Goal: Task Accomplishment & Management: Use online tool/utility

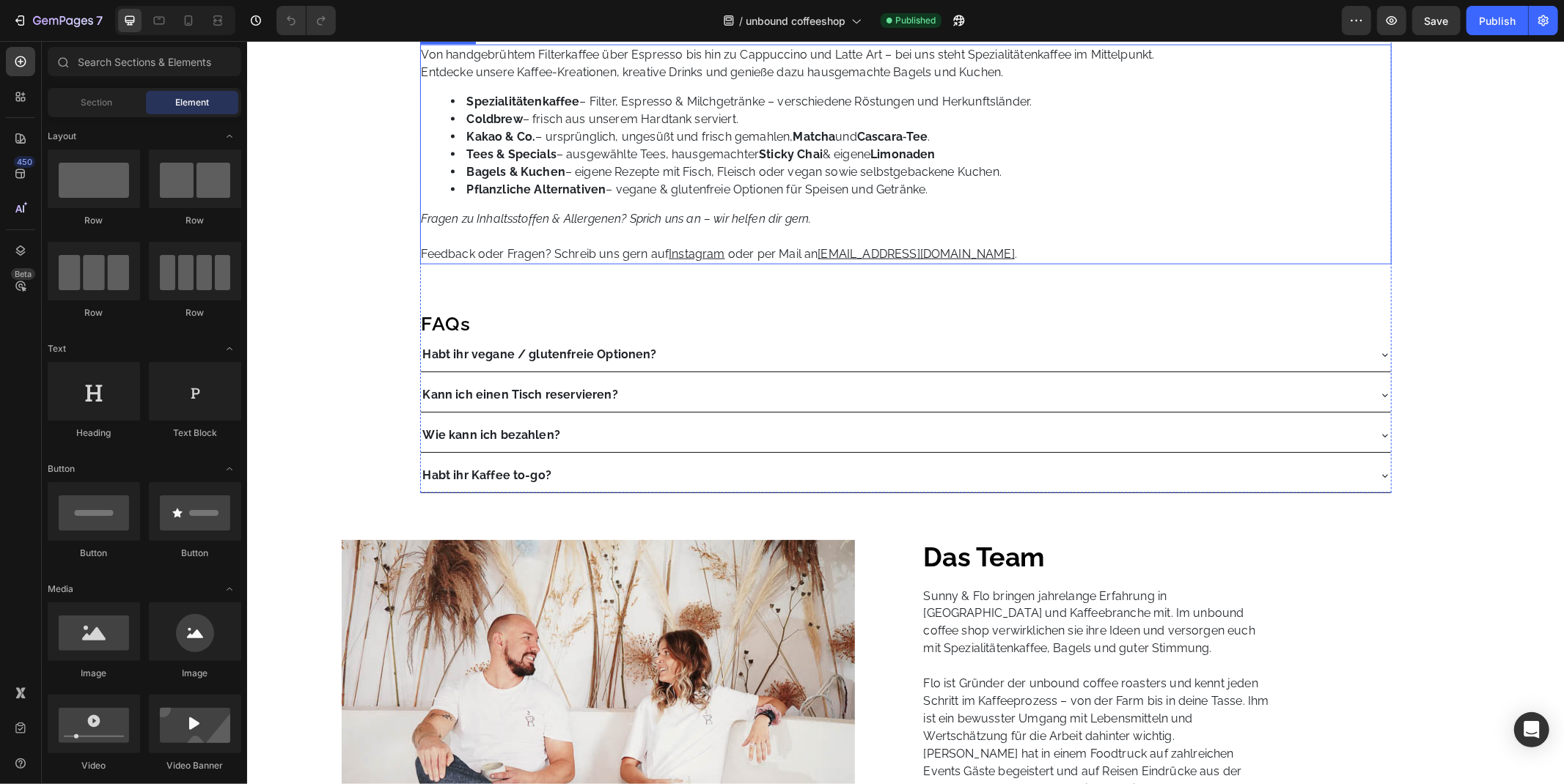
scroll to position [1547, 0]
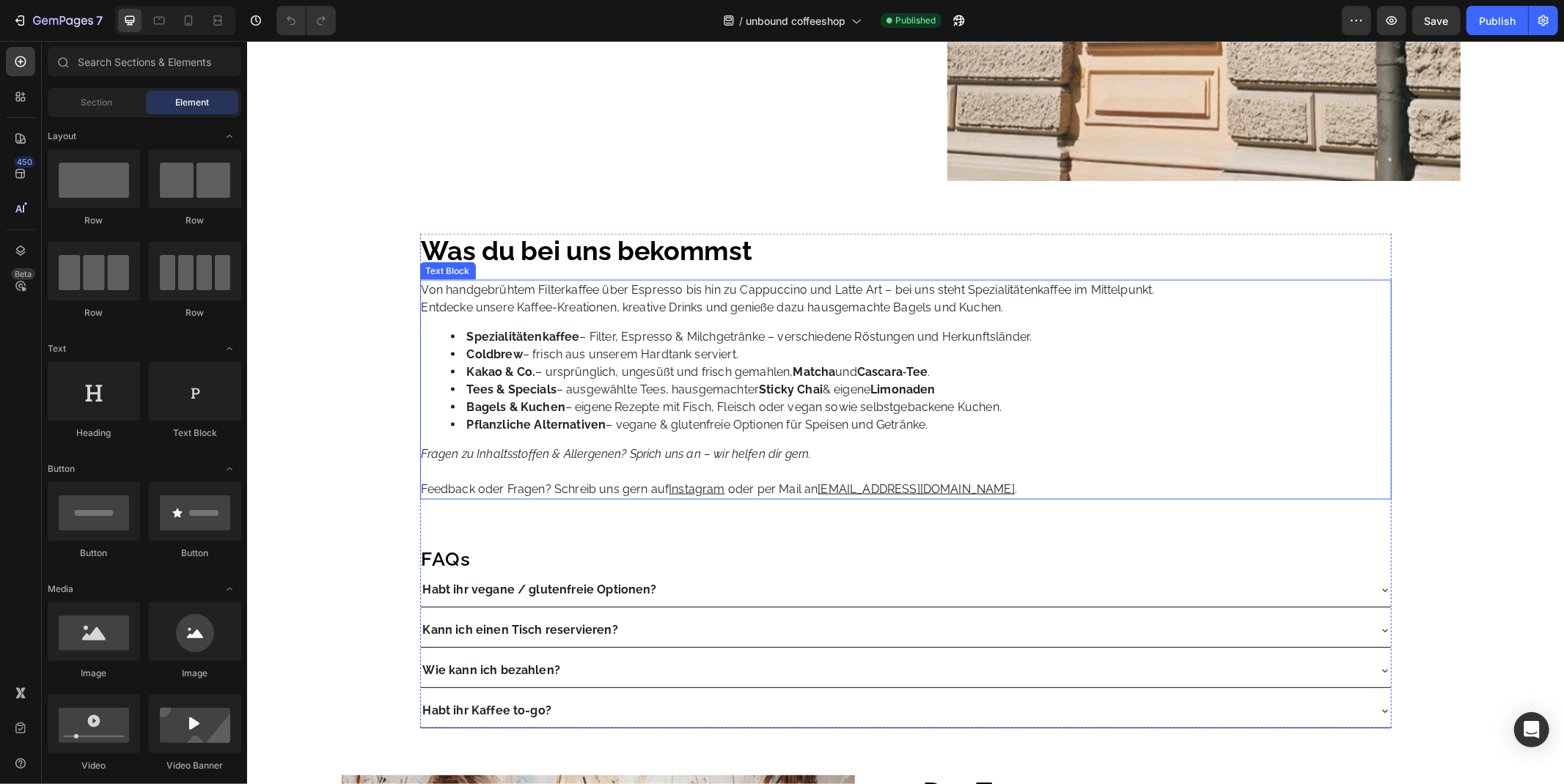
click at [582, 368] on li "Kakao & Co. – ursprünglich, ungesüßt und frisch gemahlen, Matcha und Cascara‑Te…" at bounding box center [919, 371] width 939 height 17
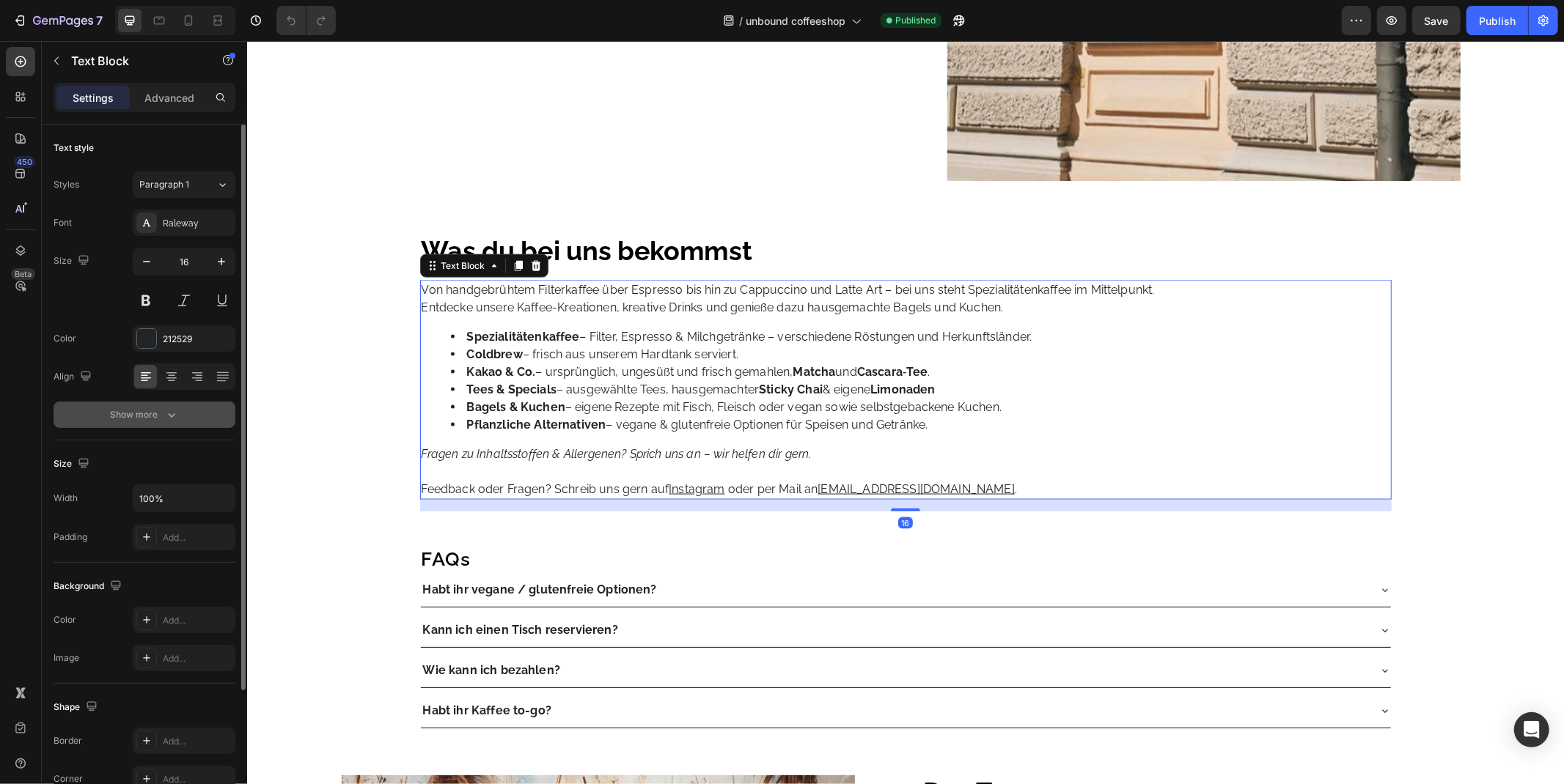
click at [162, 427] on button "Show more" at bounding box center [145, 415] width 182 height 27
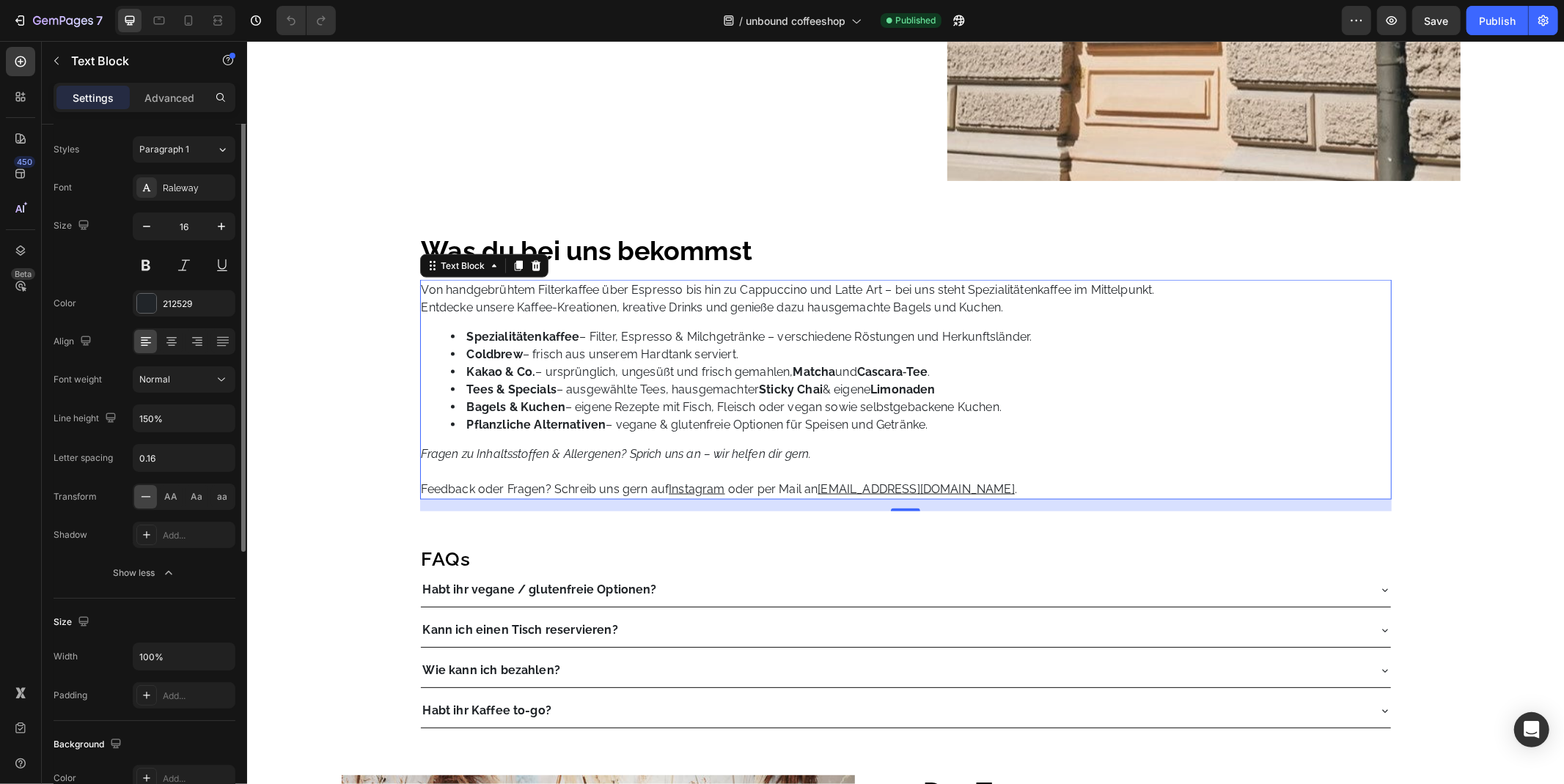
scroll to position [0, 0]
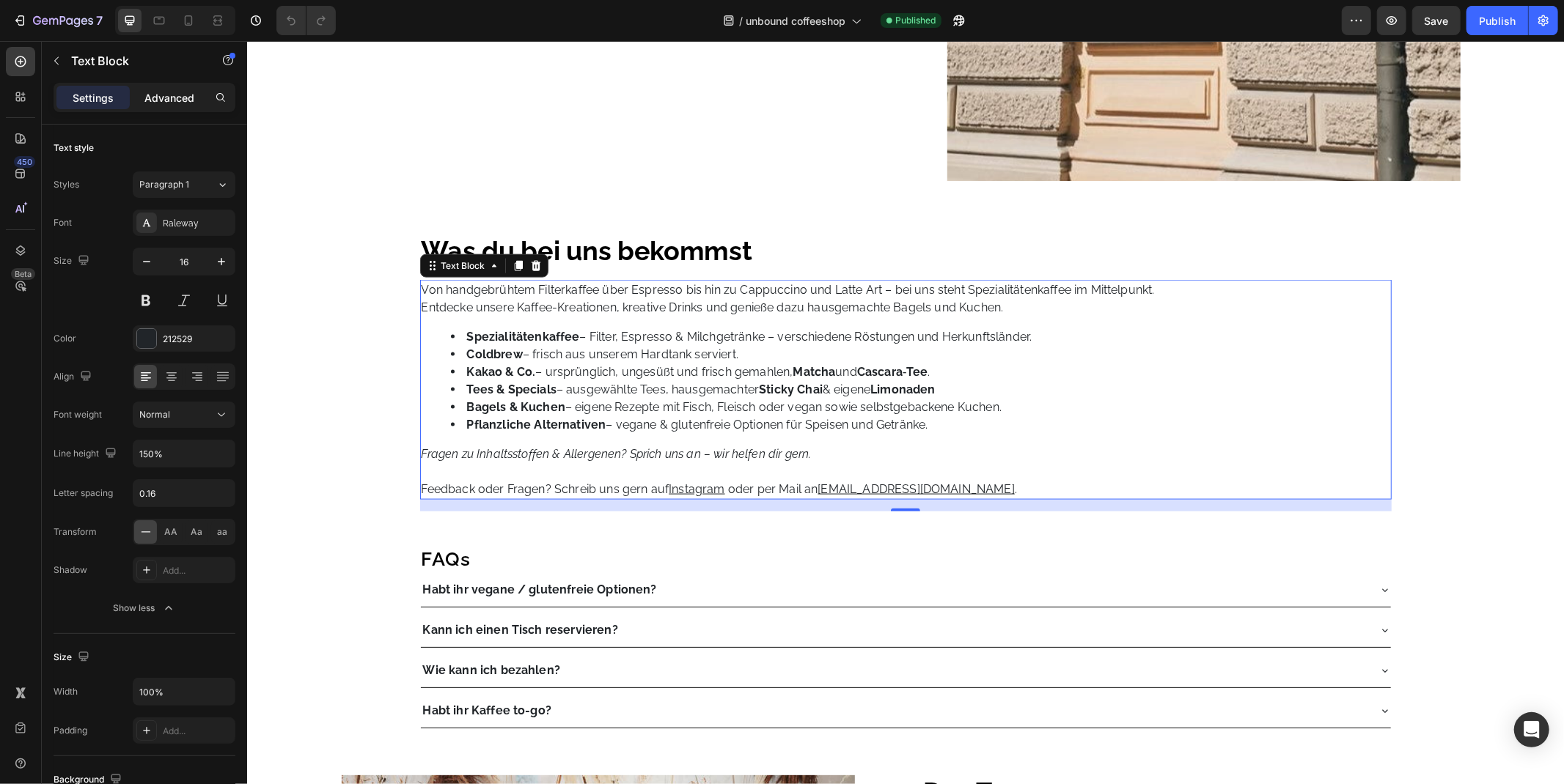
click at [165, 90] on p "Advanced" at bounding box center [169, 98] width 50 height 15
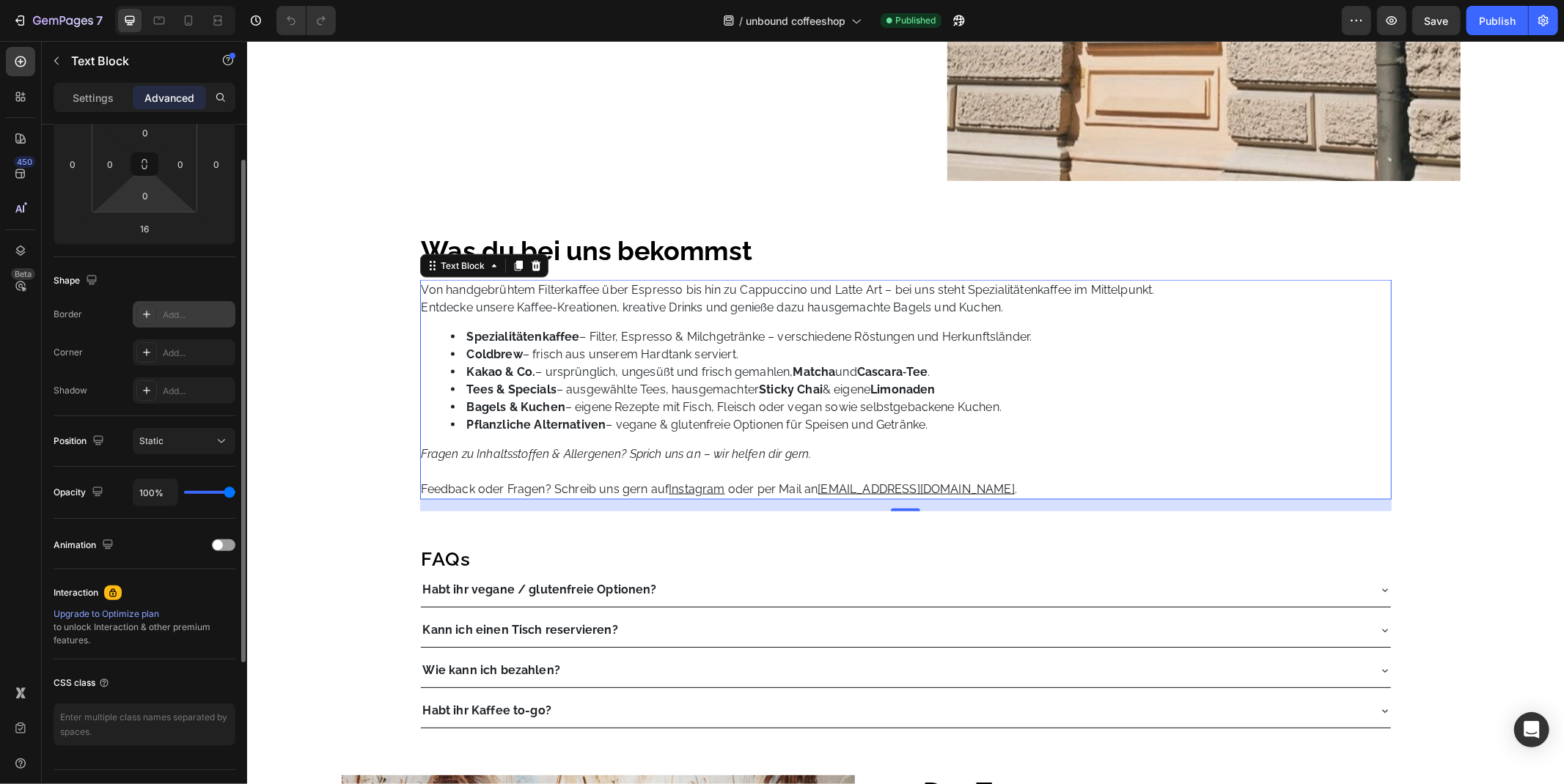
scroll to position [276, 0]
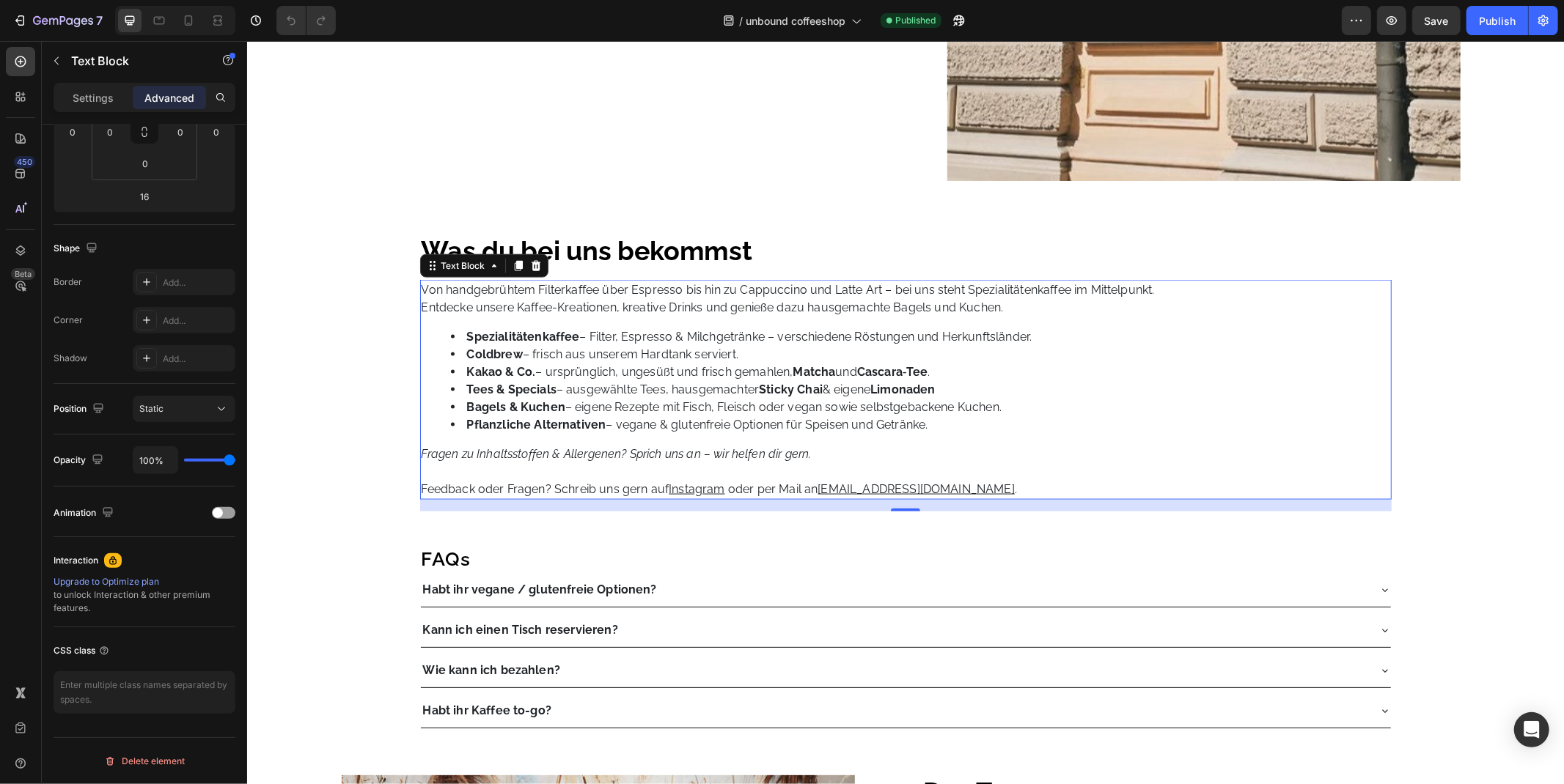
click at [529, 389] on strong "Tees & Specials" at bounding box center [511, 389] width 90 height 14
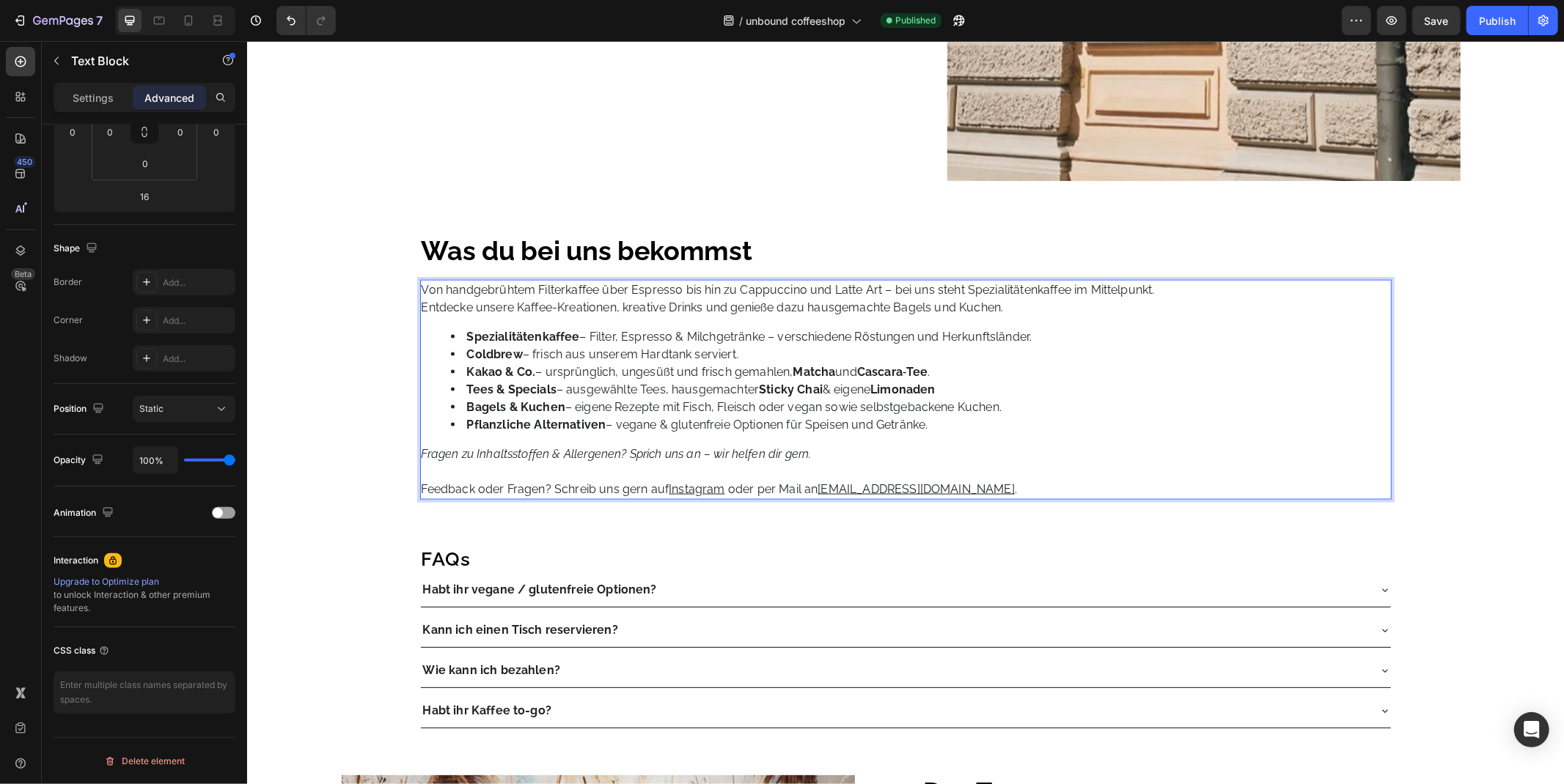
click at [558, 337] on strong "Spezialitätenkaffee" at bounding box center [523, 336] width 113 height 14
click at [450, 341] on li "Spezialitätenkaffee – Filter, Espresso & Milchgetränke – verschiedene Röstungen…" at bounding box center [919, 336] width 939 height 17
click at [450, 337] on li "Spezialitätenkaffee – Filter, Espresso & Milchgetränke – verschiedene Röstungen…" at bounding box center [919, 336] width 939 height 17
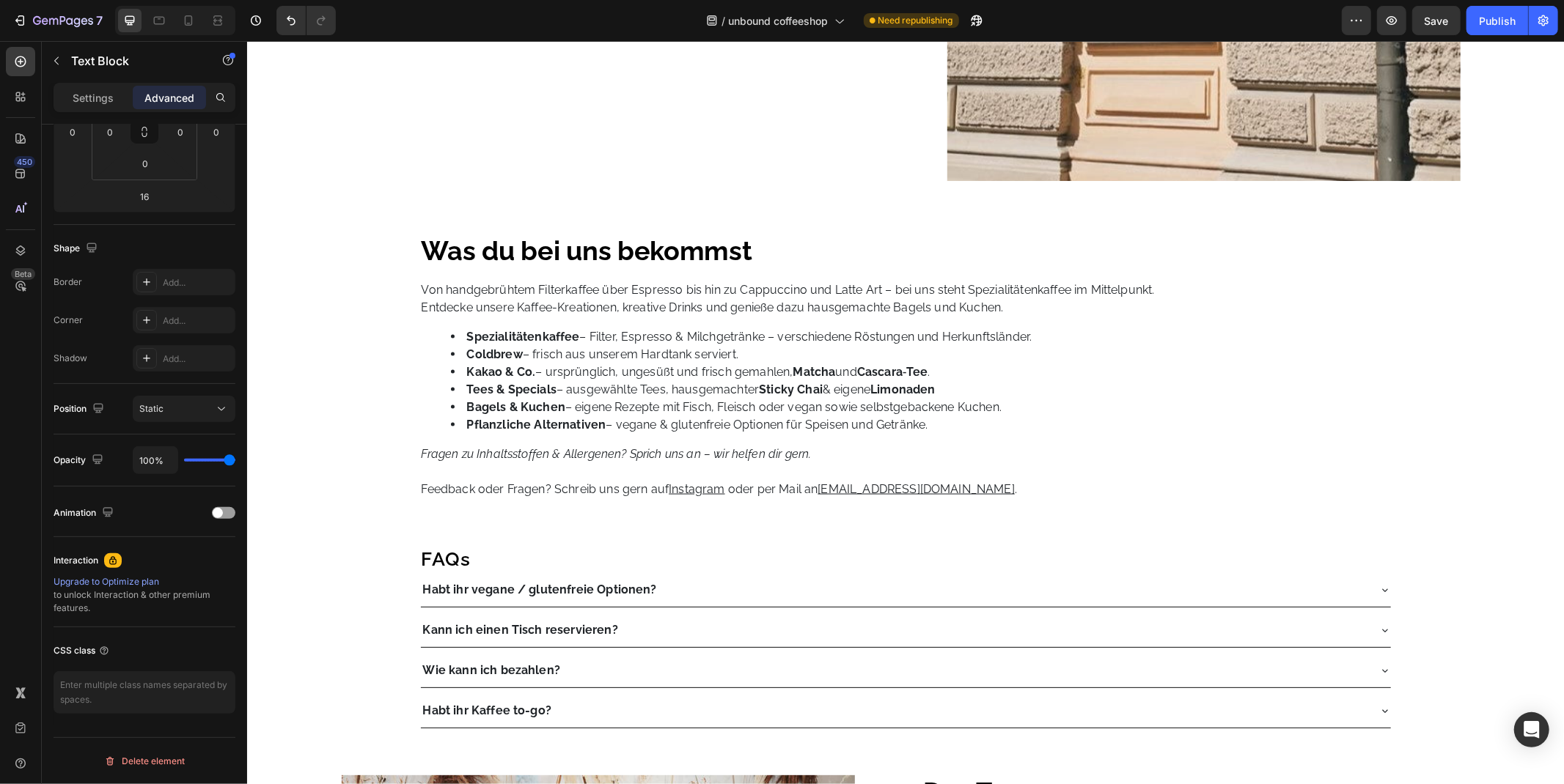
click at [1443, 549] on div "Unser Standort Heading Publish the page to see the content. Custom Code Unser C…" at bounding box center [905, 548] width 1317 height 4050
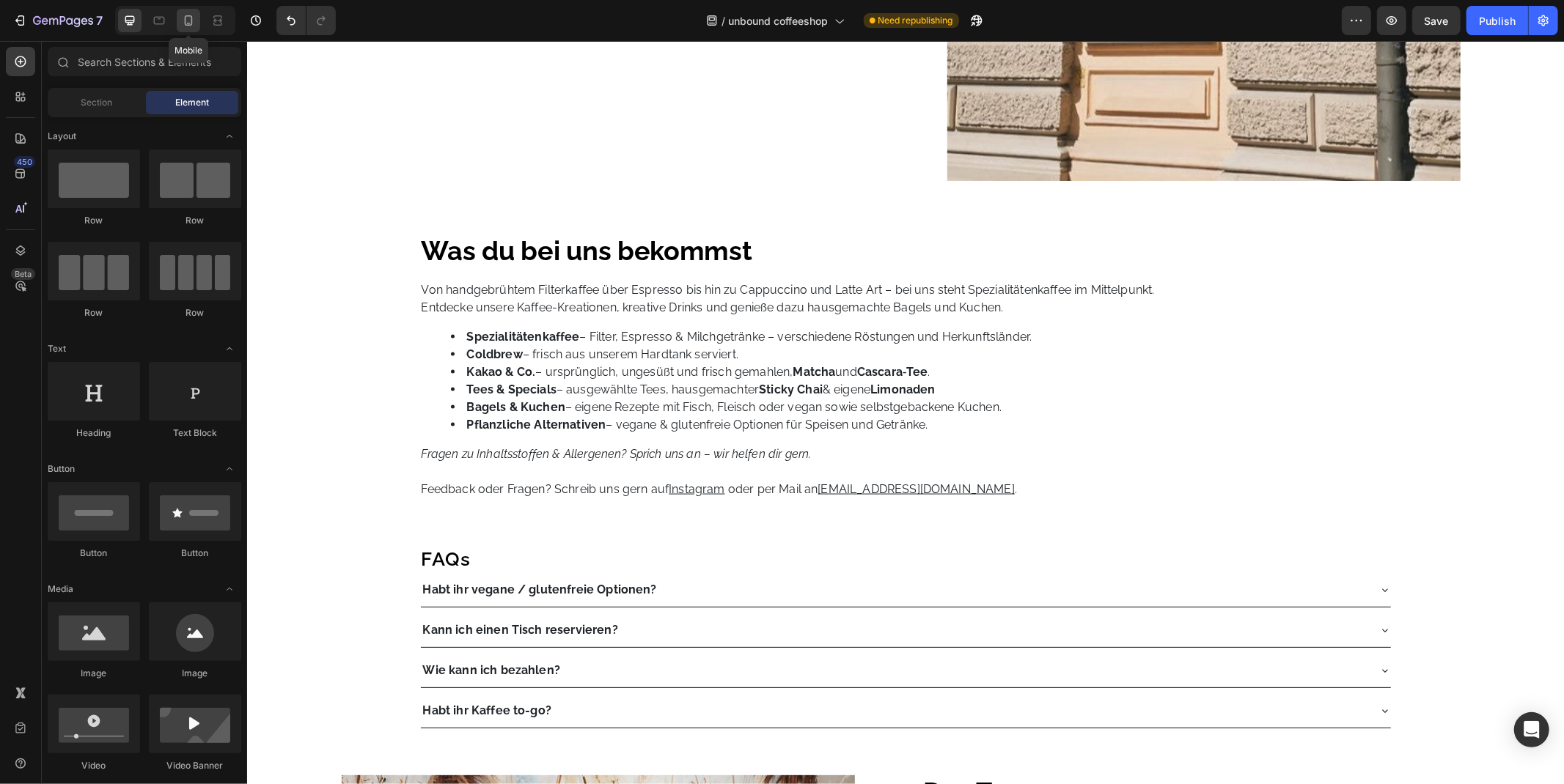
click at [188, 13] on icon at bounding box center [188, 20] width 14 height 14
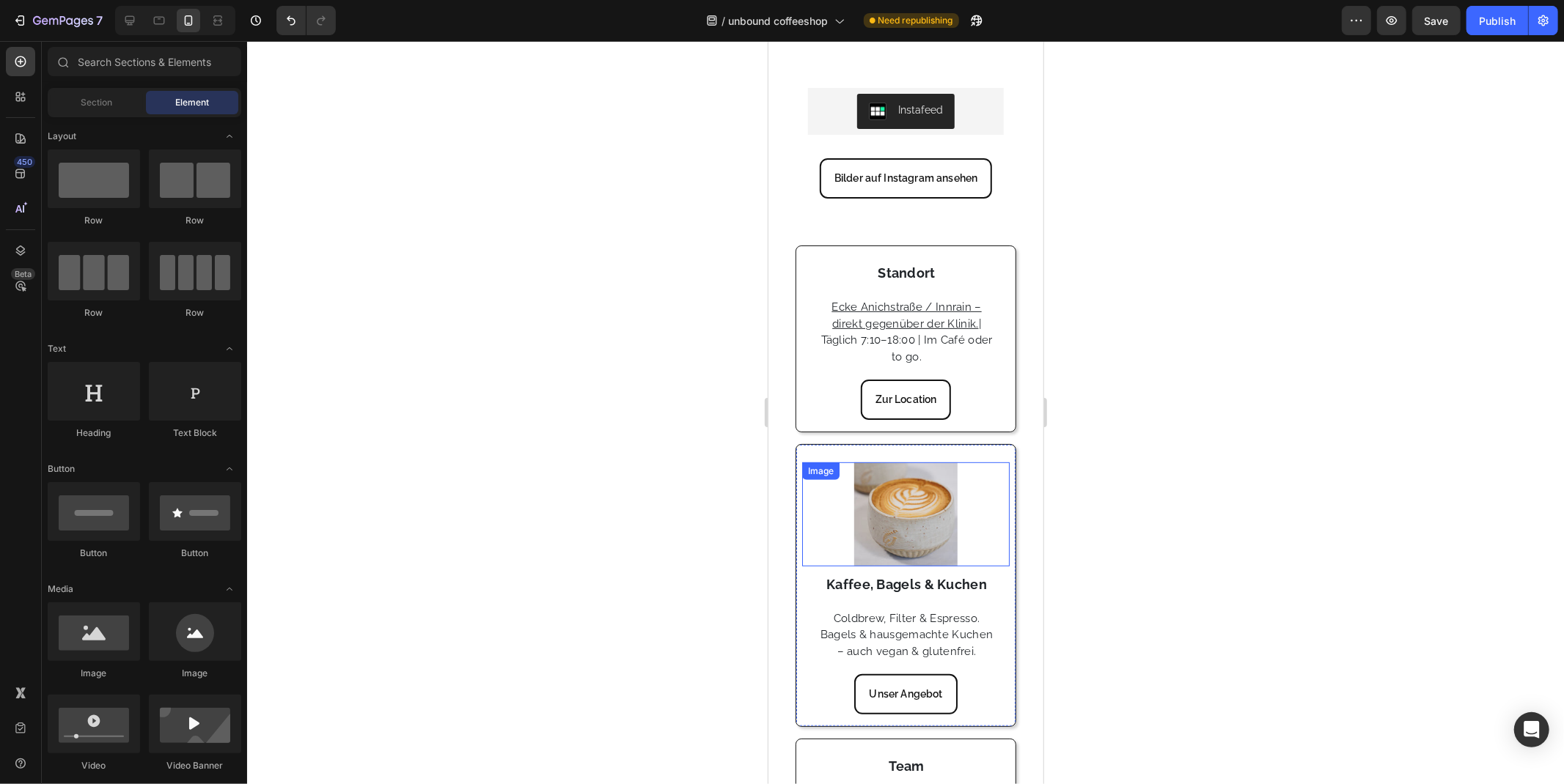
scroll to position [406, 0]
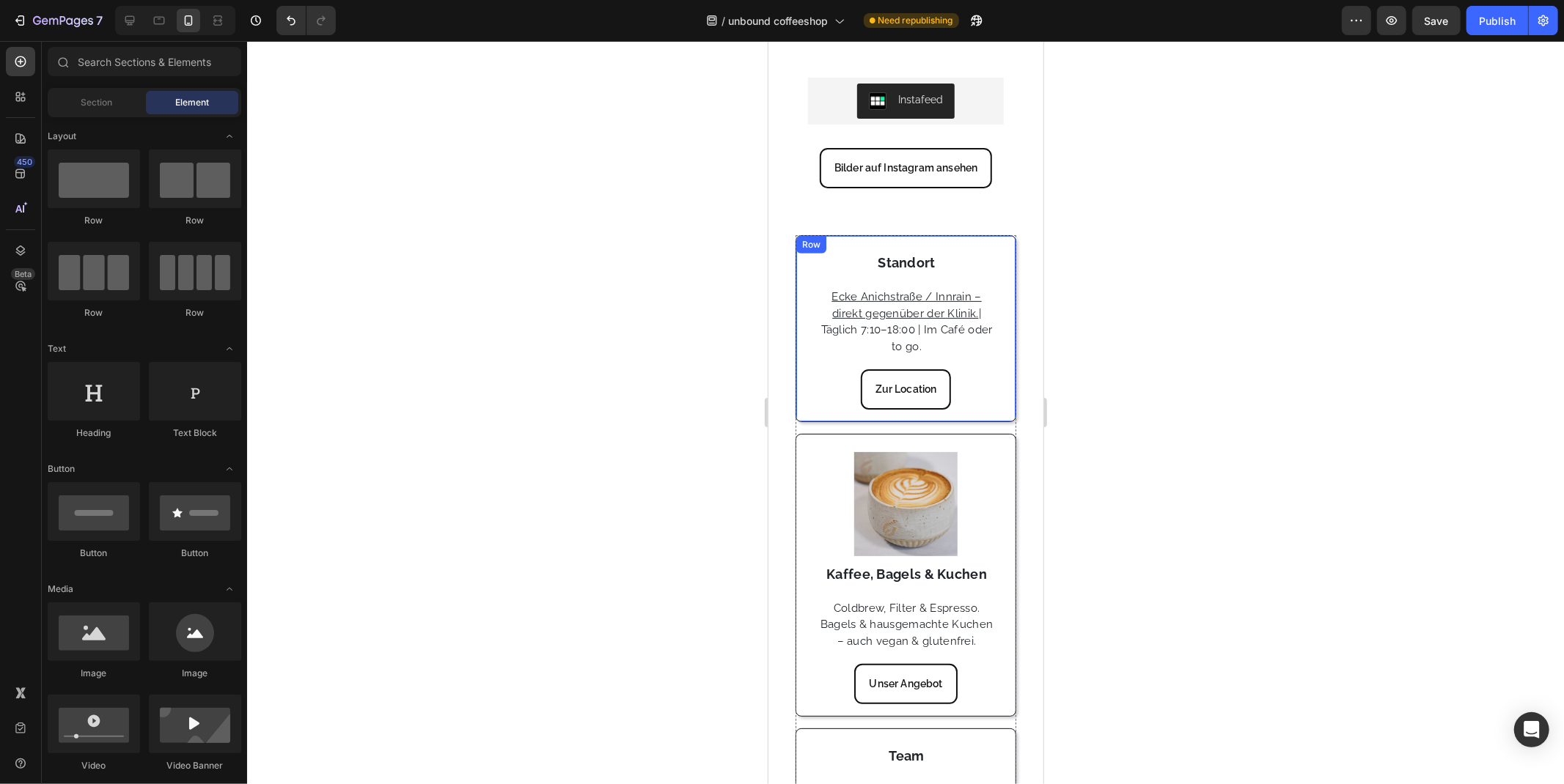
click at [812, 244] on div "Row" at bounding box center [811, 243] width 24 height 13
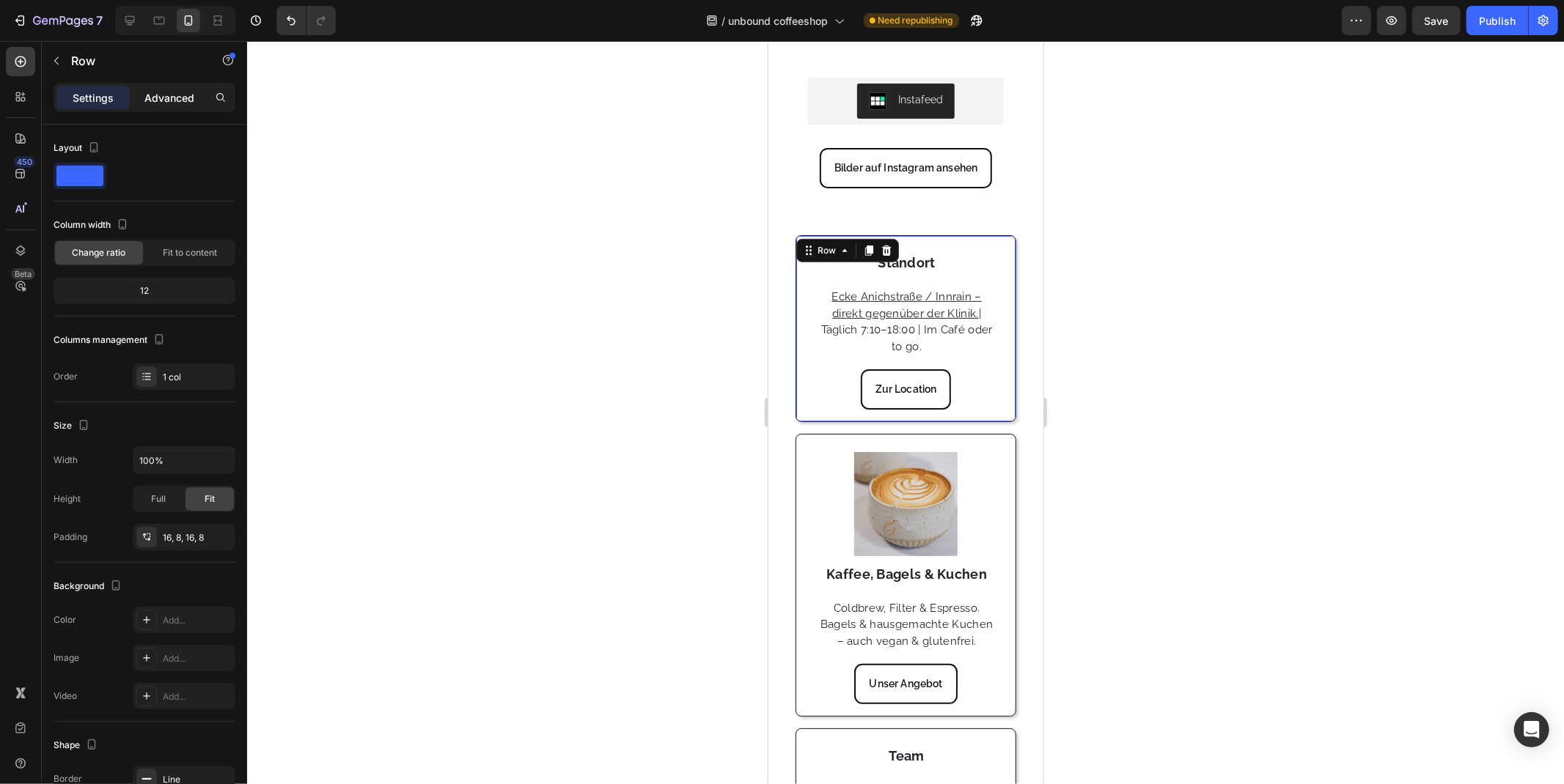
click at [172, 93] on p "Advanced" at bounding box center [169, 98] width 50 height 15
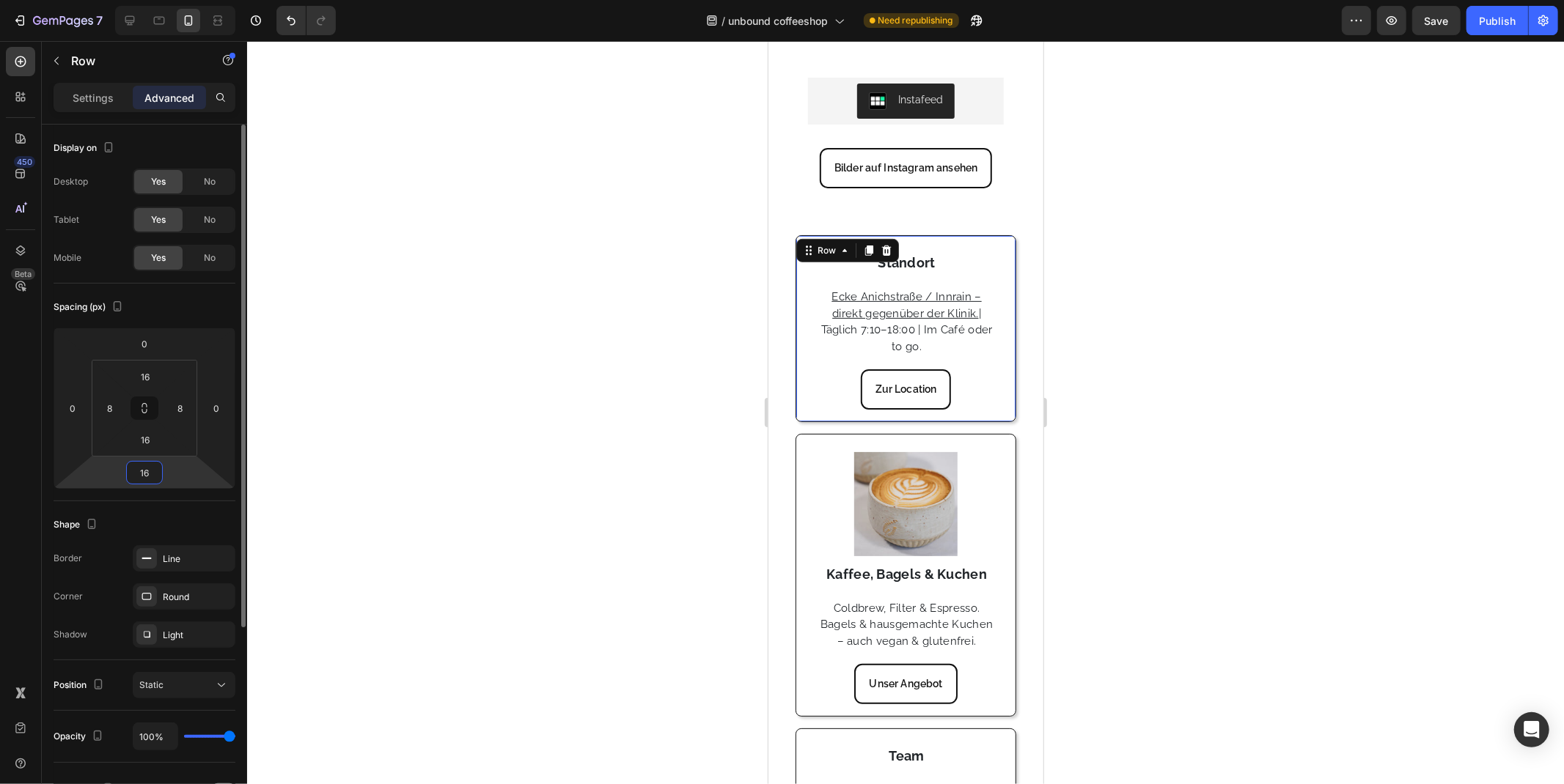
click at [150, 477] on input "16" at bounding box center [144, 472] width 30 height 22
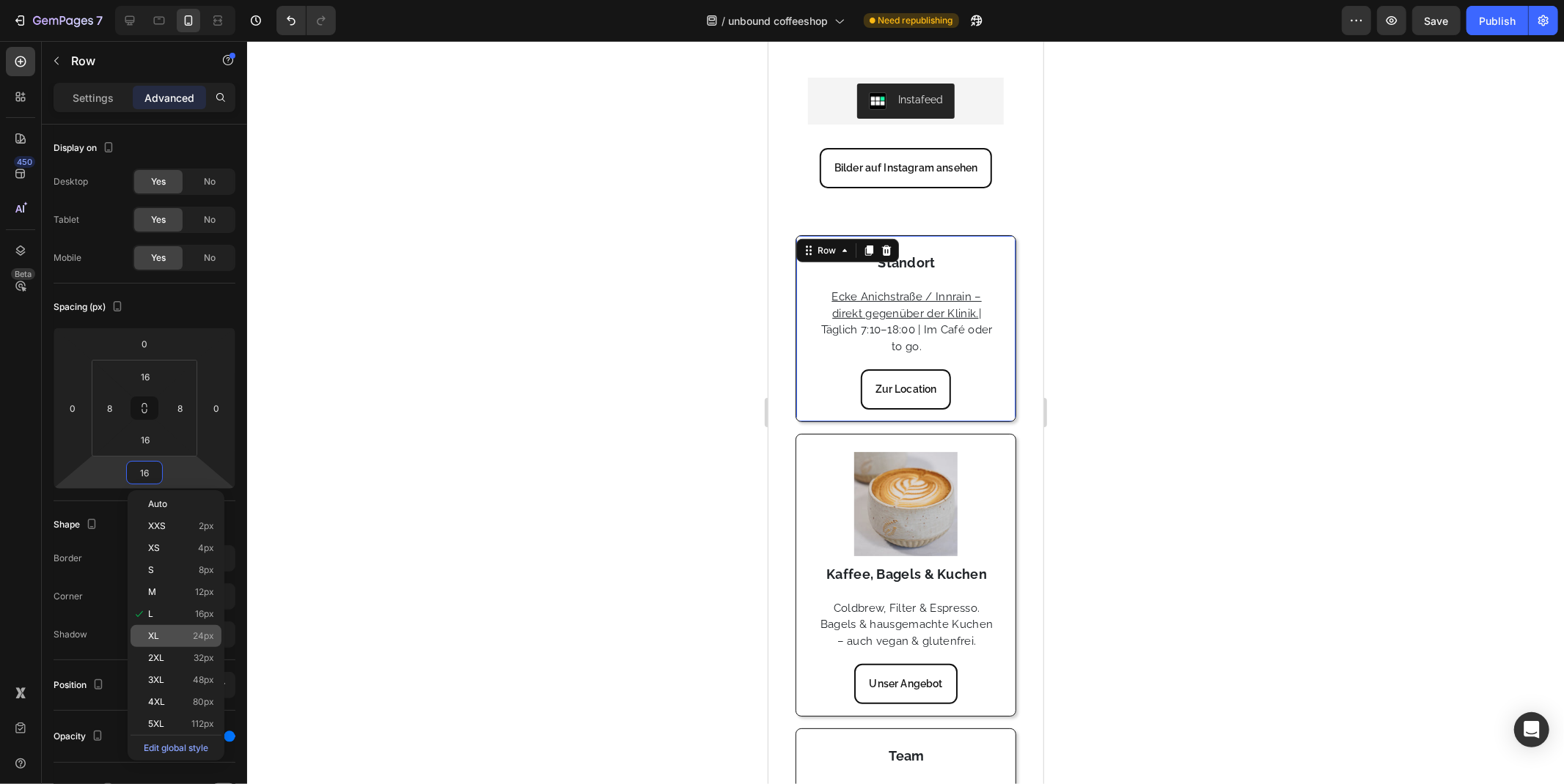
click at [198, 635] on span "24px" at bounding box center [203, 636] width 21 height 11
type input "24"
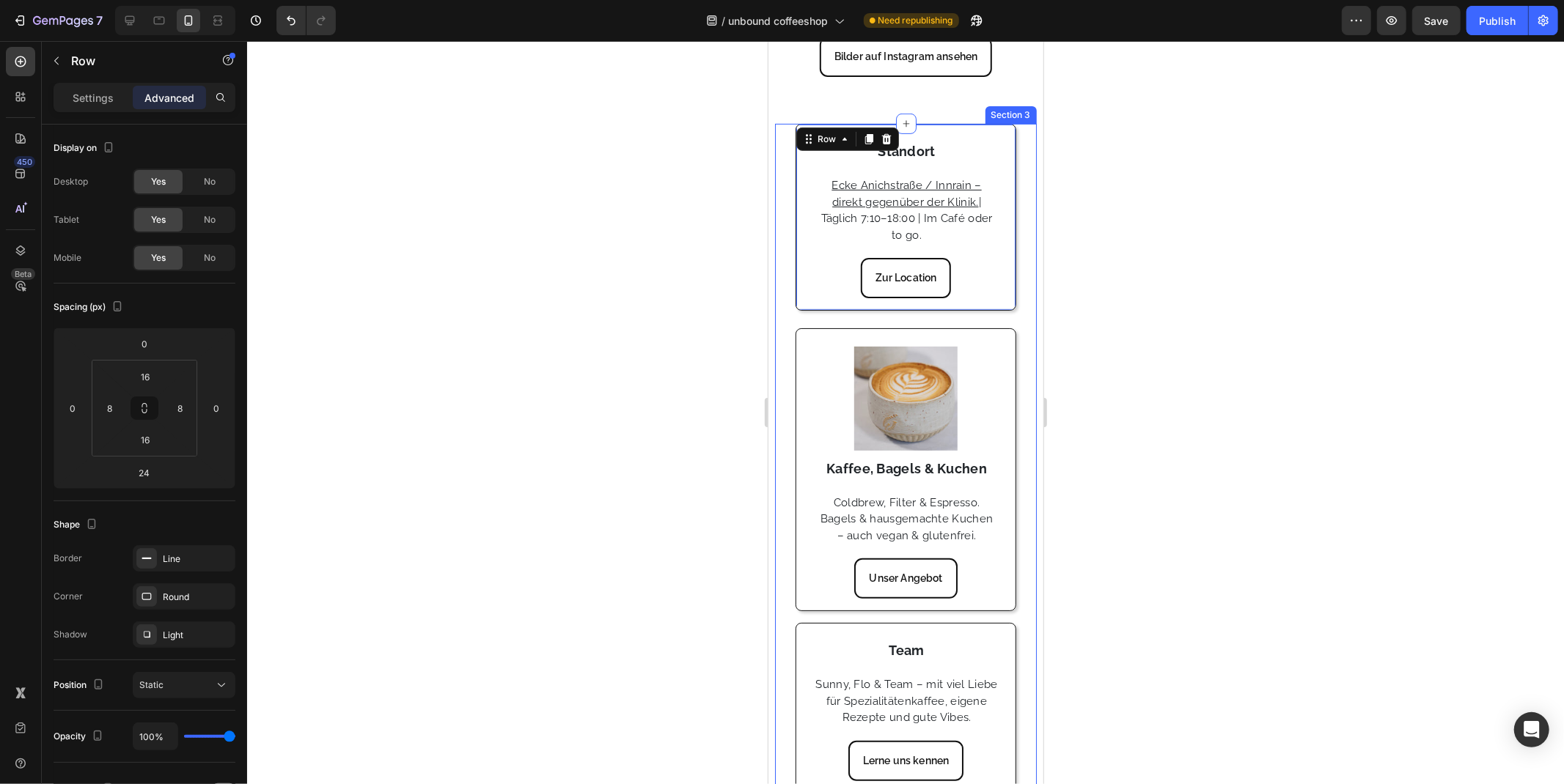
scroll to position [733, 0]
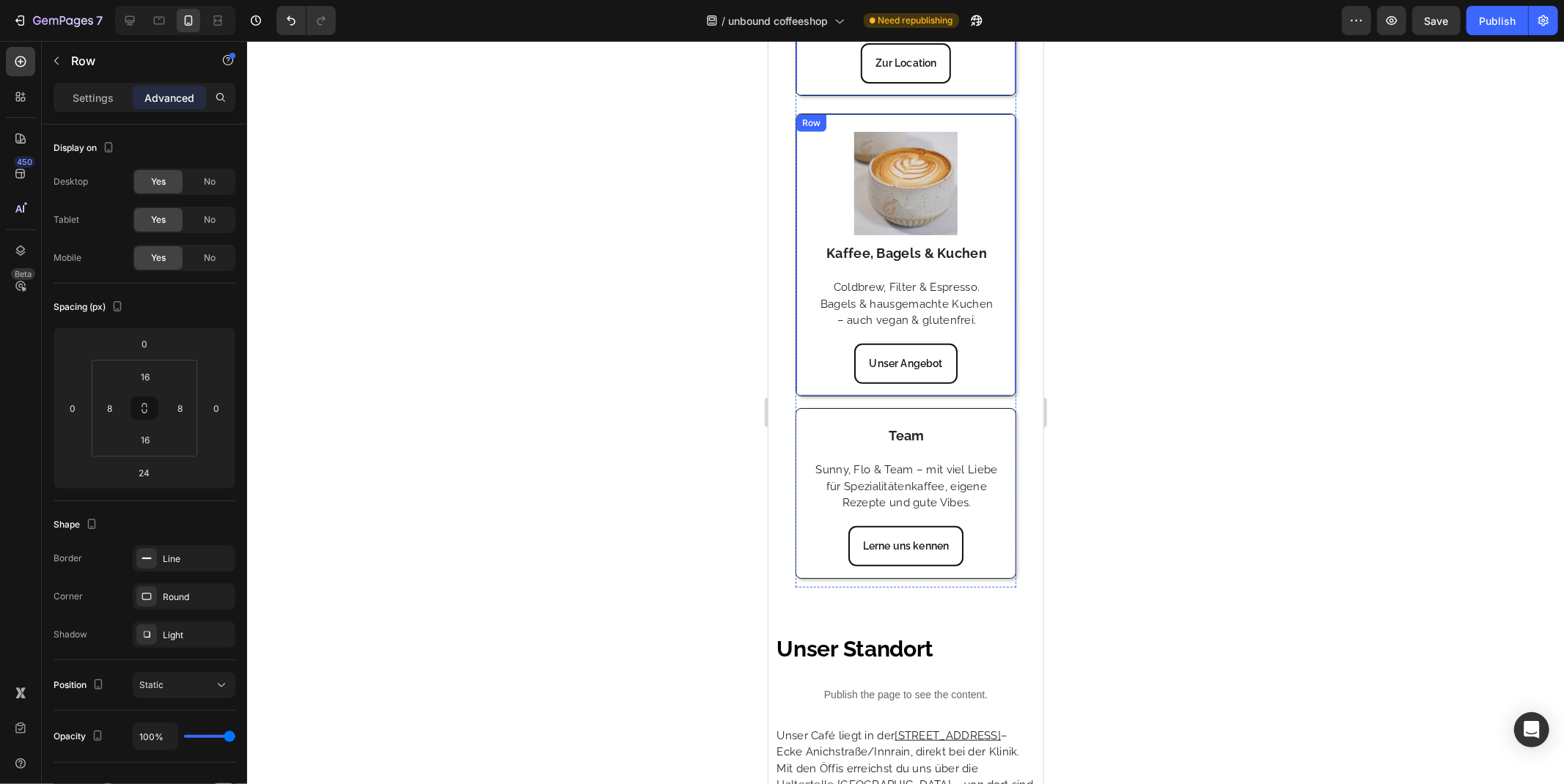
click at [818, 122] on div "Row" at bounding box center [811, 122] width 24 height 13
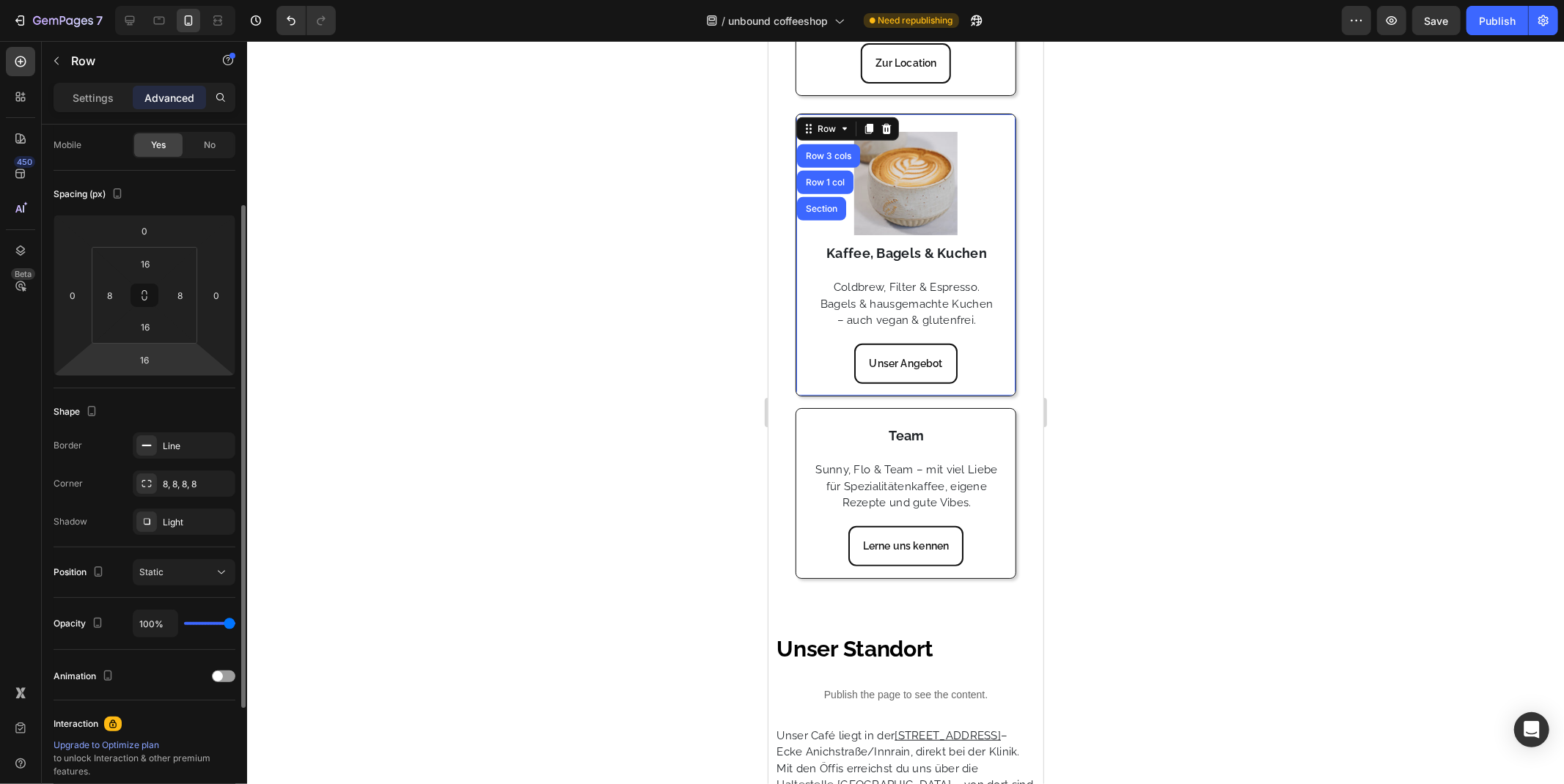
scroll to position [32, 0]
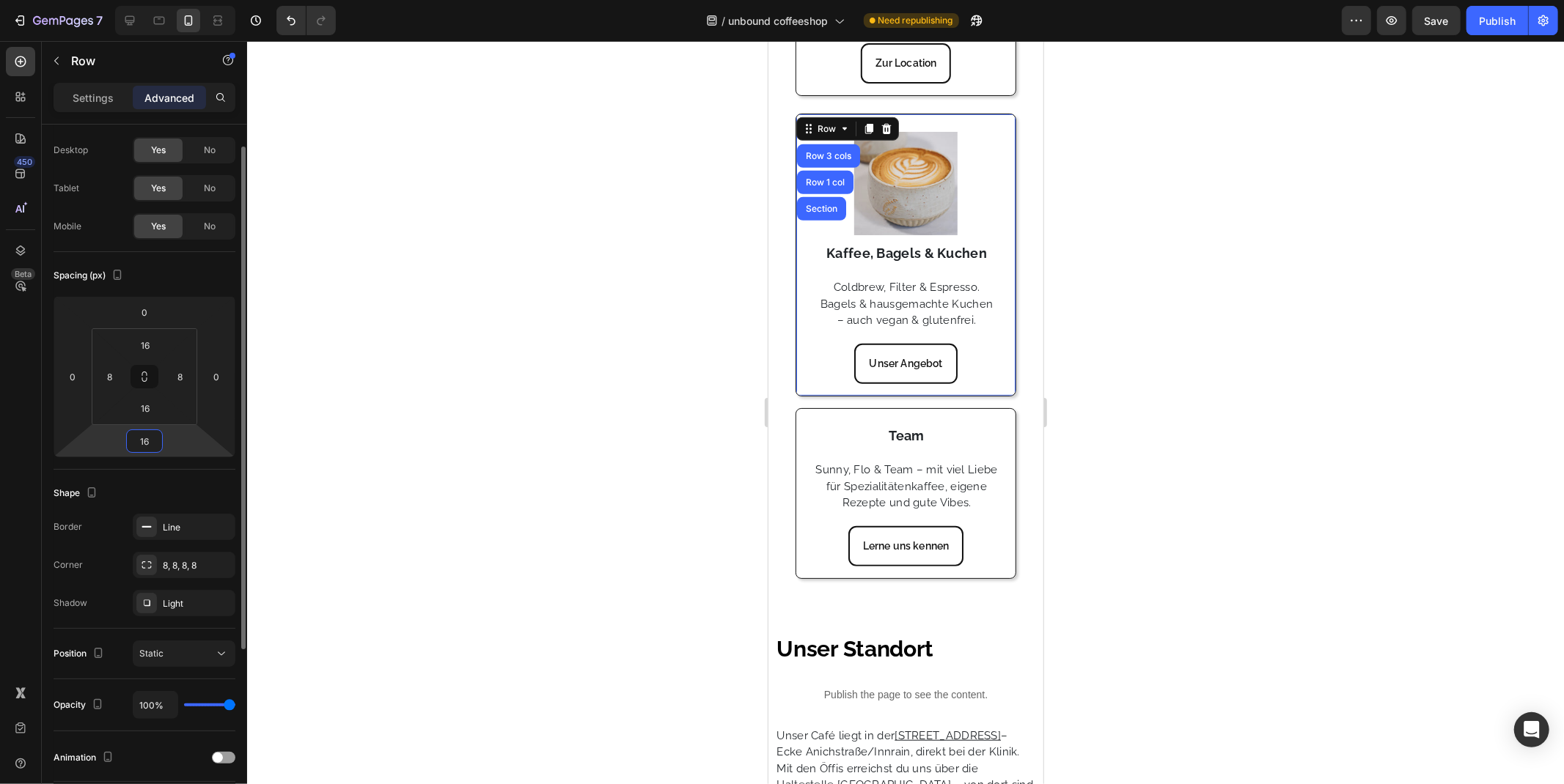
click at [159, 445] on input "16" at bounding box center [144, 441] width 30 height 22
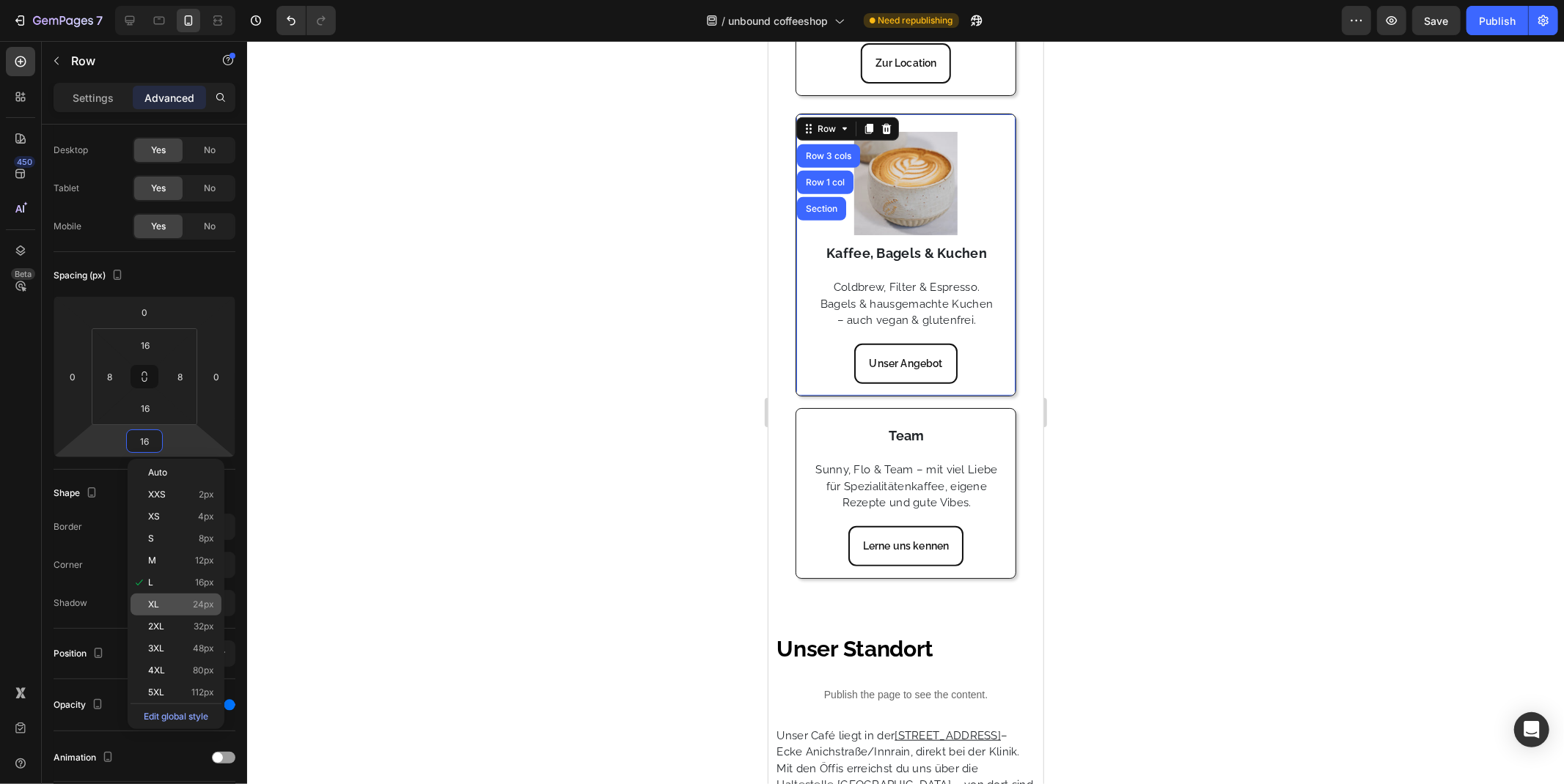
click at [198, 603] on span "24px" at bounding box center [203, 605] width 21 height 11
type input "24"
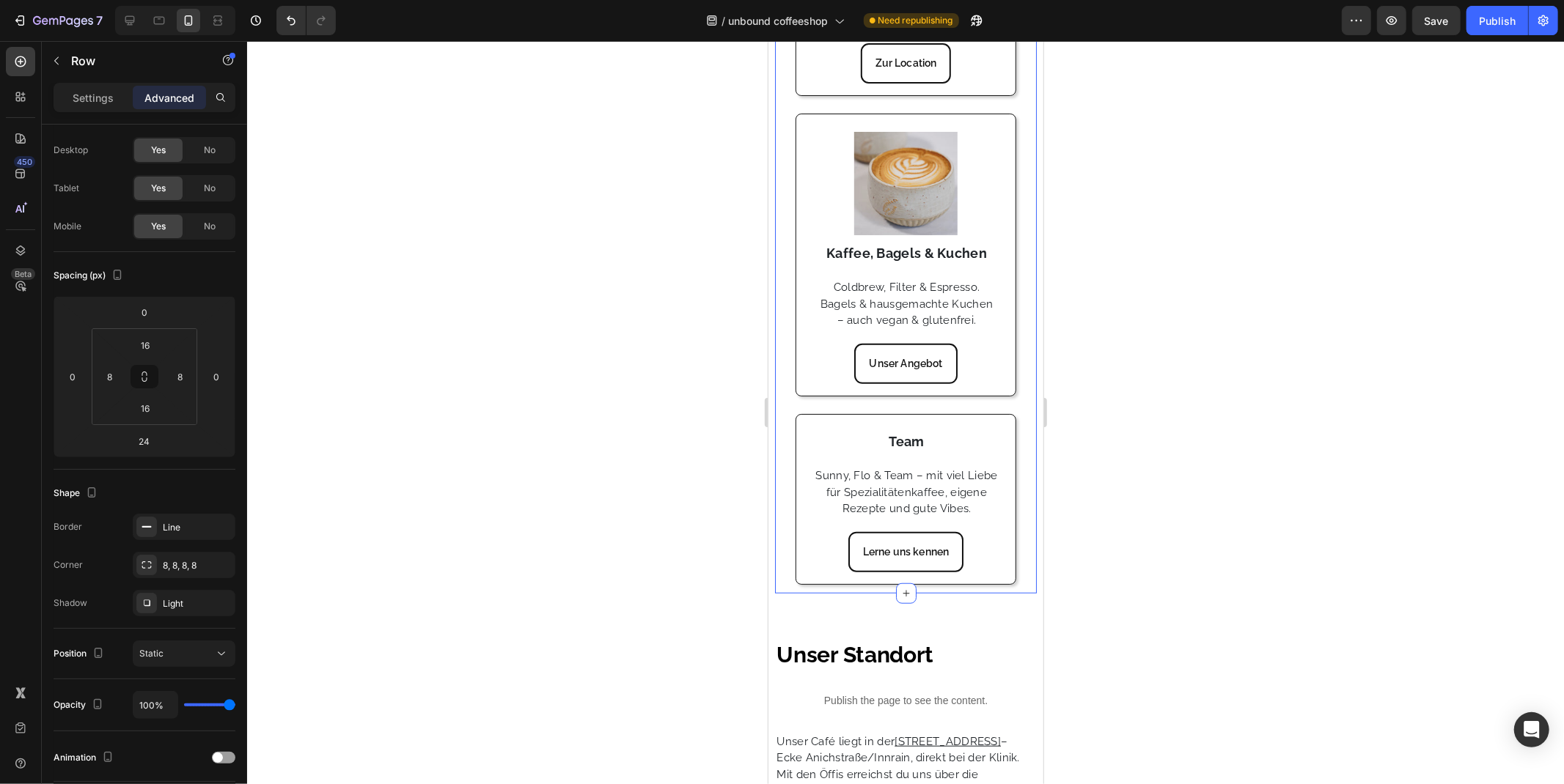
click at [781, 576] on div "Image Standort Ecke Anichstraße / Innrain – direkt gegenüber der Klinik. | Tägl…" at bounding box center [905, 250] width 261 height 685
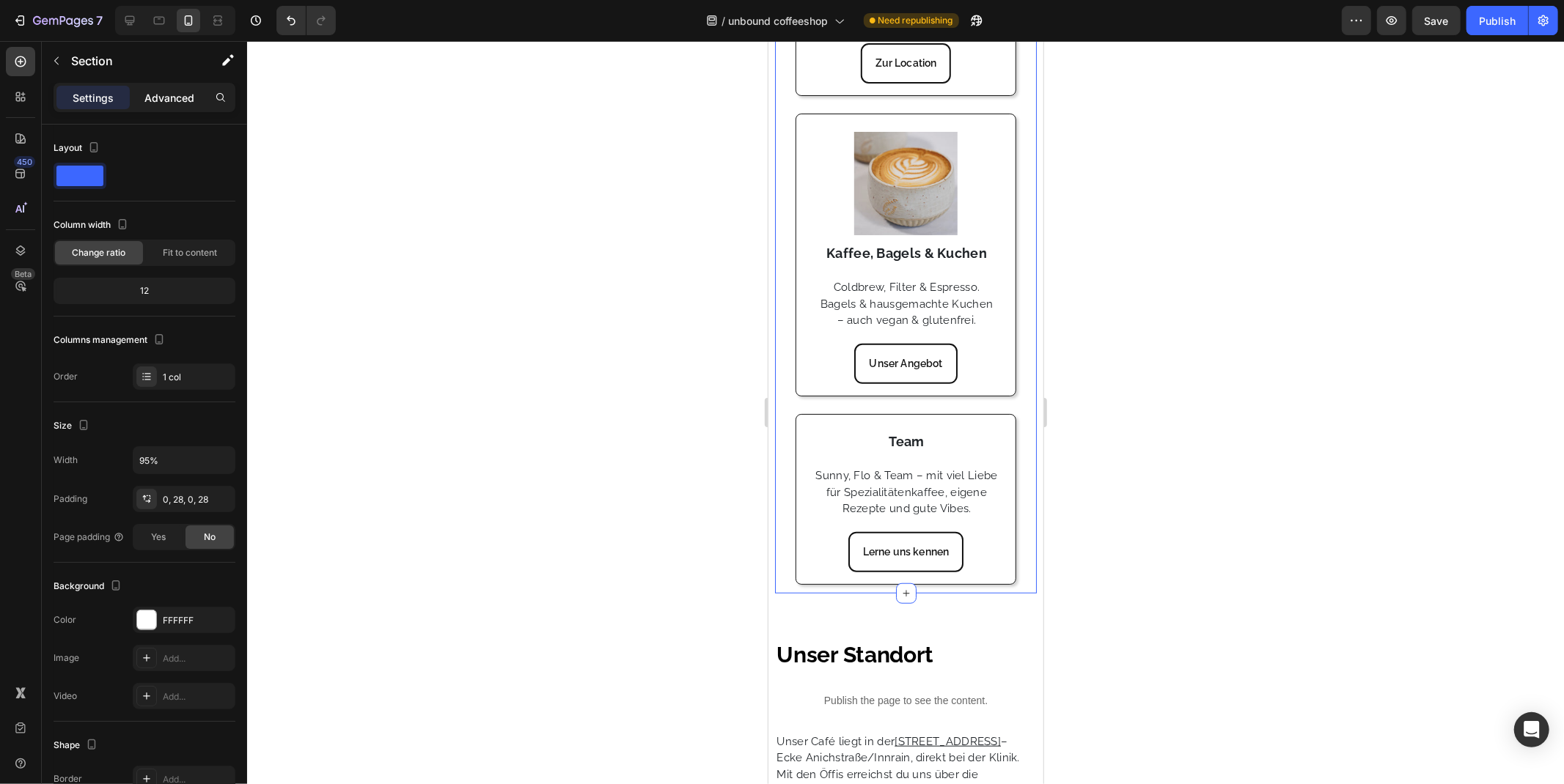
click at [162, 92] on p "Advanced" at bounding box center [169, 98] width 50 height 15
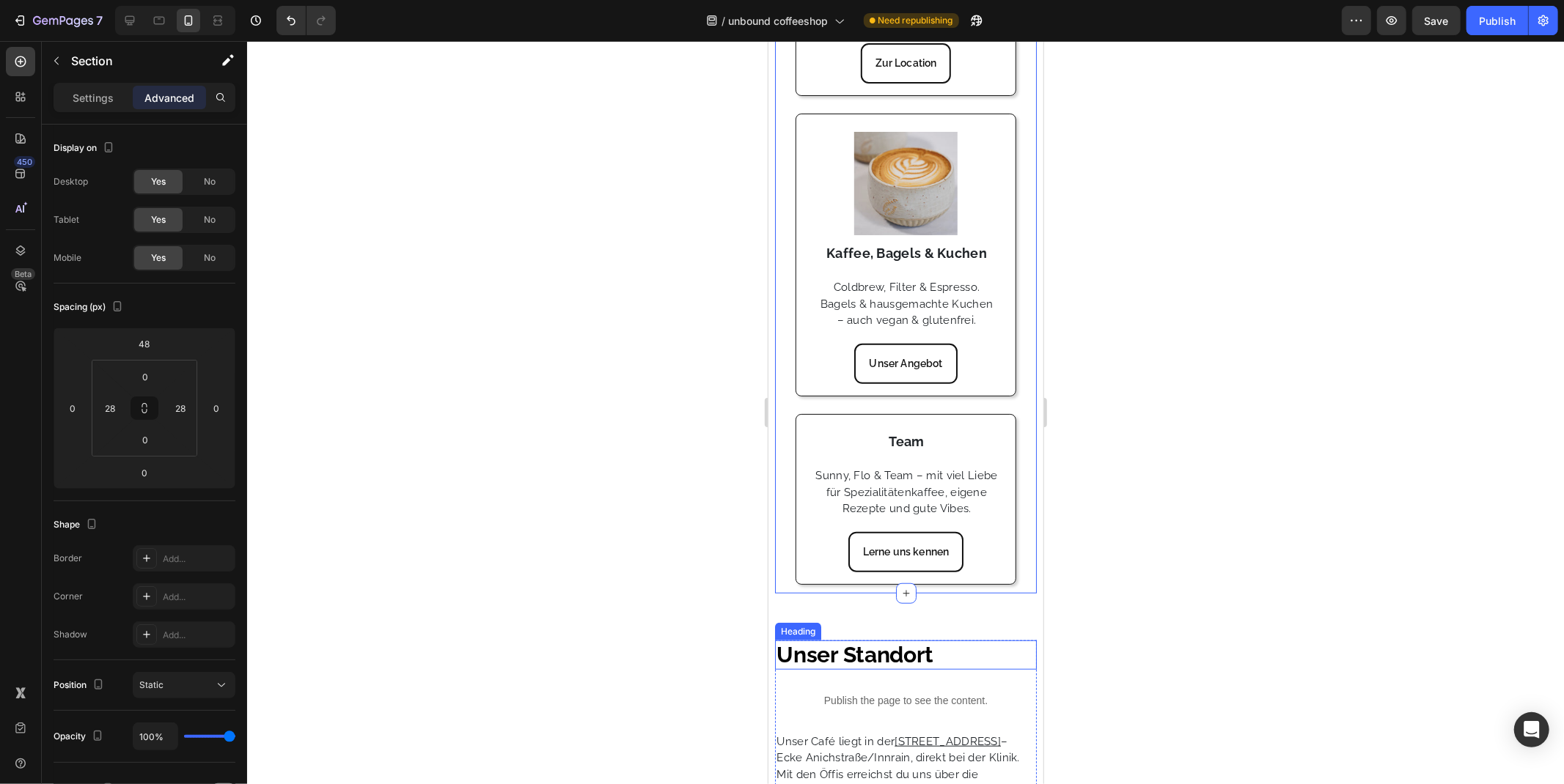
click at [795, 638] on div "Heading" at bounding box center [797, 630] width 40 height 13
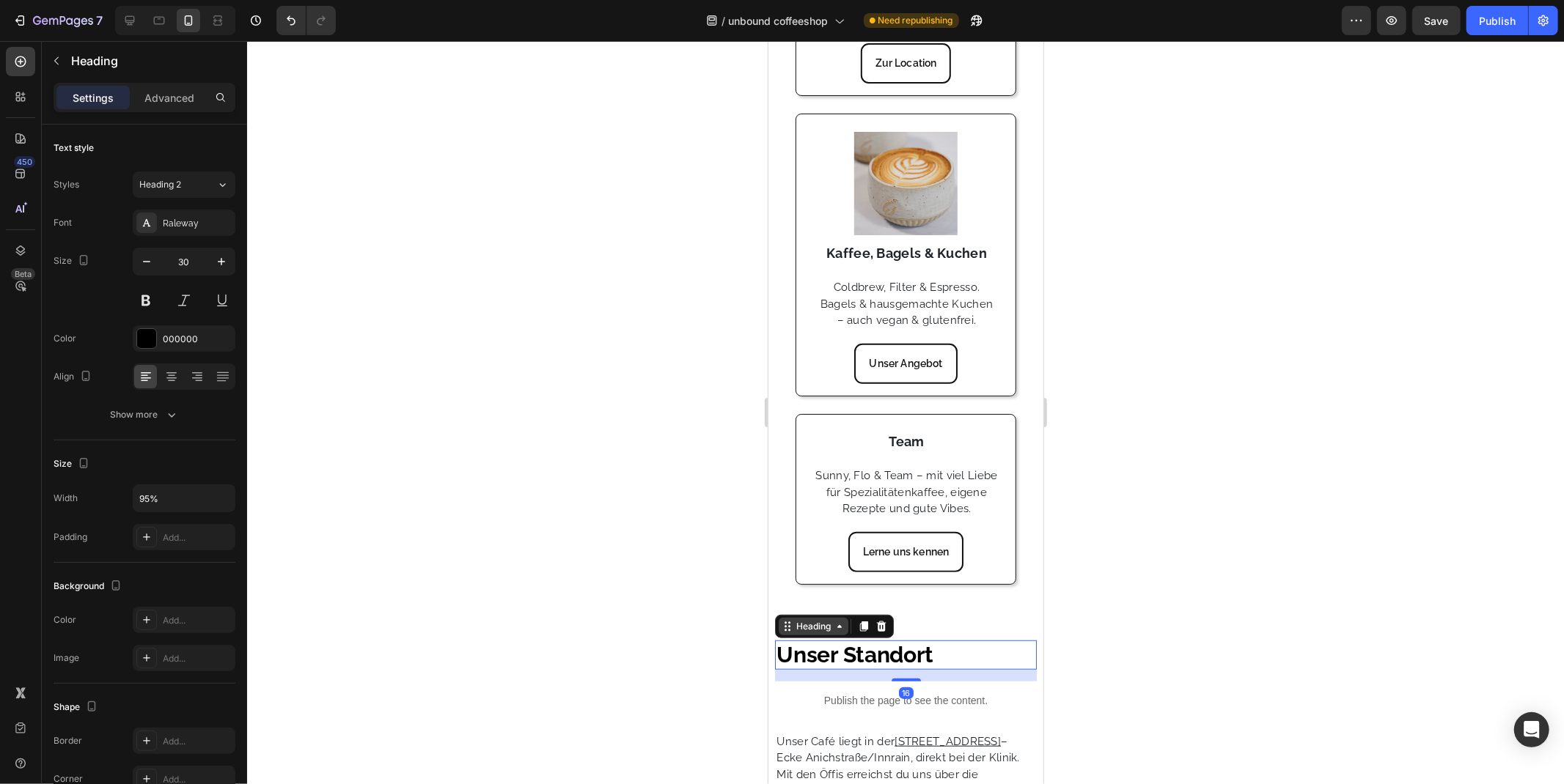
click at [829, 632] on div "Heading" at bounding box center [812, 626] width 40 height 13
click at [815, 631] on div "Heading" at bounding box center [812, 626] width 40 height 13
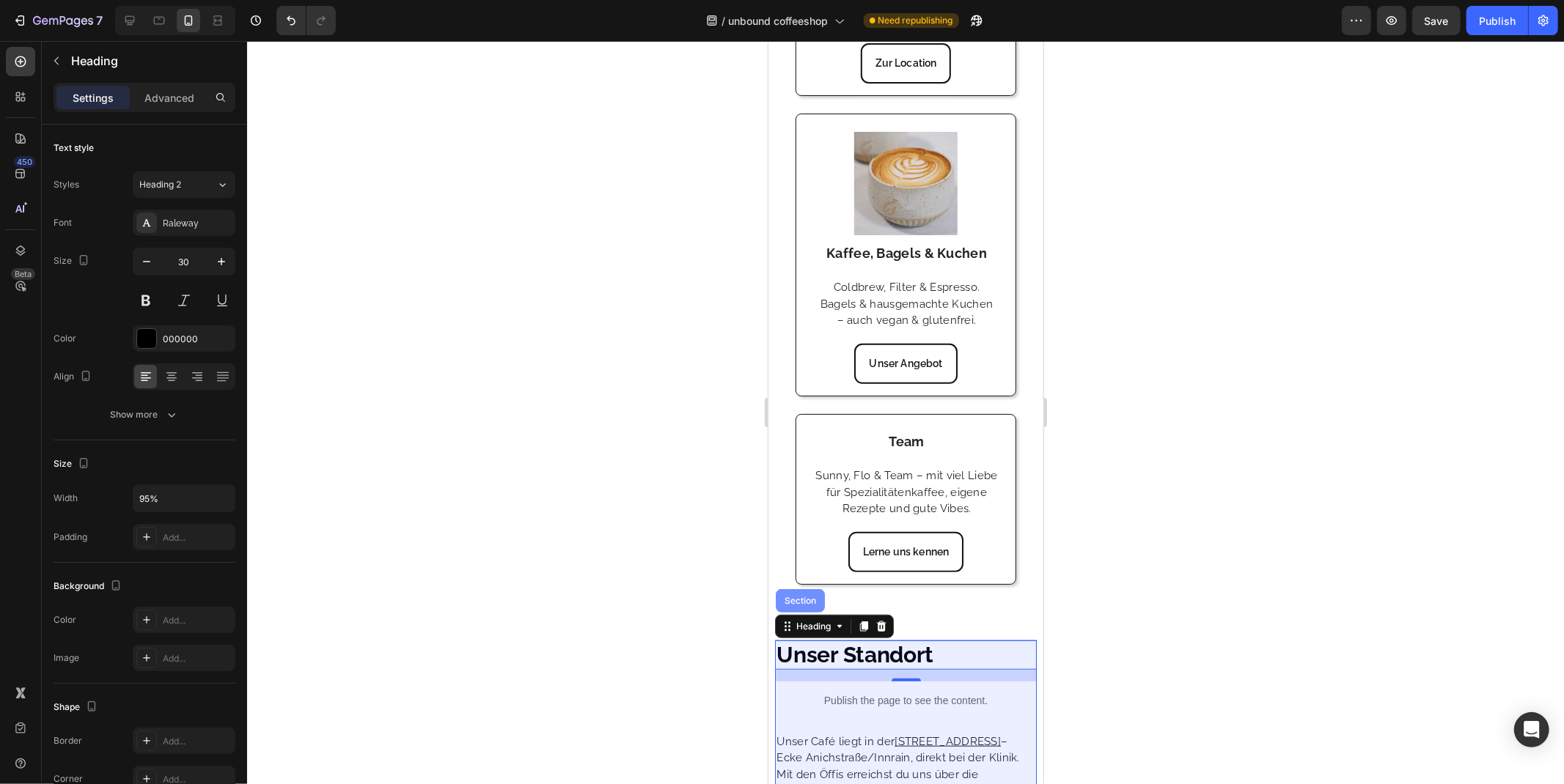
click at [799, 604] on div "Section" at bounding box center [799, 601] width 37 height 9
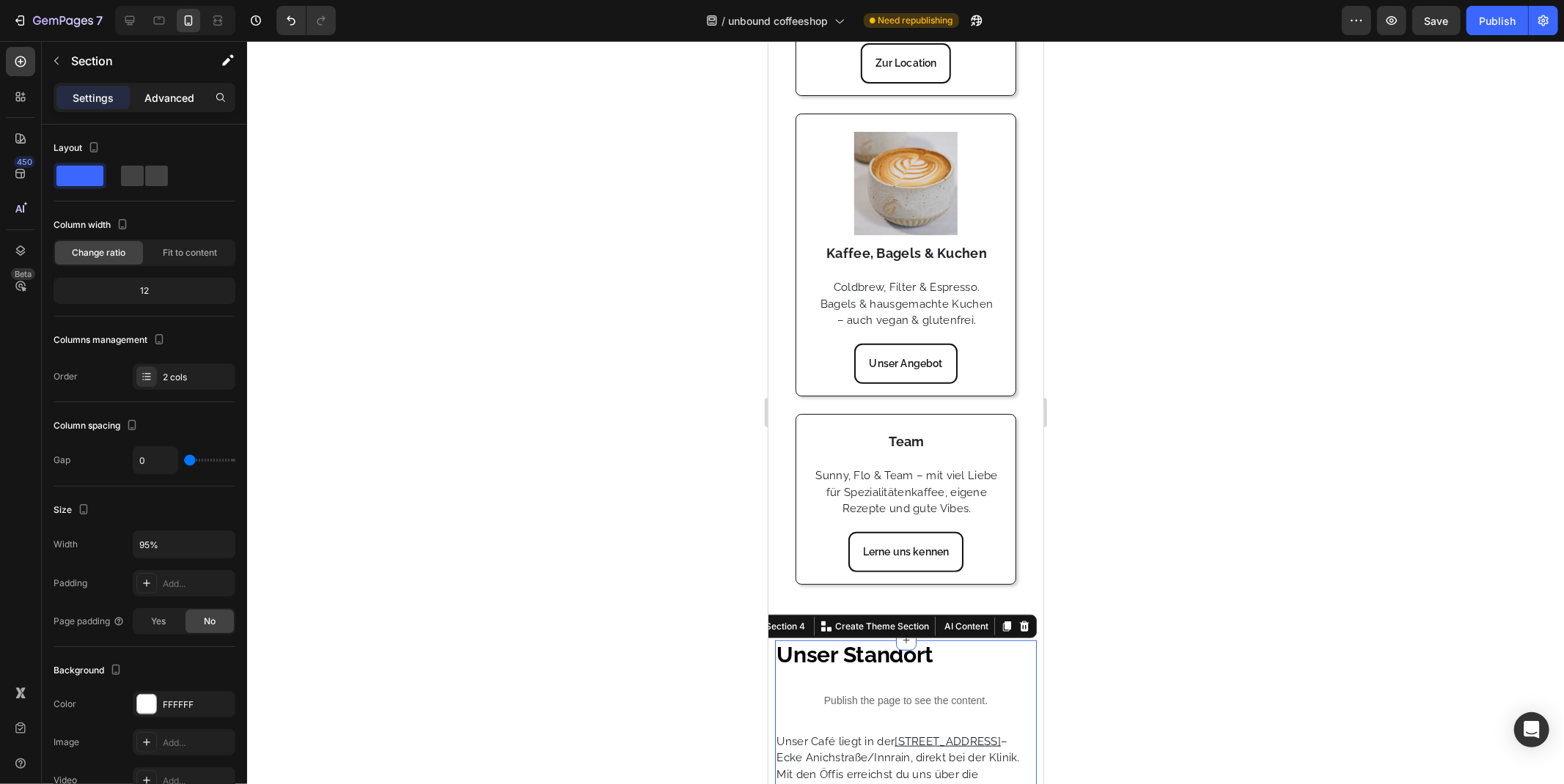
click at [171, 99] on p "Advanced" at bounding box center [169, 98] width 50 height 15
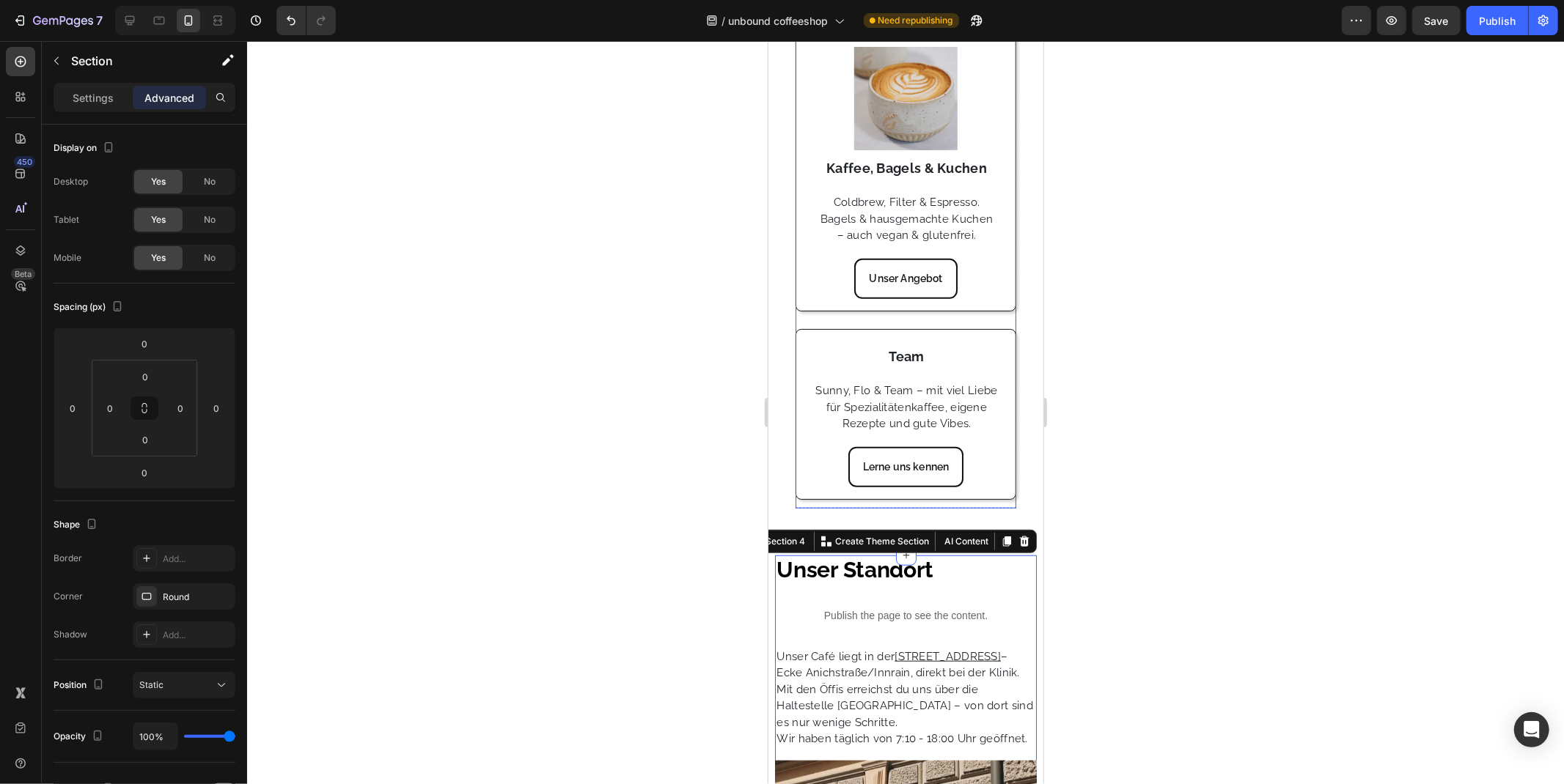
scroll to position [895, 0]
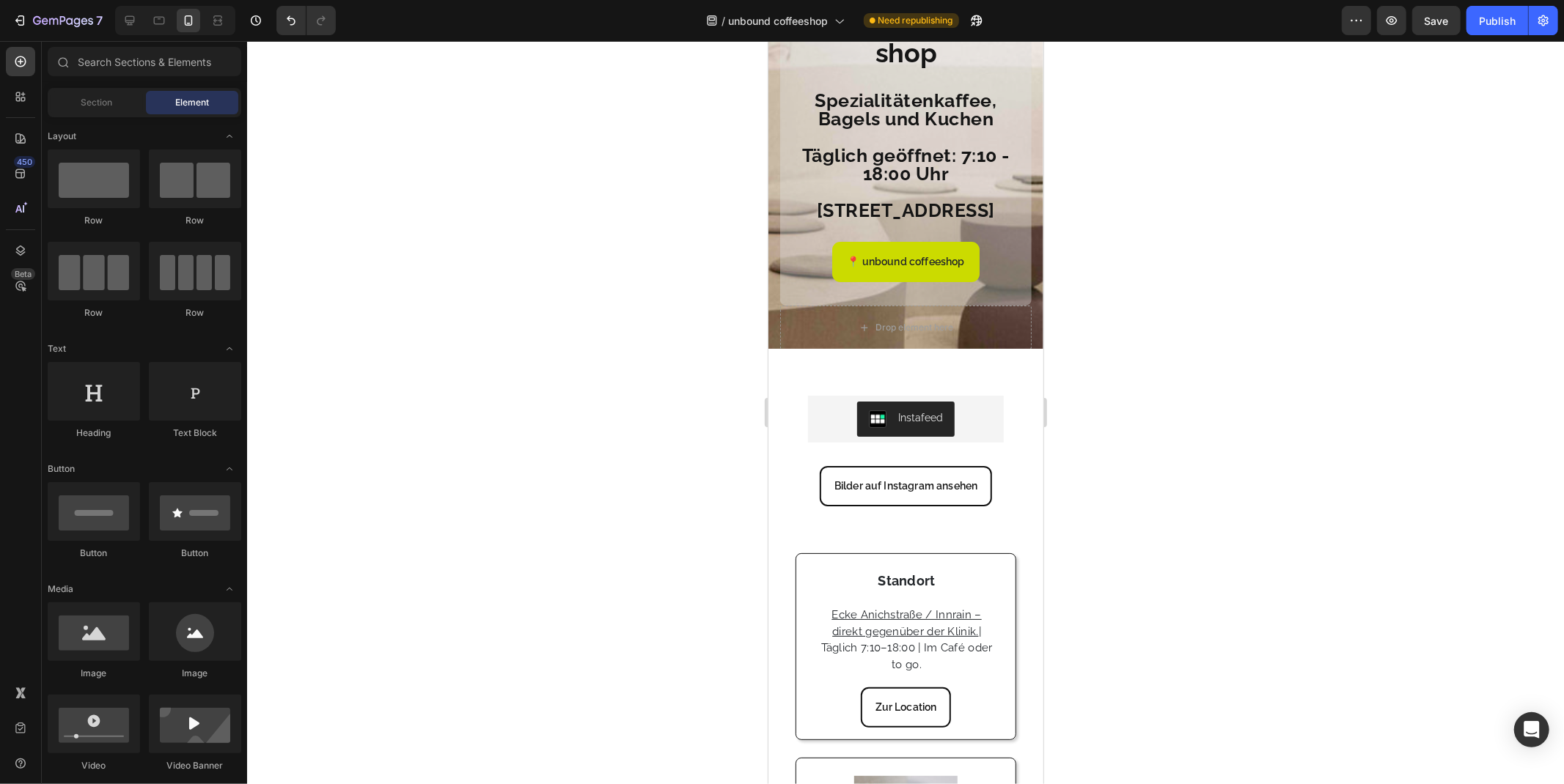
scroll to position [81, 0]
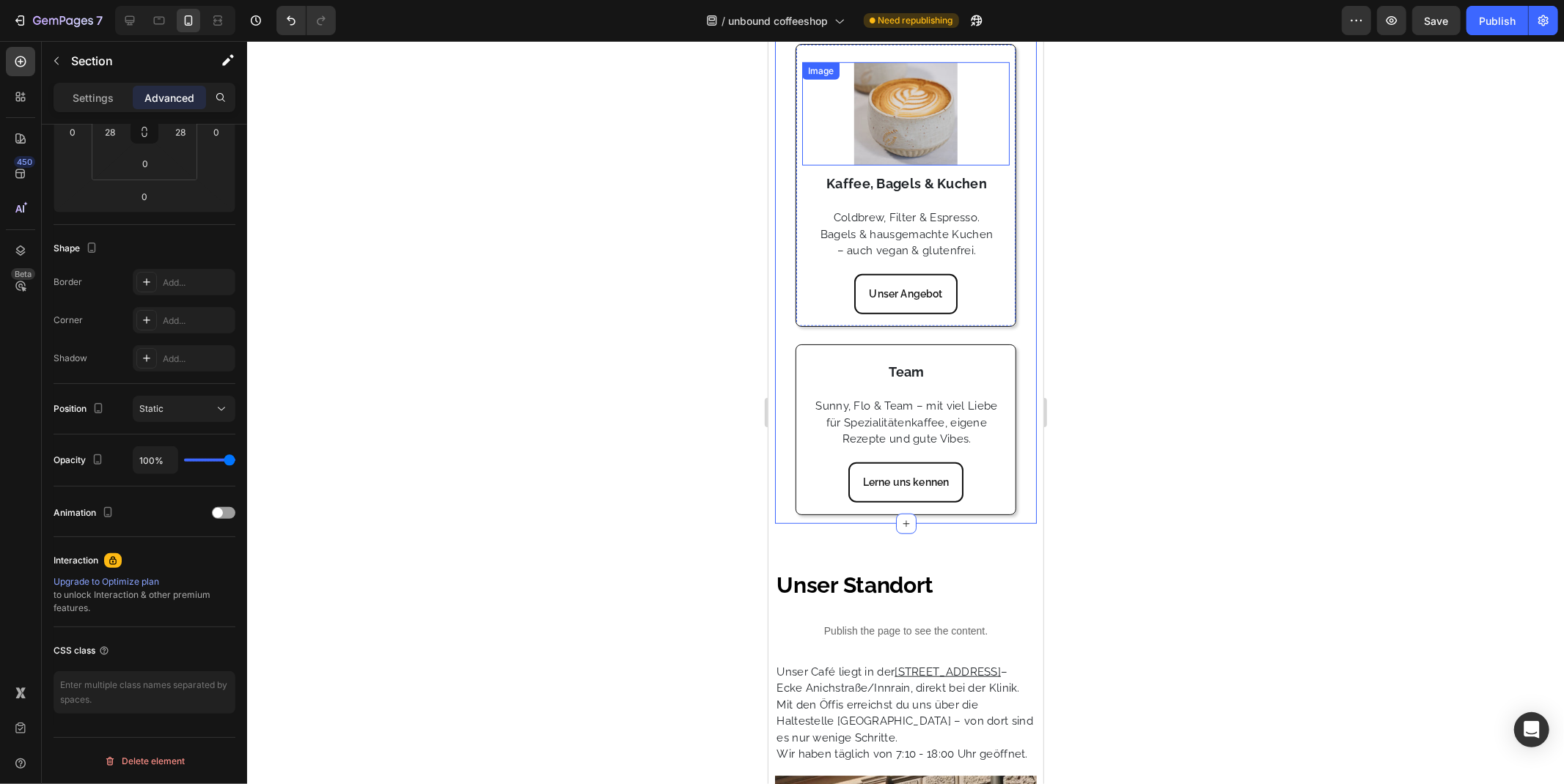
scroll to position [814, 0]
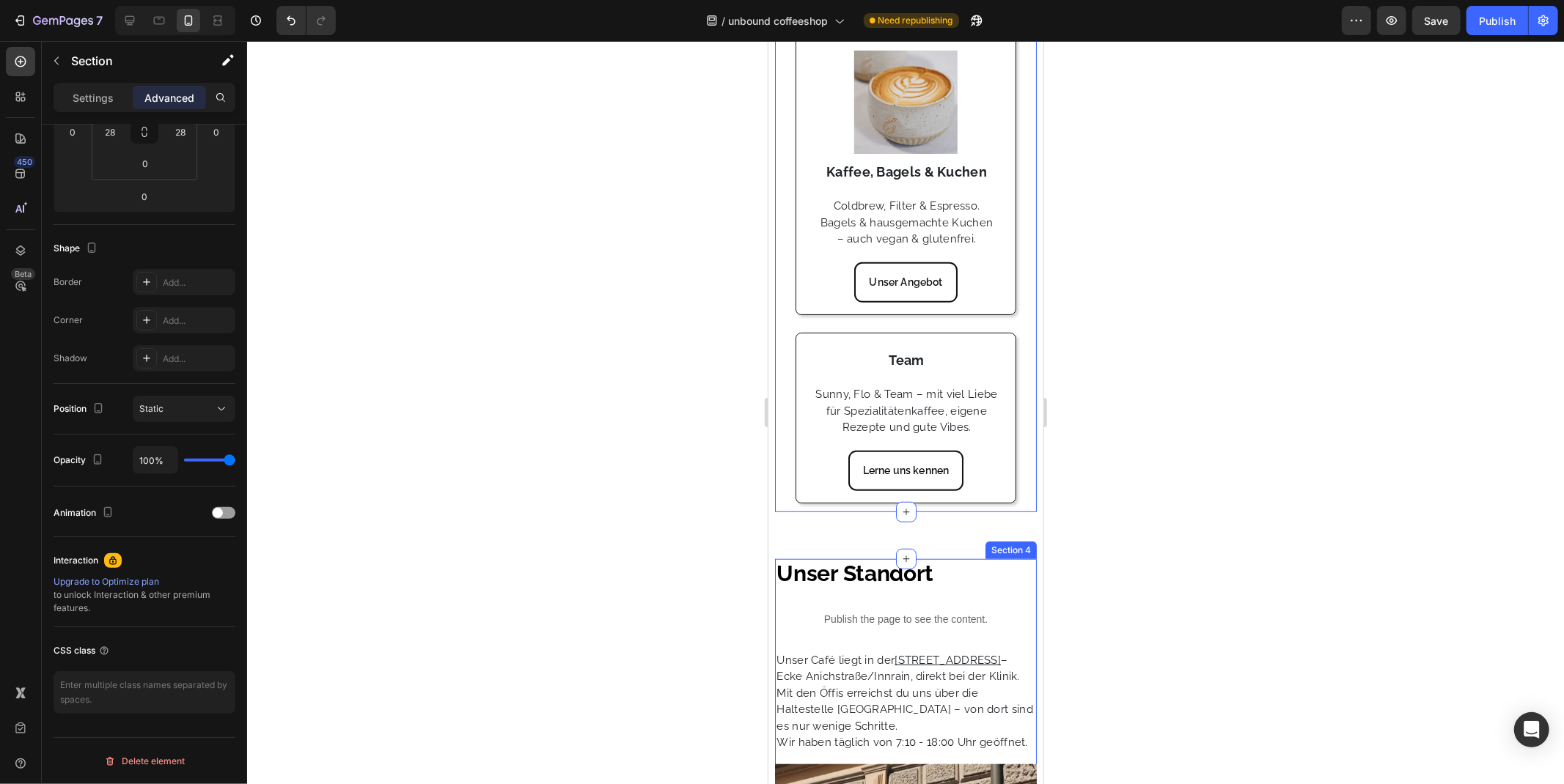
click at [1015, 605] on div "Unser Standort Heading Publish the page to see the content. Custom Code Unser C…" at bounding box center [905, 654] width 261 height 193
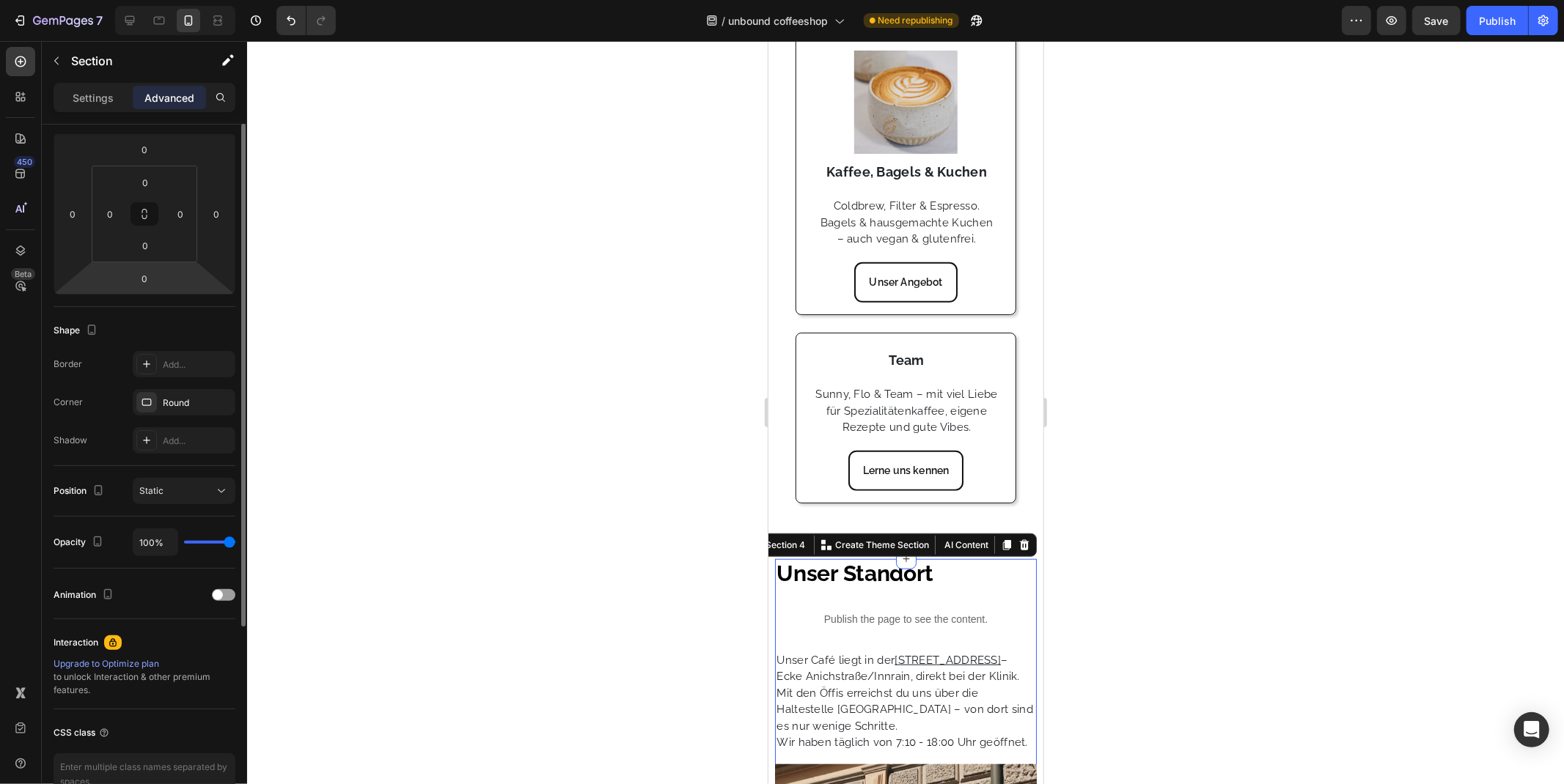
scroll to position [113, 0]
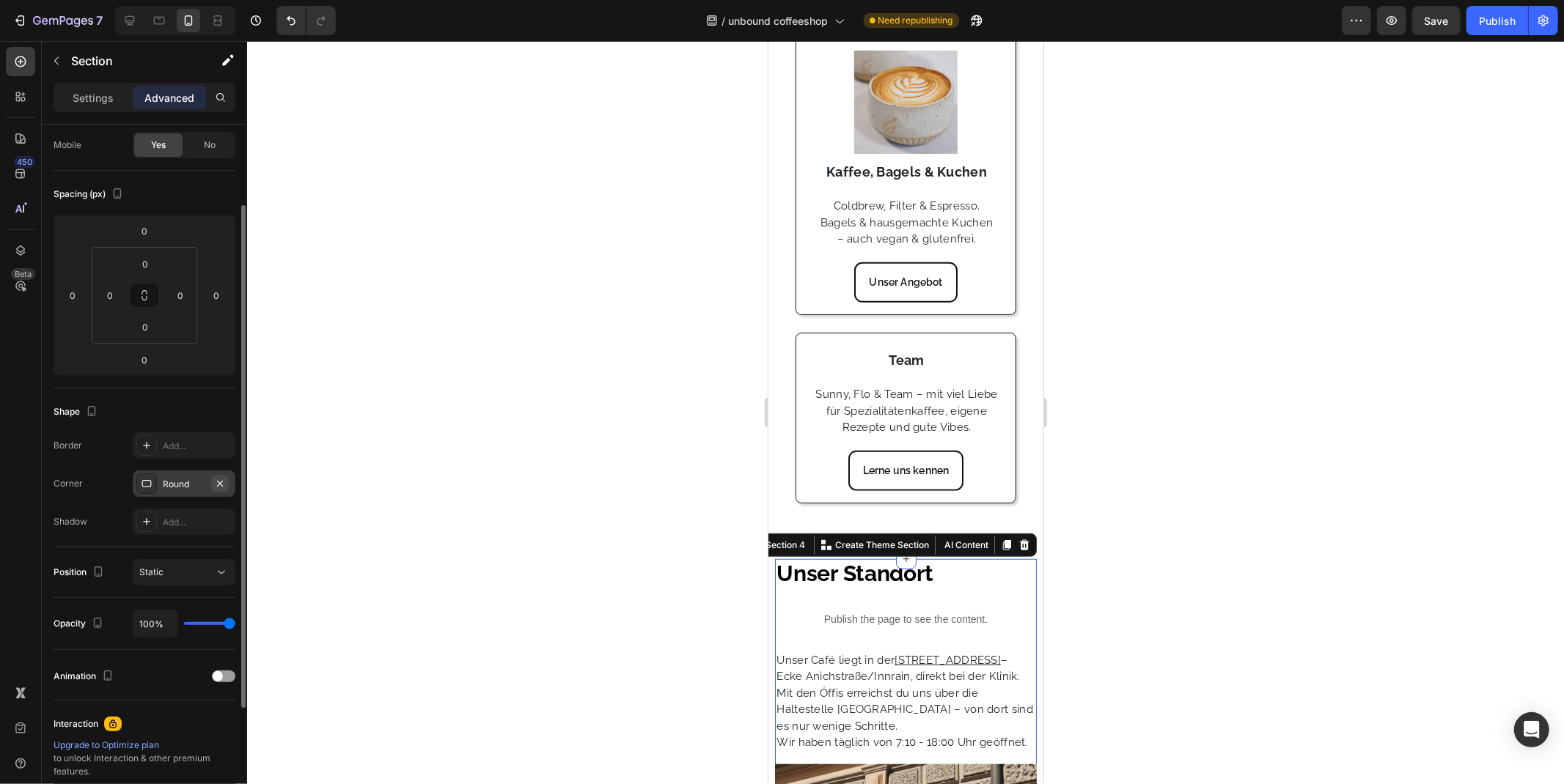
click at [214, 485] on icon "button" at bounding box center [219, 483] width 11 height 11
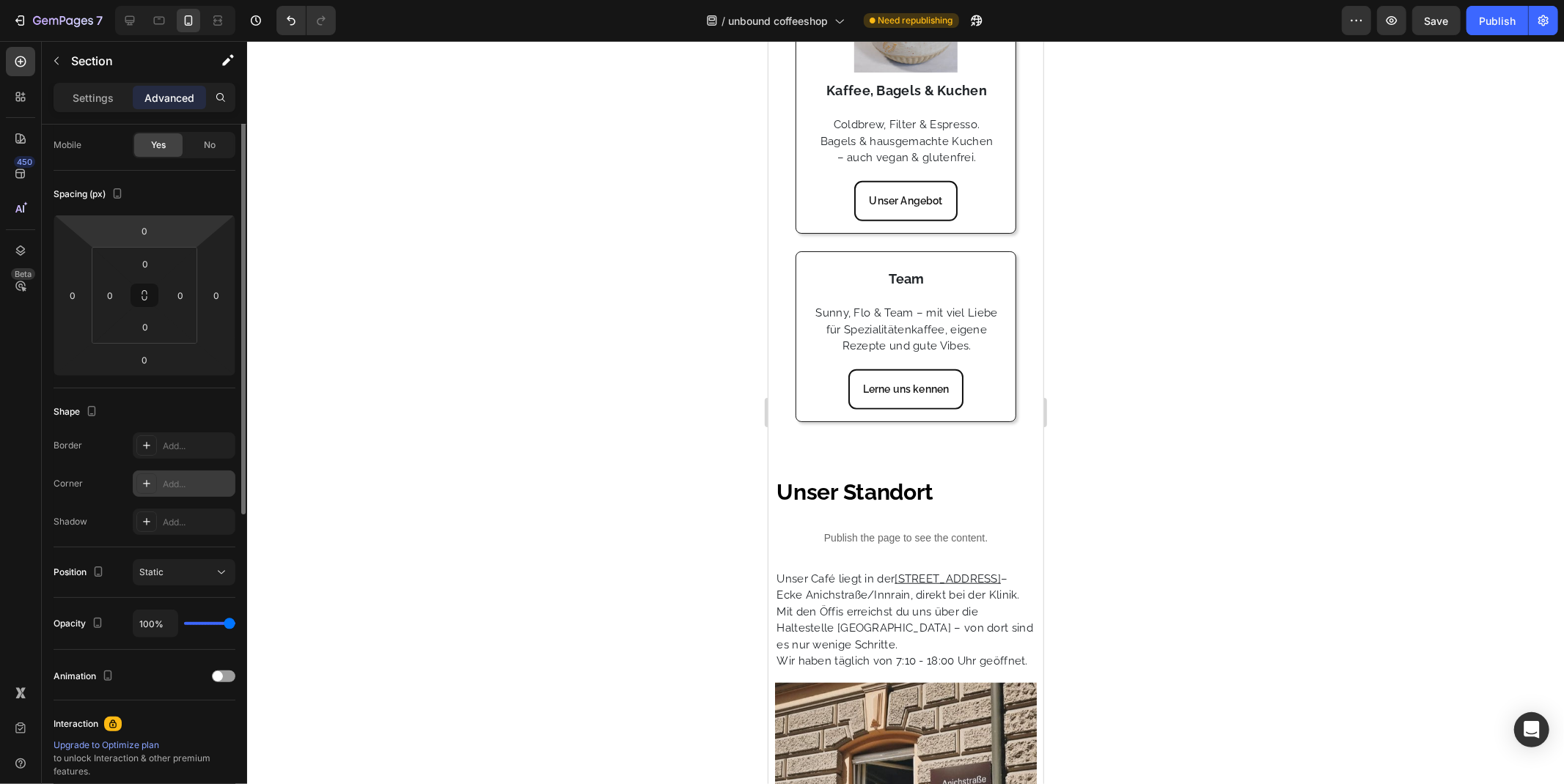
scroll to position [0, 0]
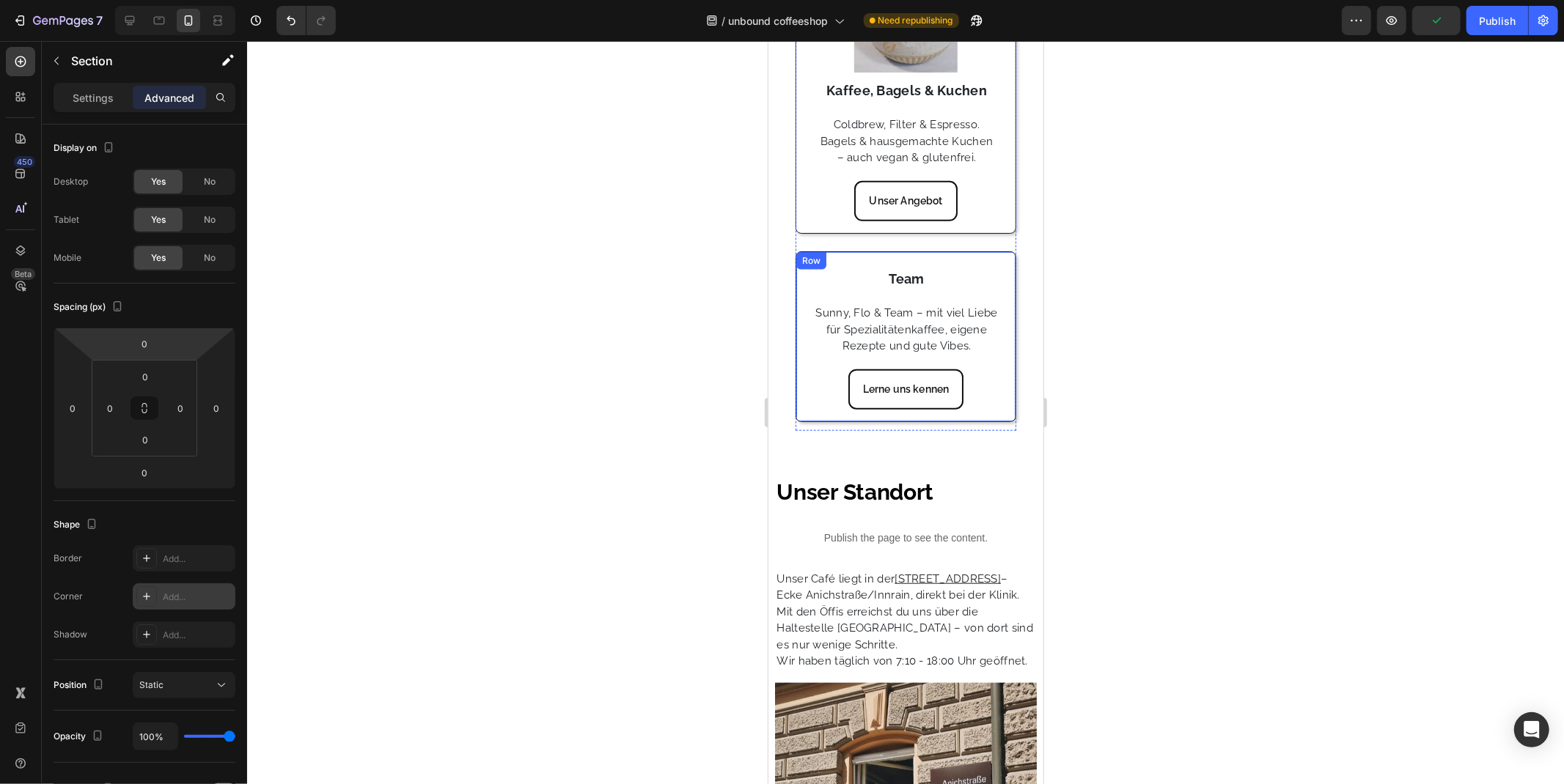
click at [806, 267] on div "Row" at bounding box center [811, 259] width 24 height 13
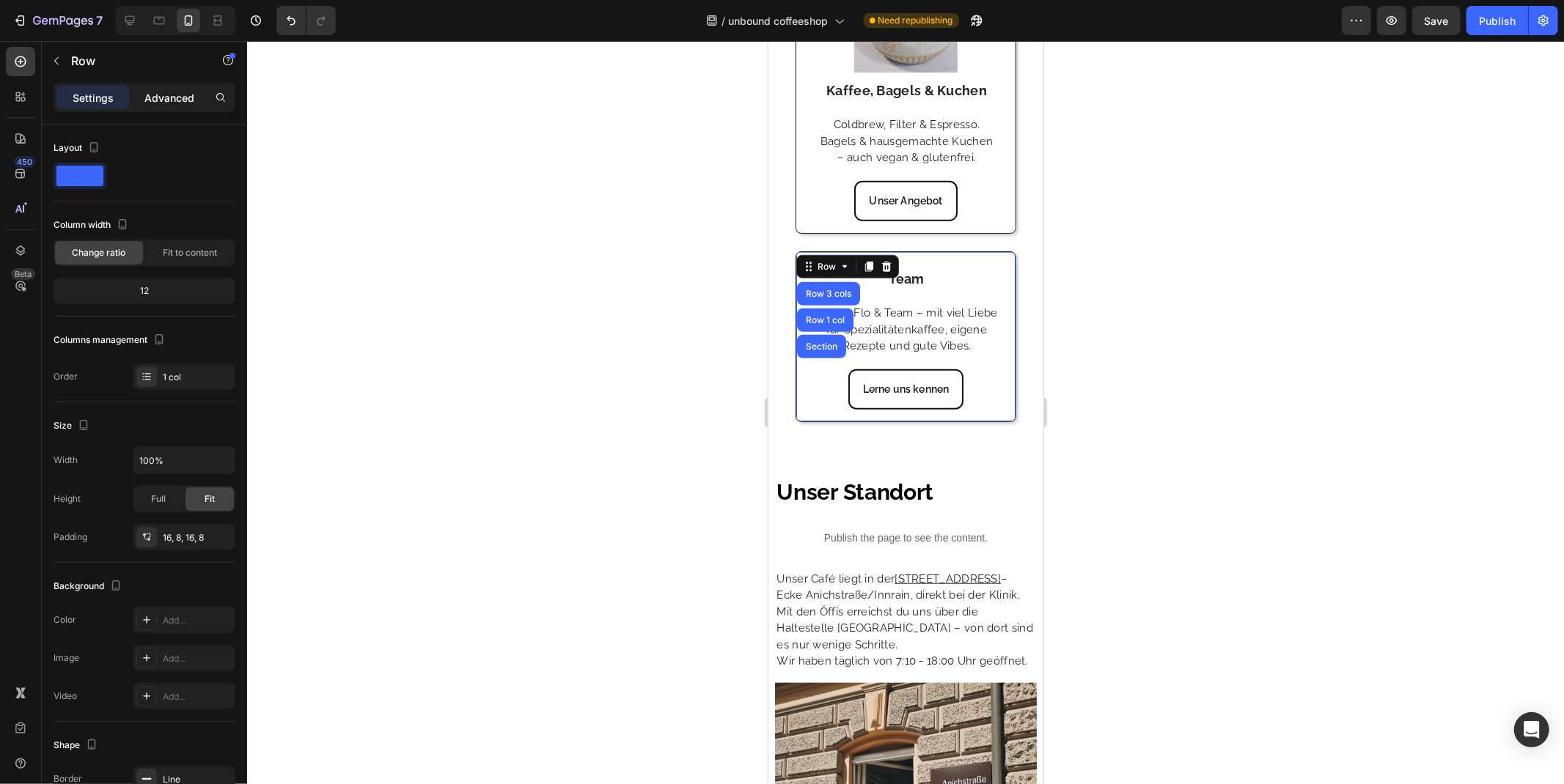
click at [174, 90] on p "Advanced" at bounding box center [169, 98] width 50 height 15
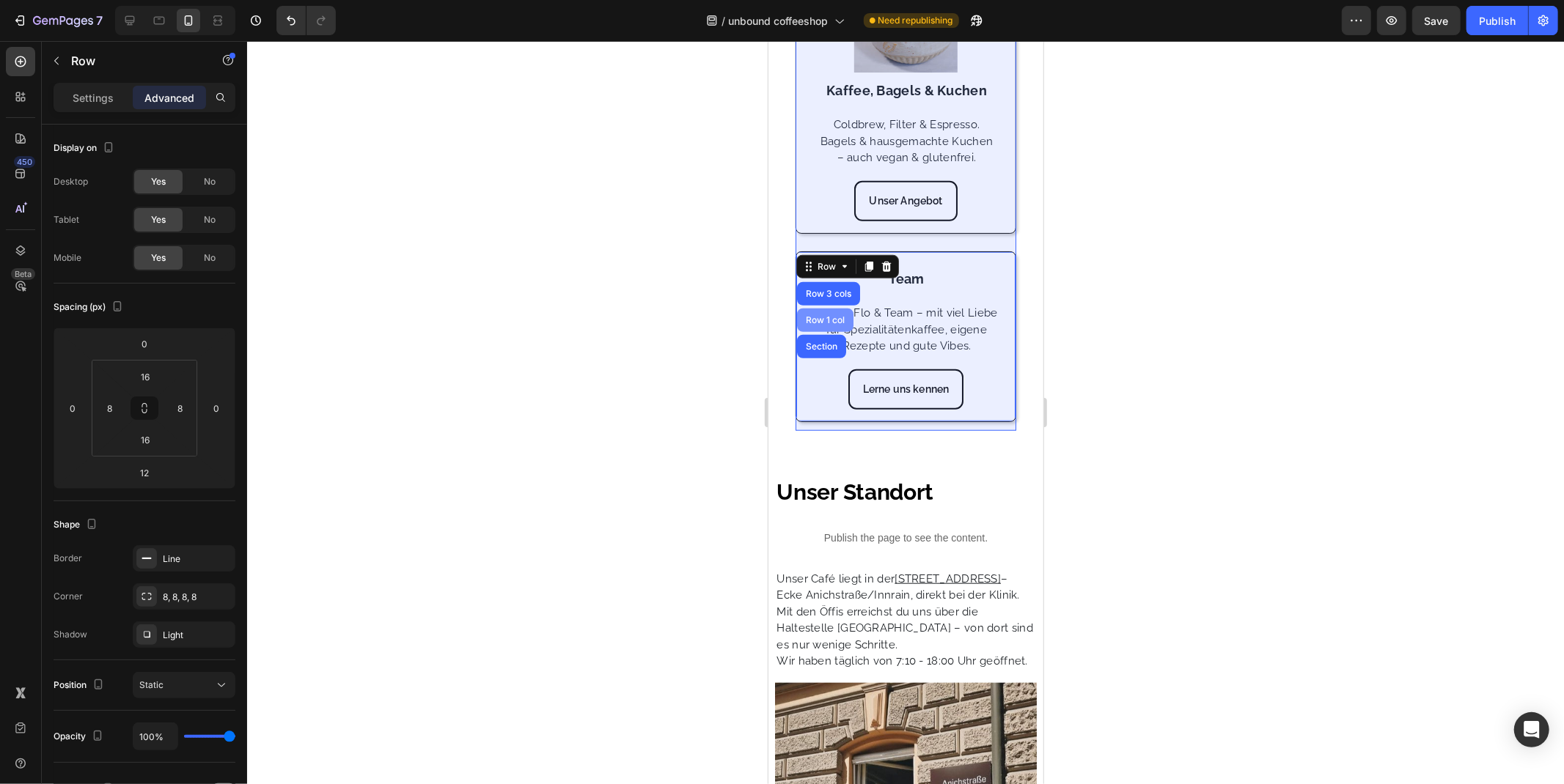
click at [820, 324] on div "Row 1 col" at bounding box center [824, 320] width 45 height 9
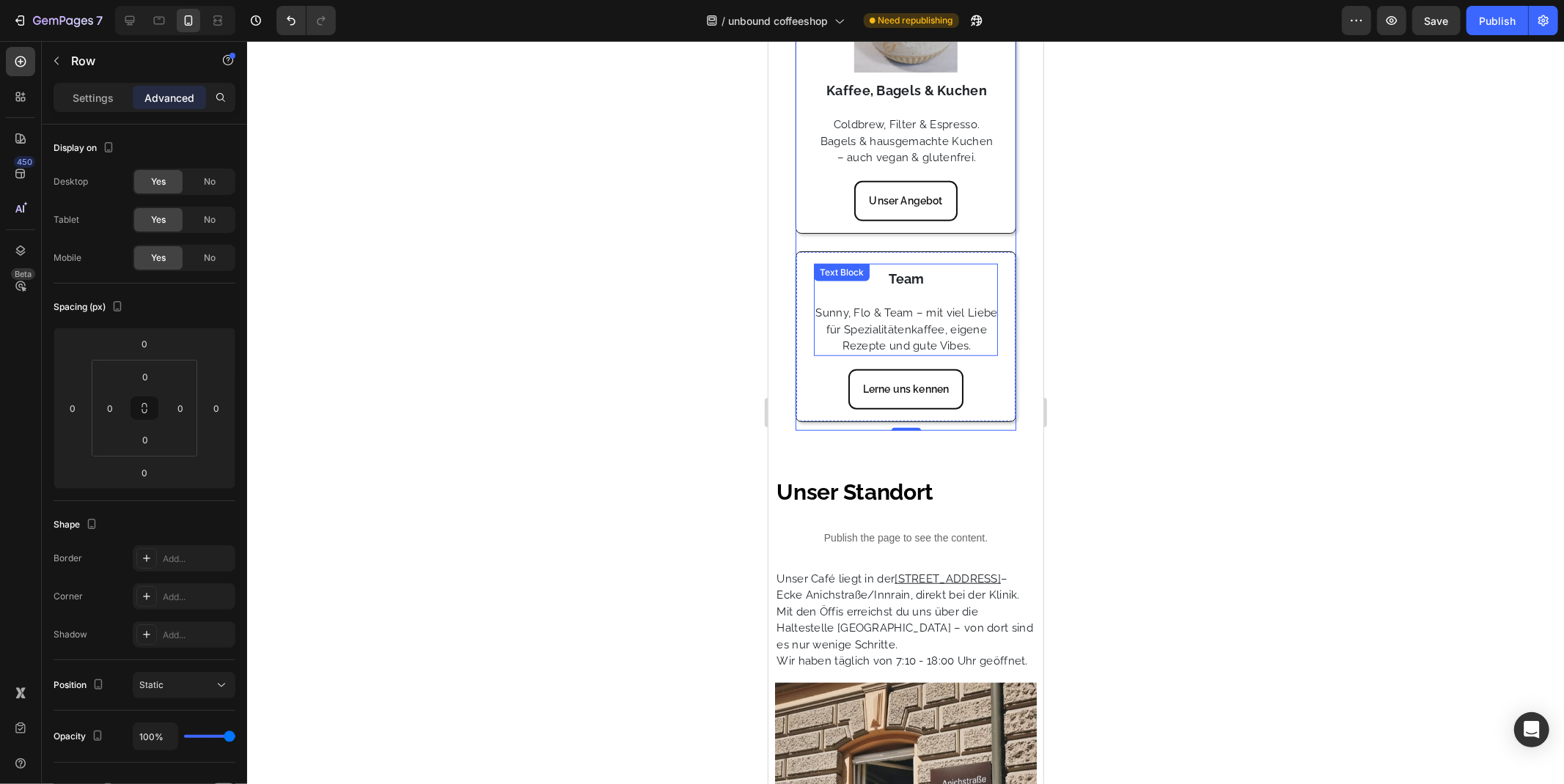
click at [838, 278] on div "Text Block" at bounding box center [841, 271] width 50 height 13
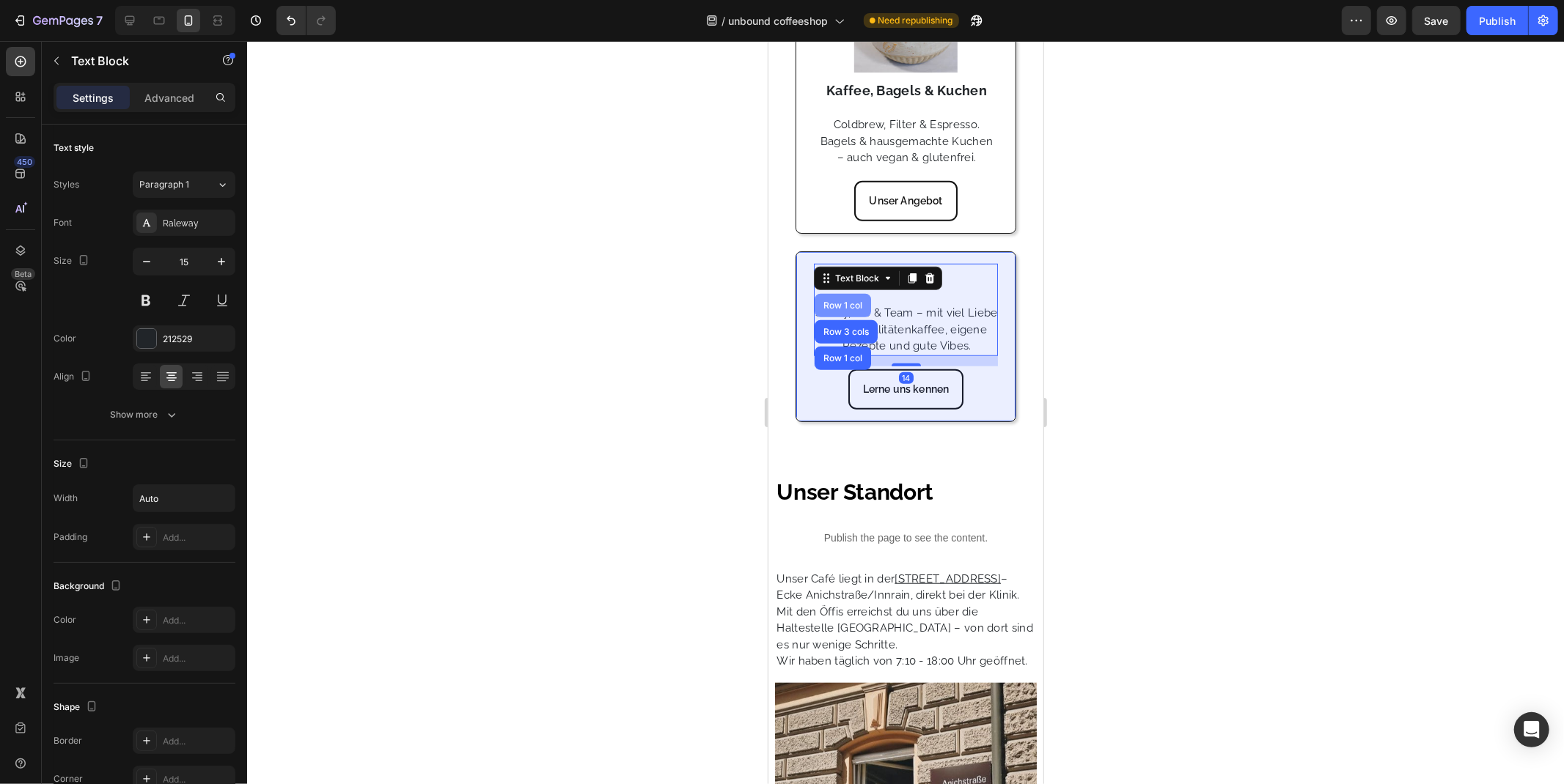
click at [843, 309] on div "Row 1 col" at bounding box center [842, 305] width 45 height 9
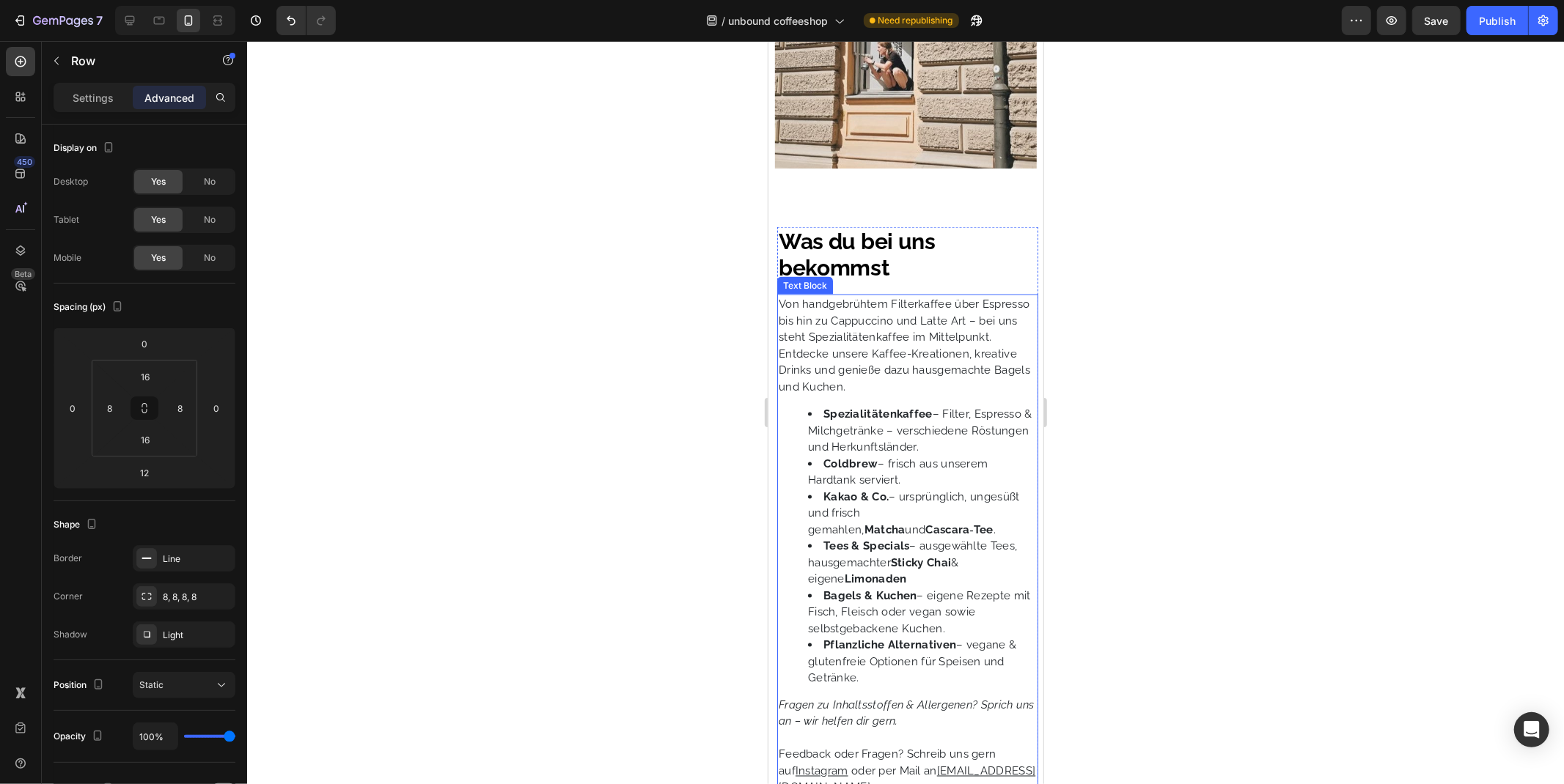
scroll to position [1629, 0]
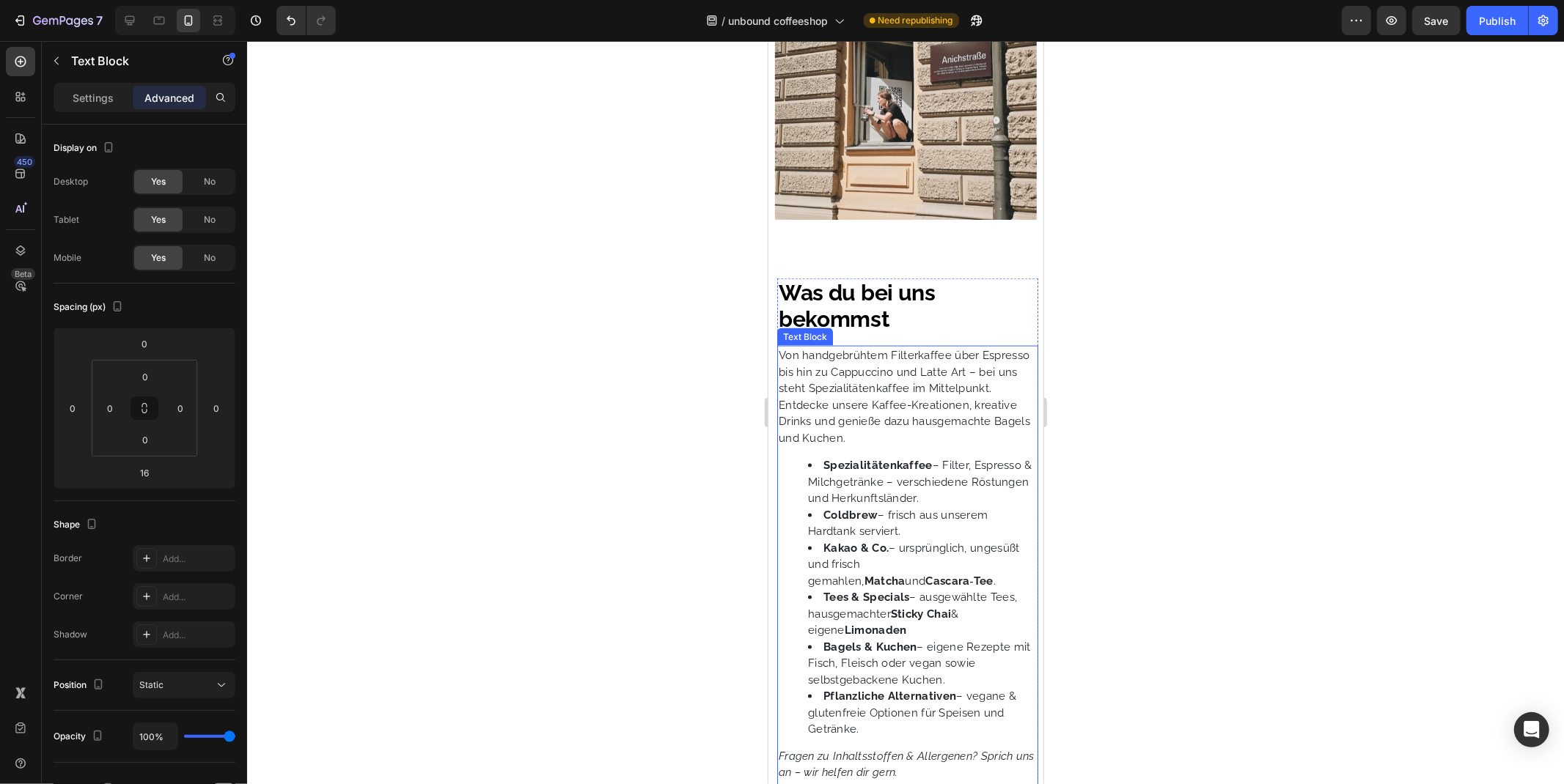
click at [799, 356] on p "Von handgebrühtem Filterkaffee über Espresso bis hin zu Cappuccino und Latte Ar…" at bounding box center [906, 372] width 258 height 50
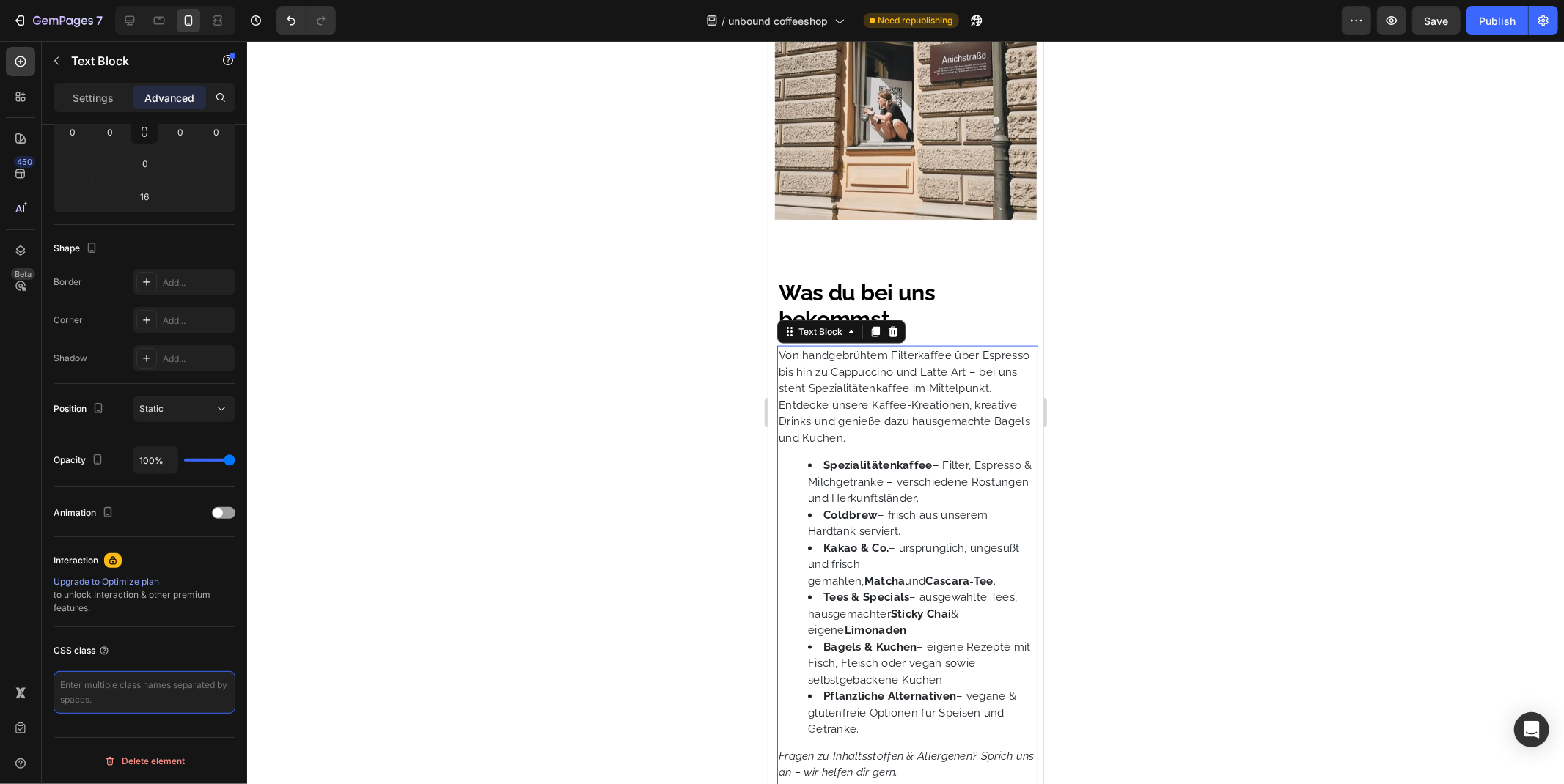
click at [106, 690] on textarea at bounding box center [145, 692] width 182 height 42
paste textarea "/* Bullet-Listen mobil nicht zu weit einrücken */ @media (max-width: 768px) { .…"
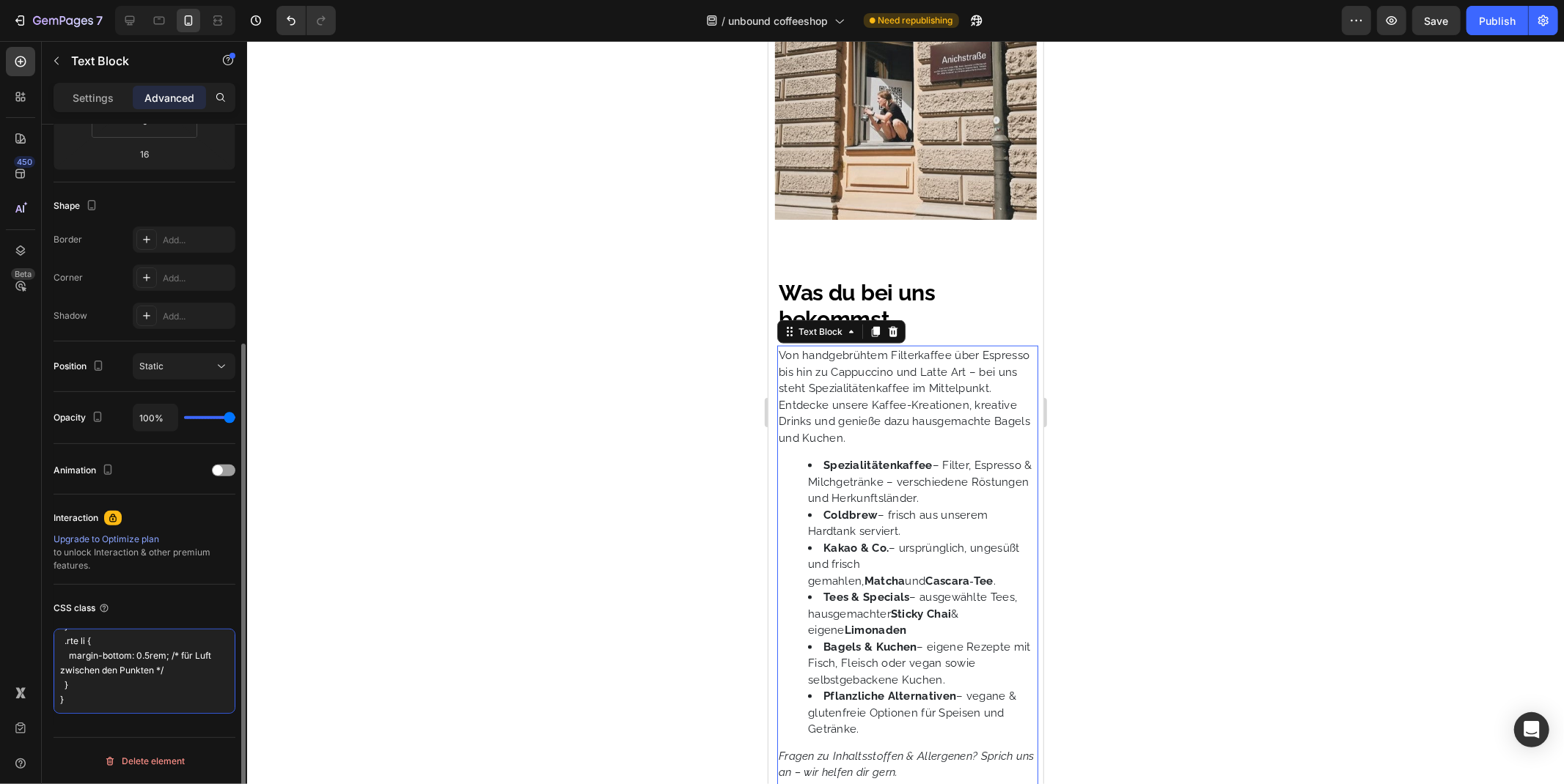
scroll to position [148, 0]
type textarea "/* Bullet-Listen mobil nicht zu weit einrücken */ @media (max-width: 768px) { .…"
click at [60, 723] on div "CSS class /* Bullet-Listen mobil nicht zu weit einrücken */ @media (max-width: …" at bounding box center [145, 655] width 182 height 141
click at [68, 710] on textarea "/* Bullet-Listen mobil nicht zu weit einrücken */ @media (max-width: 768px) { .…" at bounding box center [145, 671] width 182 height 85
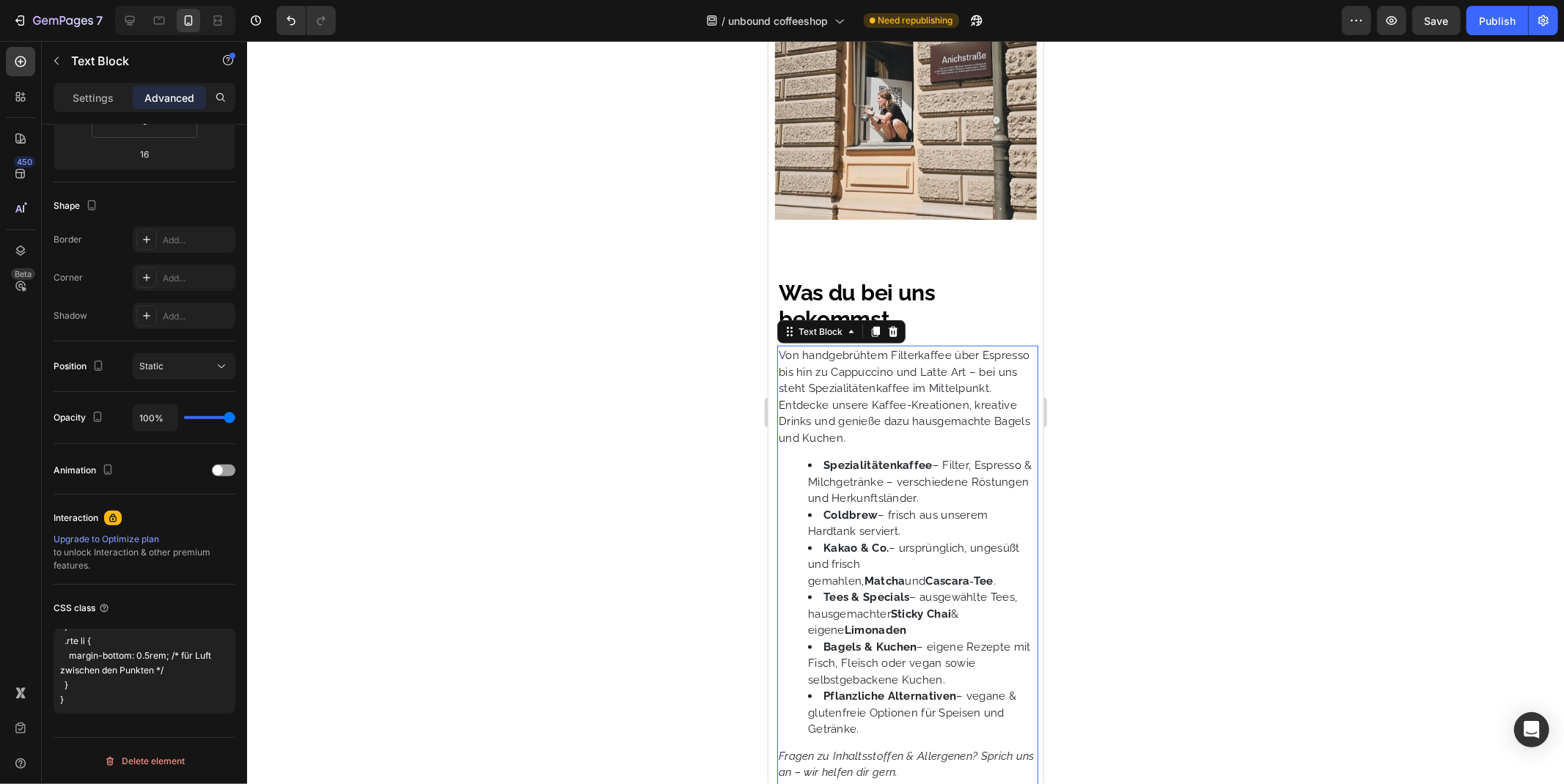
click at [706, 507] on div at bounding box center [906, 412] width 1317 height 743
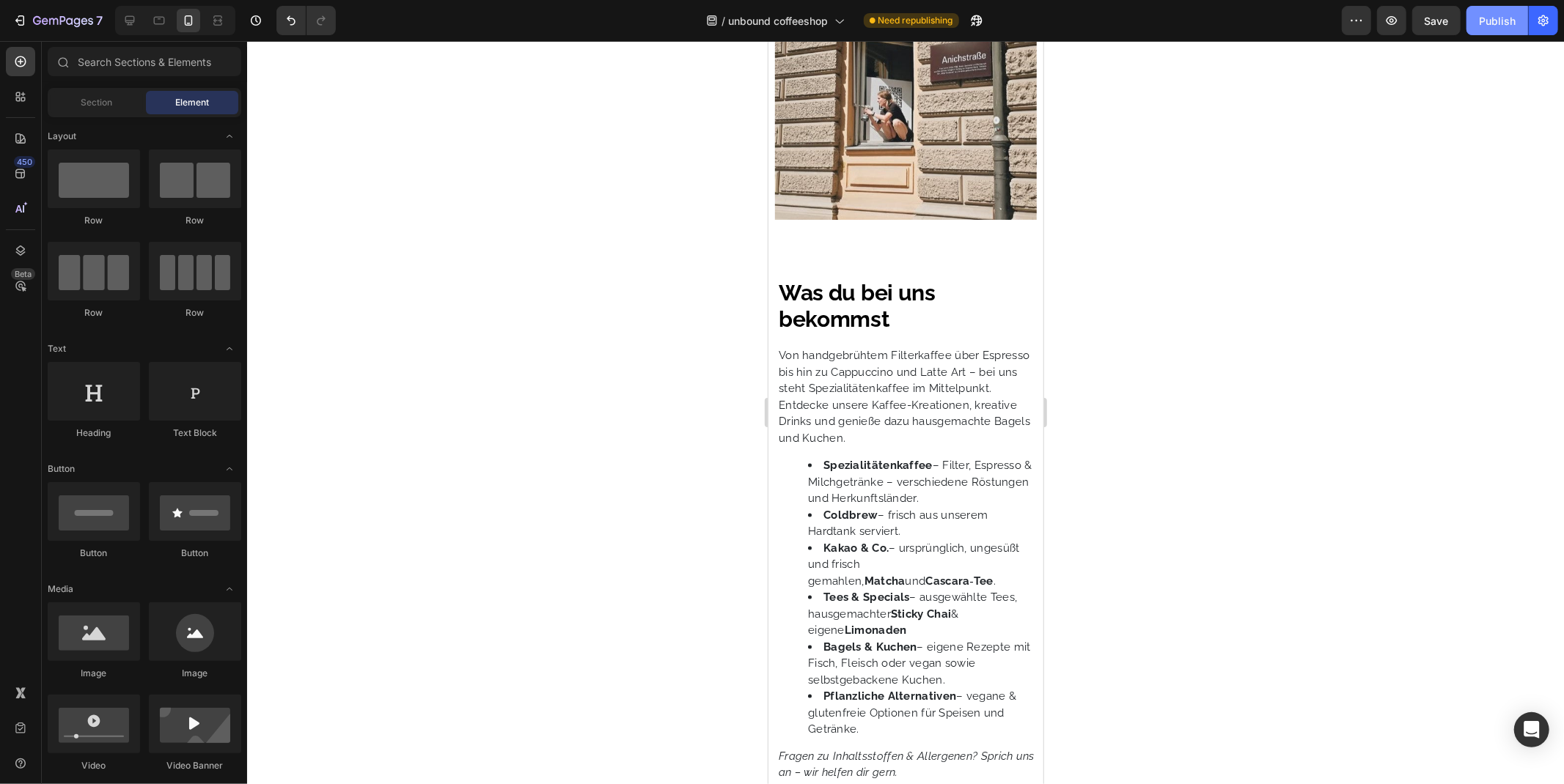
click at [1496, 13] on div "Publish" at bounding box center [1496, 20] width 36 height 15
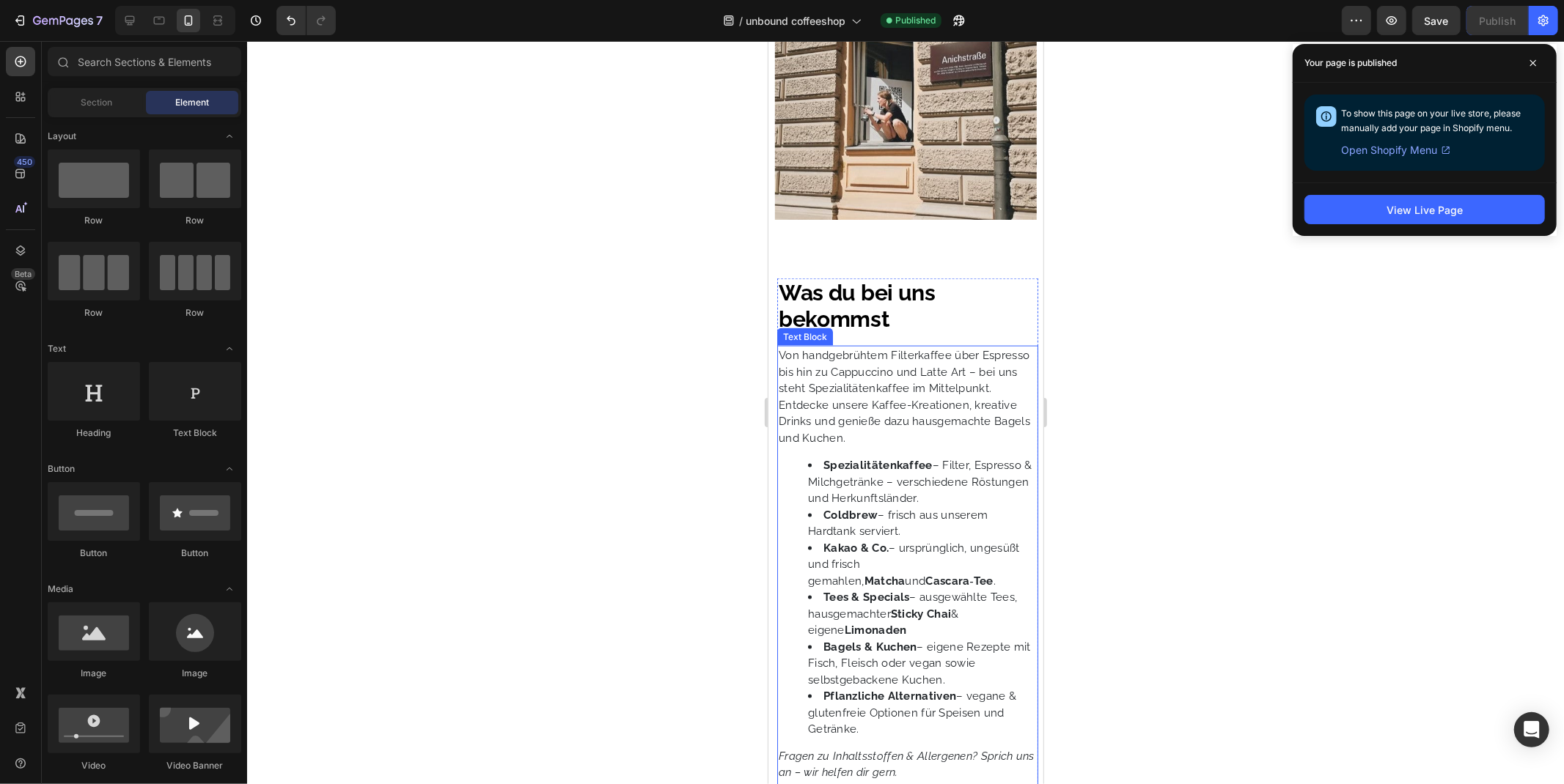
click at [856, 382] on p "Von handgebrühtem Filterkaffee über Espresso bis hin zu Cappuccino und Latte Ar…" at bounding box center [906, 372] width 258 height 50
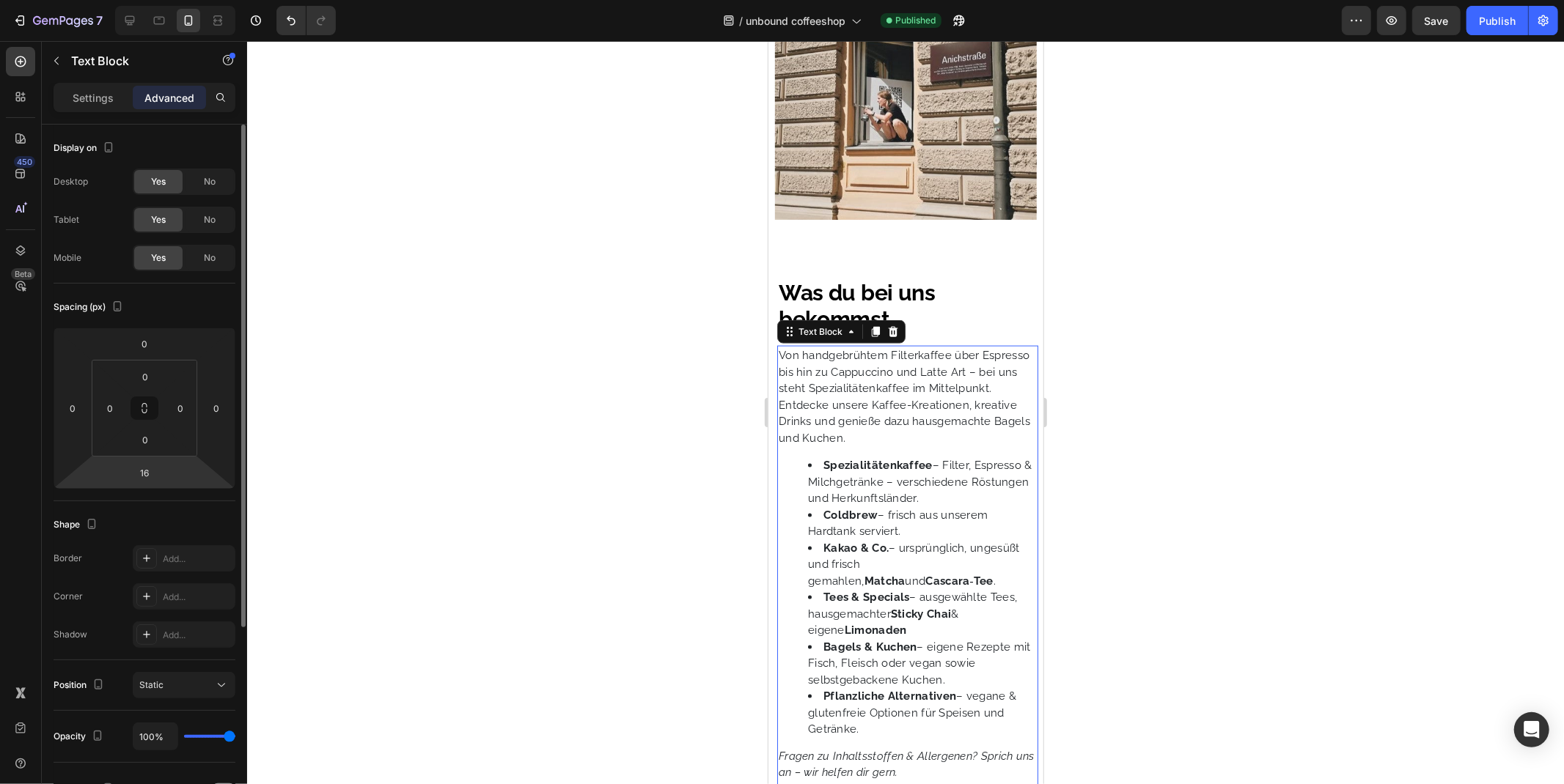
scroll to position [318, 0]
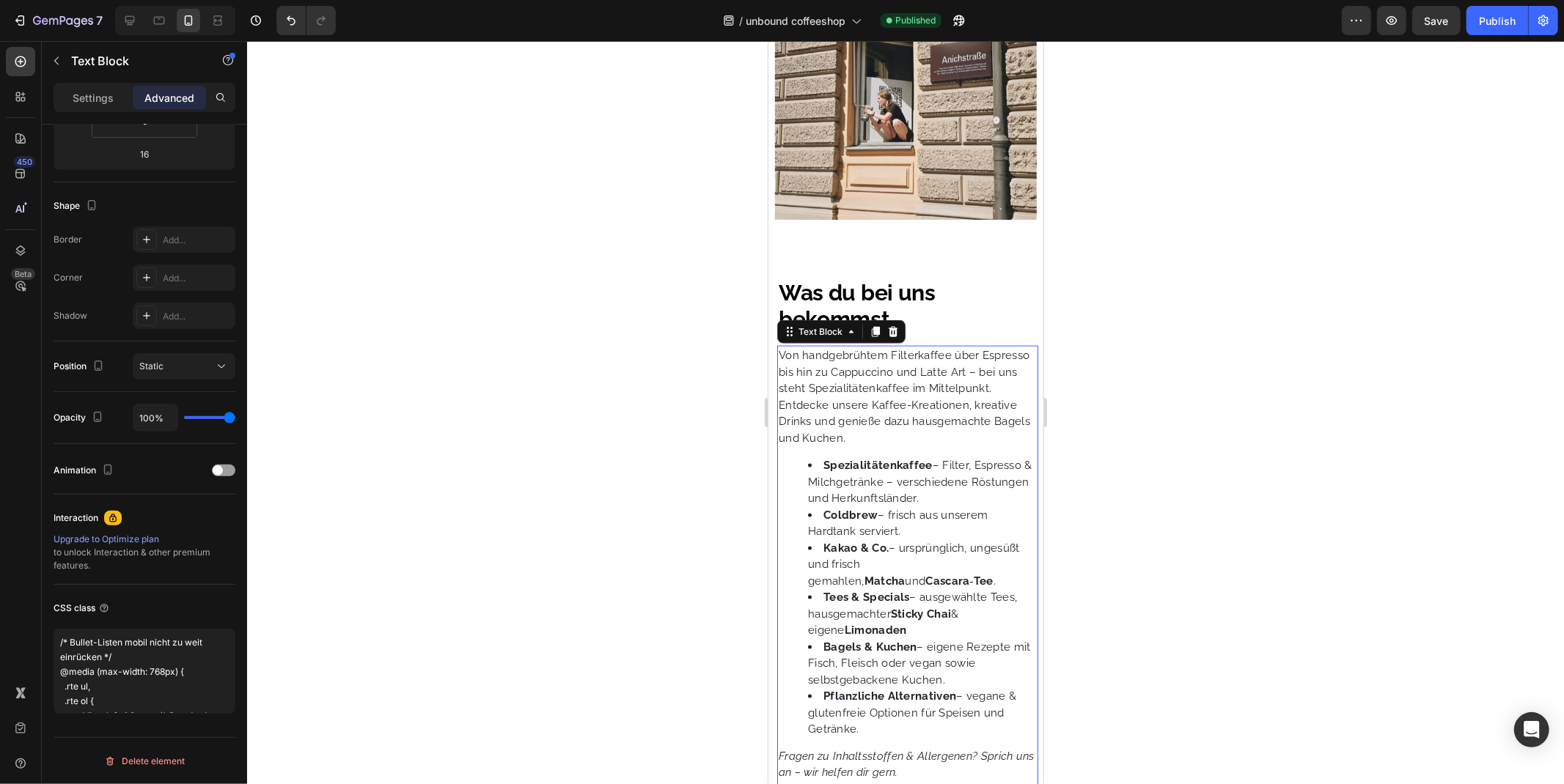
click at [849, 506] on li "Spezialitätenkaffee – Filter, Espresso & Milchgetränke – verschiedene Röstungen…" at bounding box center [922, 481] width 229 height 50
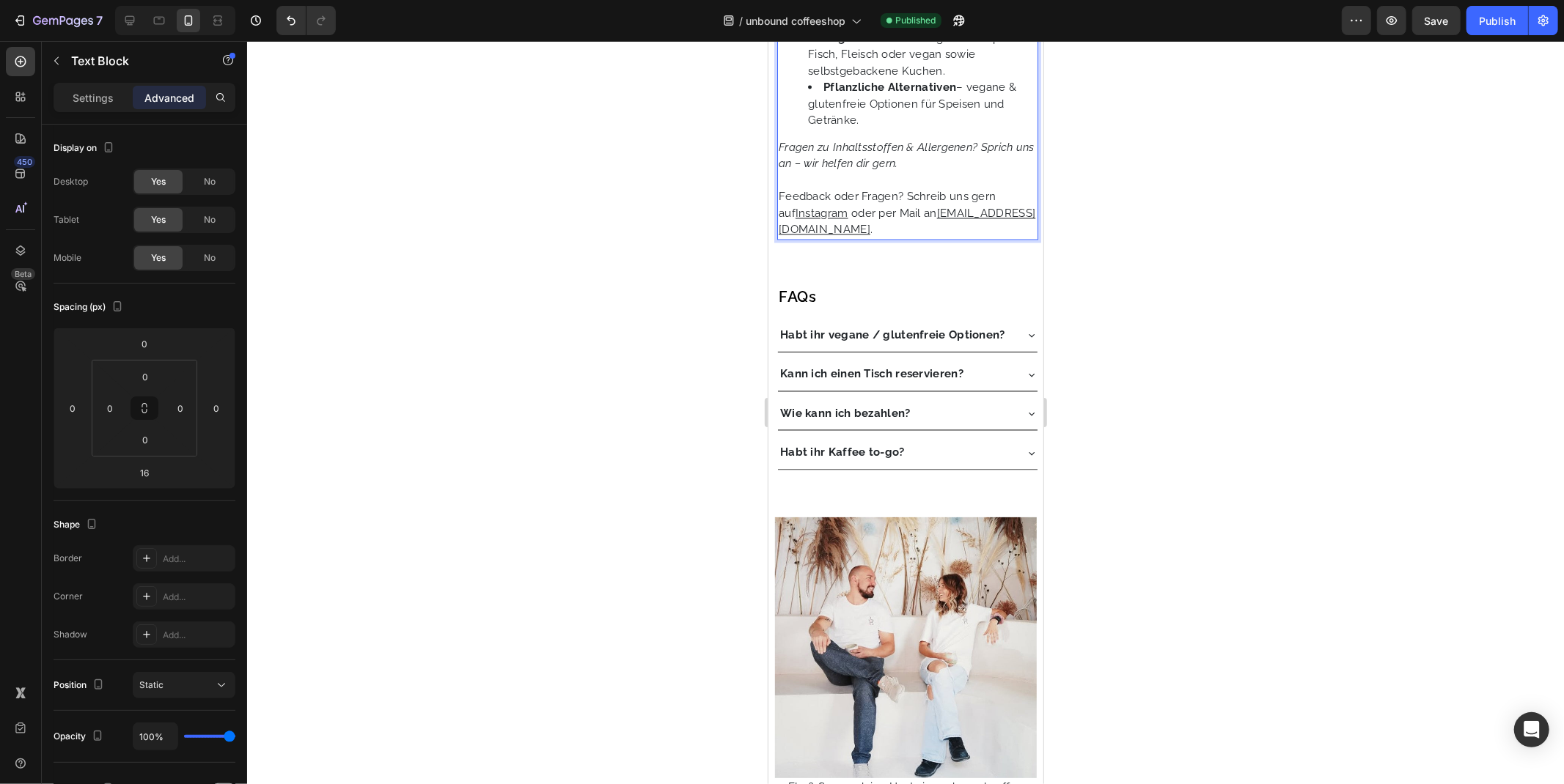
scroll to position [2116, 0]
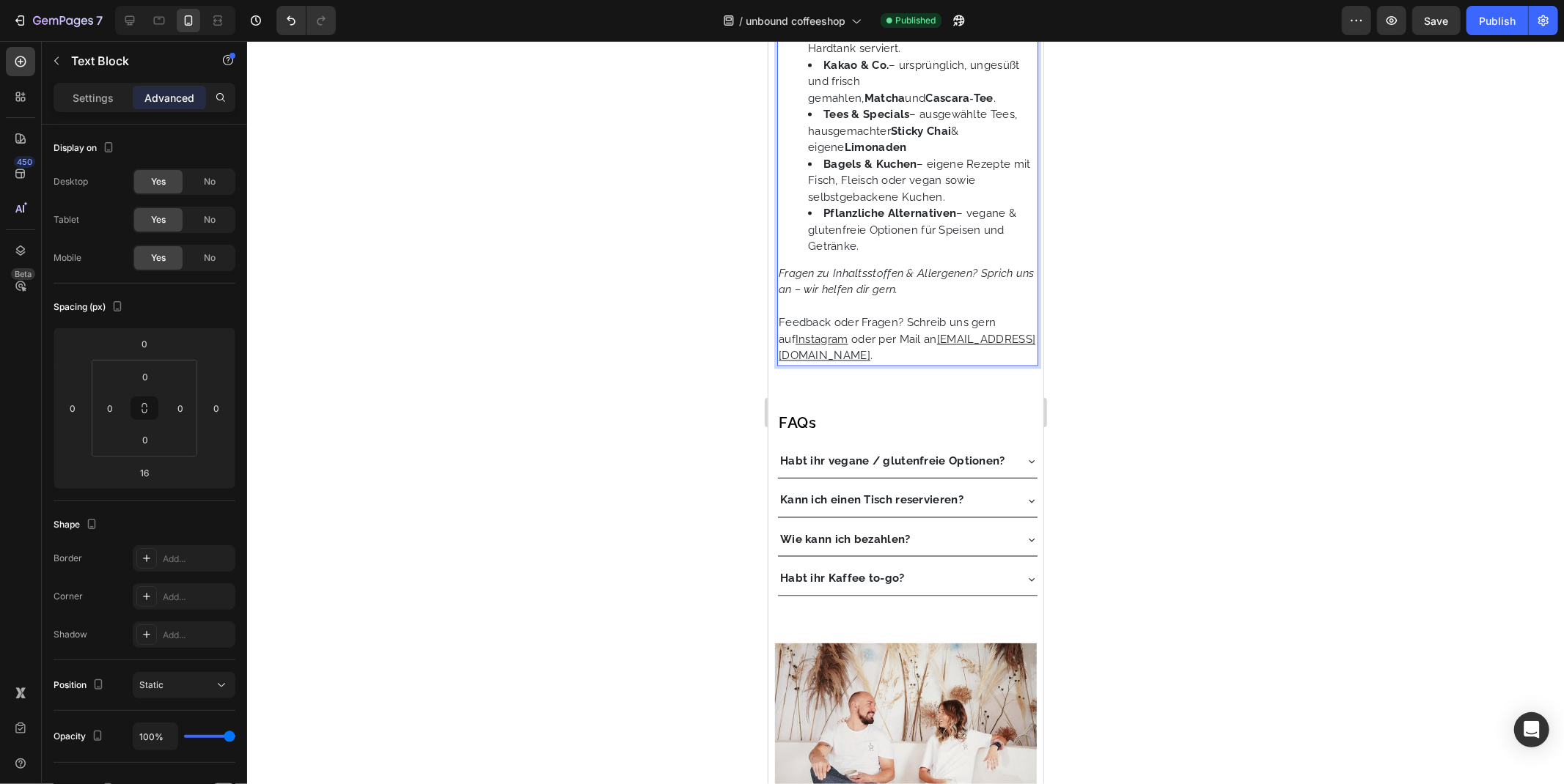
click at [945, 200] on li "Bagels & Kuchen – eigene Rezepte mit Fisch, Fleisch oder vegan sowie selbstgeba…" at bounding box center [922, 180] width 229 height 50
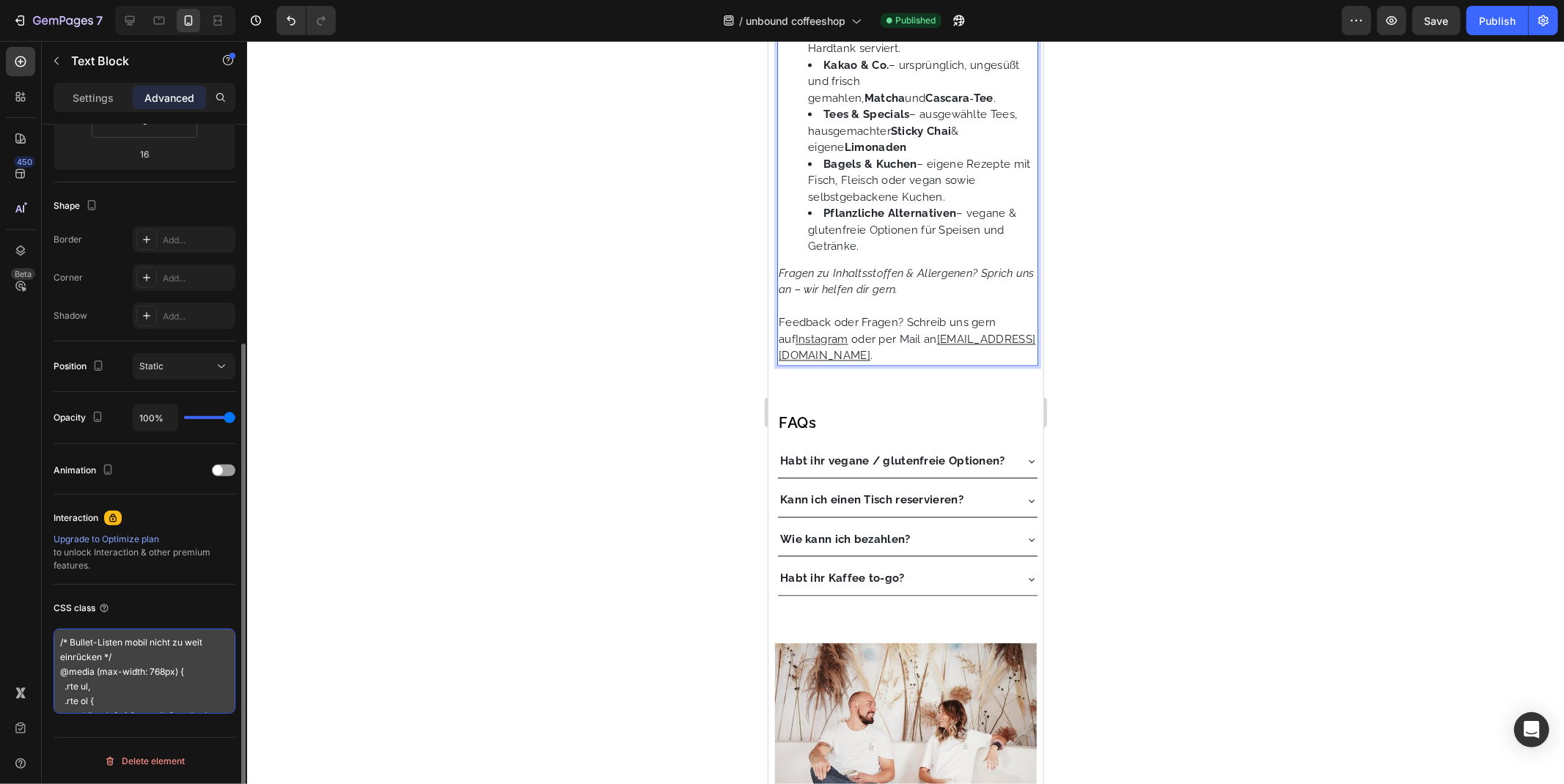
click at [111, 670] on textarea "/* Bullet-Listen mobil nicht zu weit einrücken */ @media (max-width: 768px) { .…" at bounding box center [145, 671] width 182 height 85
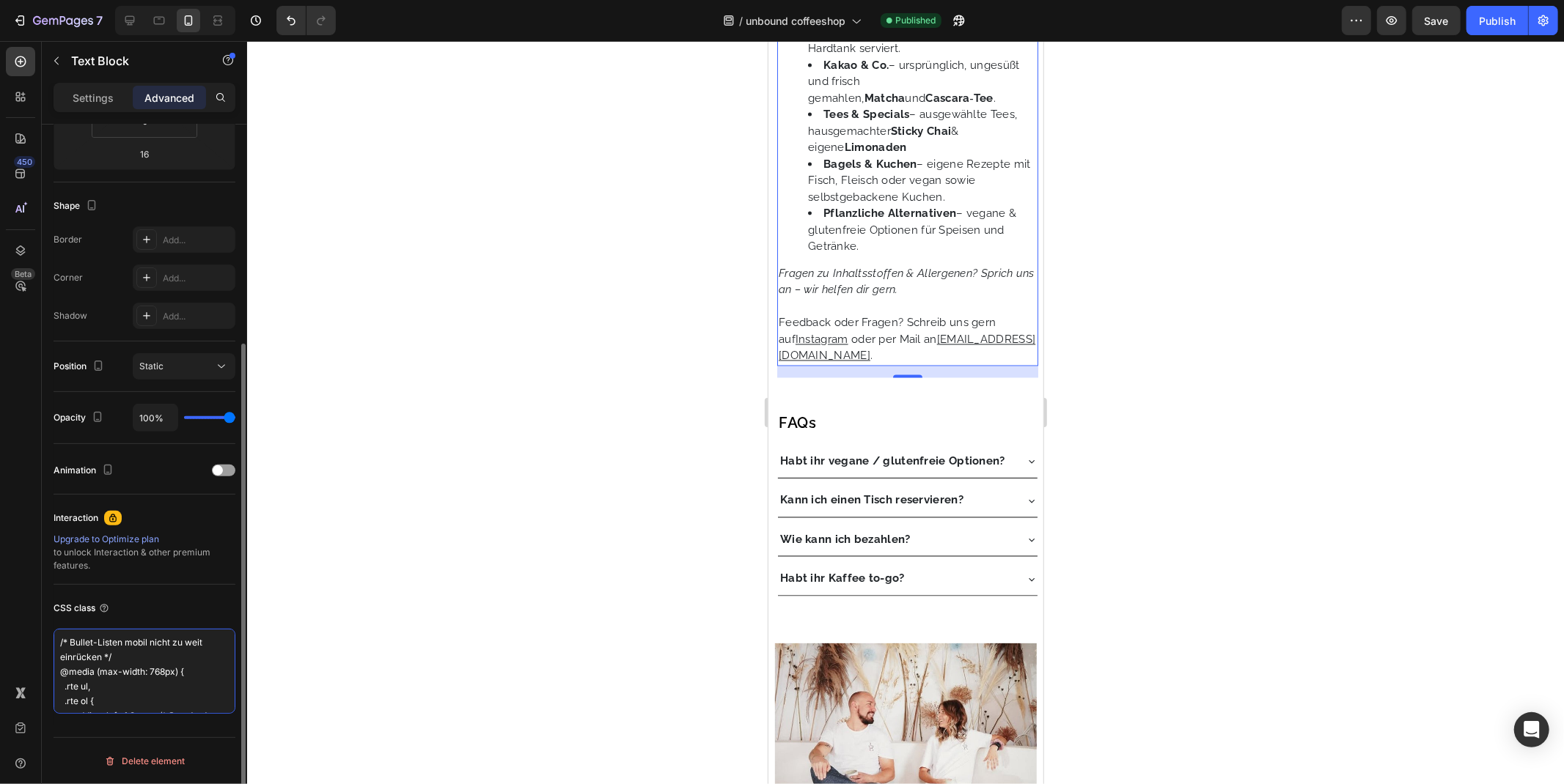
click at [111, 670] on textarea "/* Bullet-Listen mobil nicht zu weit einrücken */ @media (max-width: 768px) { .…" at bounding box center [145, 671] width 182 height 85
type textarea "coffee-list"
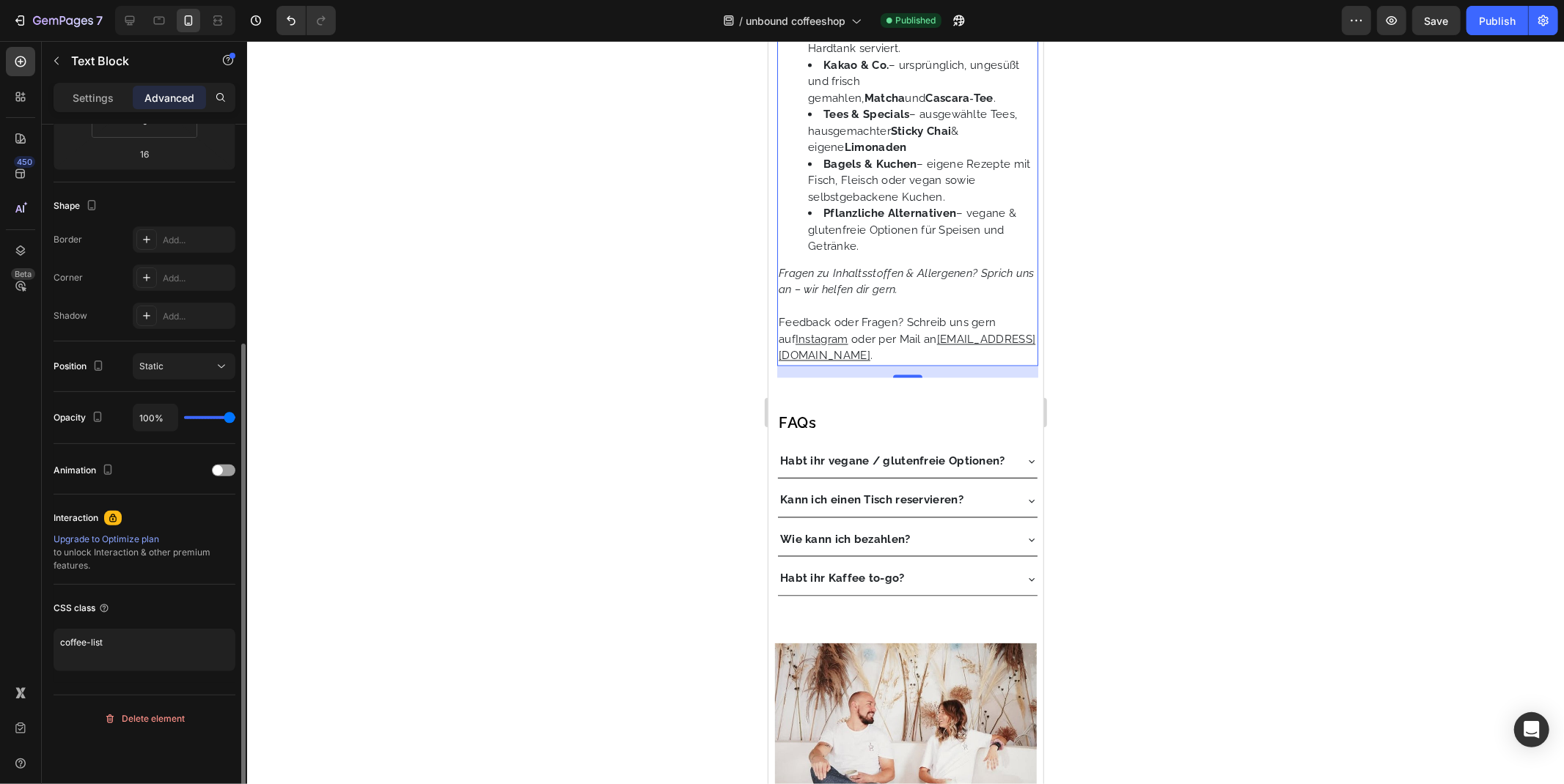
click at [170, 601] on div "Display on Desktop Yes No Tablet Yes No Mobile Yes No Spacing (px) 0 0 16 0 0 0…" at bounding box center [145, 244] width 182 height 877
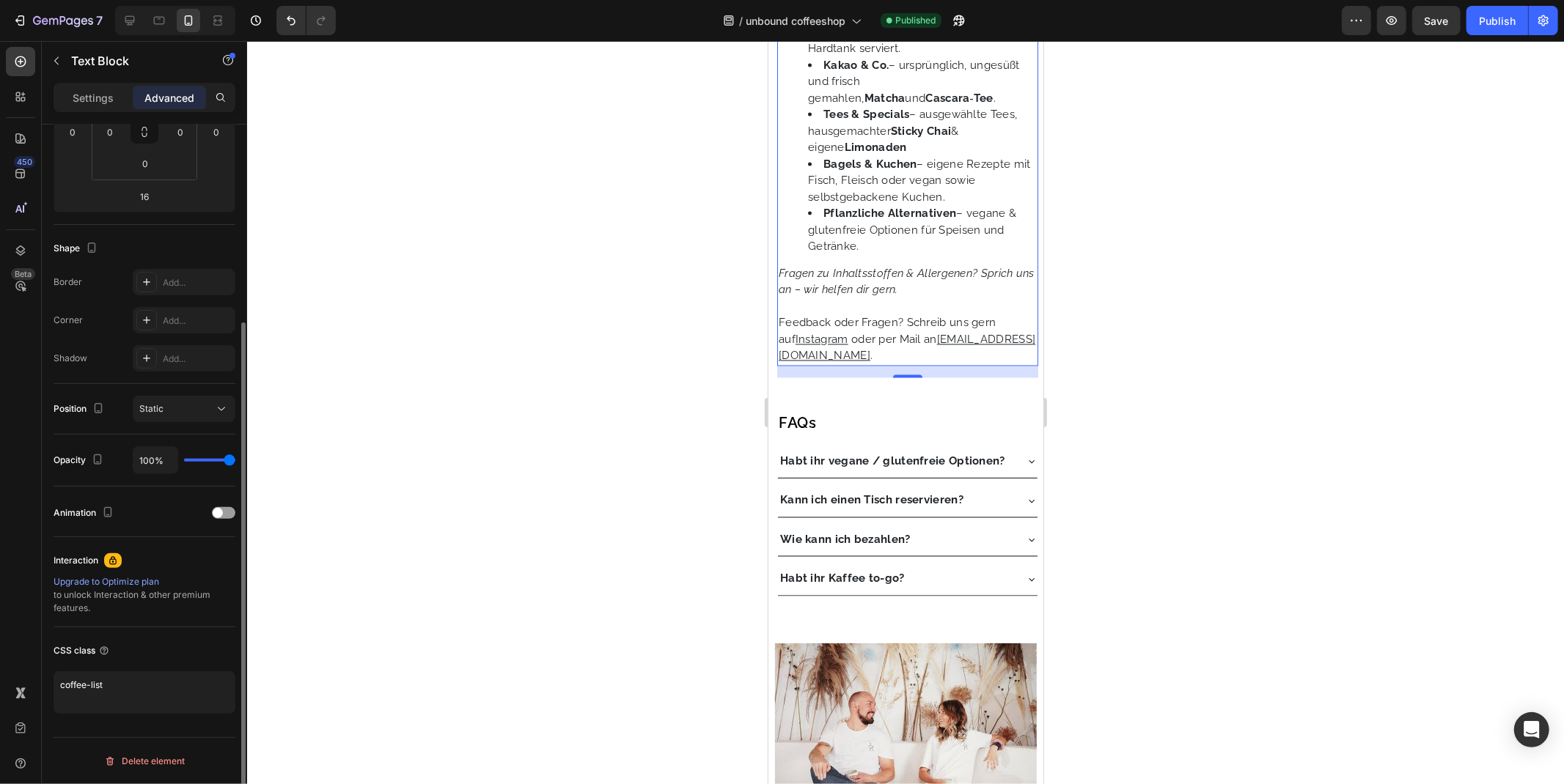
scroll to position [276, 0]
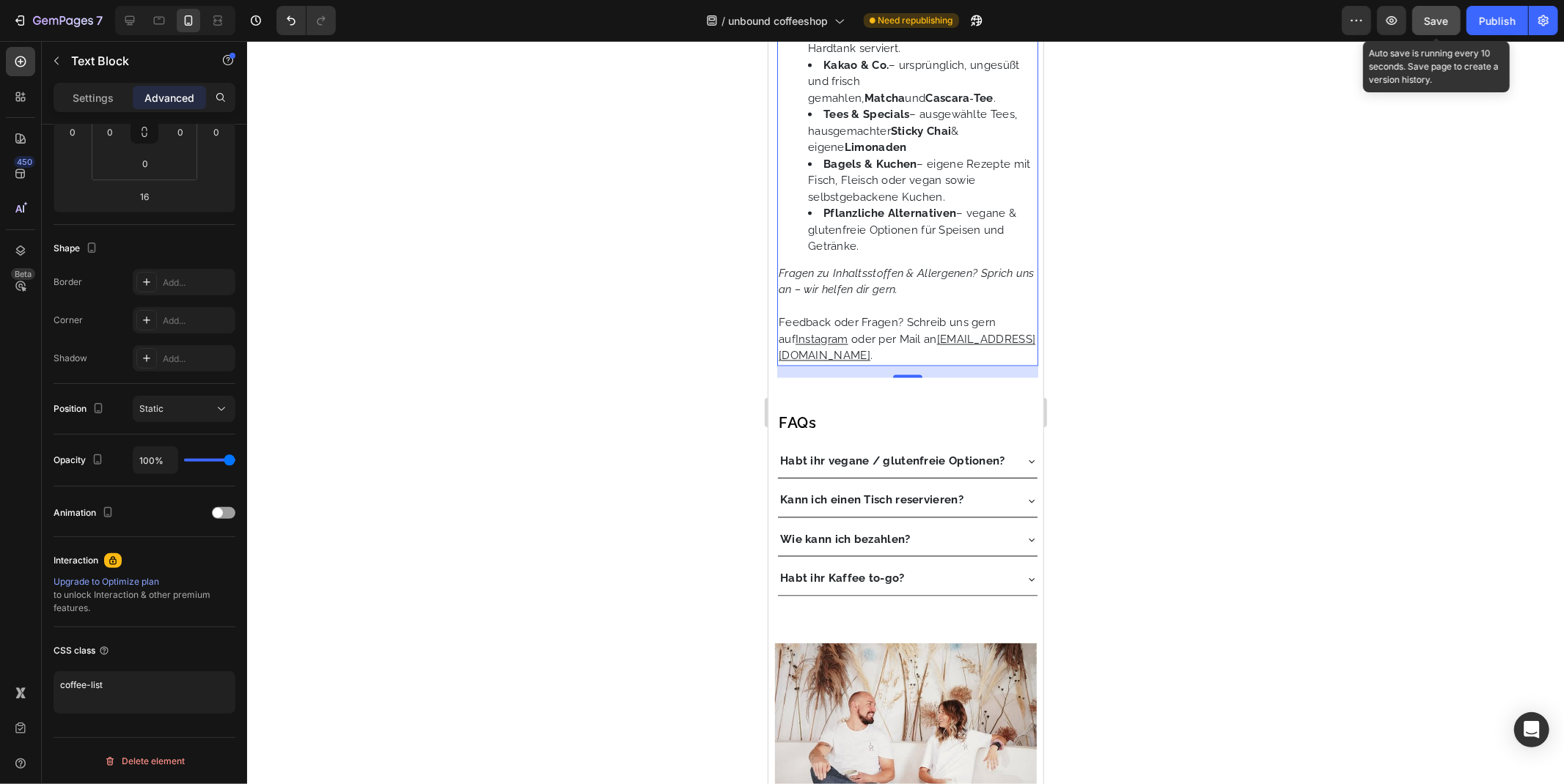
click at [1438, 26] on span "Save" at bounding box center [1437, 20] width 24 height 12
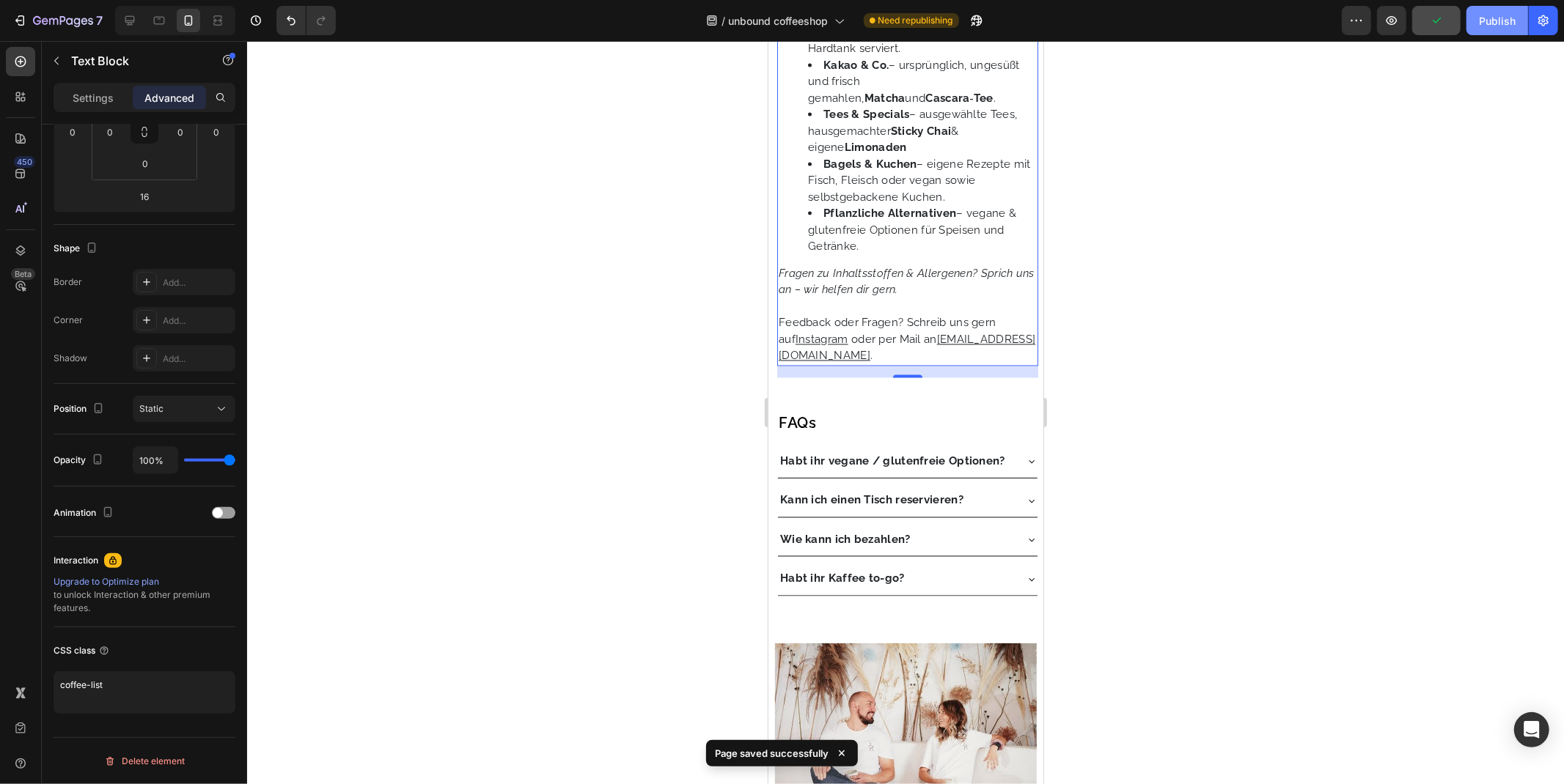
click at [1513, 22] on div "Publish" at bounding box center [1496, 20] width 36 height 15
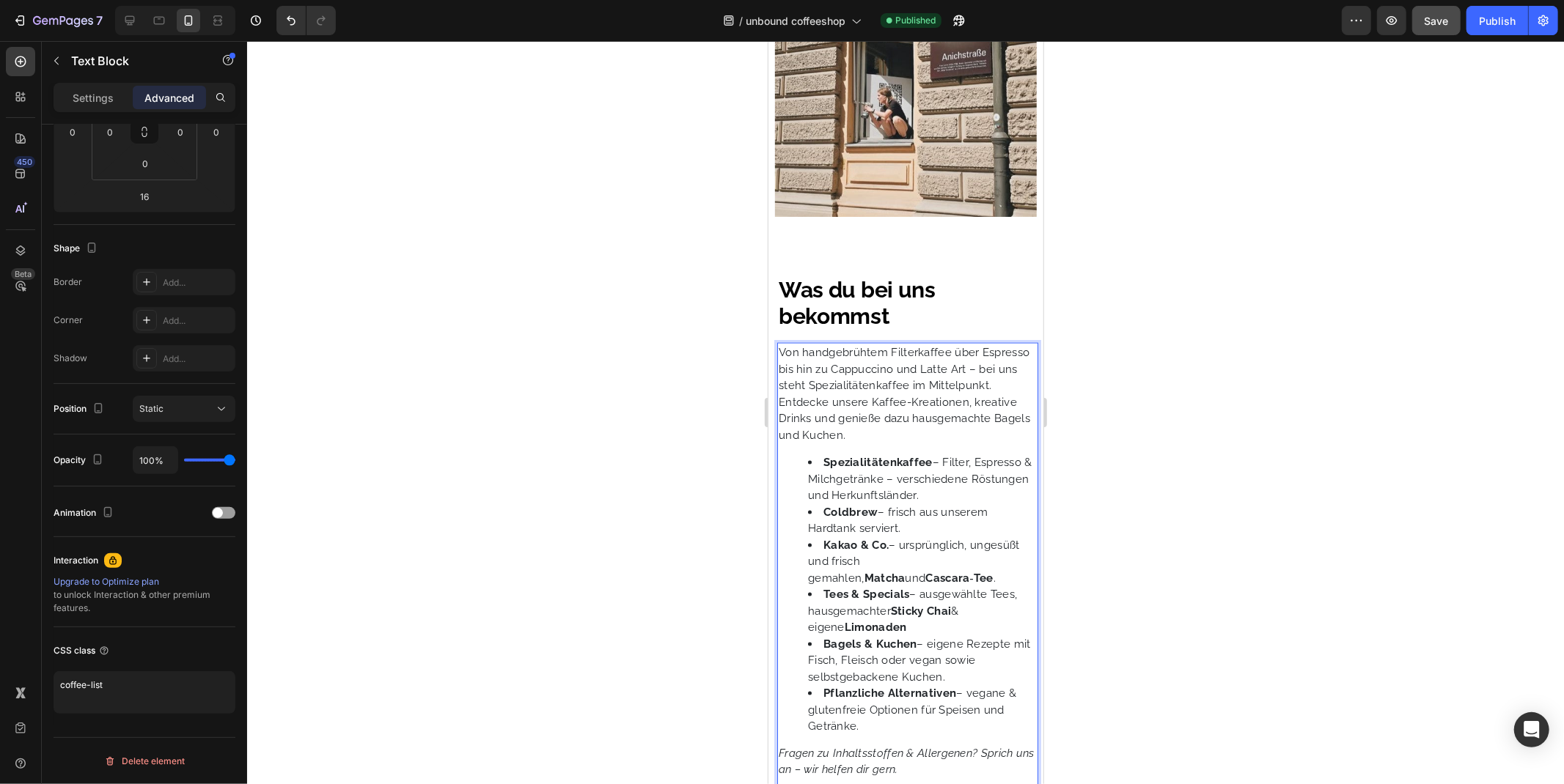
scroll to position [1576, 0]
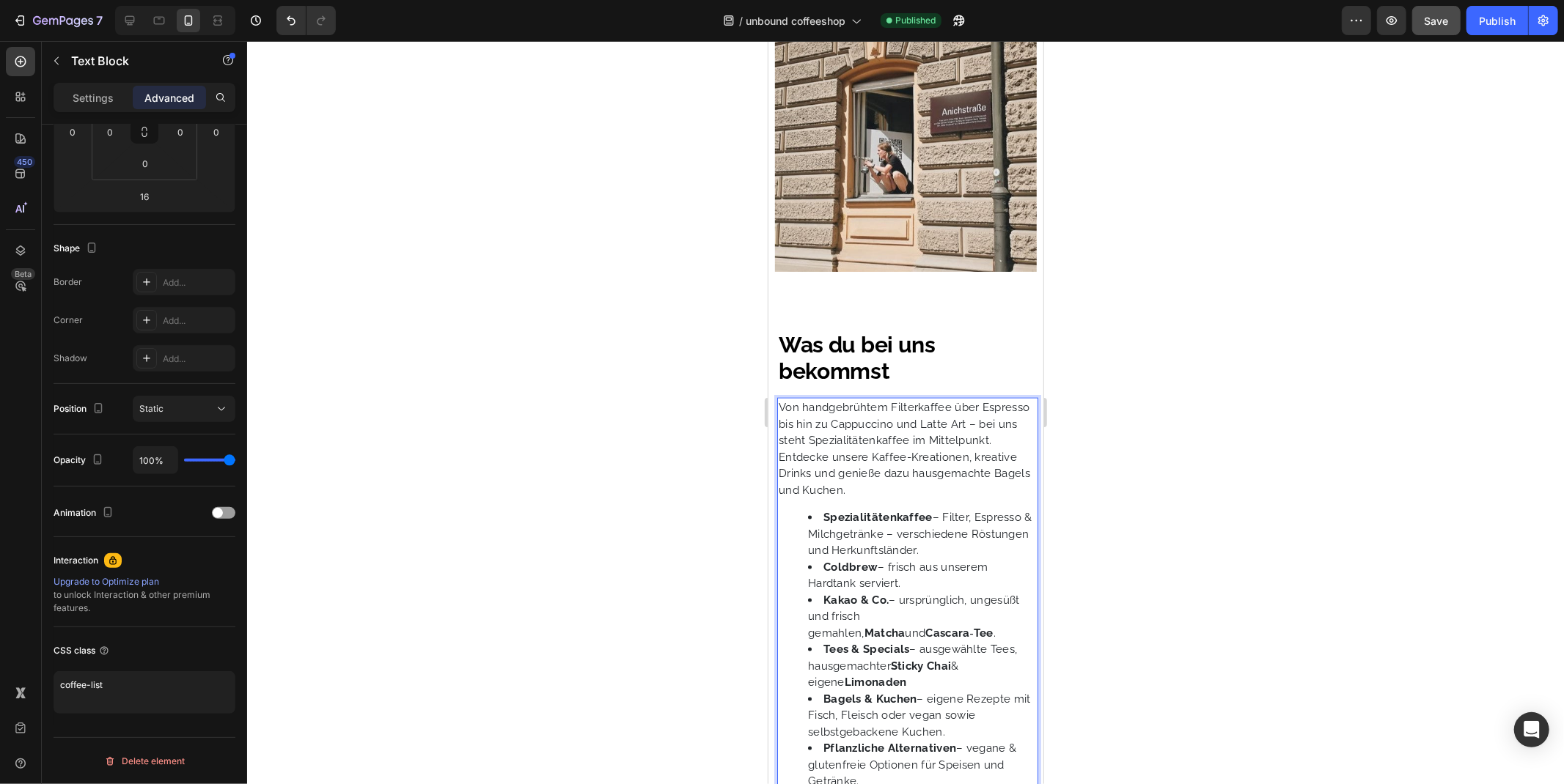
drag, startPoint x: 870, startPoint y: 471, endPoint x: 1527, endPoint y: 491, distance: 657.3
click at [870, 471] on p "Entdecke unsere Kaffee-Kreationen, kreative Drinks und genieße dazu hausgemacht…" at bounding box center [906, 474] width 258 height 50
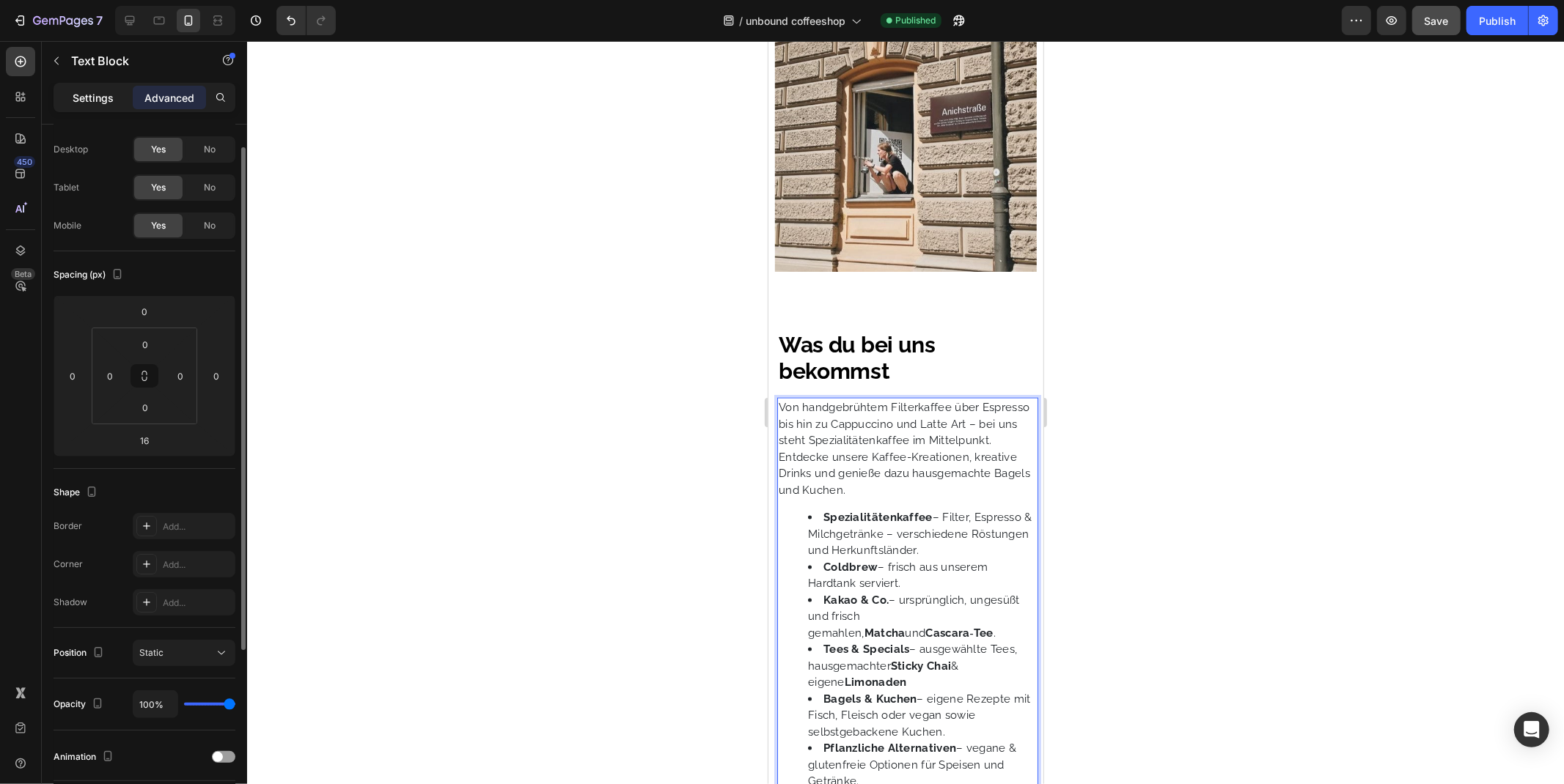
click at [90, 94] on p "Settings" at bounding box center [93, 98] width 41 height 15
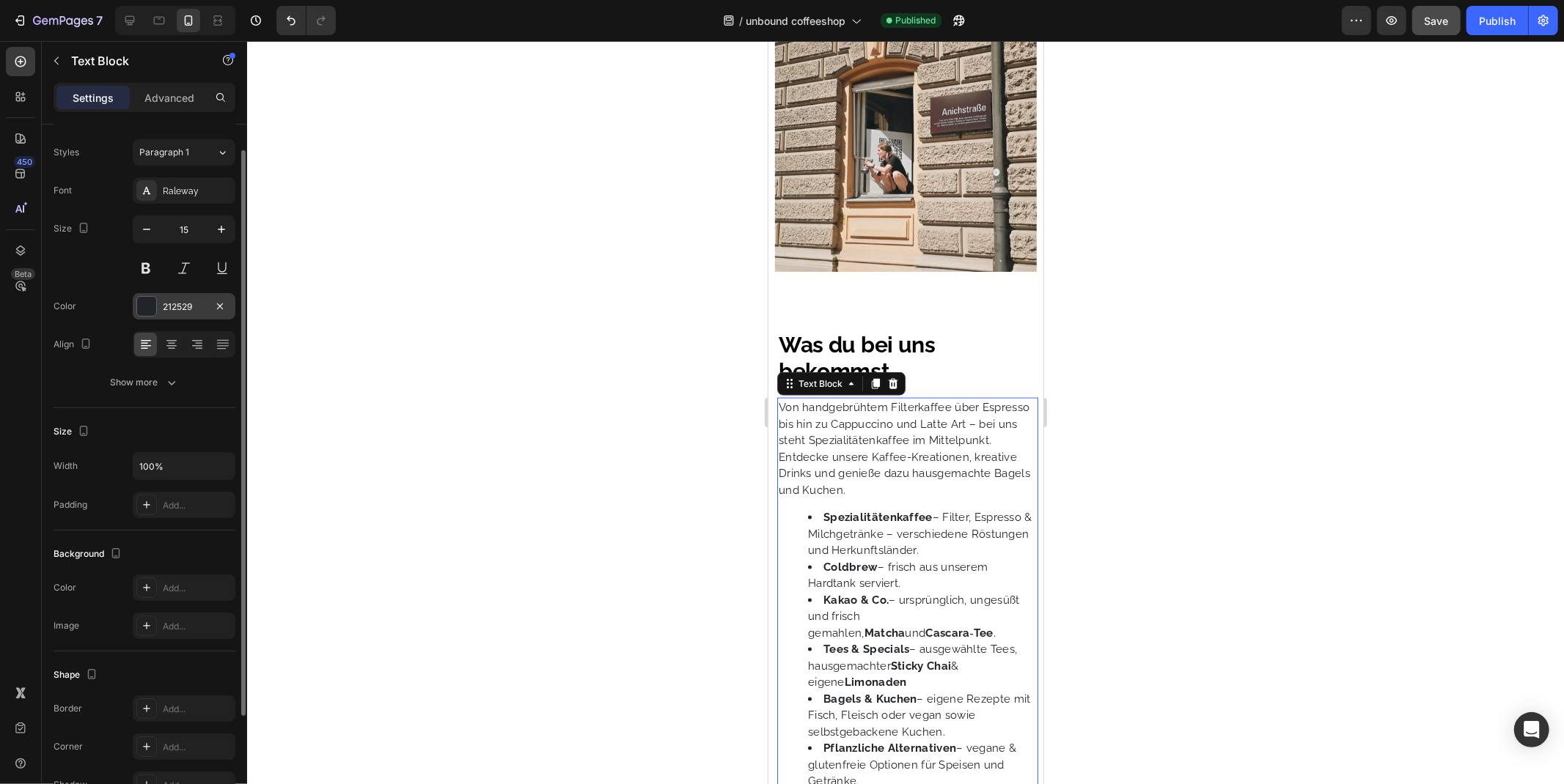
click at [174, 309] on div "212529" at bounding box center [184, 306] width 42 height 13
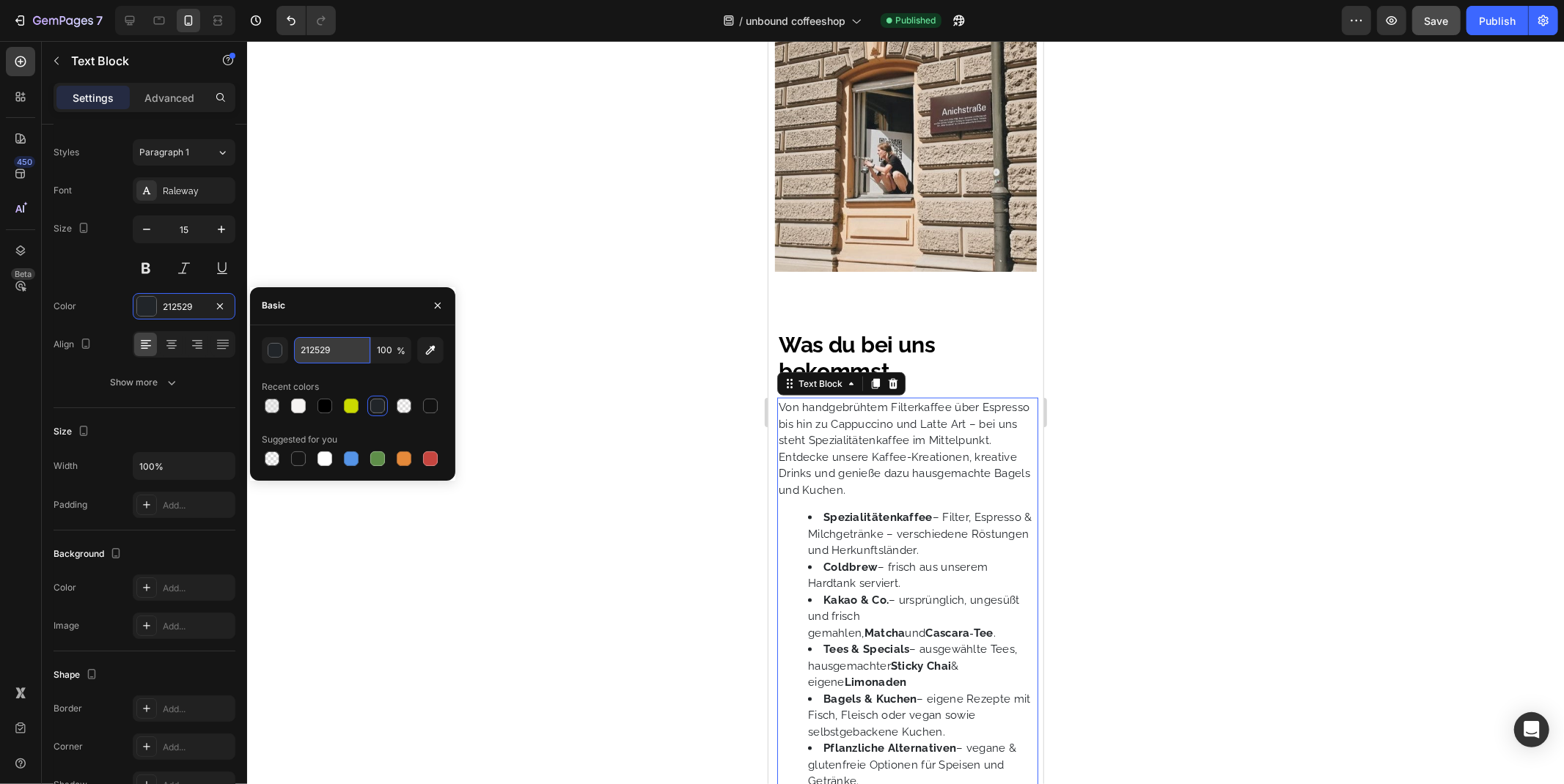
click at [318, 345] on input "212529" at bounding box center [332, 350] width 77 height 27
click at [600, 385] on div at bounding box center [906, 412] width 1317 height 743
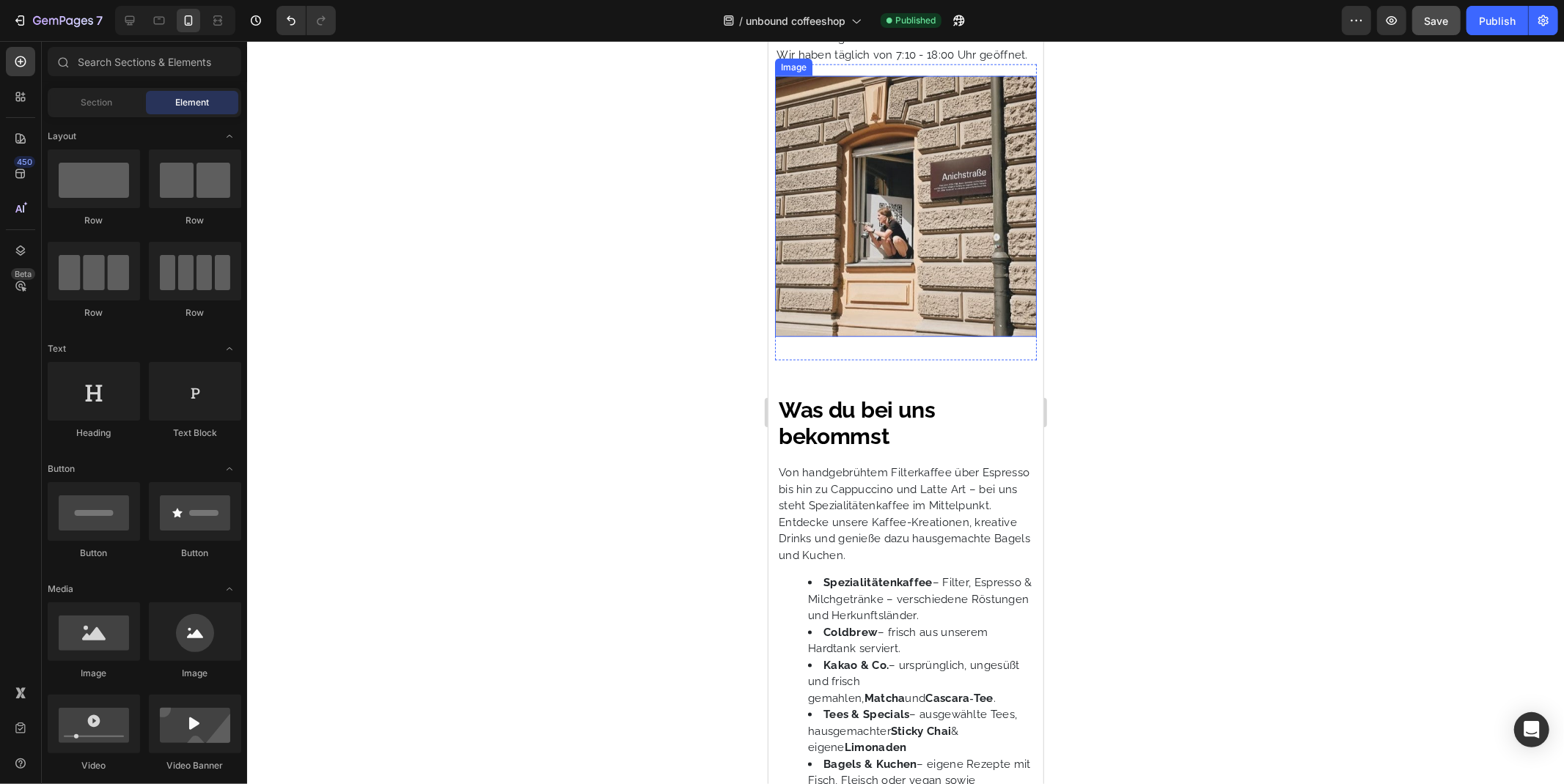
scroll to position [1495, 0]
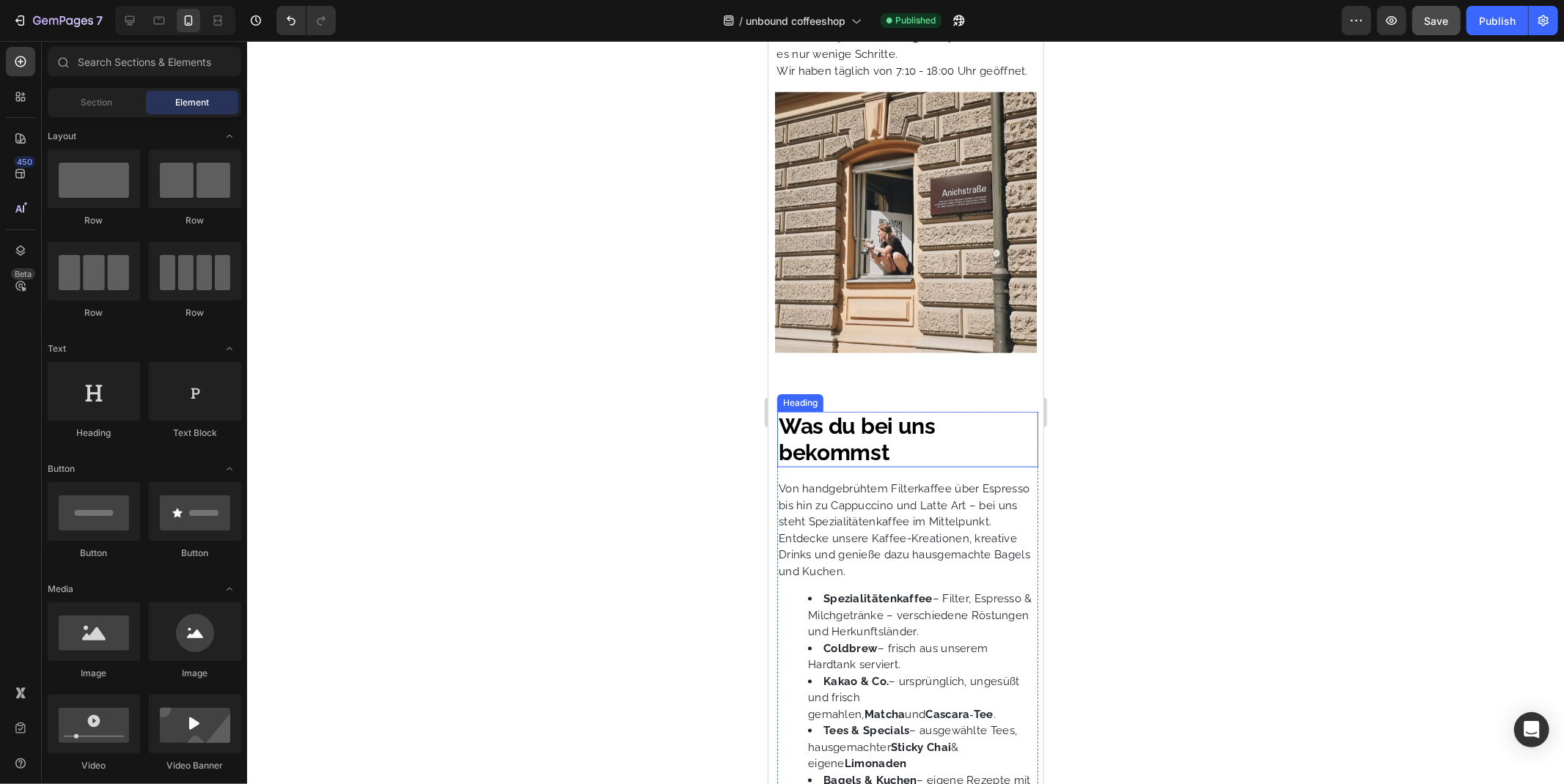
click at [798, 411] on div "Heading" at bounding box center [799, 402] width 46 height 17
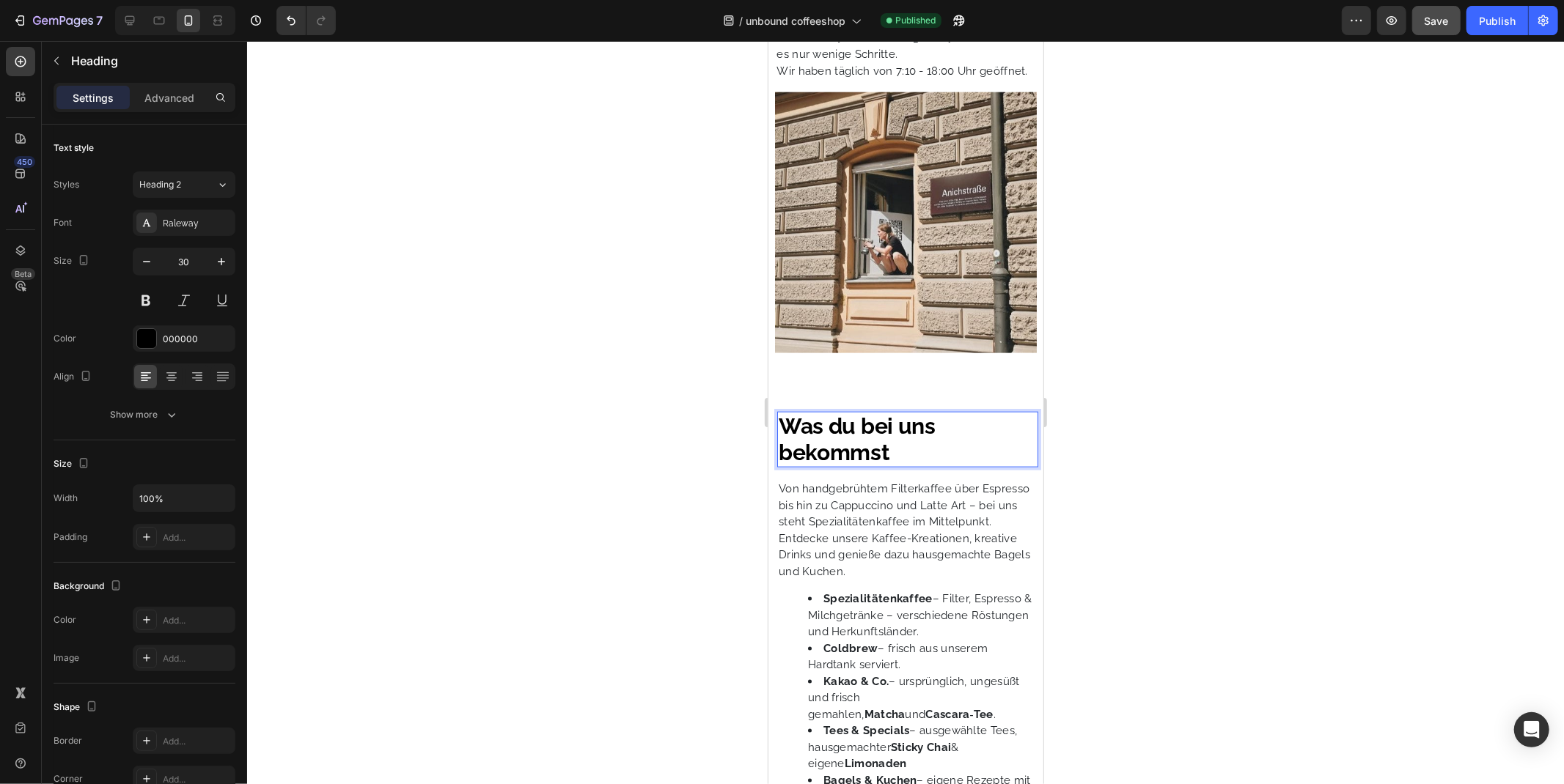
click at [824, 440] on p "Was du bei uns bekommst" at bounding box center [906, 439] width 258 height 53
click at [828, 500] on p "Von handgebrühtem Filterkaffee über Espresso bis hin zu Cappuccino und Latte Ar…" at bounding box center [906, 505] width 258 height 50
click at [837, 471] on div "Text Block" at bounding box center [820, 464] width 50 height 13
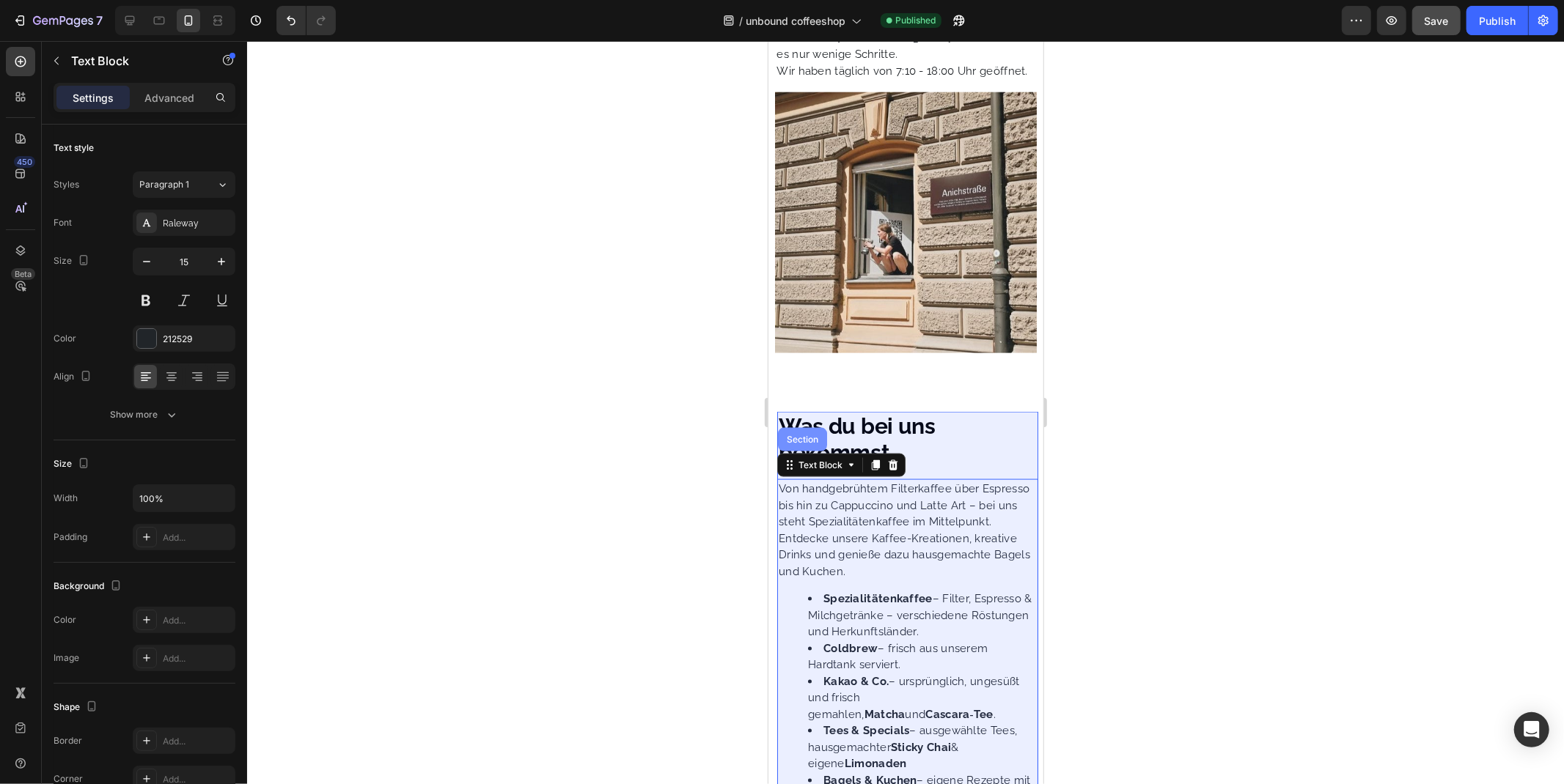
click at [811, 449] on div "Section" at bounding box center [802, 438] width 49 height 24
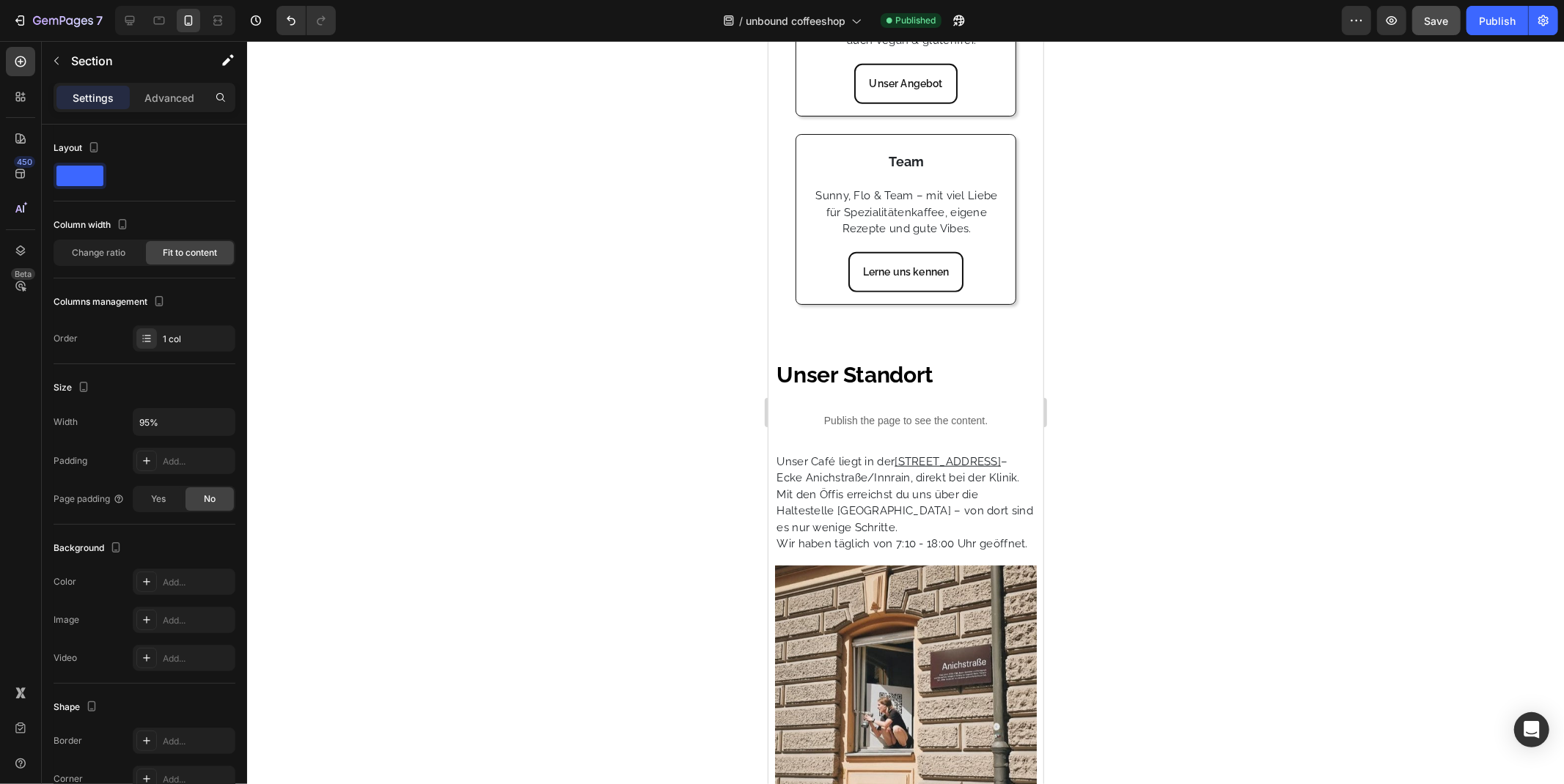
scroll to position [1006, 0]
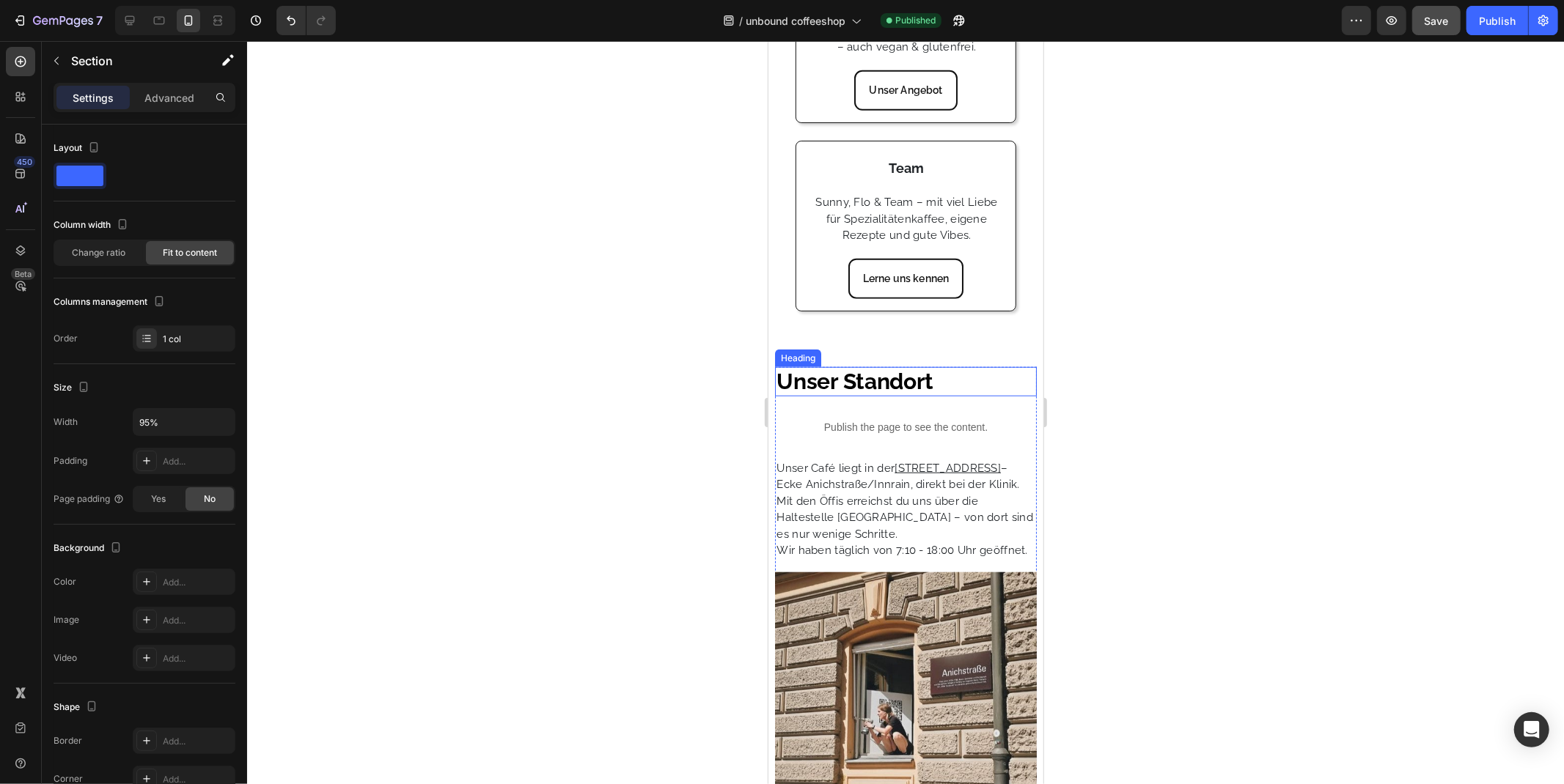
click at [797, 364] on div "Heading" at bounding box center [797, 357] width 40 height 13
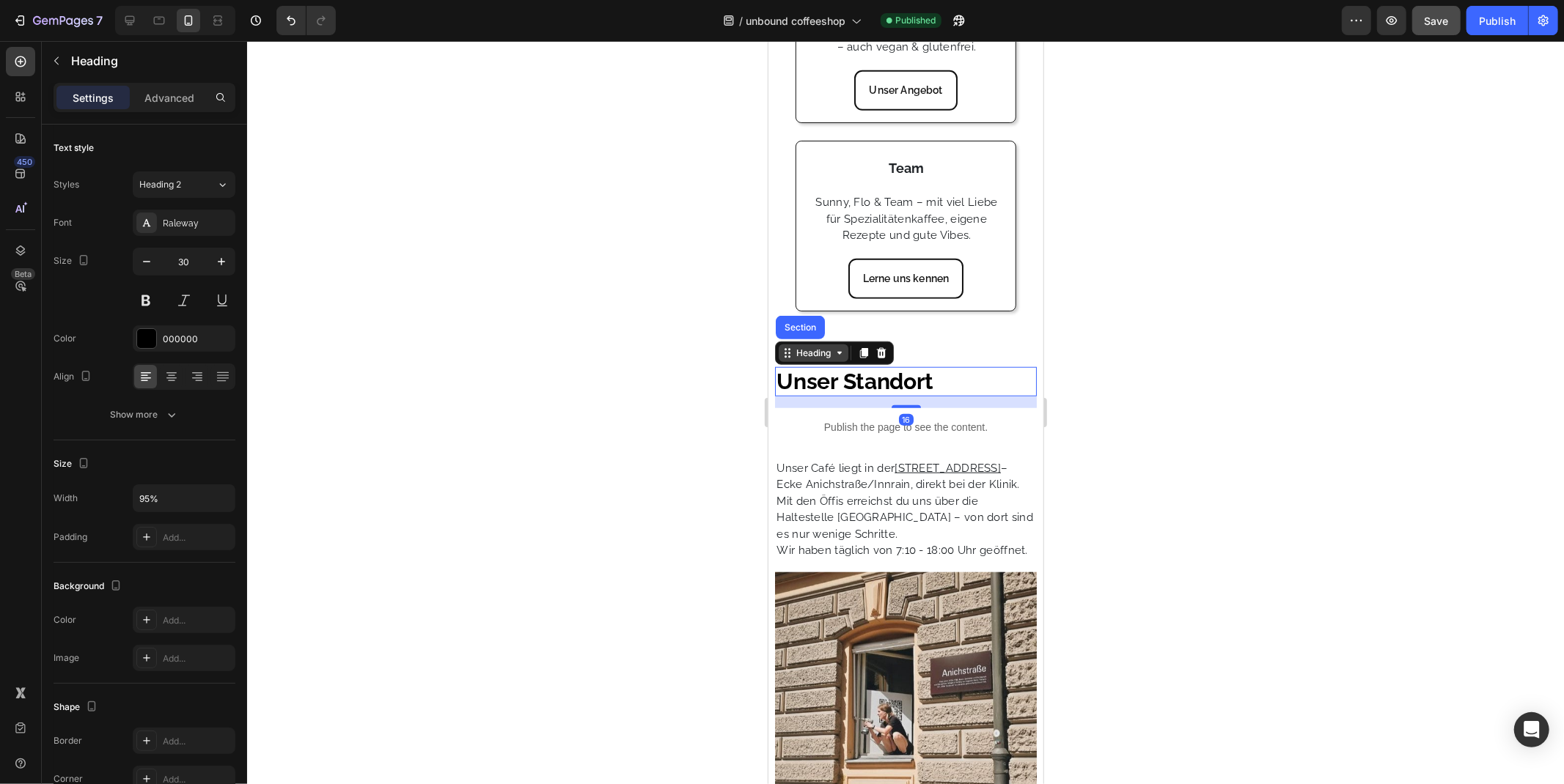
click at [813, 359] on div "Heading" at bounding box center [812, 352] width 40 height 13
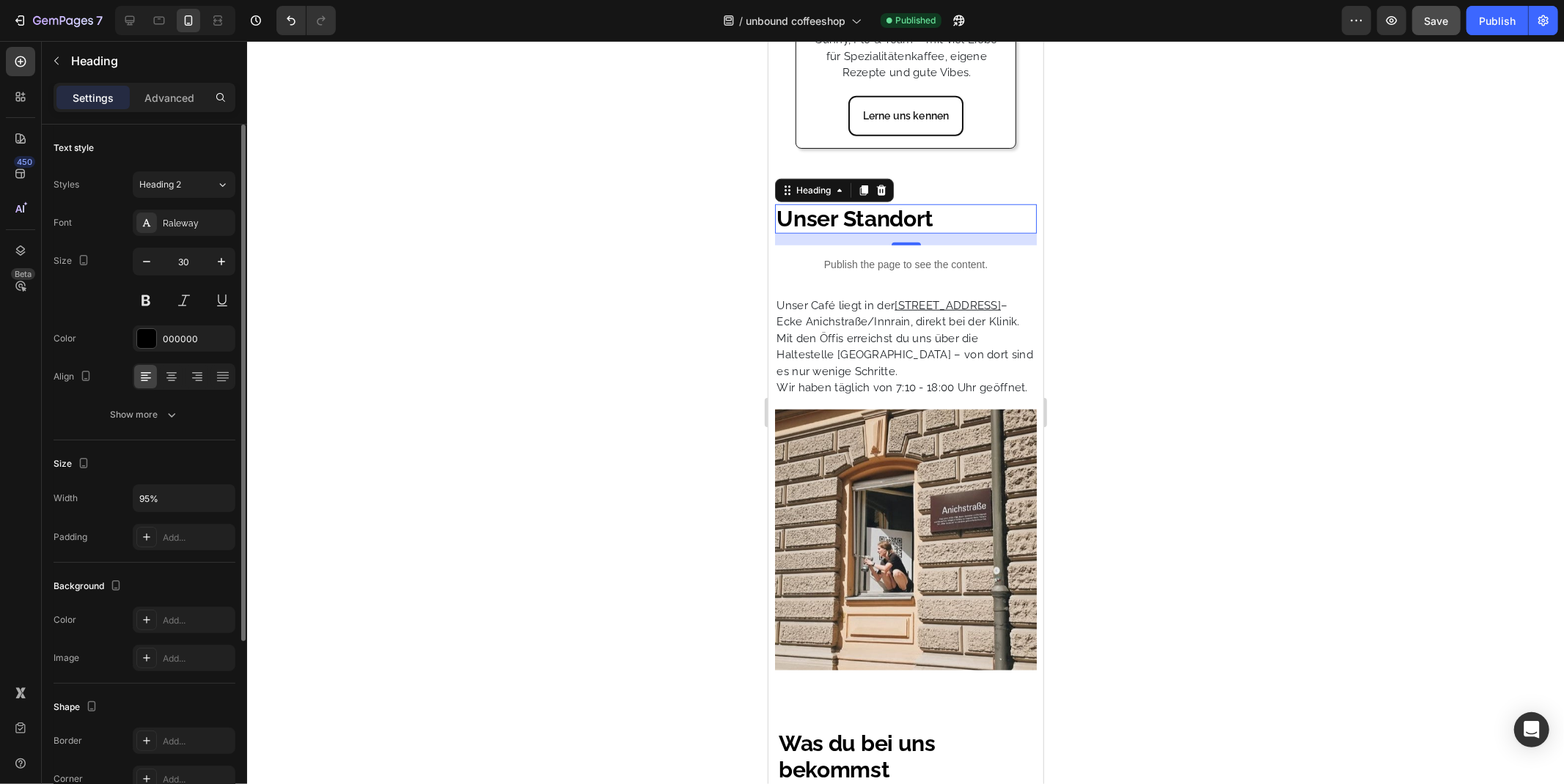
scroll to position [251, 0]
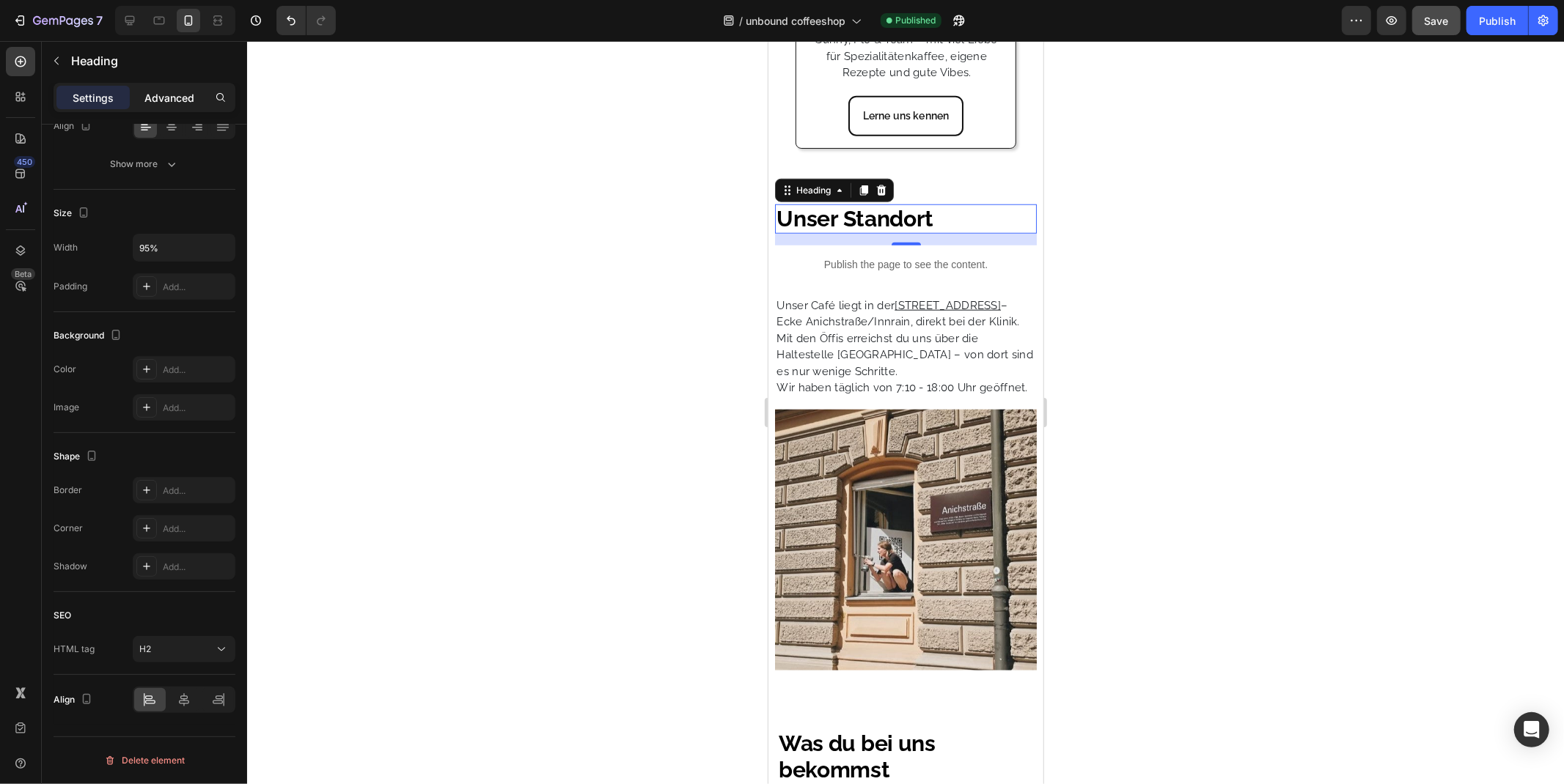
click at [181, 86] on div "Advanced" at bounding box center [169, 97] width 74 height 24
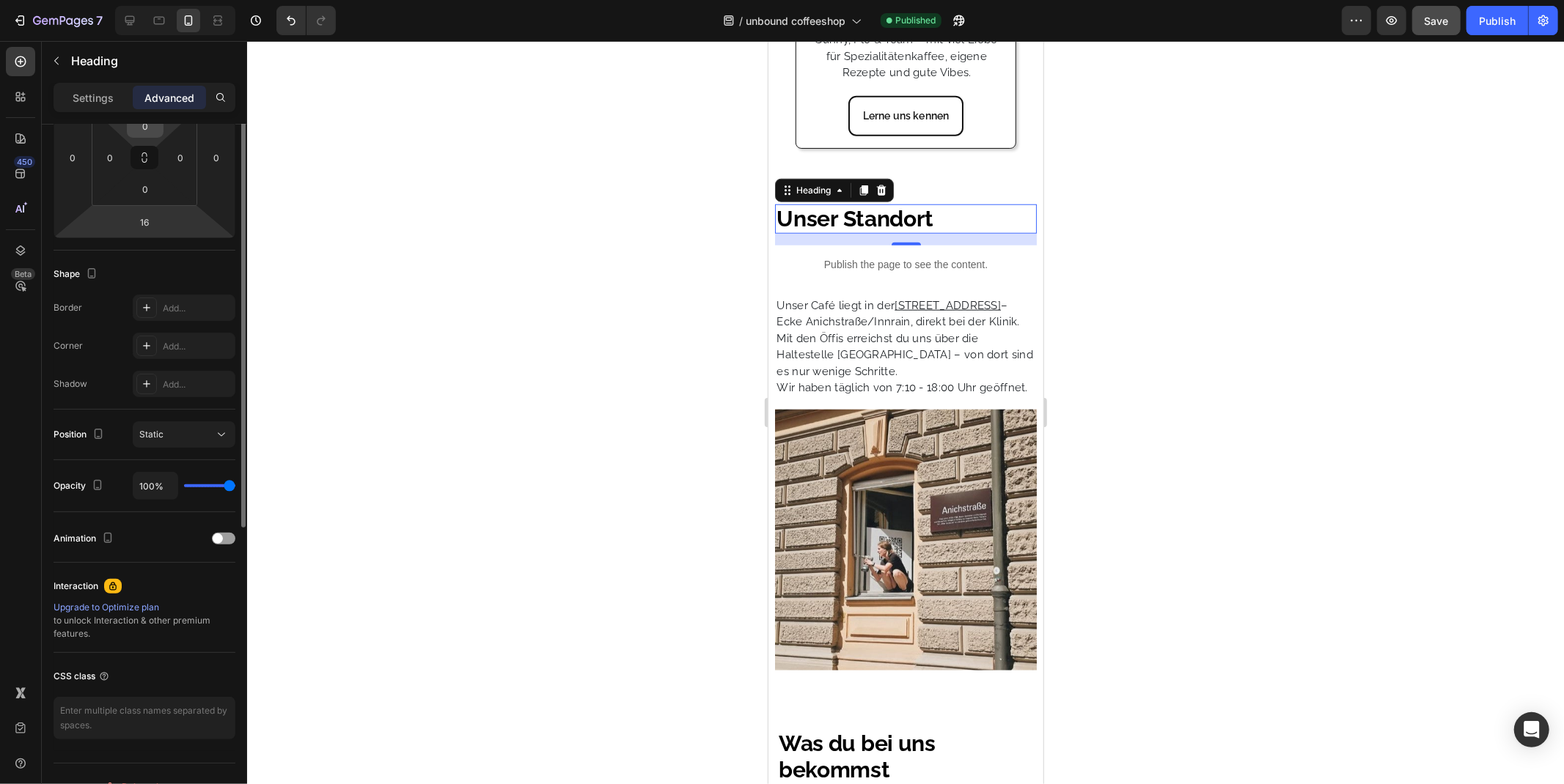
scroll to position [6, 0]
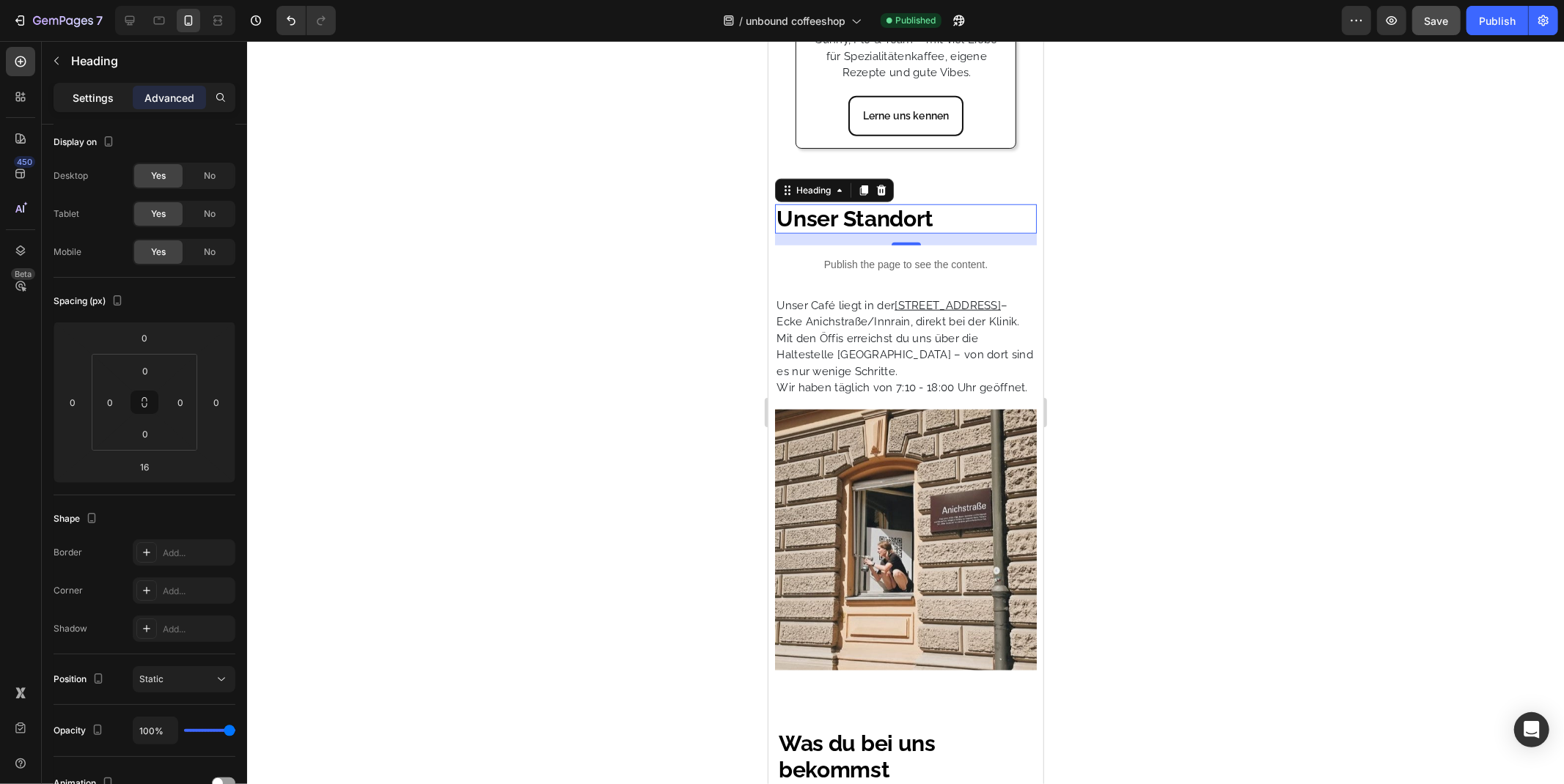
click at [74, 91] on p "Settings" at bounding box center [93, 98] width 41 height 15
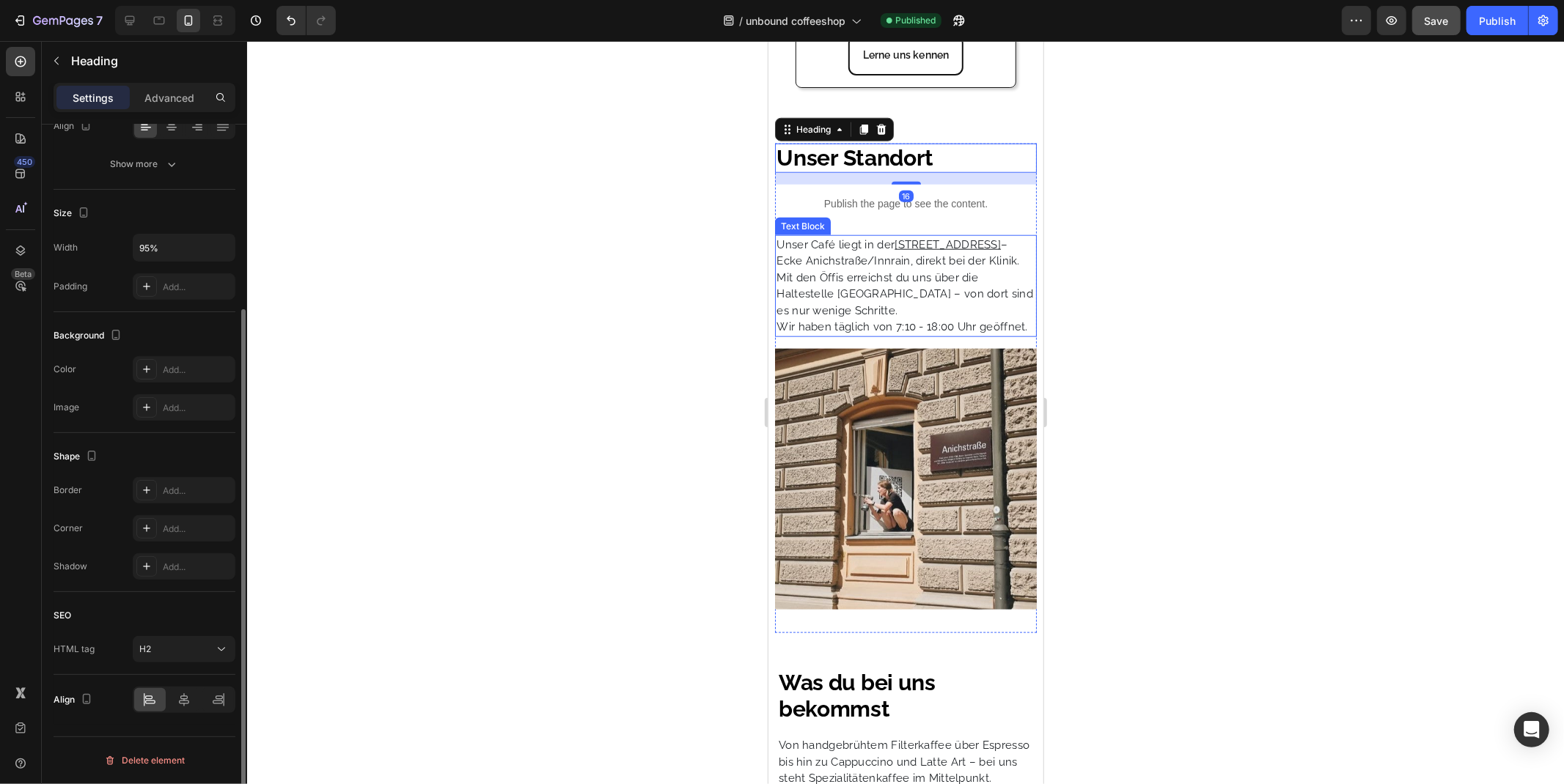
scroll to position [1657, 0]
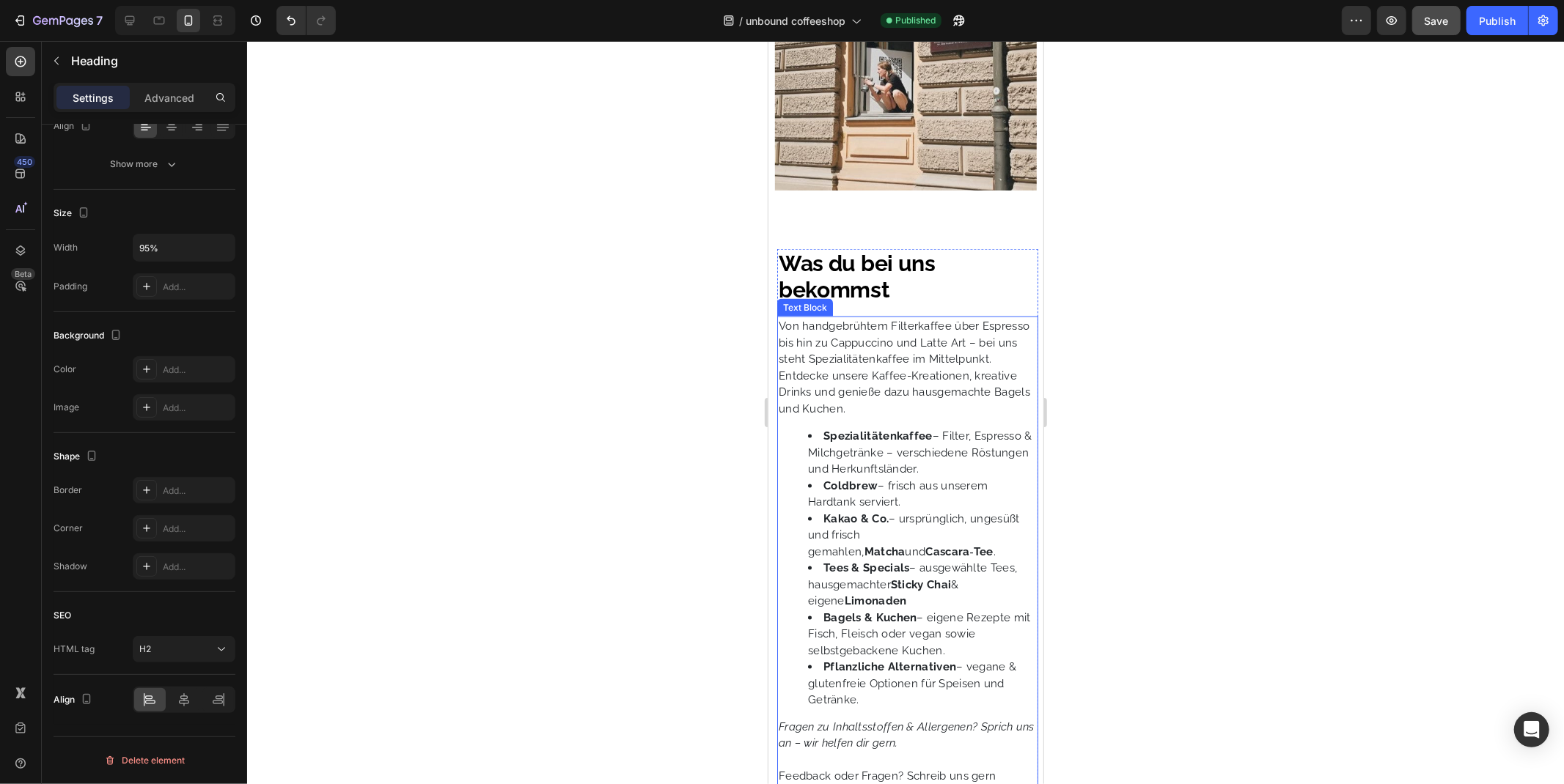
click at [796, 339] on p "Von handgebrühtem Filterkaffee über Espresso bis hin zu Cappuccino und Latte Ar…" at bounding box center [906, 343] width 258 height 50
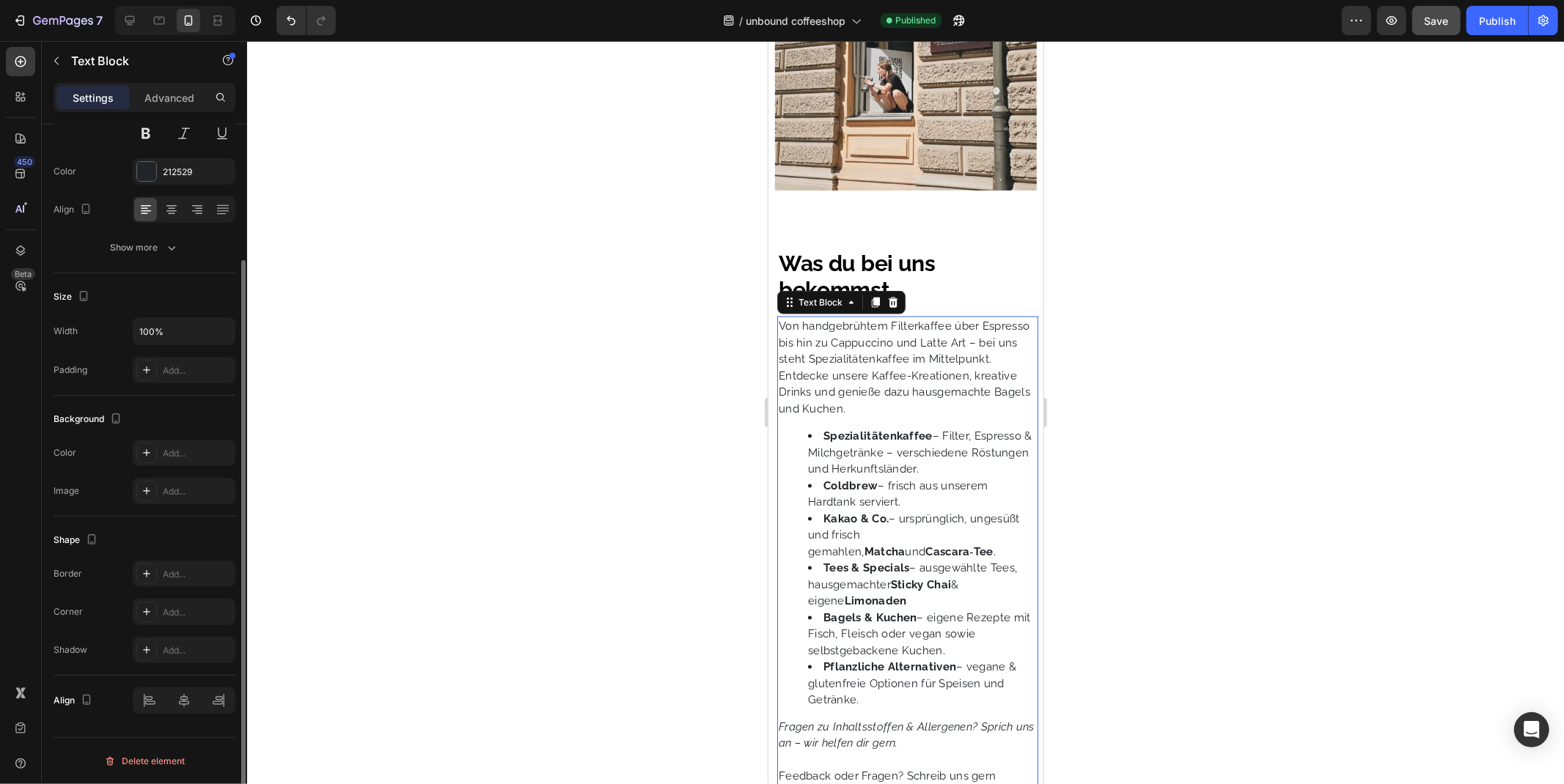
scroll to position [0, 0]
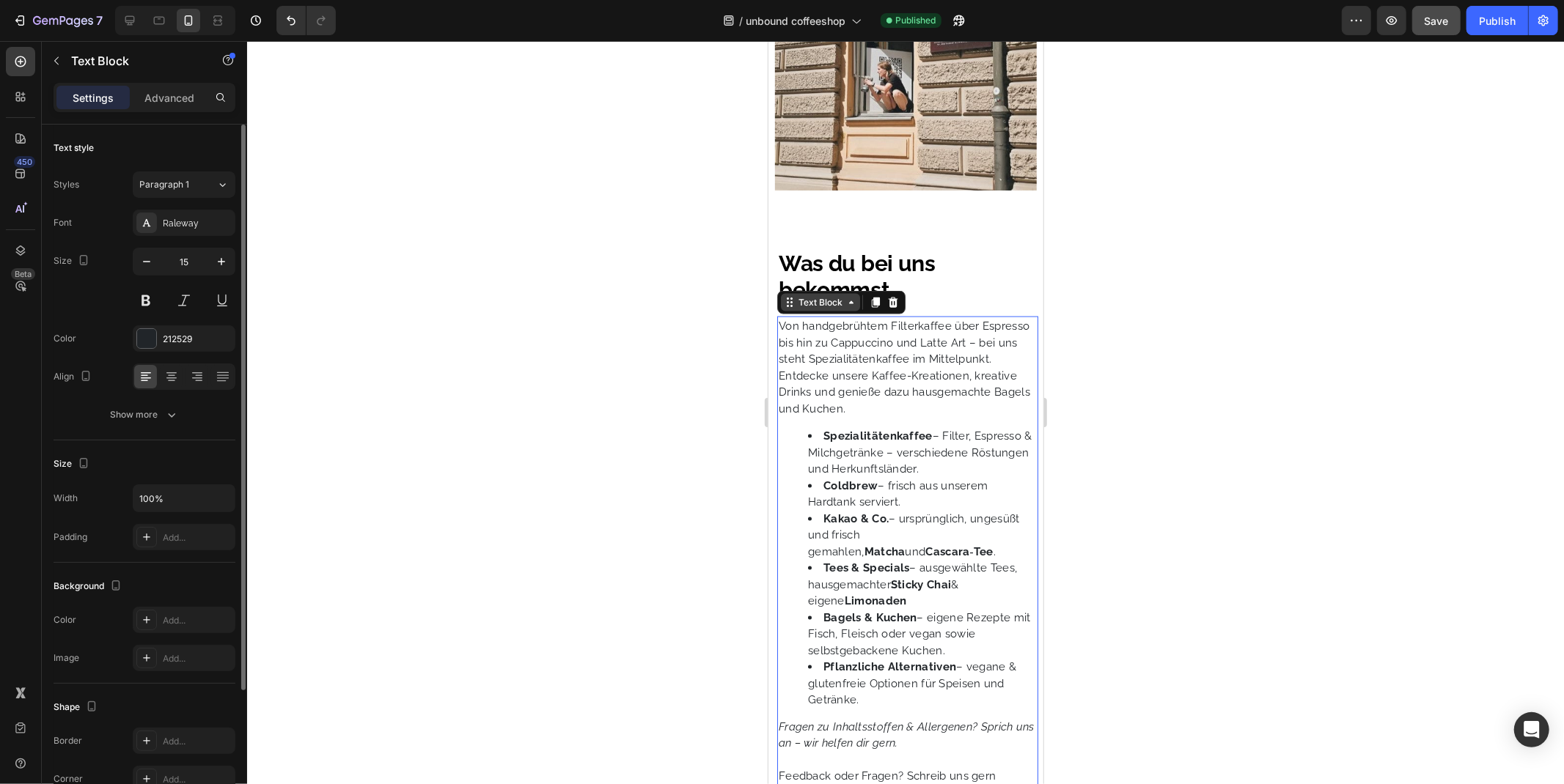
click at [800, 309] on div "Text Block" at bounding box center [820, 302] width 50 height 13
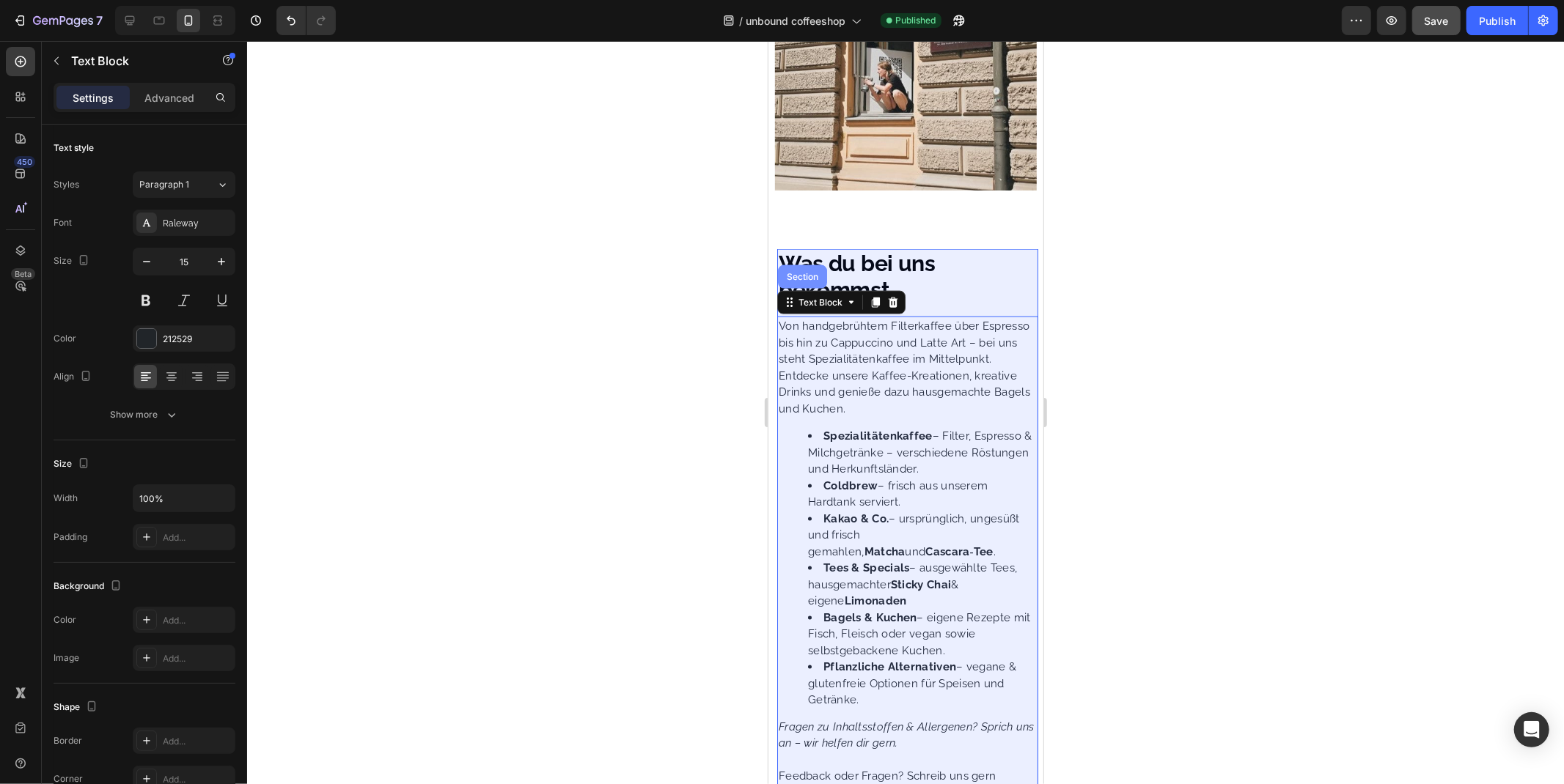
click at [803, 287] on div "Section" at bounding box center [802, 276] width 49 height 24
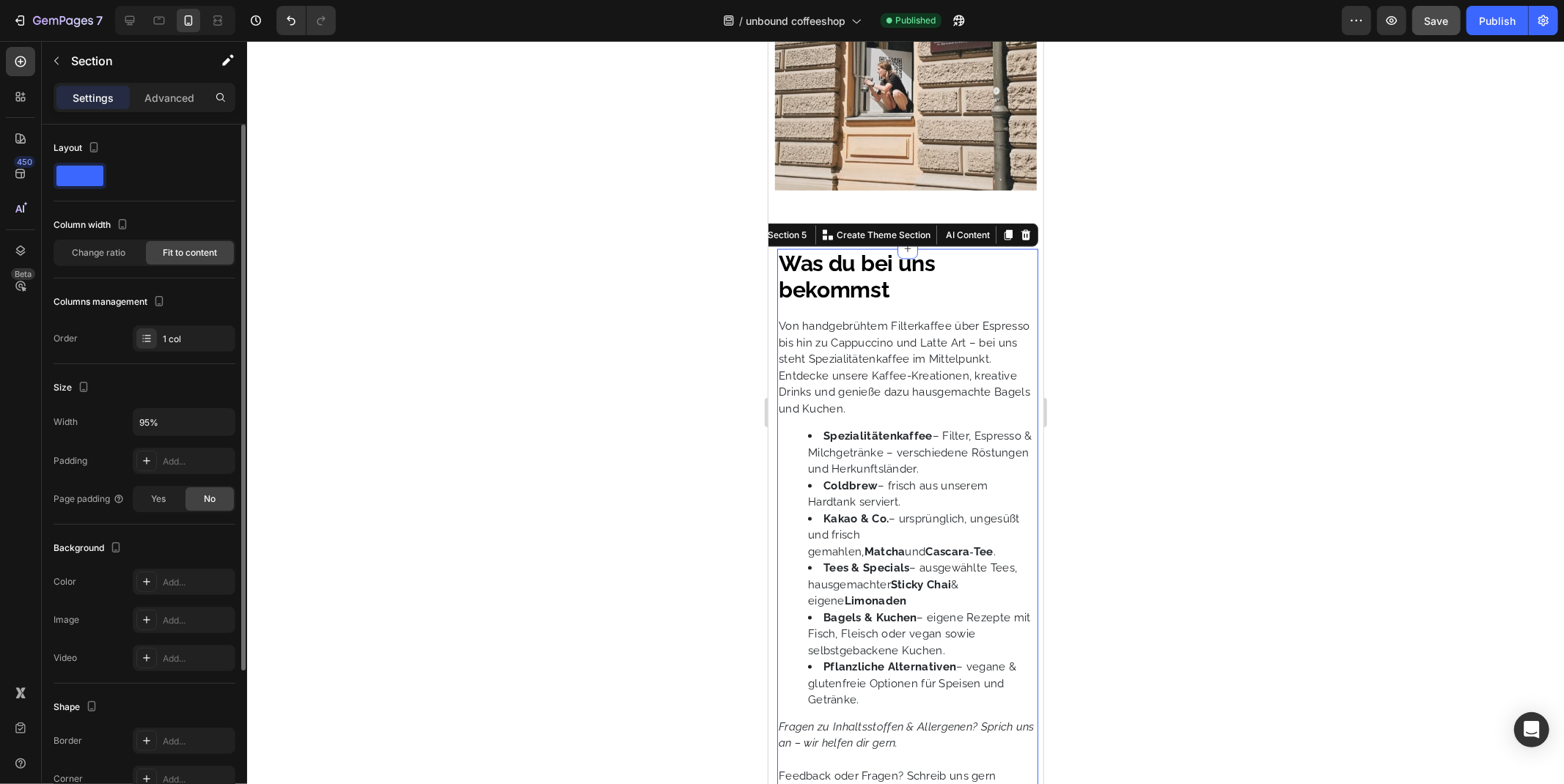
scroll to position [200, 0]
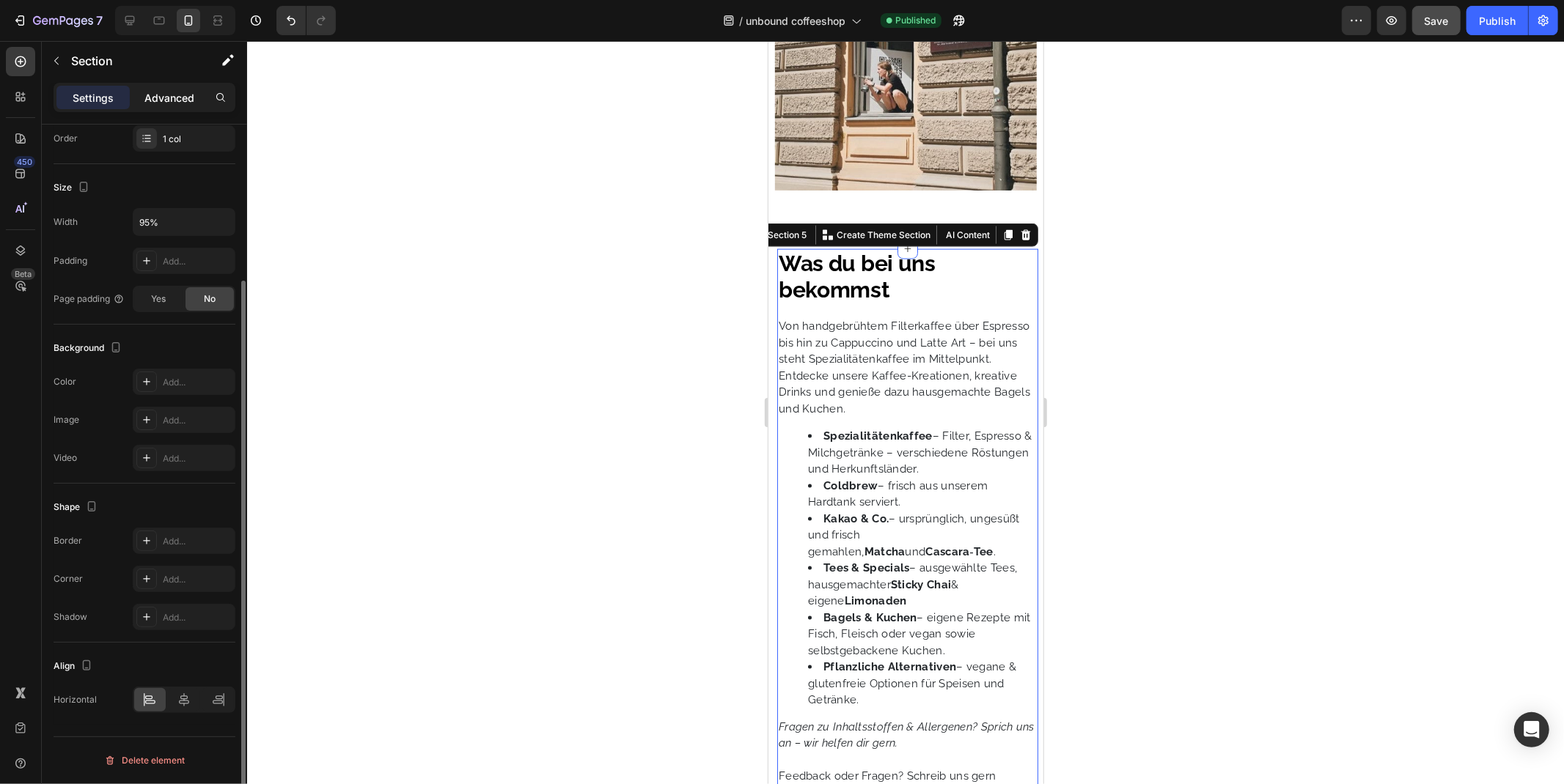
click at [154, 105] on p "Advanced" at bounding box center [169, 98] width 50 height 15
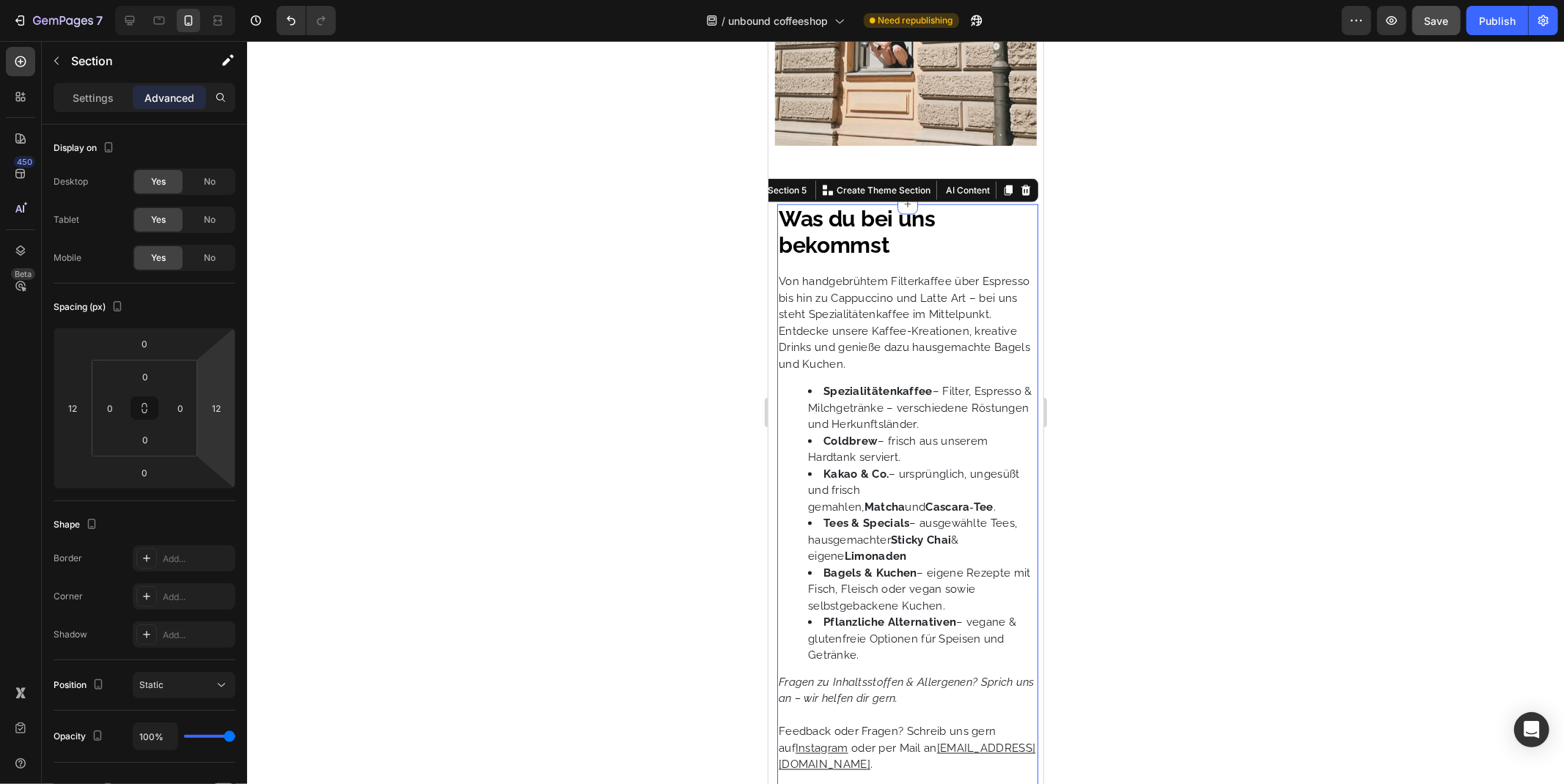
scroll to position [1739, 0]
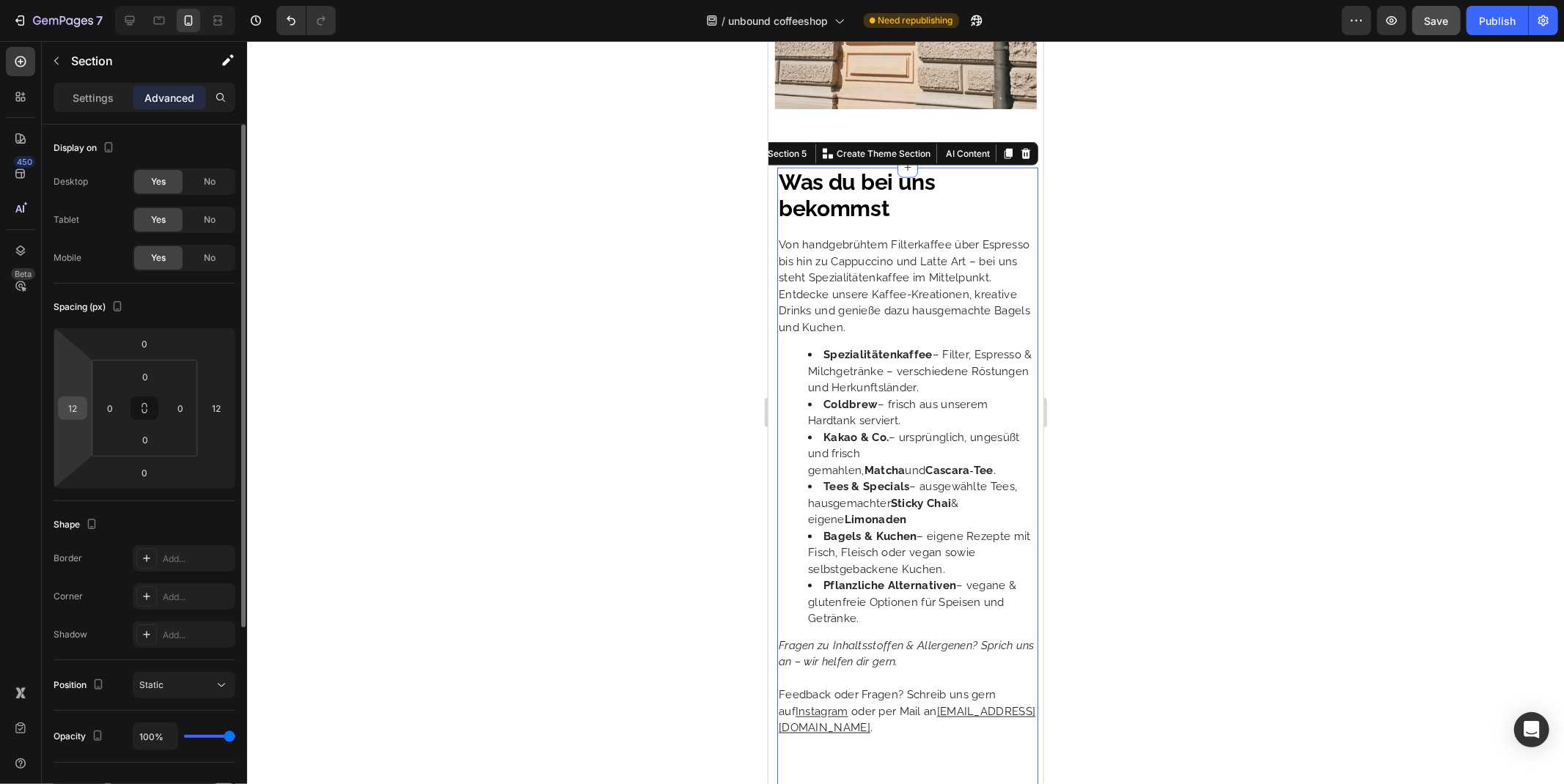
click at [74, 410] on input "12" at bounding box center [72, 408] width 22 height 22
type input "0"
click at [218, 406] on input "12" at bounding box center [216, 408] width 22 height 22
type input "0"
click at [196, 296] on div "Spacing (px)" at bounding box center [145, 307] width 182 height 24
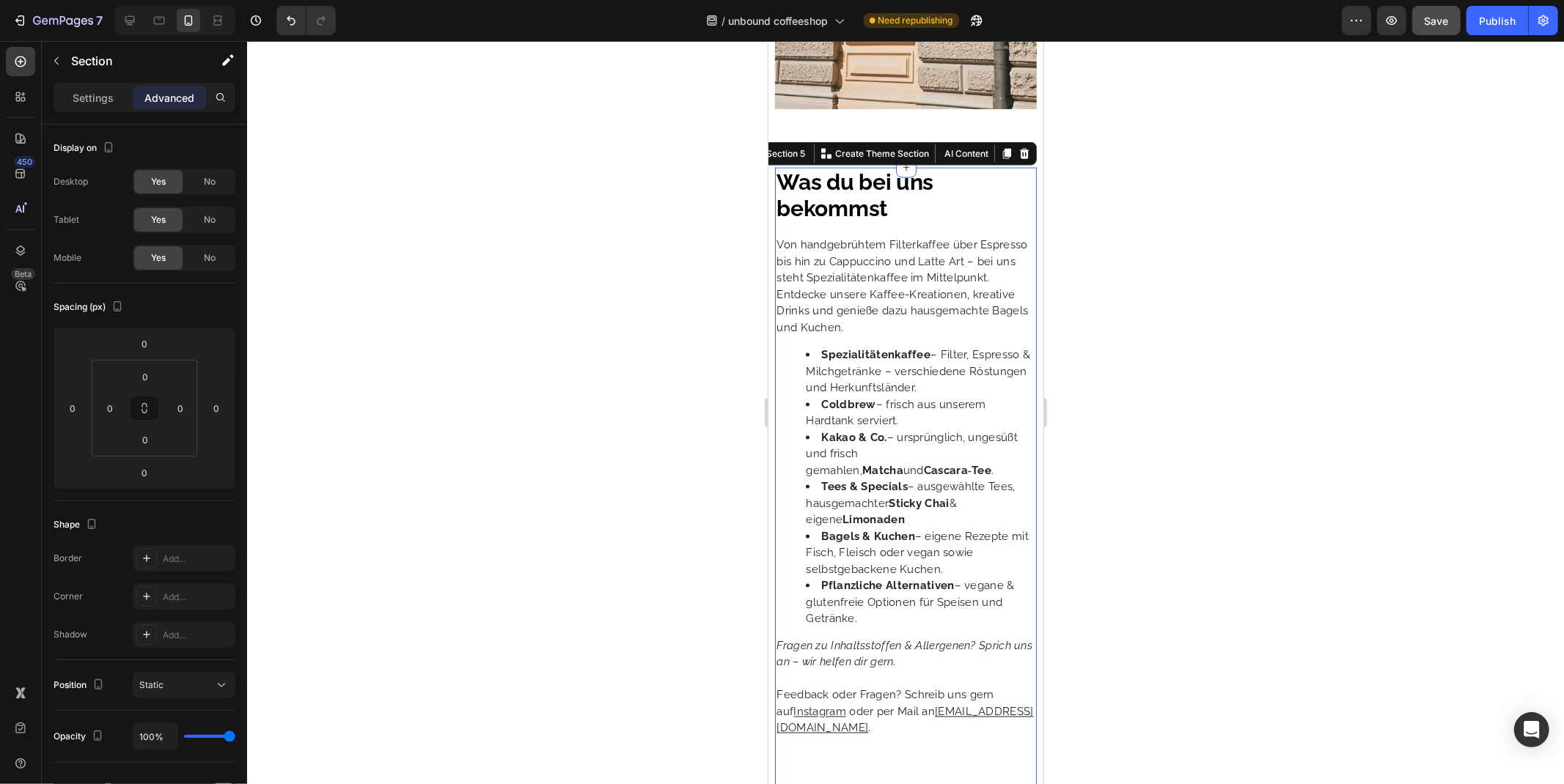
click at [736, 303] on div at bounding box center [906, 412] width 1317 height 743
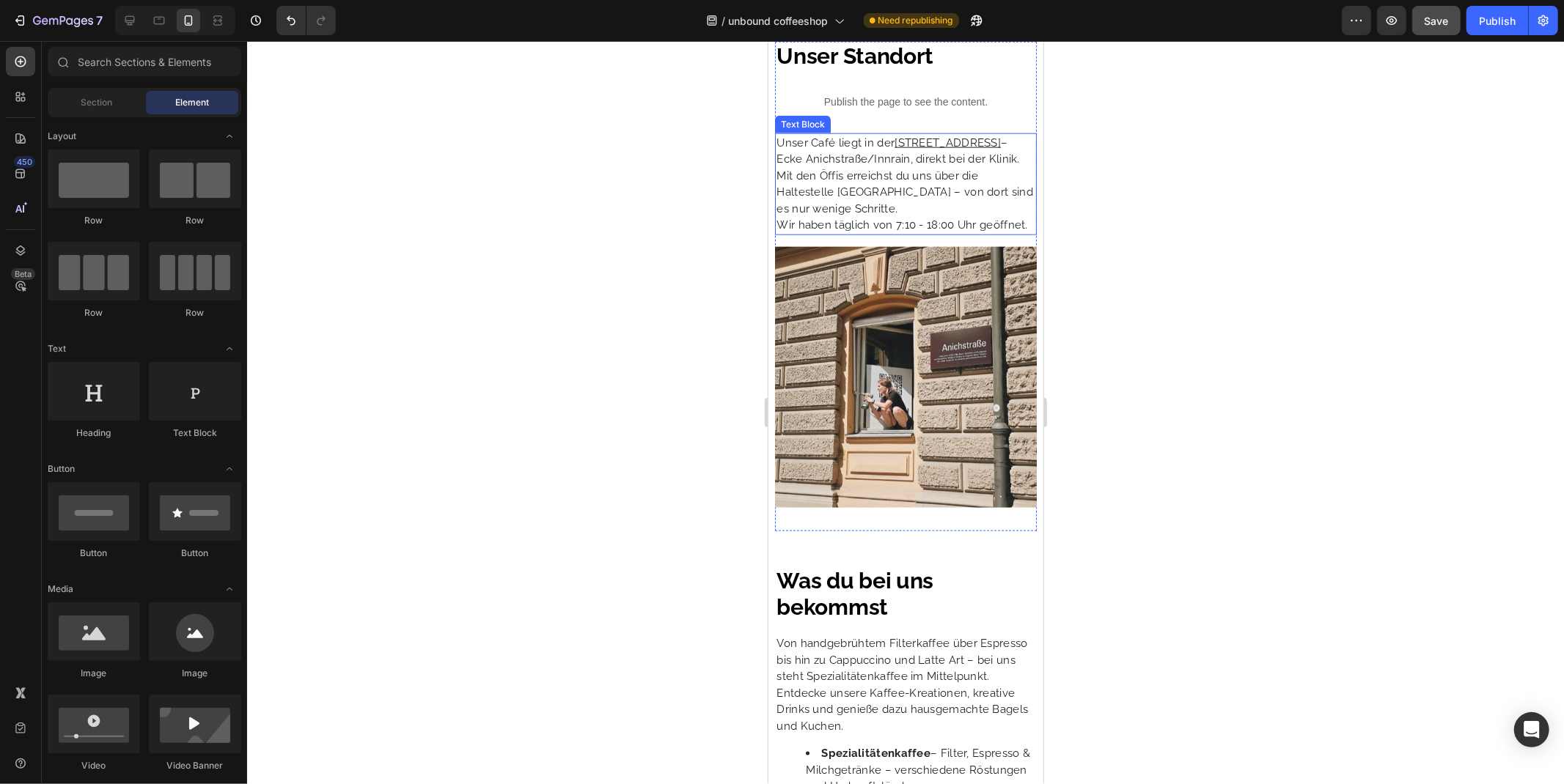
scroll to position [1006, 0]
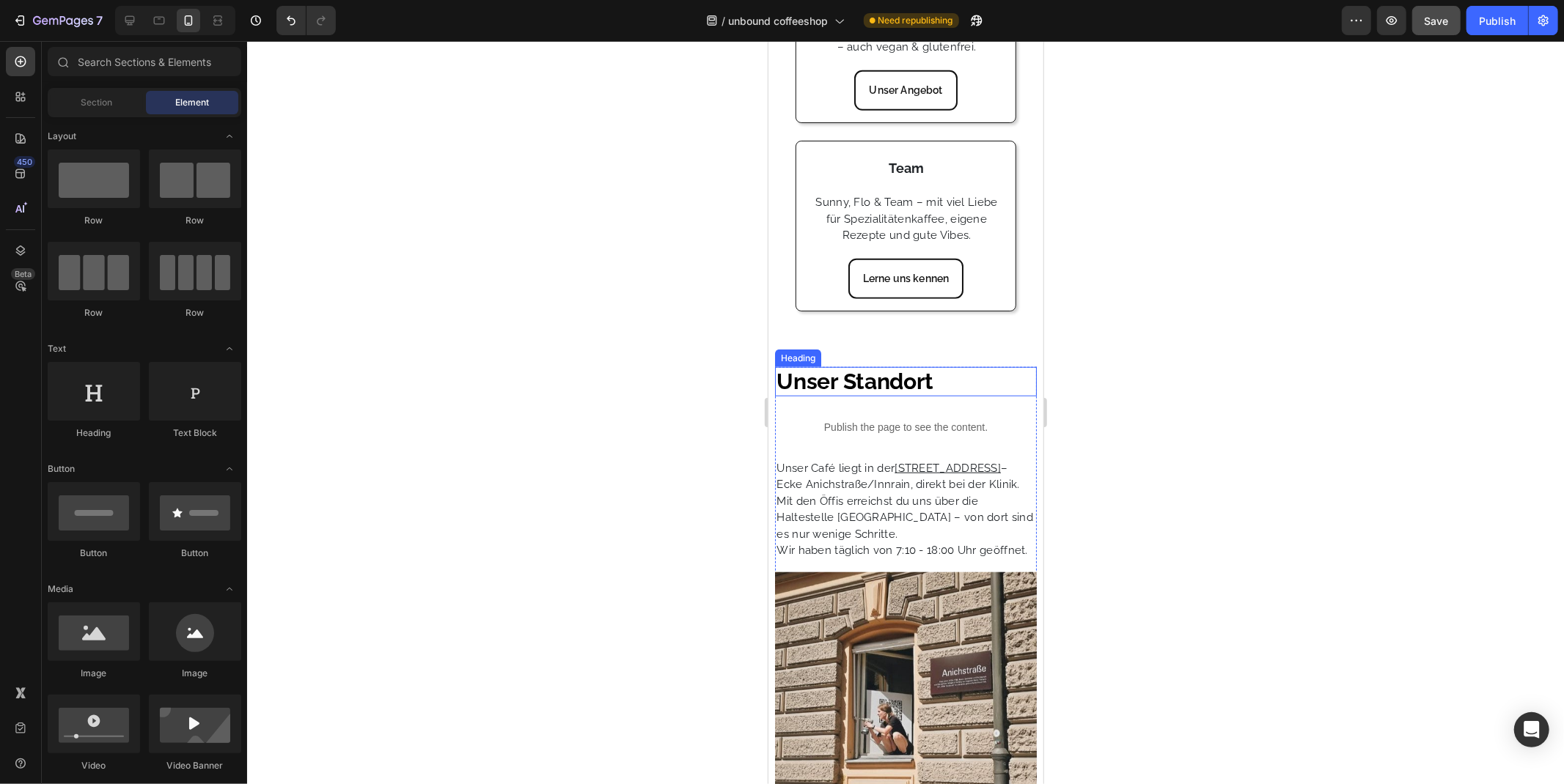
click at [799, 366] on div "Heading" at bounding box center [797, 357] width 46 height 17
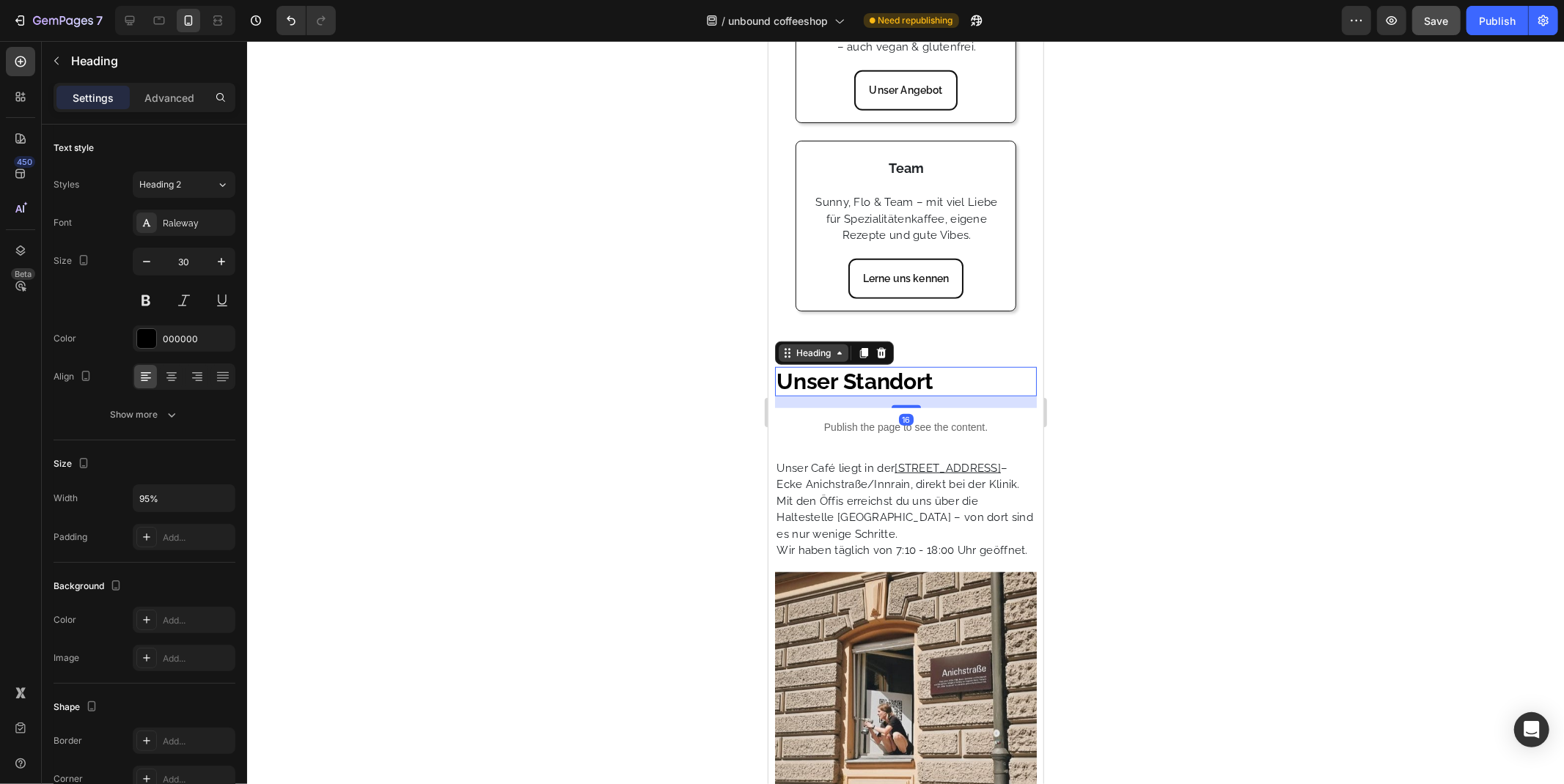
click at [819, 359] on div "Heading" at bounding box center [812, 352] width 40 height 13
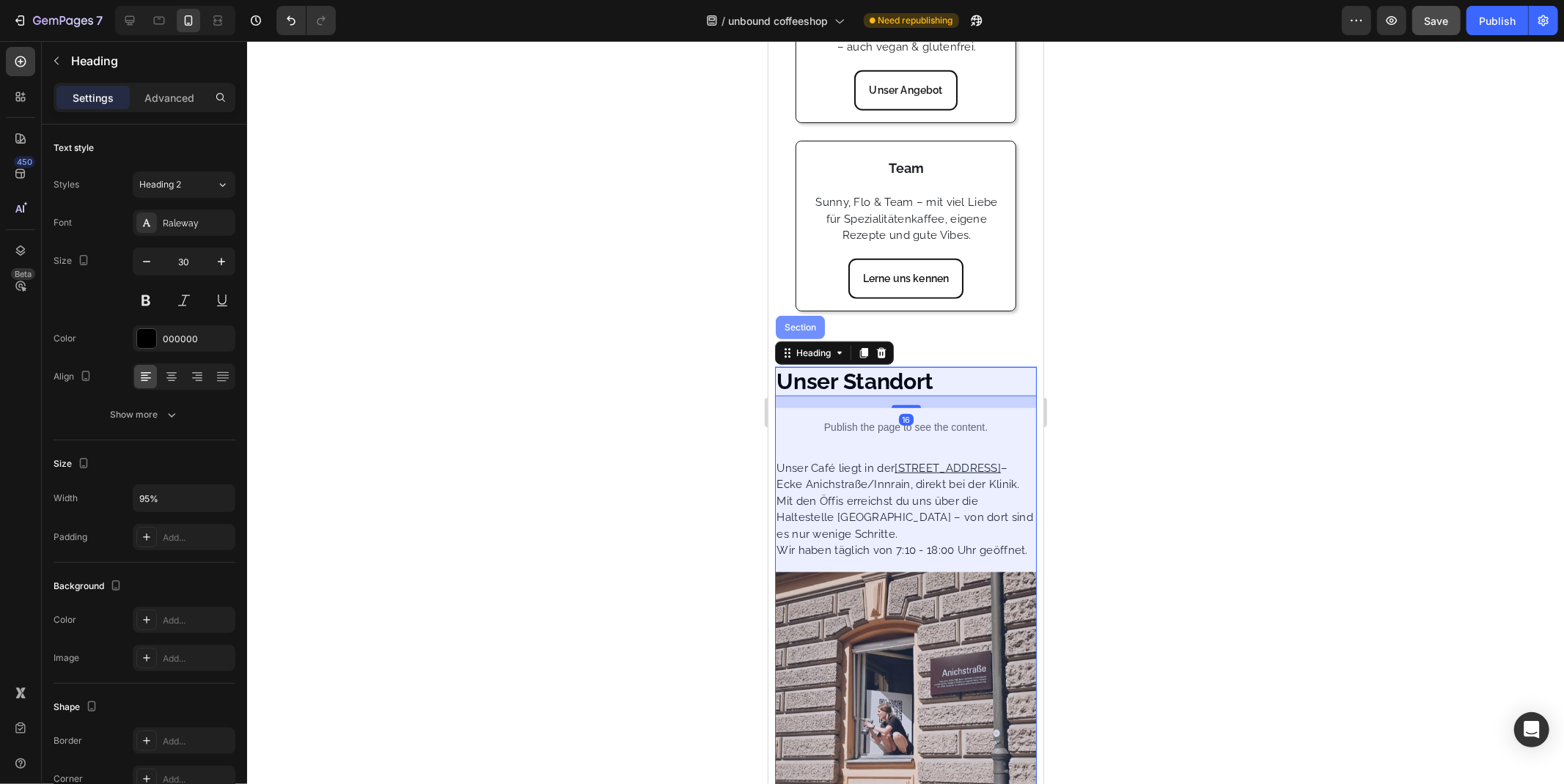
click at [798, 331] on div "Section" at bounding box center [799, 327] width 37 height 9
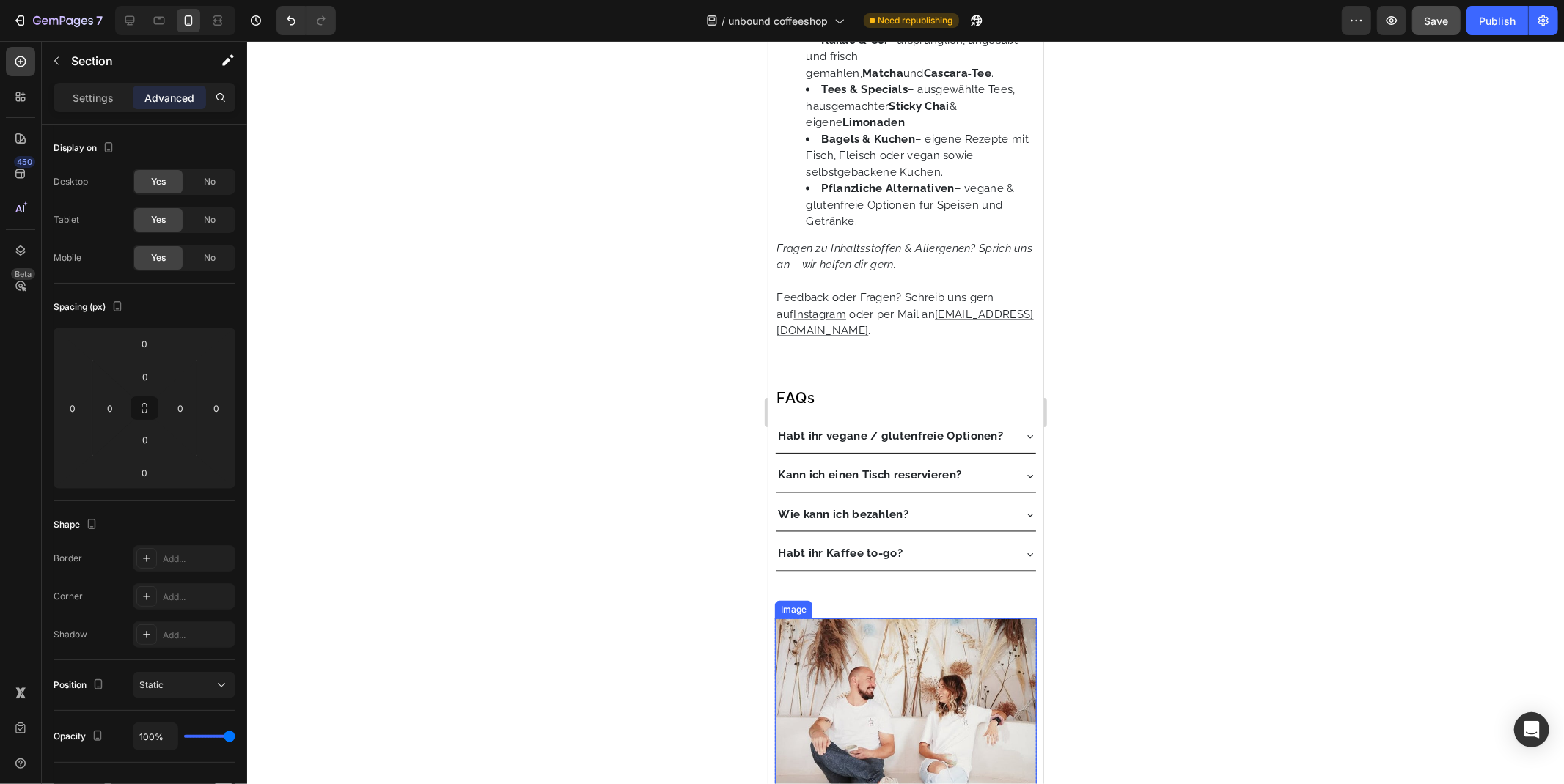
scroll to position [2310, 0]
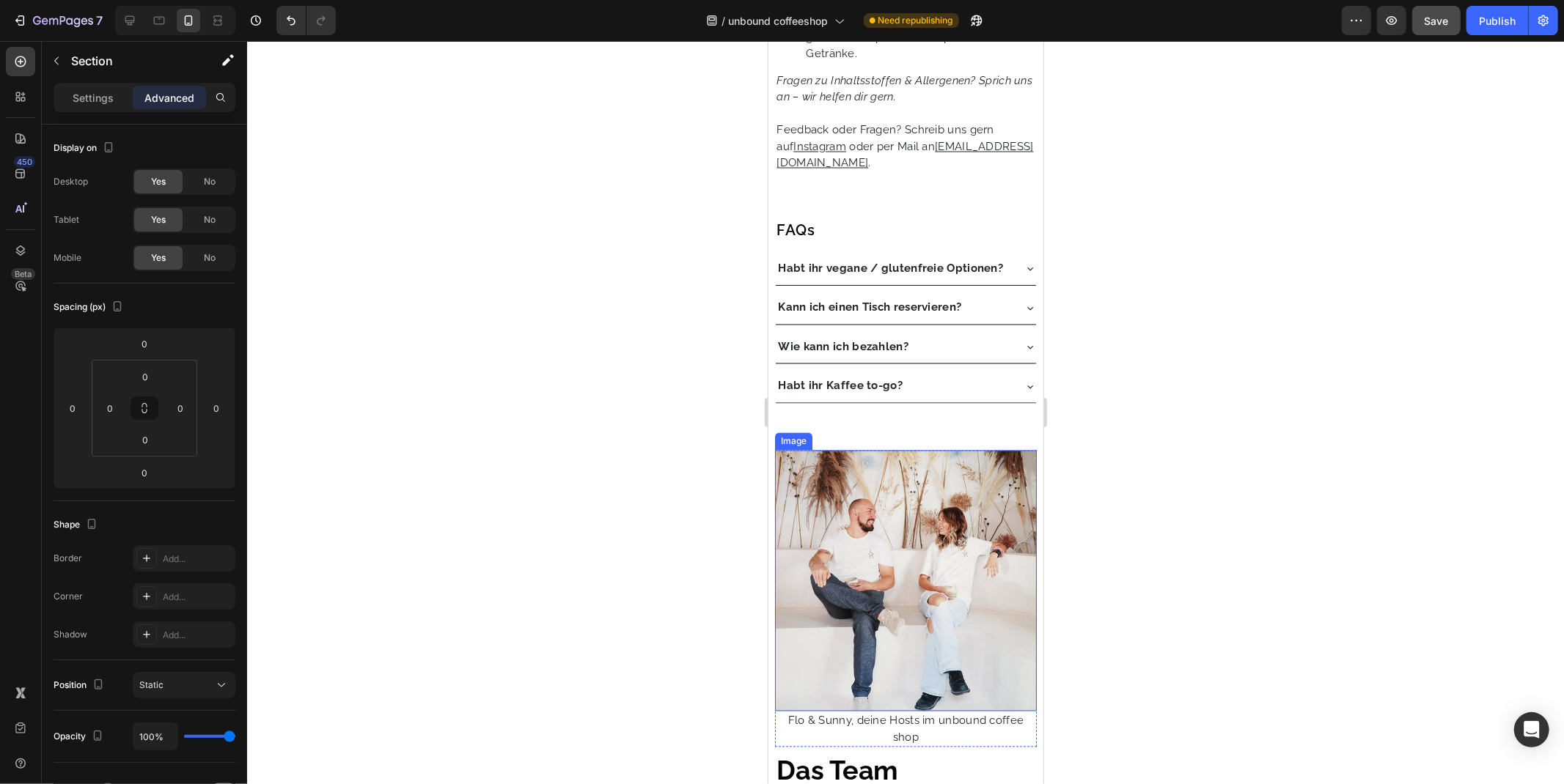
click at [791, 472] on img at bounding box center [905, 580] width 261 height 261
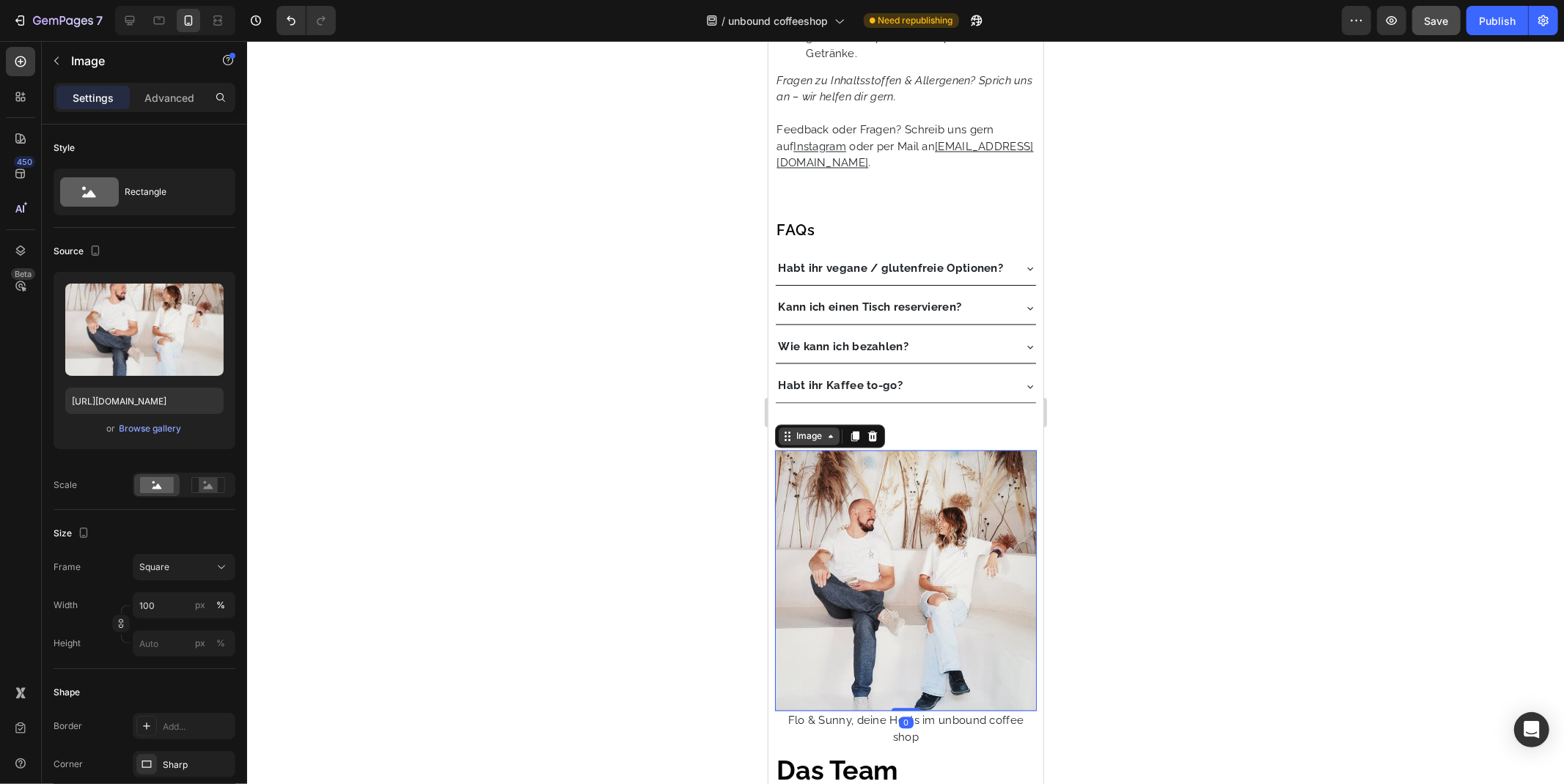
click at [793, 445] on div "Image" at bounding box center [808, 435] width 61 height 17
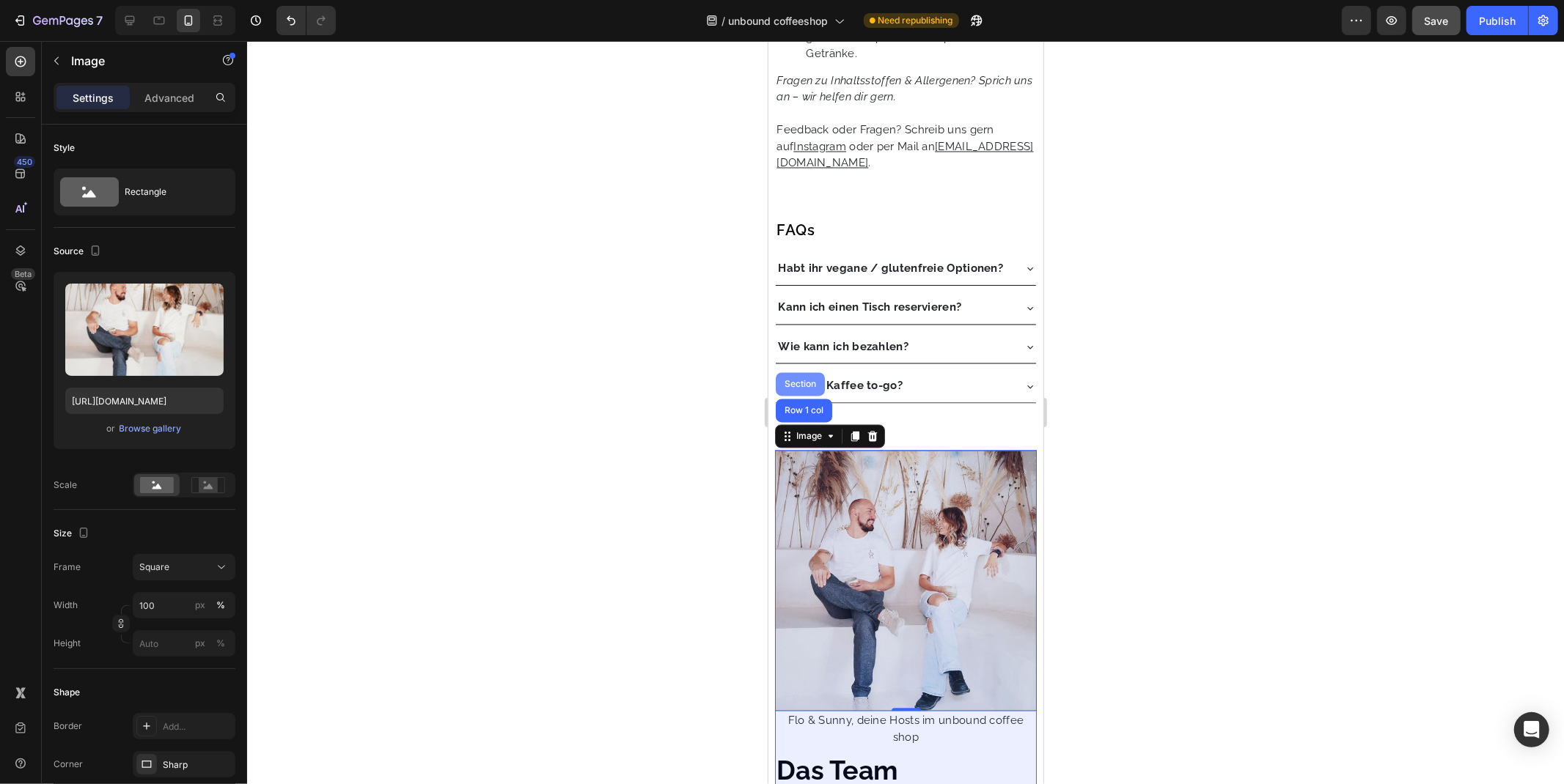
click at [798, 388] on div "Section" at bounding box center [799, 384] width 37 height 9
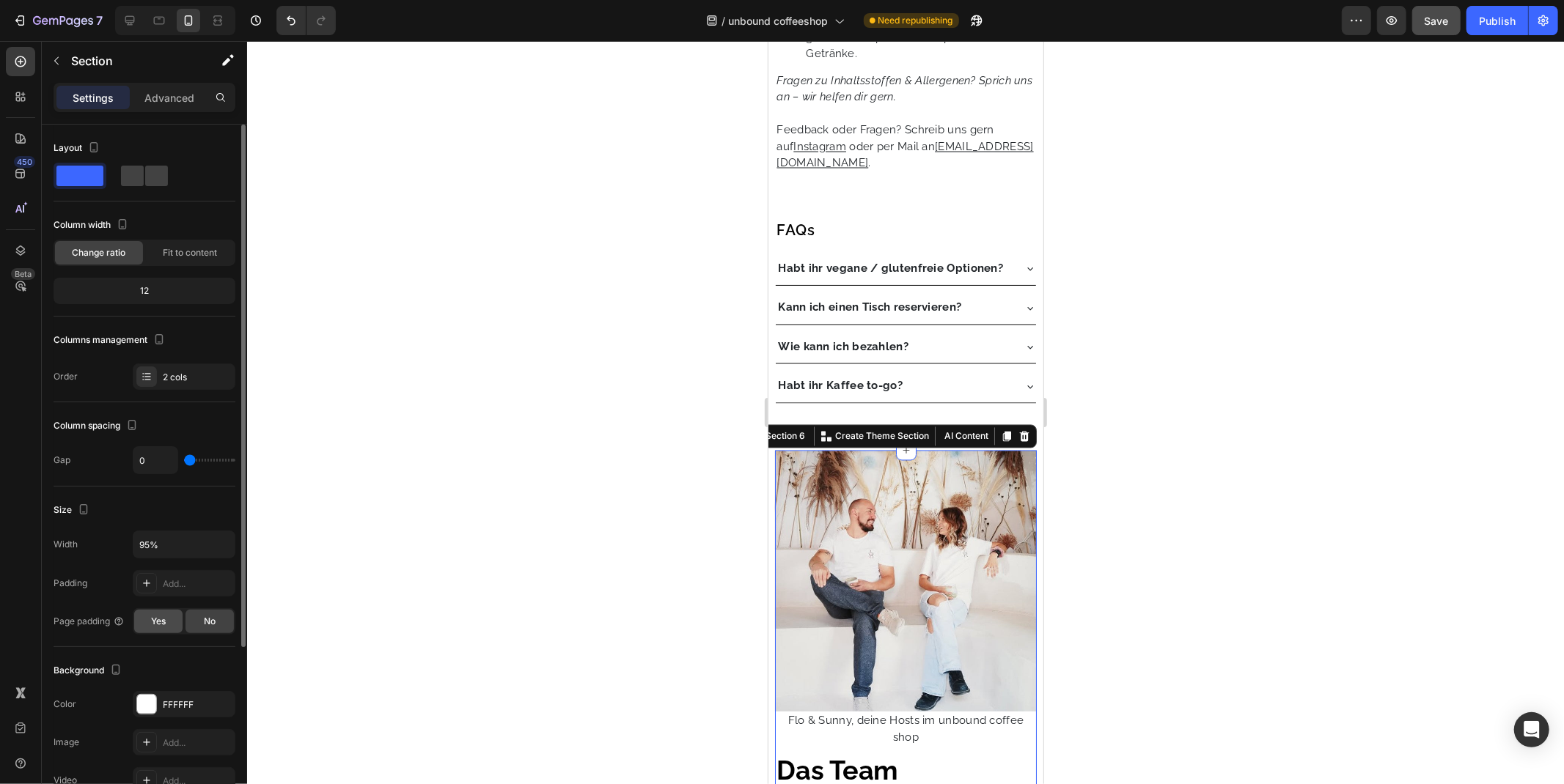
scroll to position [239, 0]
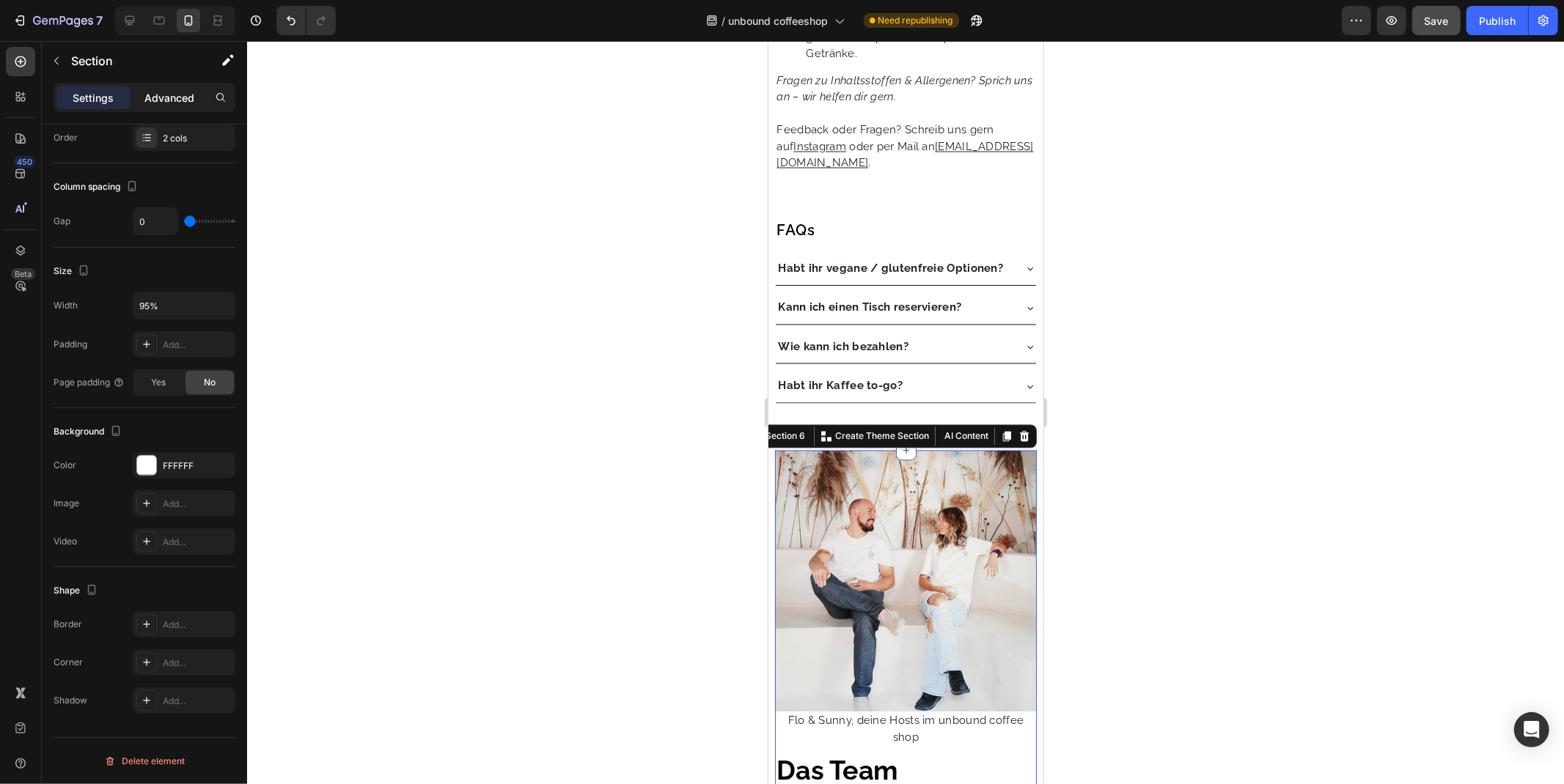
click at [187, 94] on p "Advanced" at bounding box center [169, 98] width 50 height 15
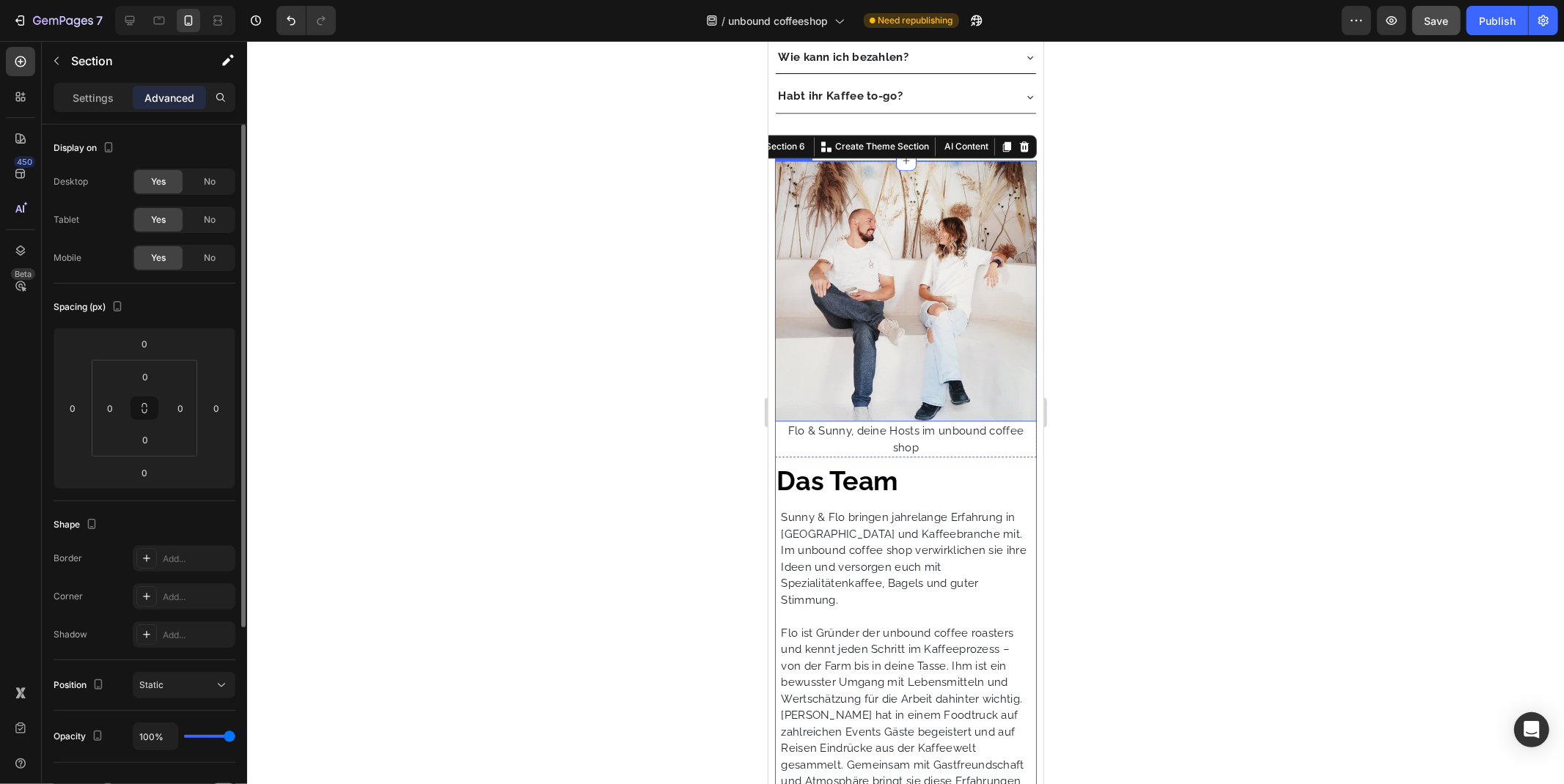
scroll to position [2716, 0]
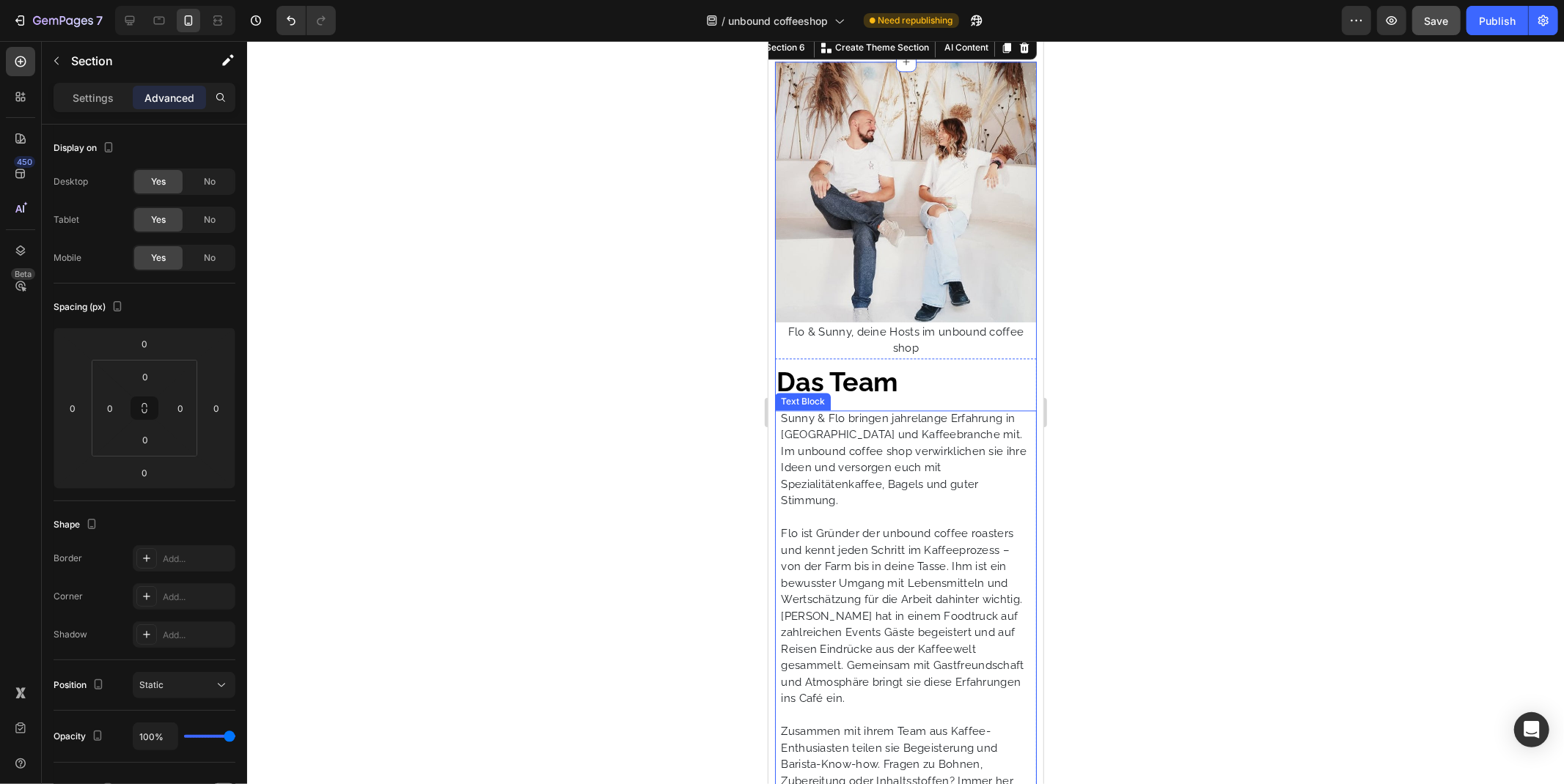
click at [869, 423] on p "Sunny & Flo bringen jahrelange Erfahrung in [GEOGRAPHIC_DATA] und Kaffeebranche…" at bounding box center [904, 459] width 250 height 99
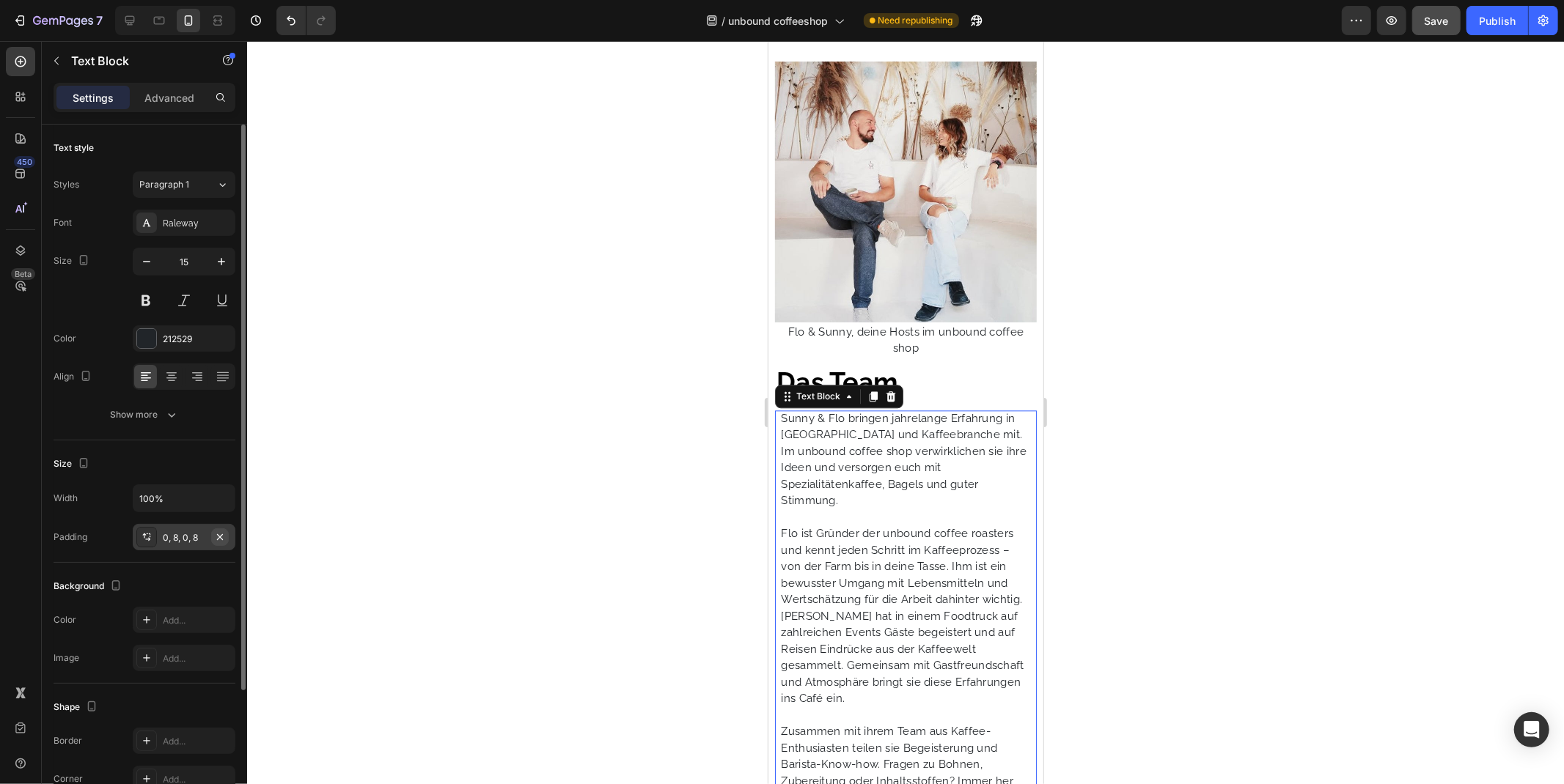
click at [225, 539] on icon "button" at bounding box center [219, 537] width 11 height 11
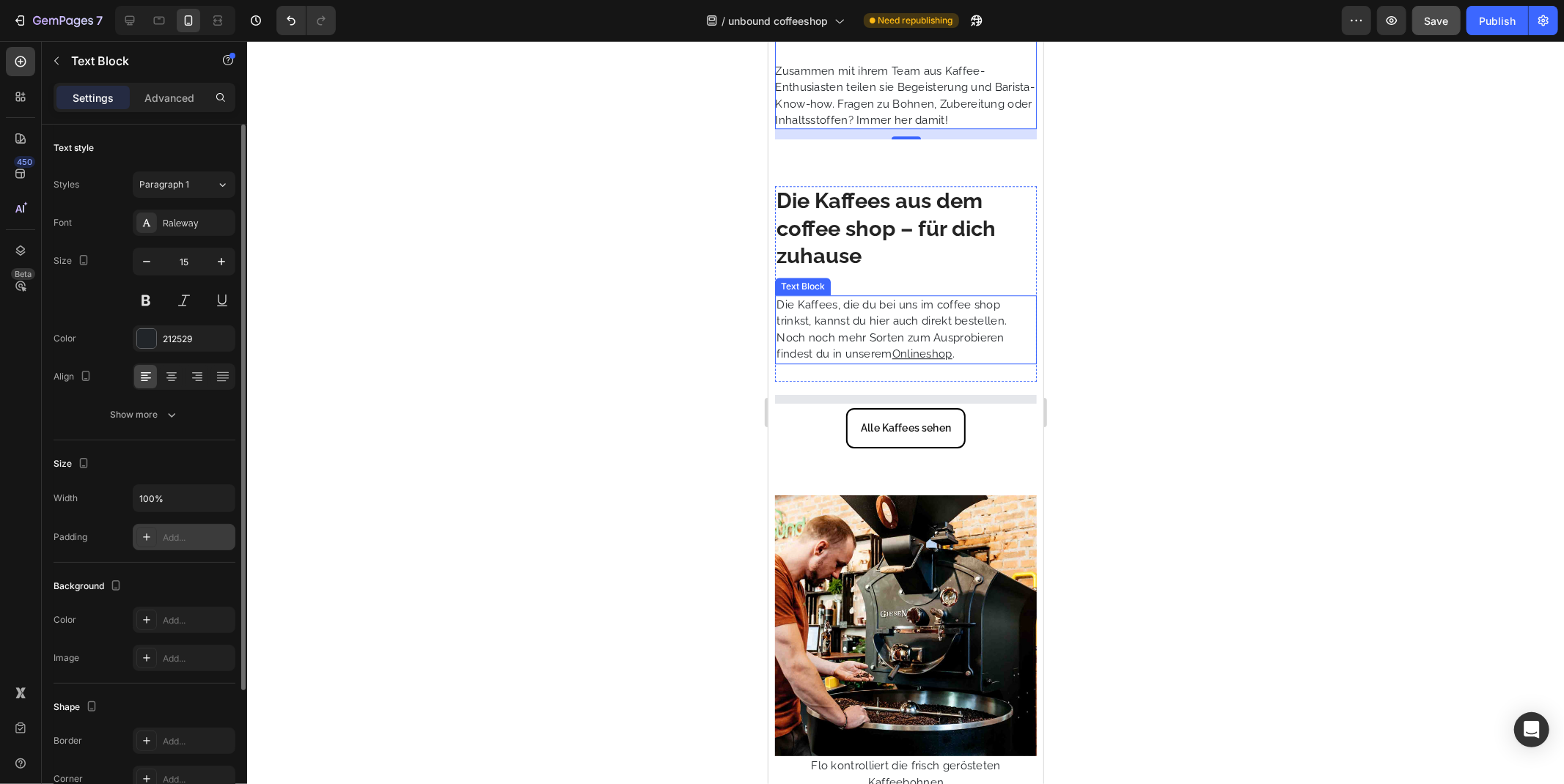
scroll to position [3367, 0]
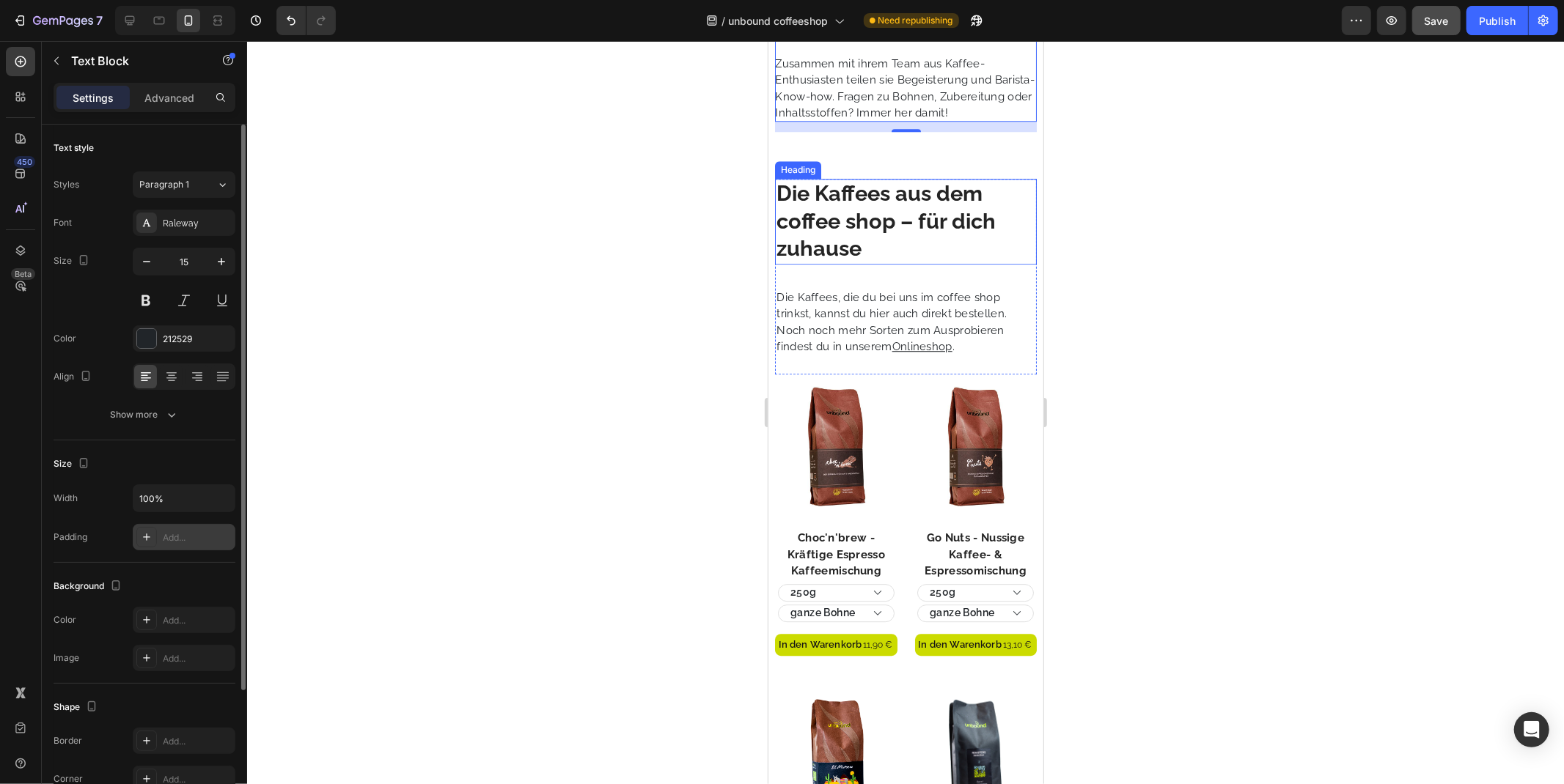
click at [819, 221] on h2 "Die Kaffees aus dem coffee shop – für dich zuhause" at bounding box center [905, 221] width 261 height 86
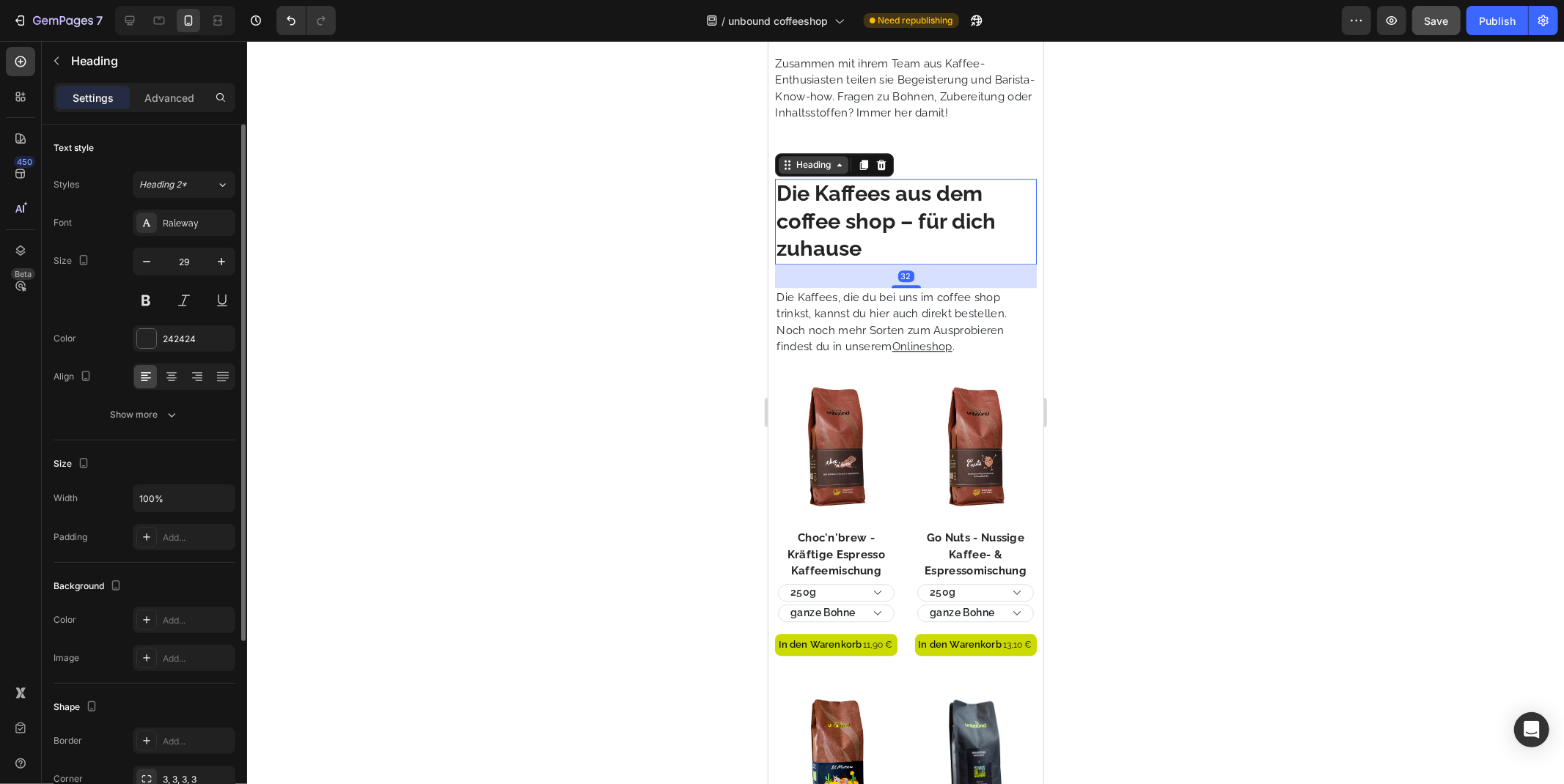
click at [814, 171] on div "Heading" at bounding box center [812, 164] width 40 height 13
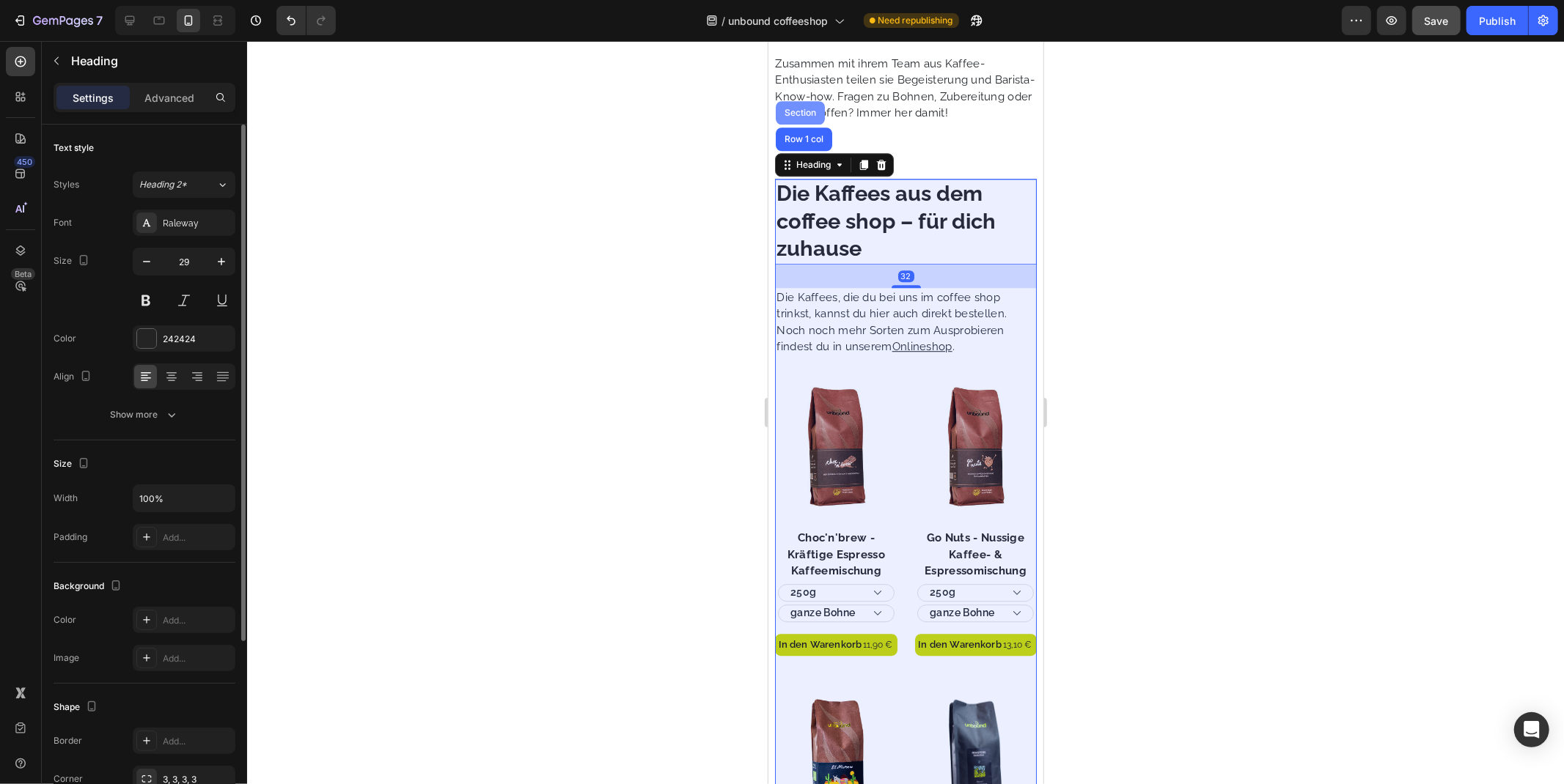
click at [804, 117] on div "Section" at bounding box center [799, 112] width 37 height 9
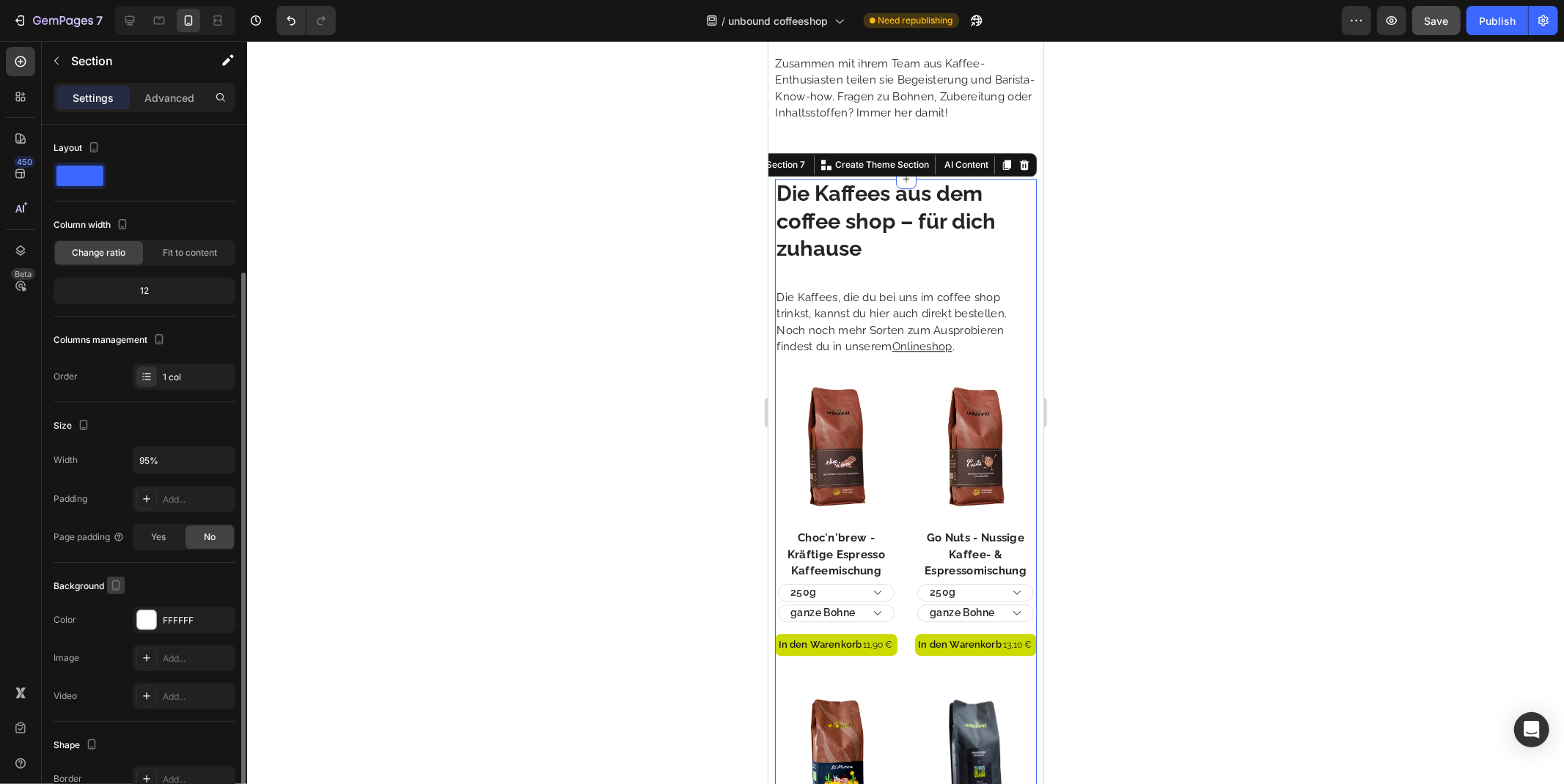
scroll to position [155, 0]
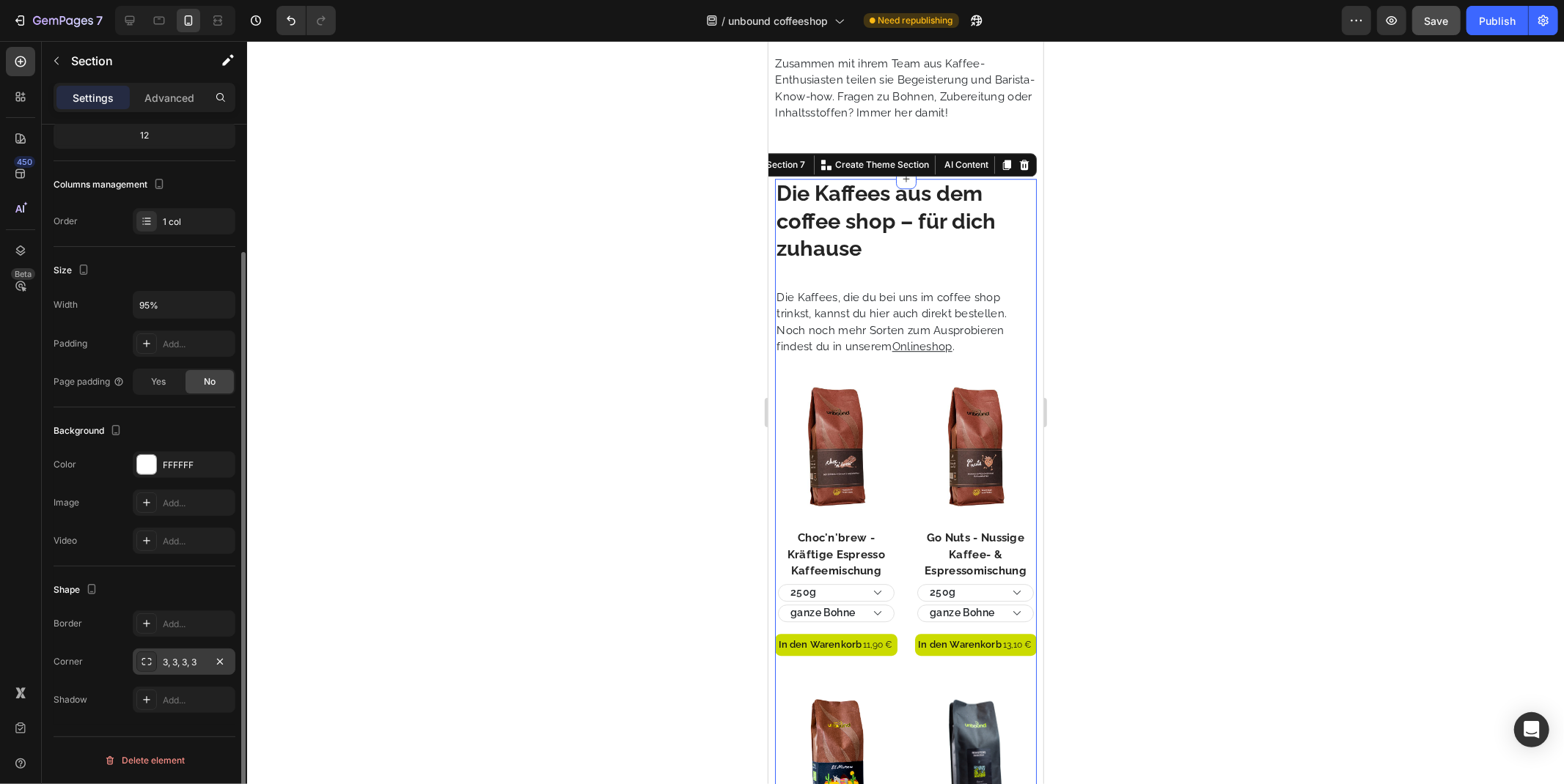
click at [230, 663] on div "3, 3, 3, 3" at bounding box center [184, 661] width 102 height 27
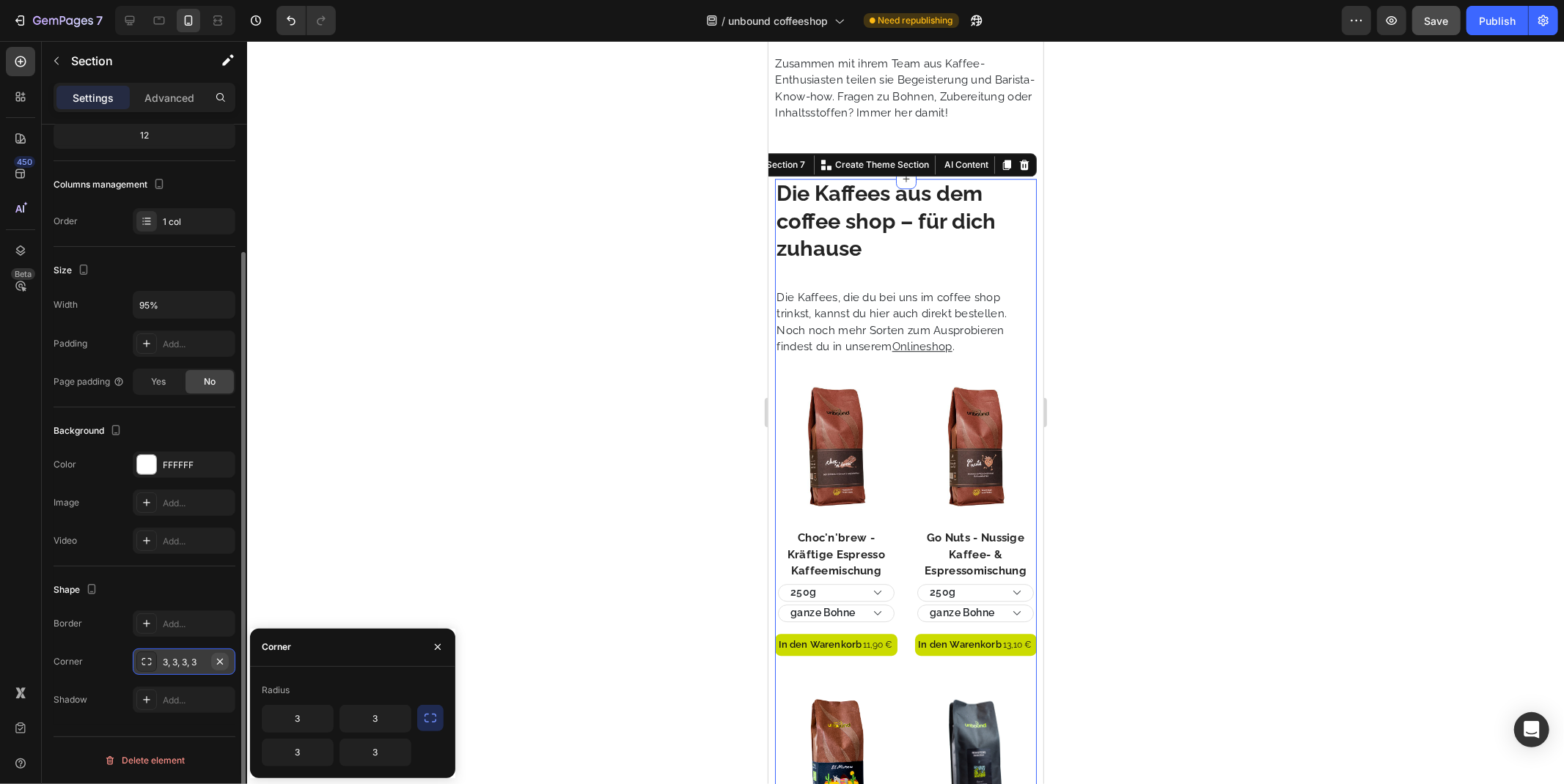
click at [221, 663] on icon "button" at bounding box center [220, 661] width 6 height 6
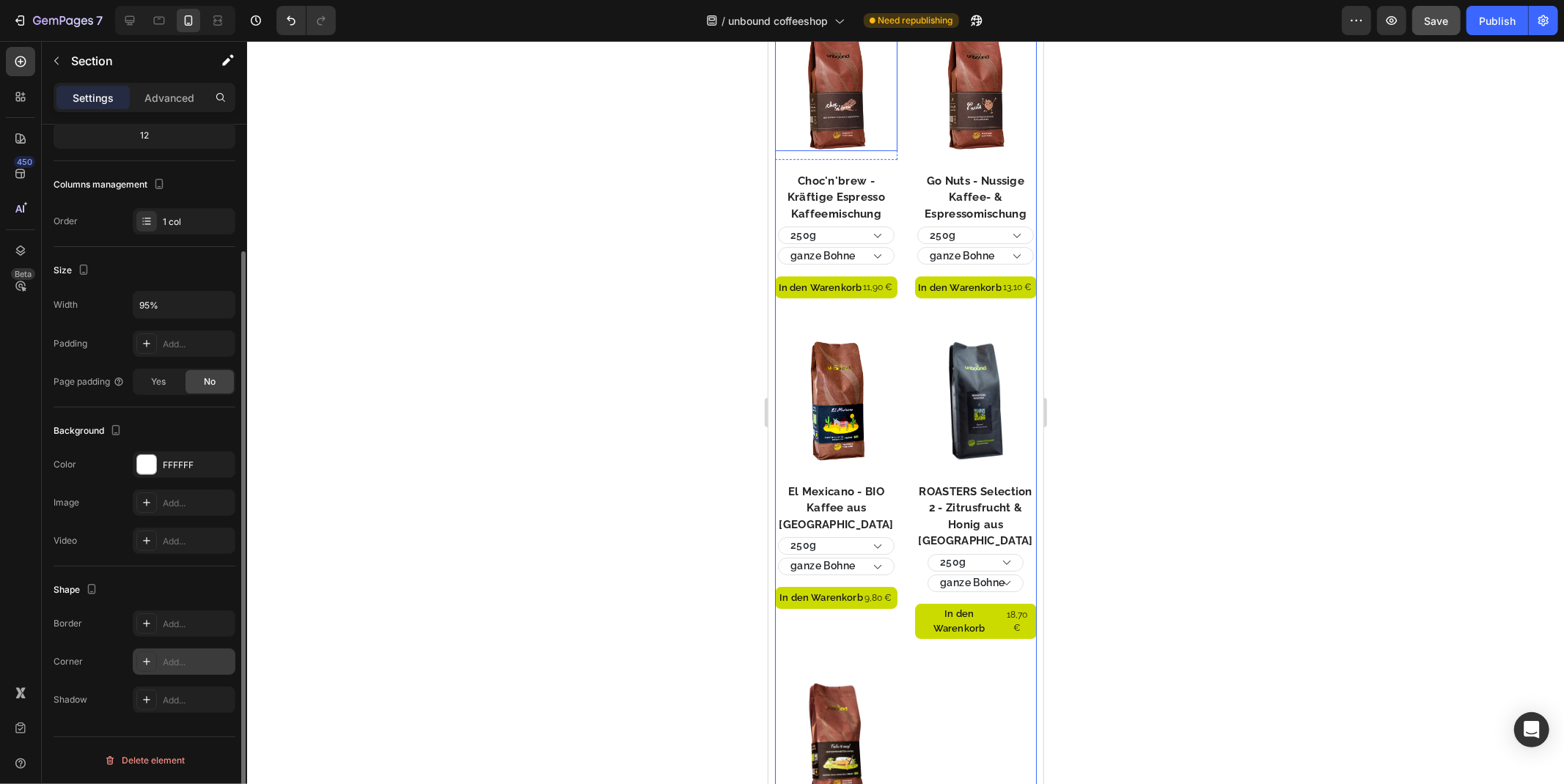
scroll to position [3775, 0]
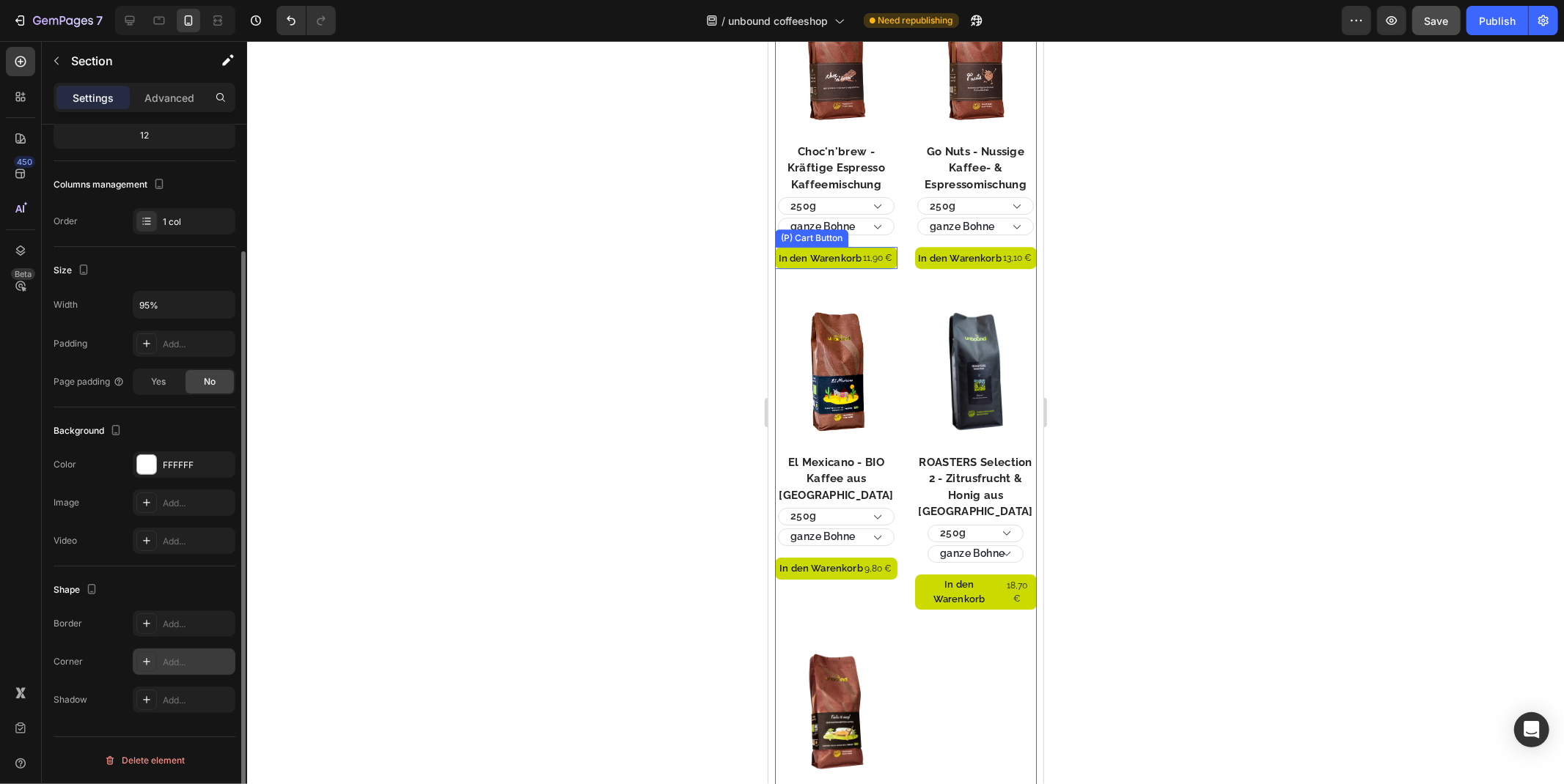
click at [815, 230] on div "(P) Cart Button" at bounding box center [811, 237] width 68 height 13
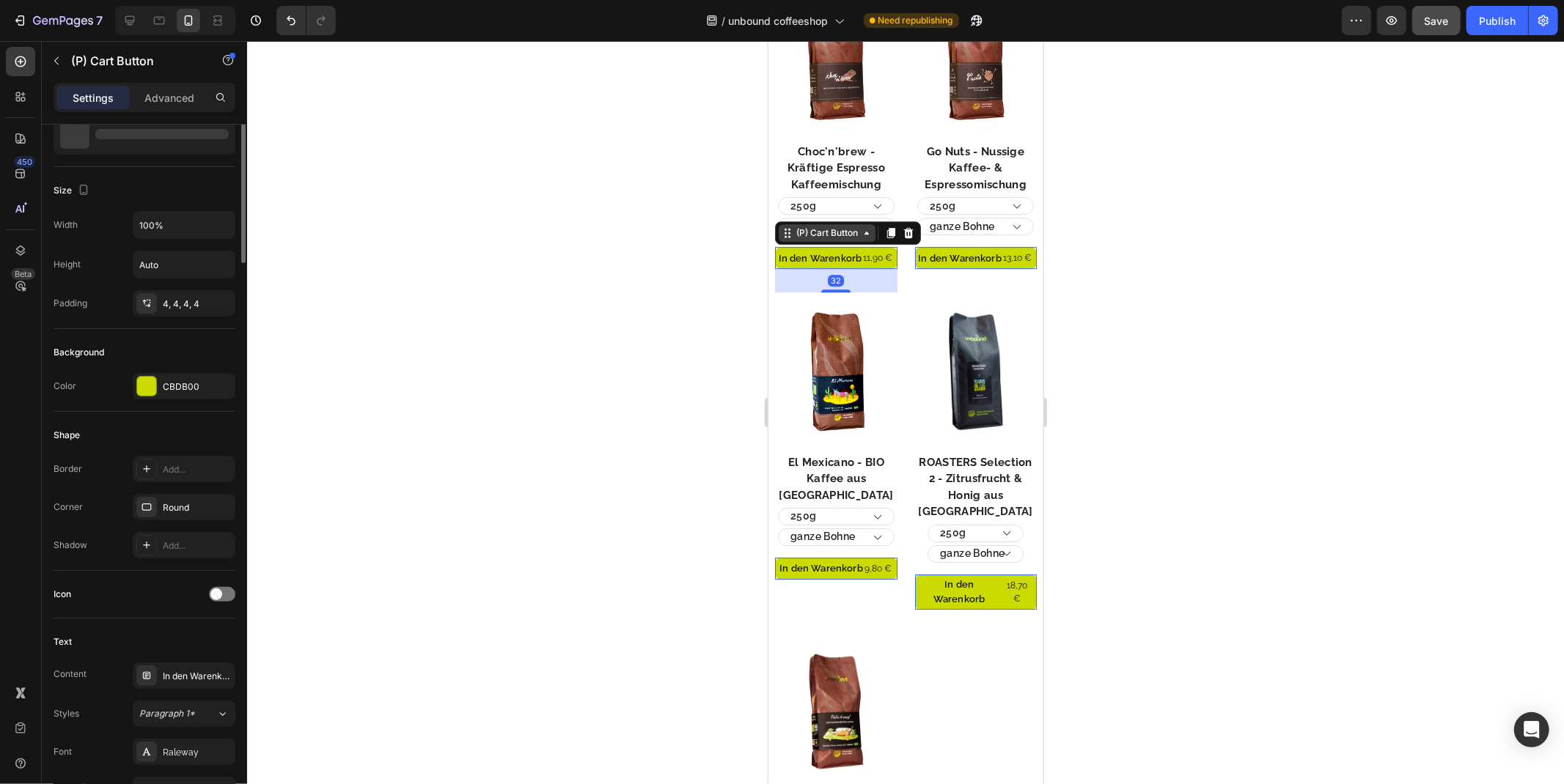
scroll to position [0, 0]
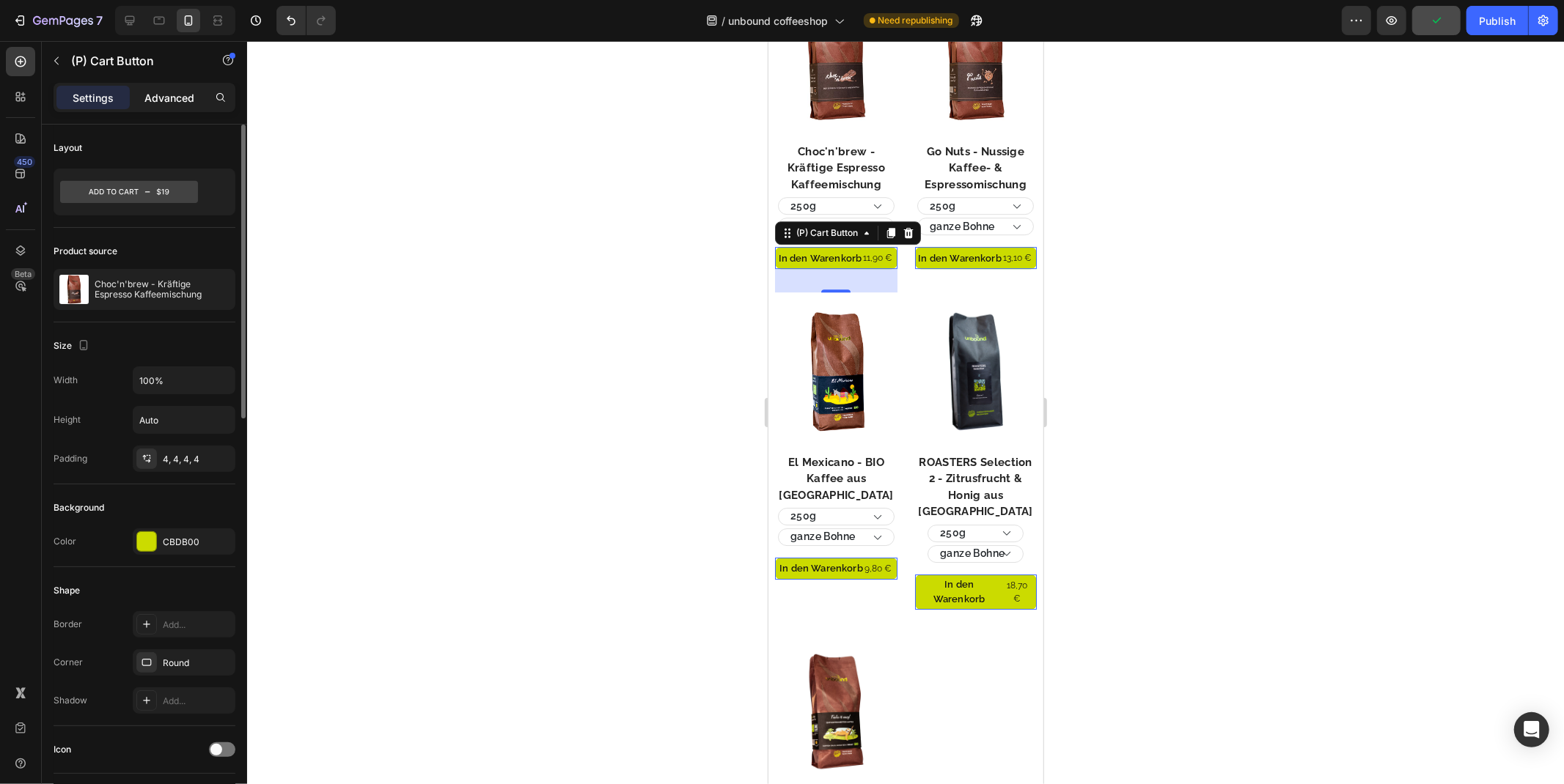
click at [157, 102] on p "Advanced" at bounding box center [169, 98] width 50 height 15
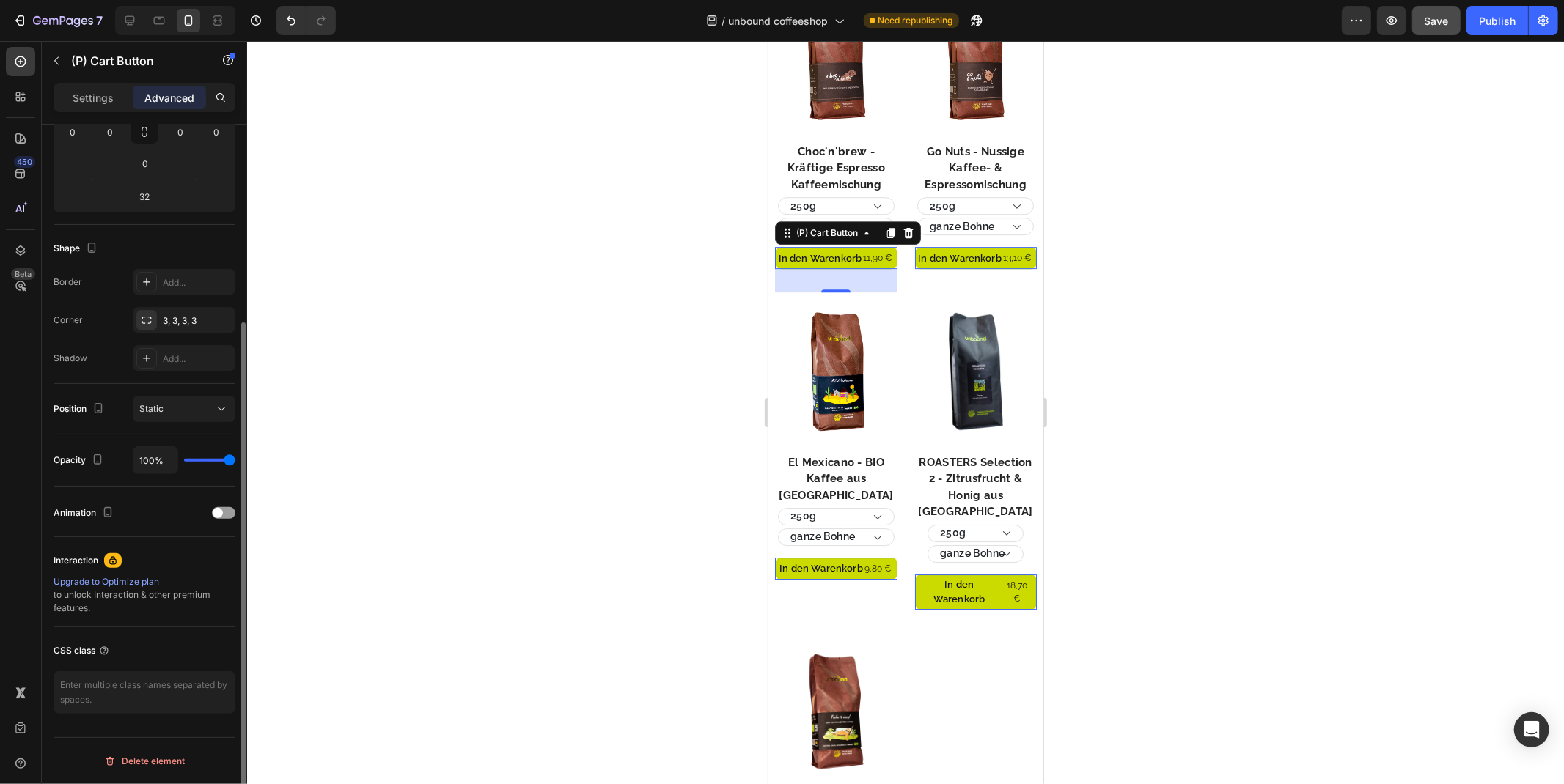
scroll to position [195, 0]
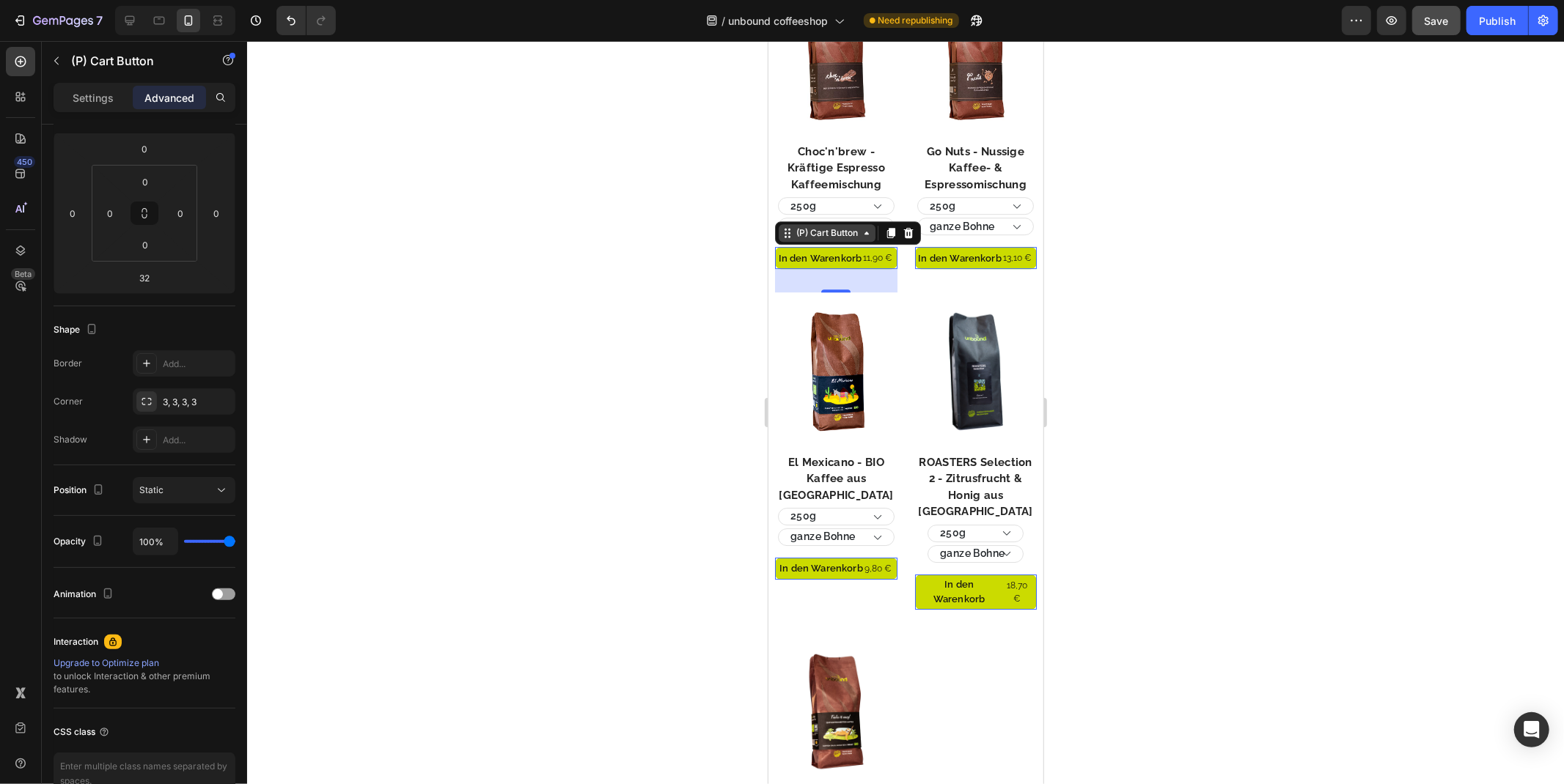
click at [823, 230] on div "(P) Cart Button" at bounding box center [826, 232] width 68 height 13
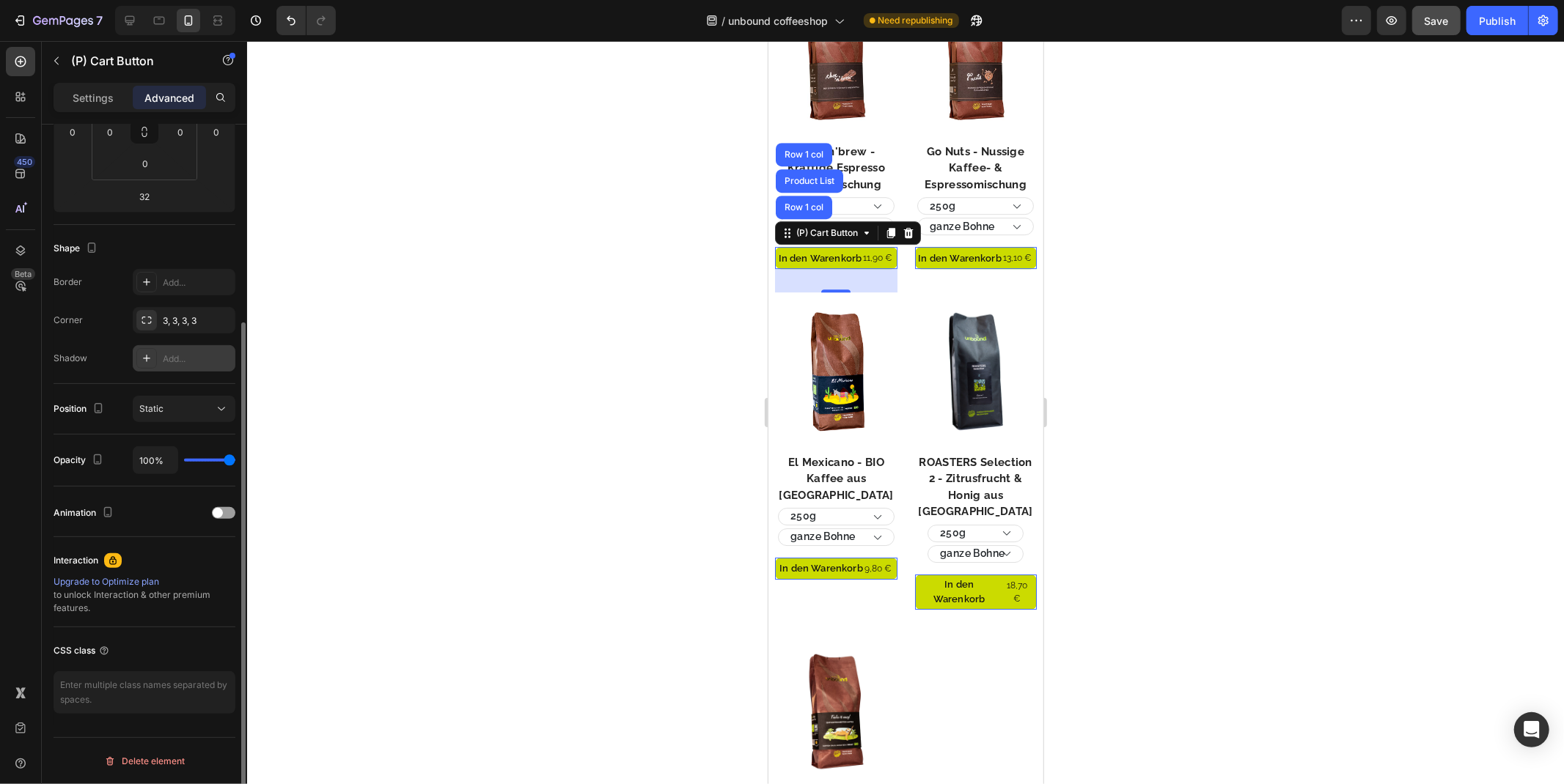
scroll to position [33, 0]
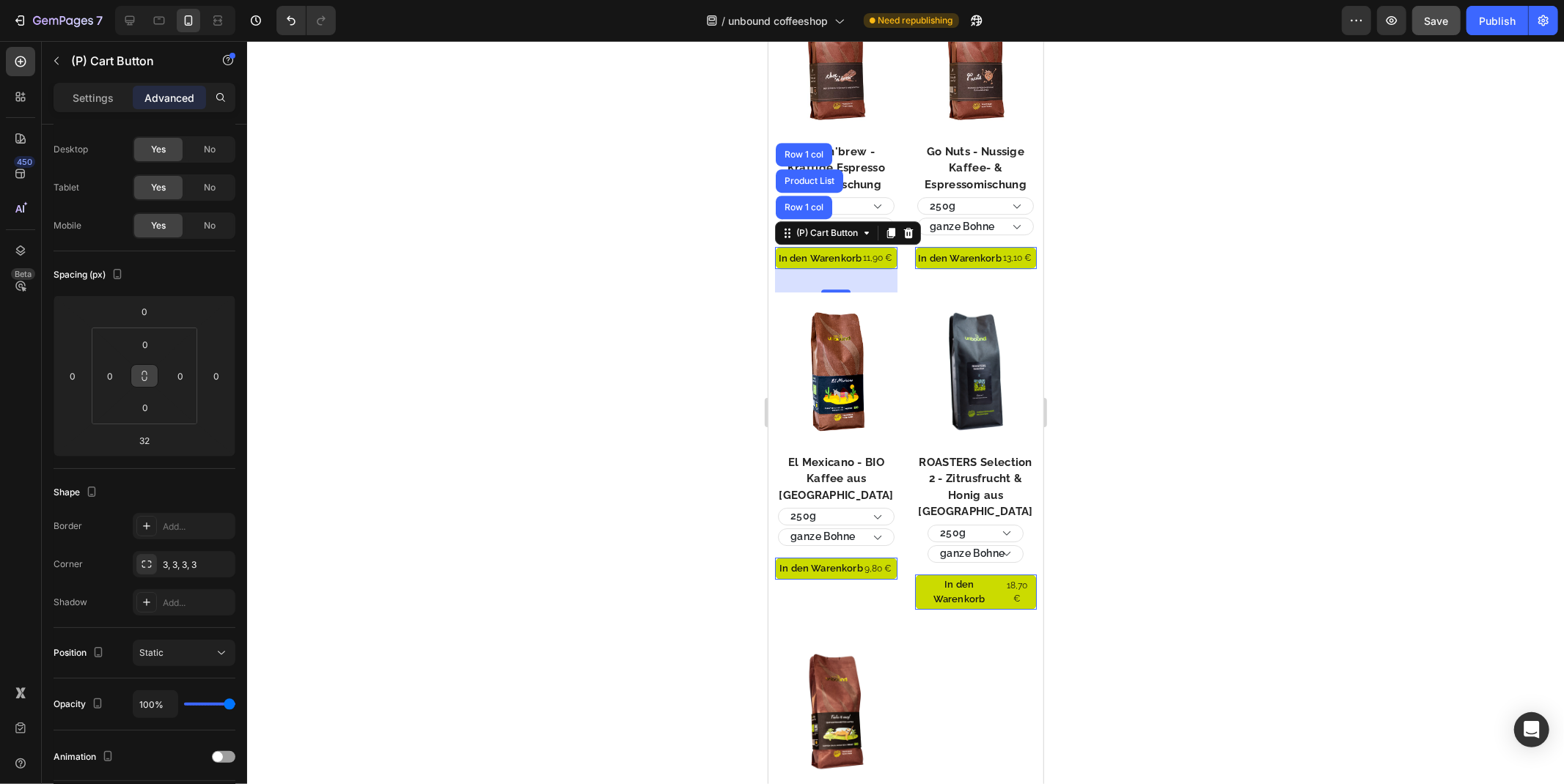
click at [141, 377] on icon at bounding box center [144, 375] width 11 height 11
click at [181, 377] on input "0" at bounding box center [180, 375] width 22 height 22
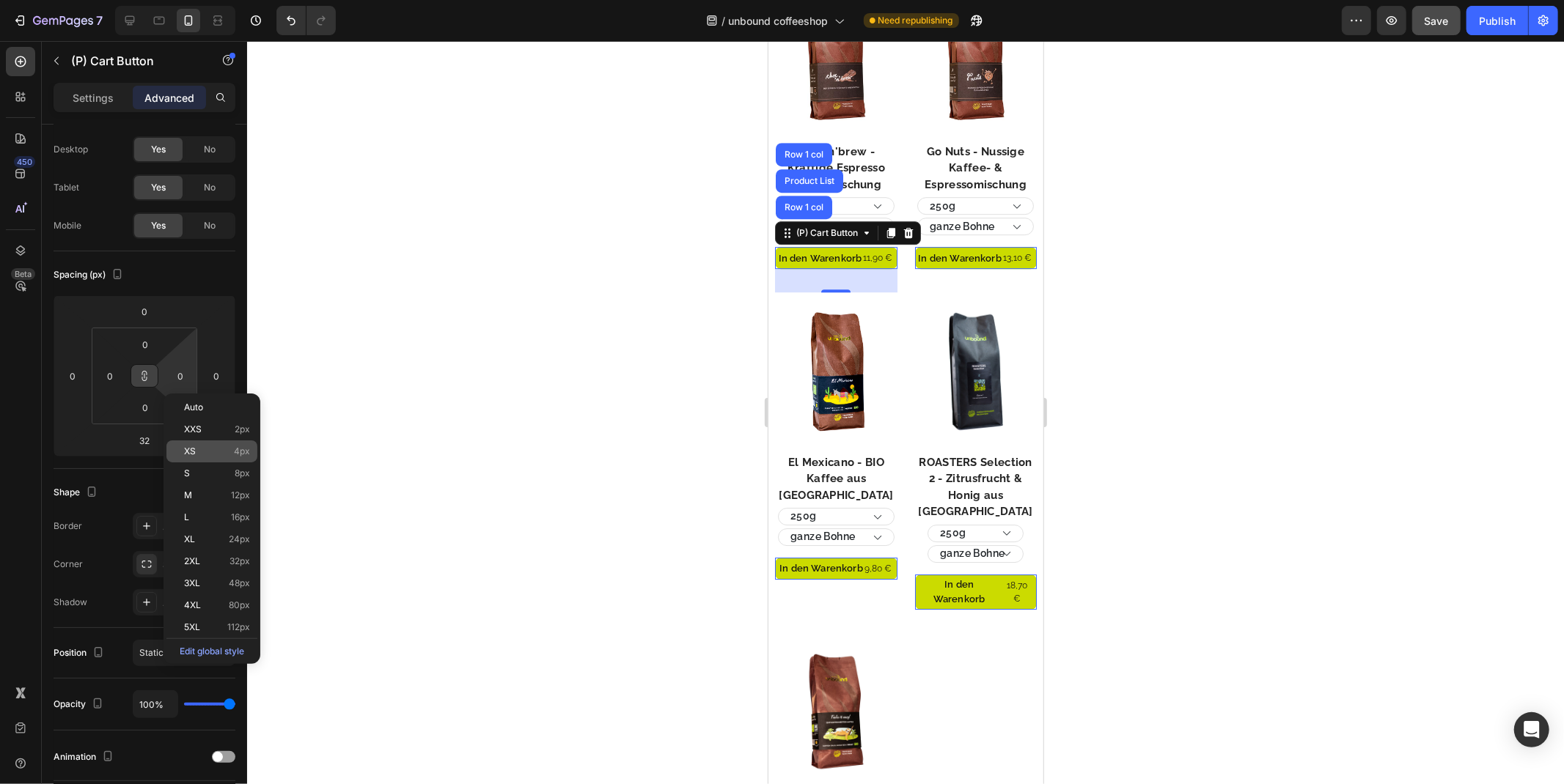
click at [243, 453] on span "4px" at bounding box center [241, 452] width 16 height 11
type input "4"
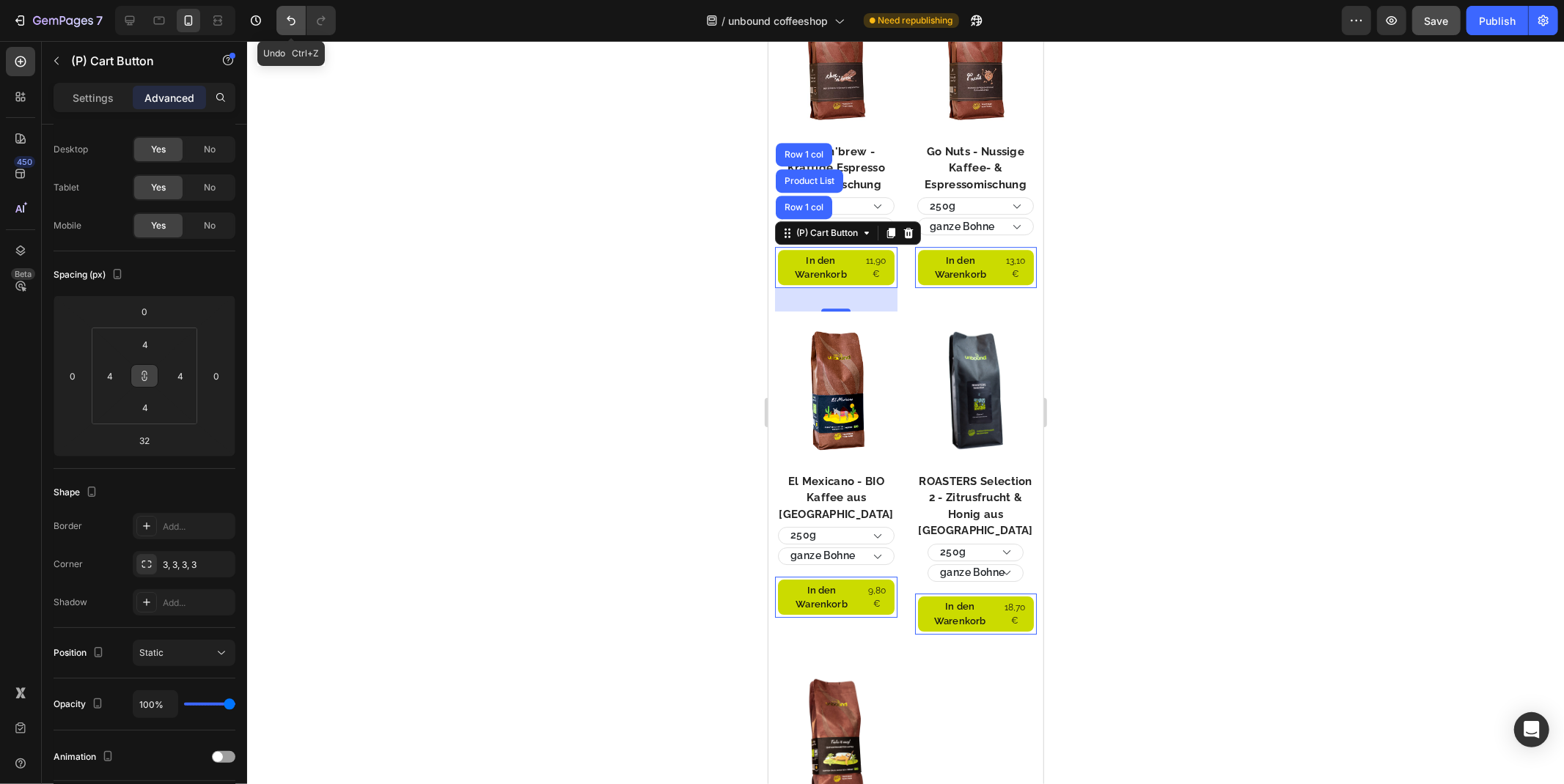
click at [282, 20] on button "Undo/Redo" at bounding box center [291, 20] width 30 height 30
type input "0"
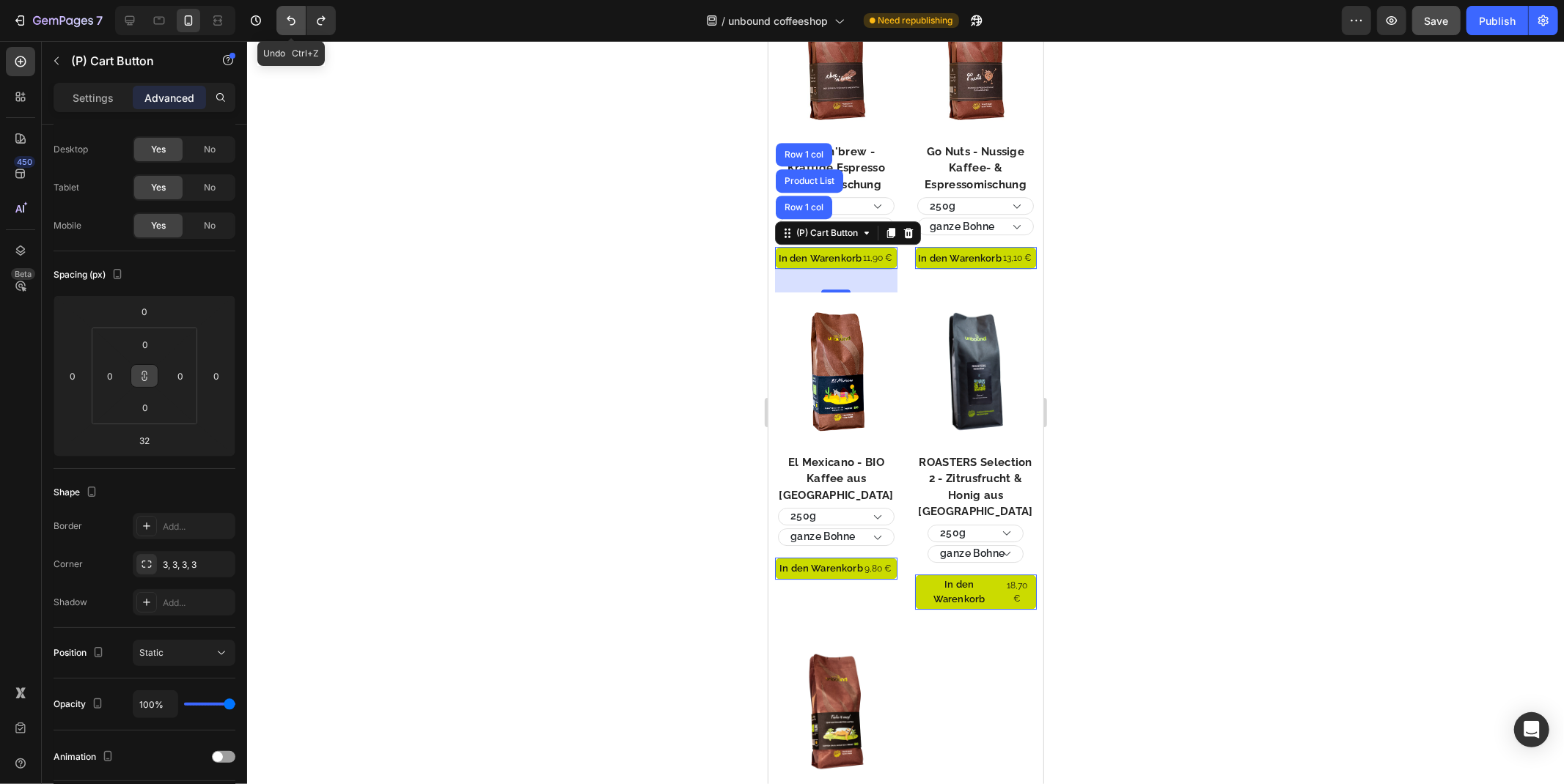
click at [282, 20] on button "Undo/Redo" at bounding box center [291, 20] width 30 height 30
click at [316, 19] on icon "Undo/Redo" at bounding box center [321, 20] width 14 height 14
click at [318, 16] on icon "Undo/Redo" at bounding box center [321, 20] width 14 height 14
type input "4"
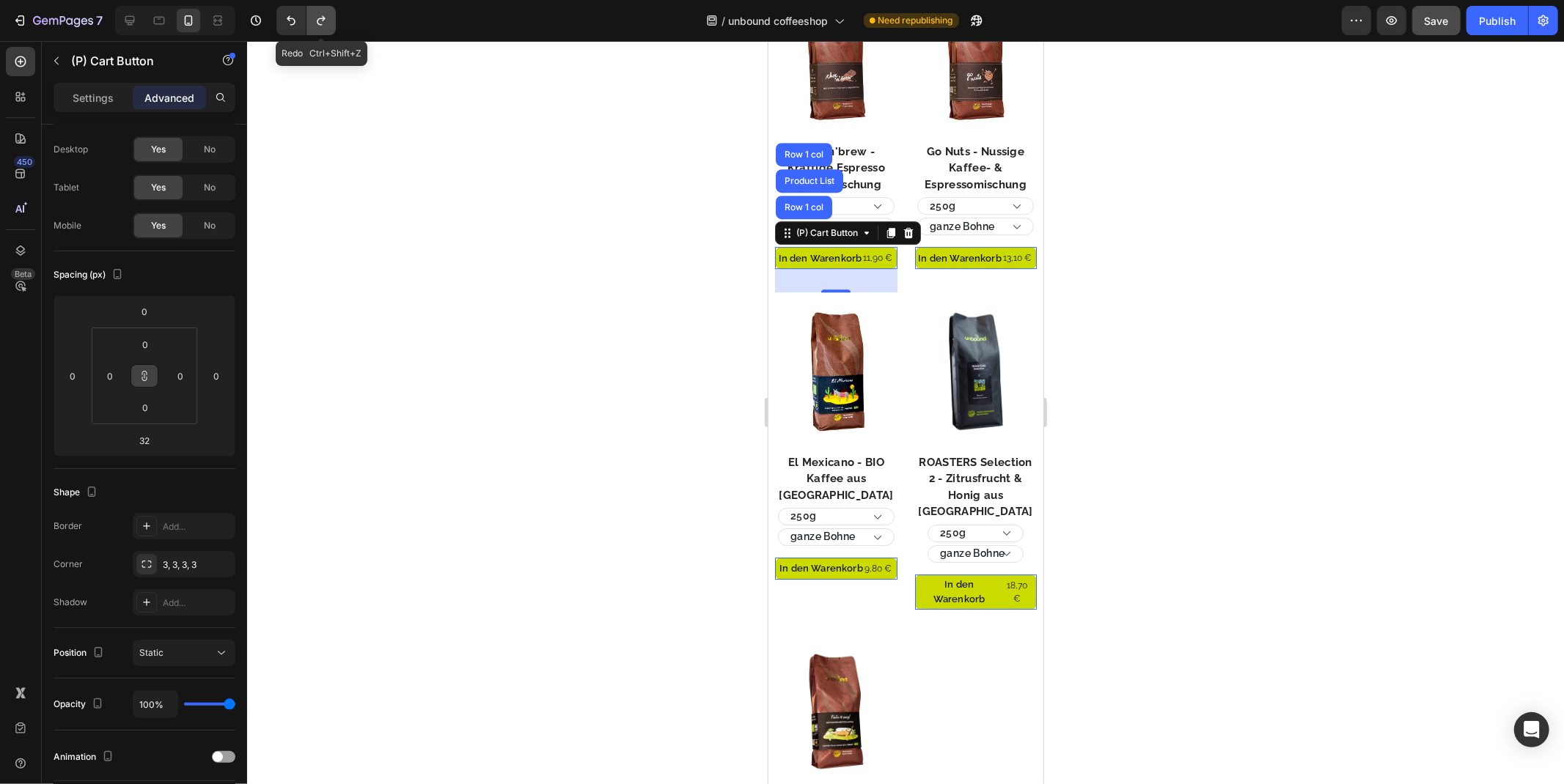
type input "4"
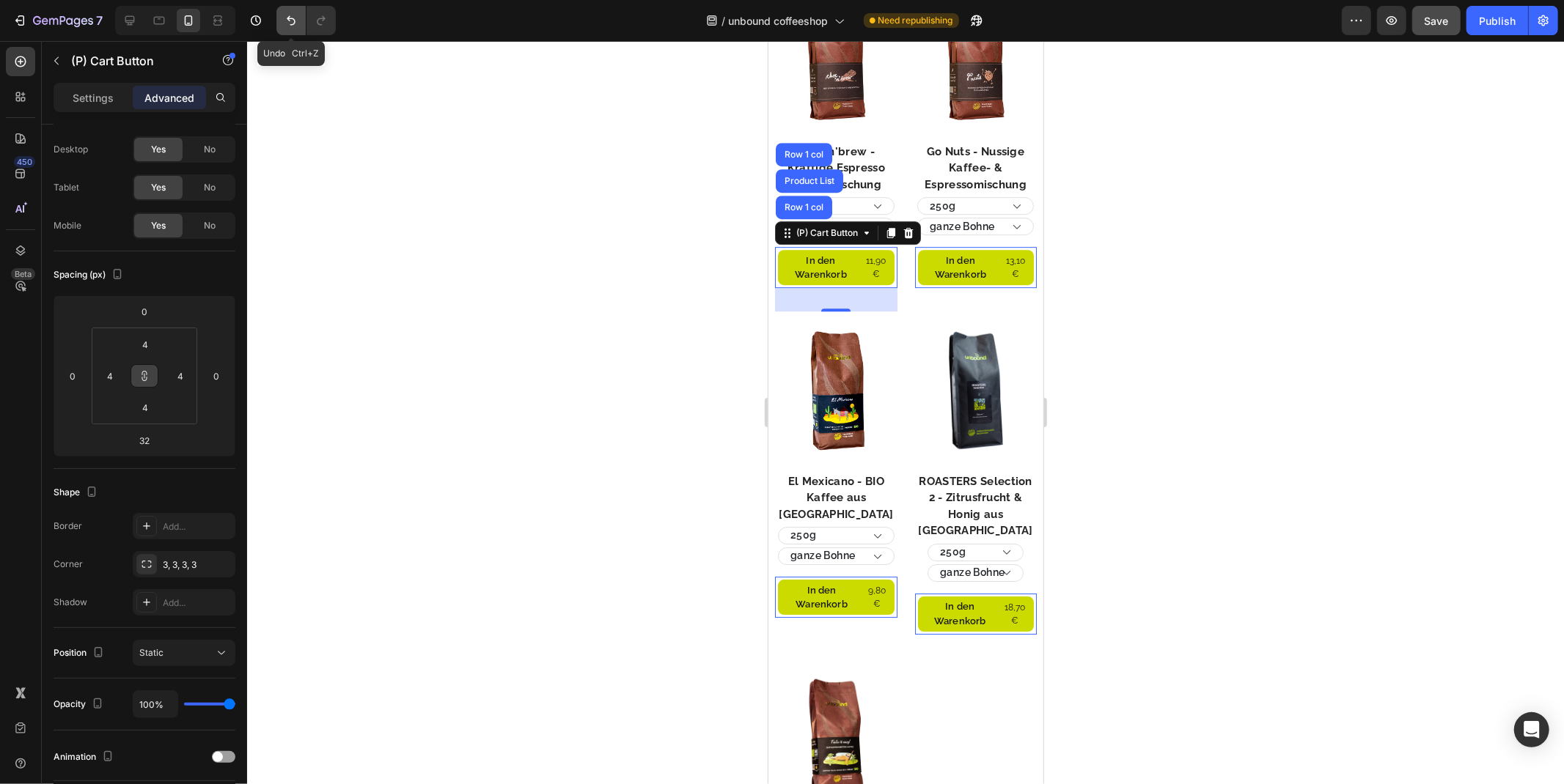
click at [281, 15] on button "Undo/Redo" at bounding box center [291, 20] width 30 height 30
type input "0"
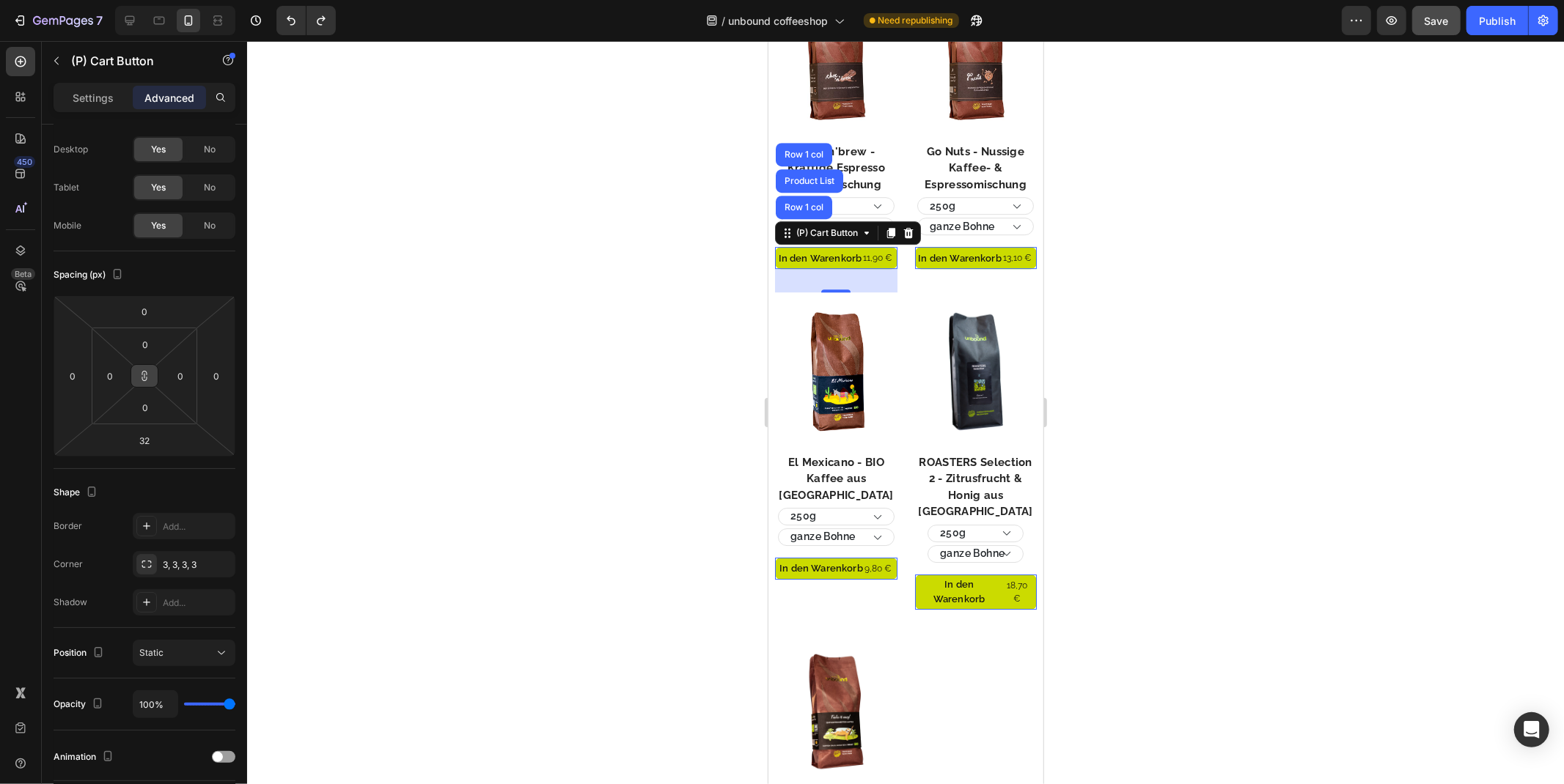
click at [147, 379] on icon at bounding box center [144, 375] width 11 height 11
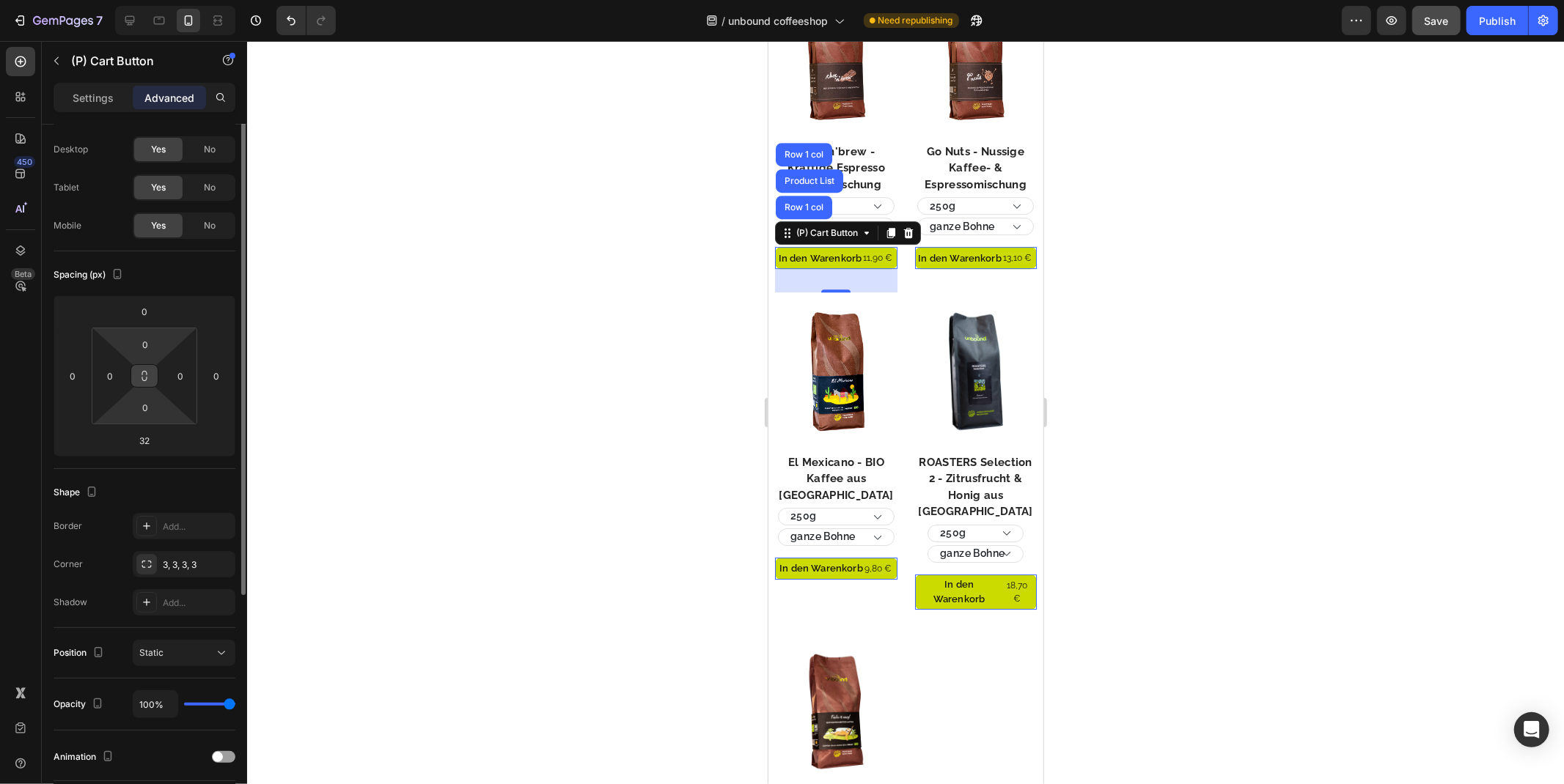
scroll to position [0, 0]
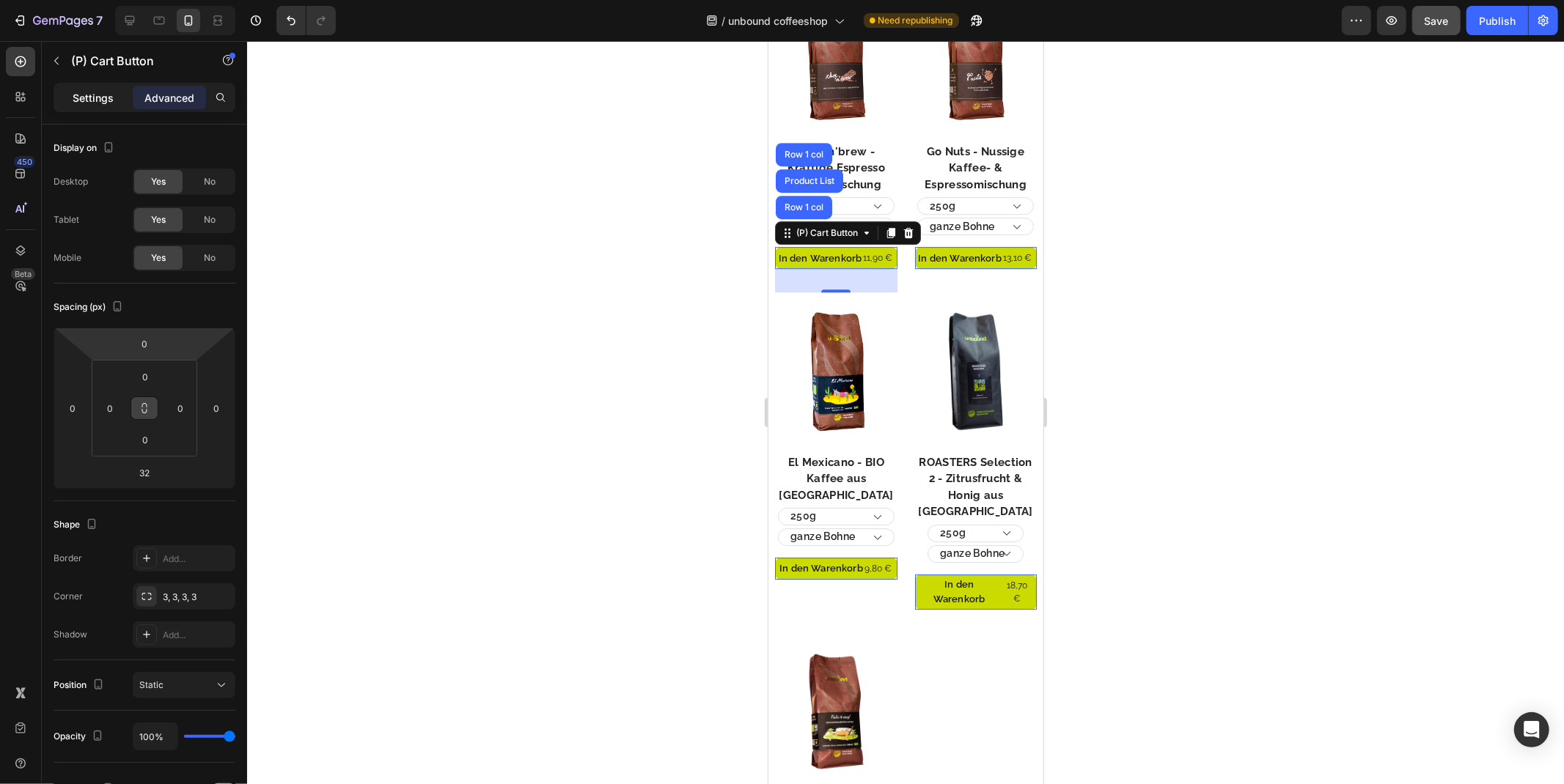
click at [92, 91] on p "Settings" at bounding box center [93, 98] width 41 height 15
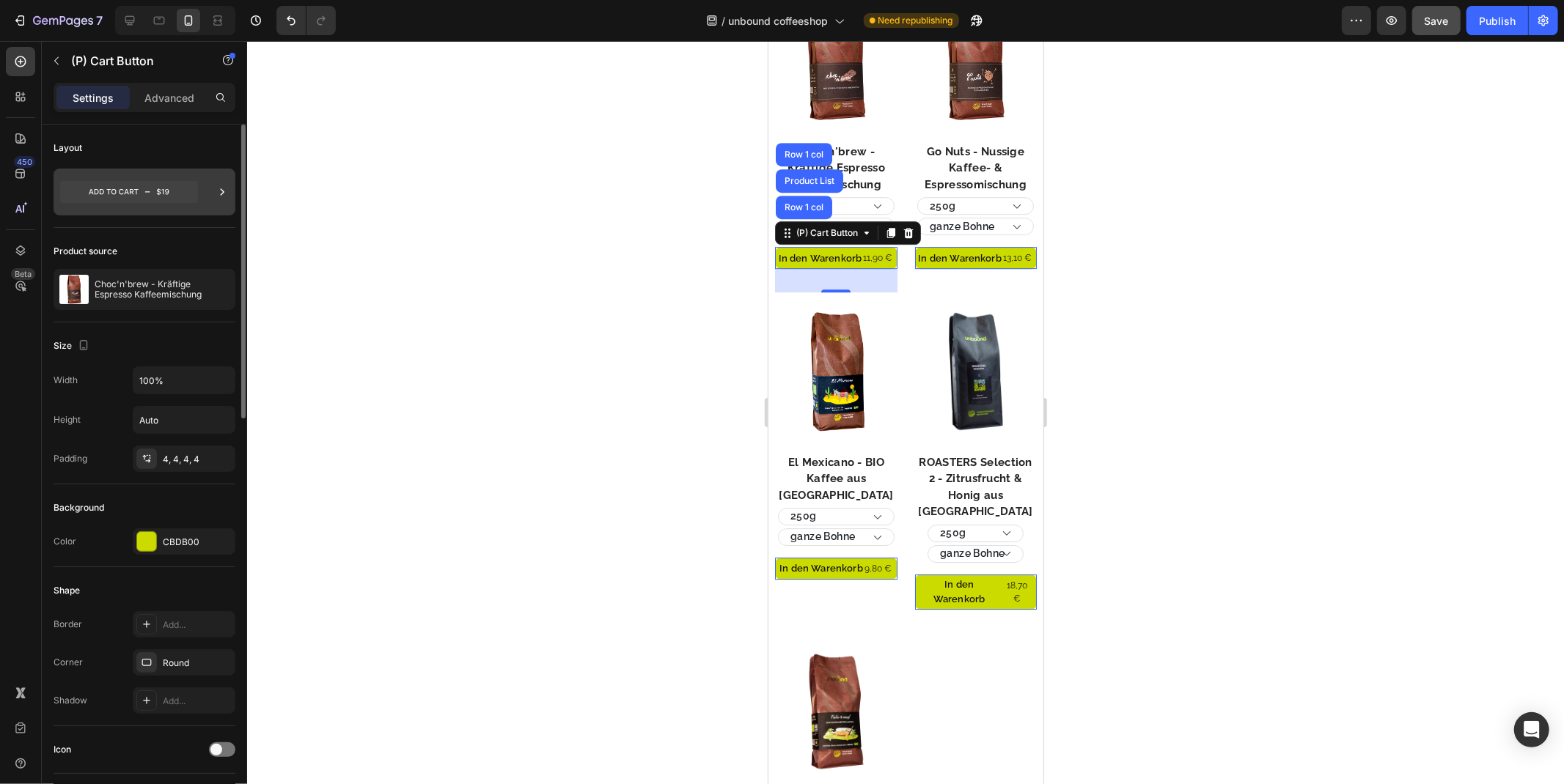
click at [210, 186] on div at bounding box center [145, 192] width 182 height 47
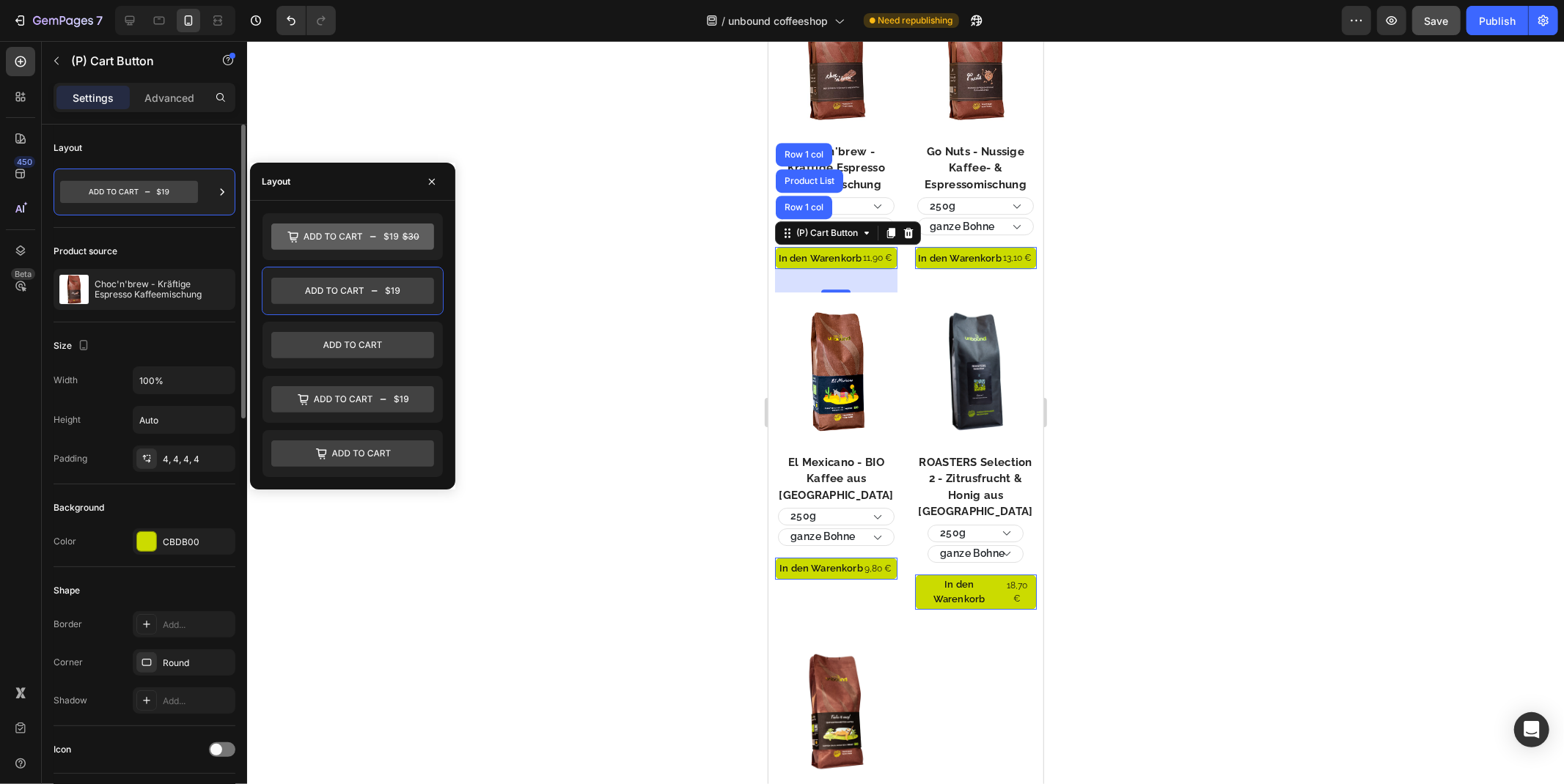
click at [181, 246] on div "Product source" at bounding box center [145, 251] width 182 height 24
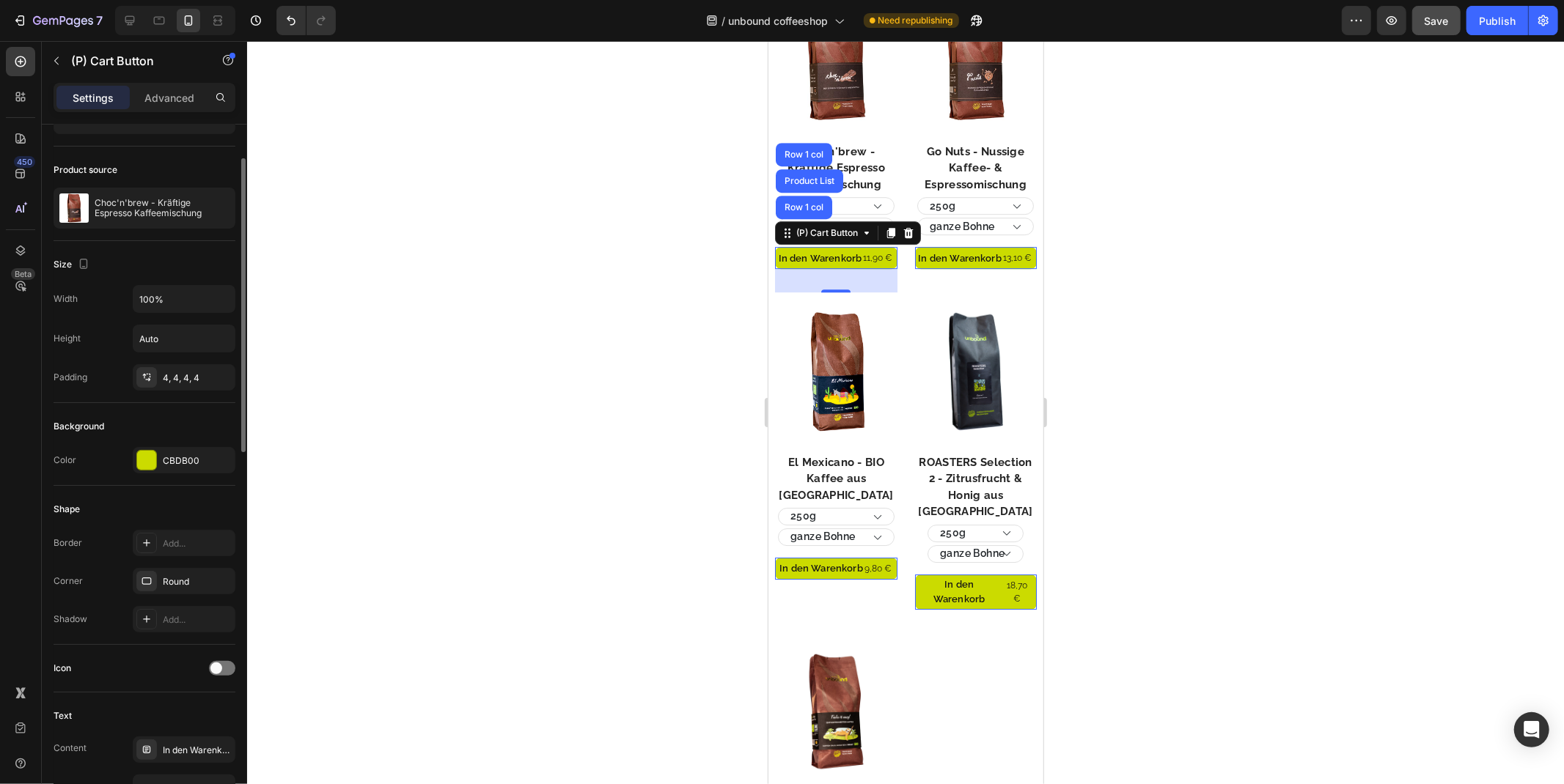
scroll to position [244, 0]
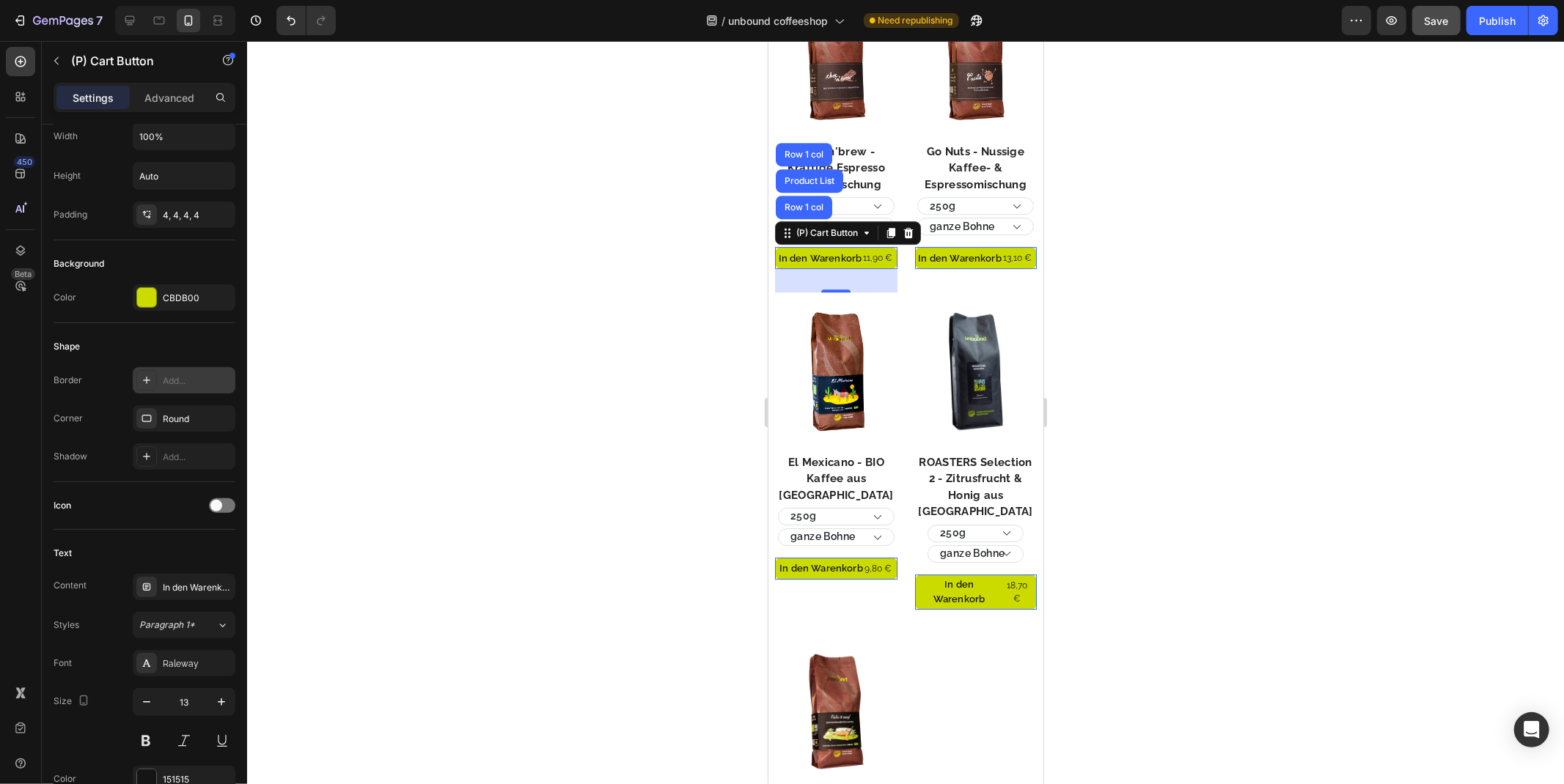
click at [188, 379] on div "Add..." at bounding box center [197, 381] width 69 height 13
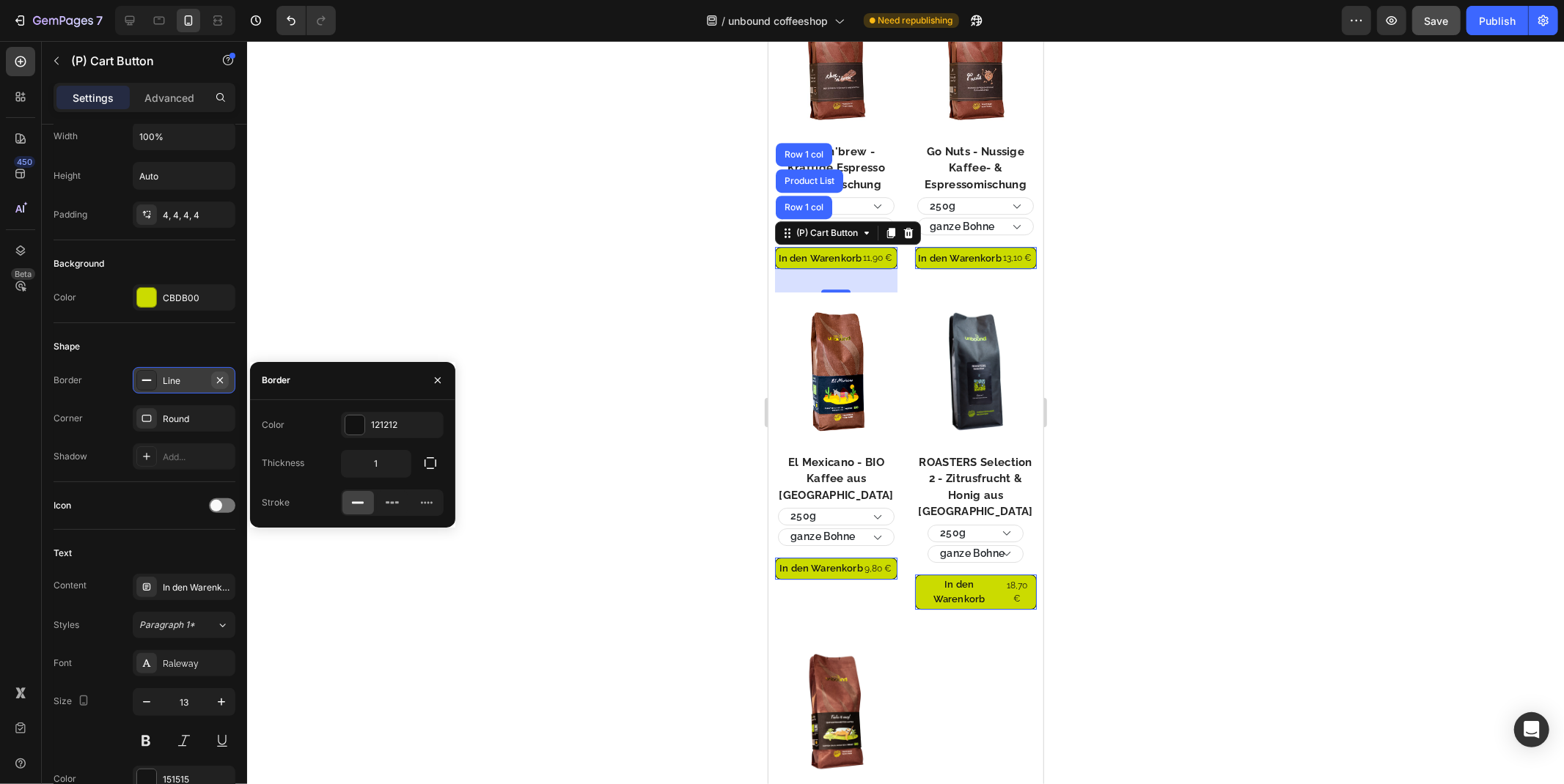
click at [221, 381] on icon "button" at bounding box center [219, 380] width 11 height 11
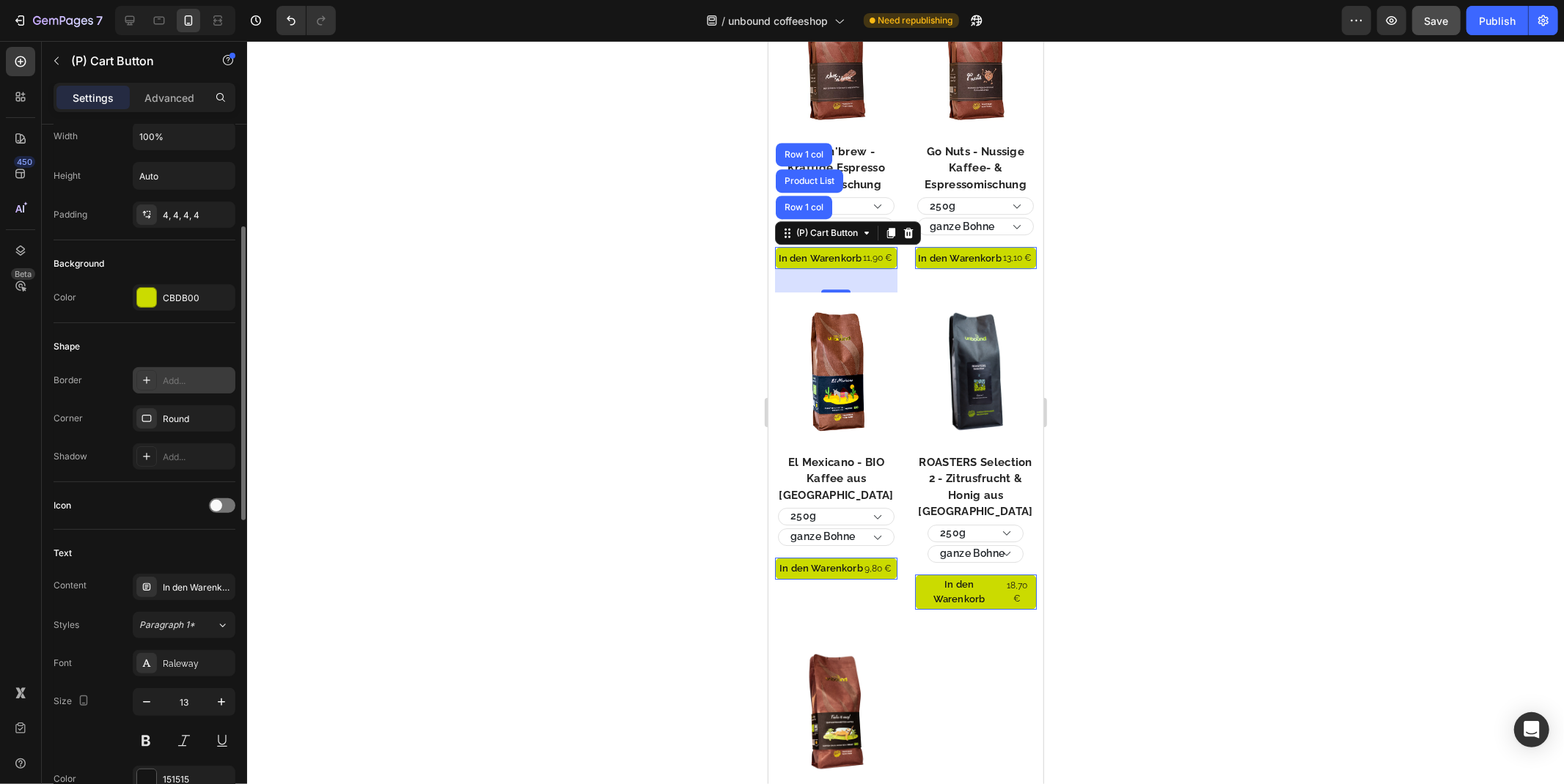
scroll to position [406, 0]
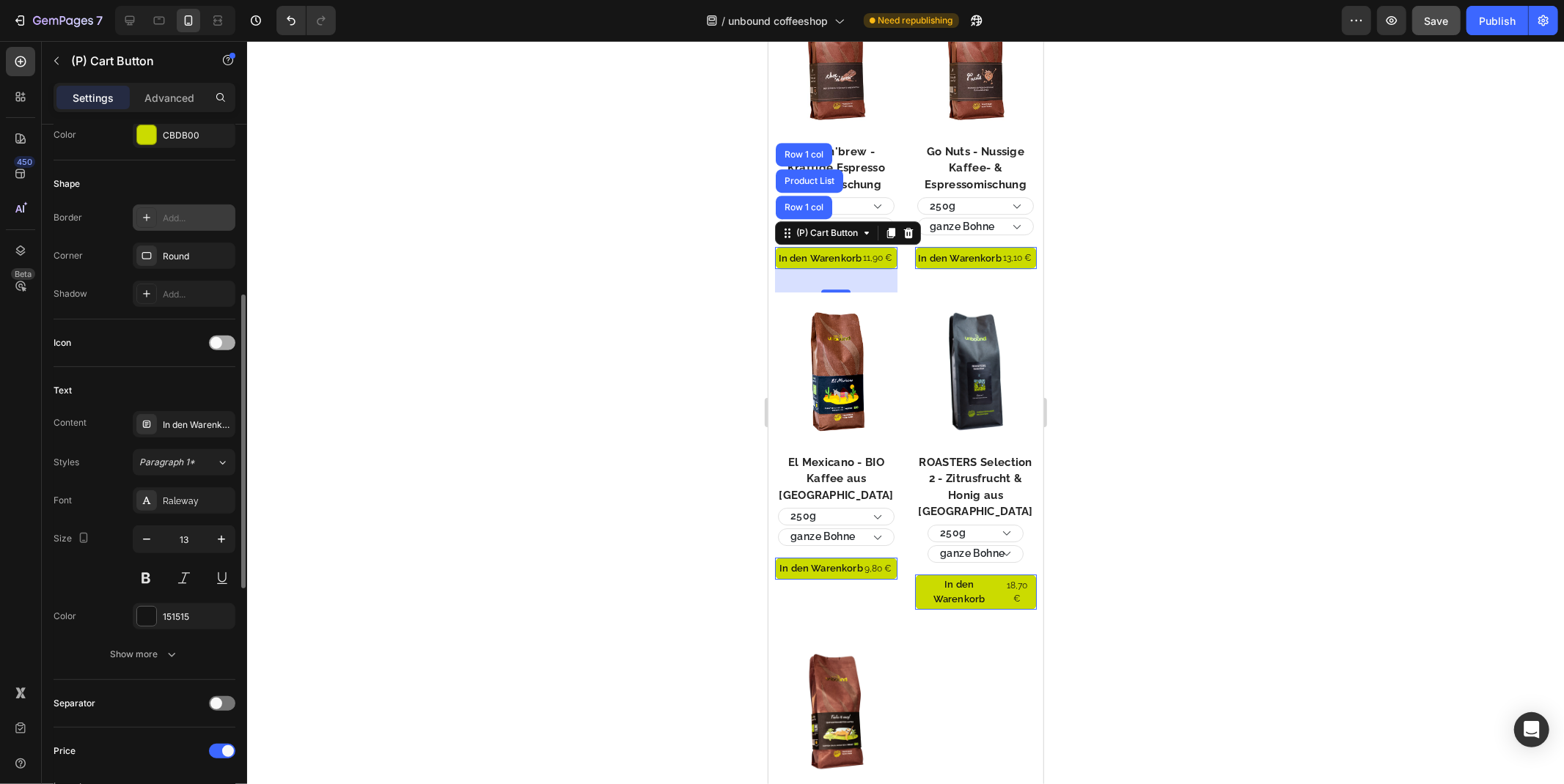
click at [216, 344] on span at bounding box center [215, 343] width 11 height 11
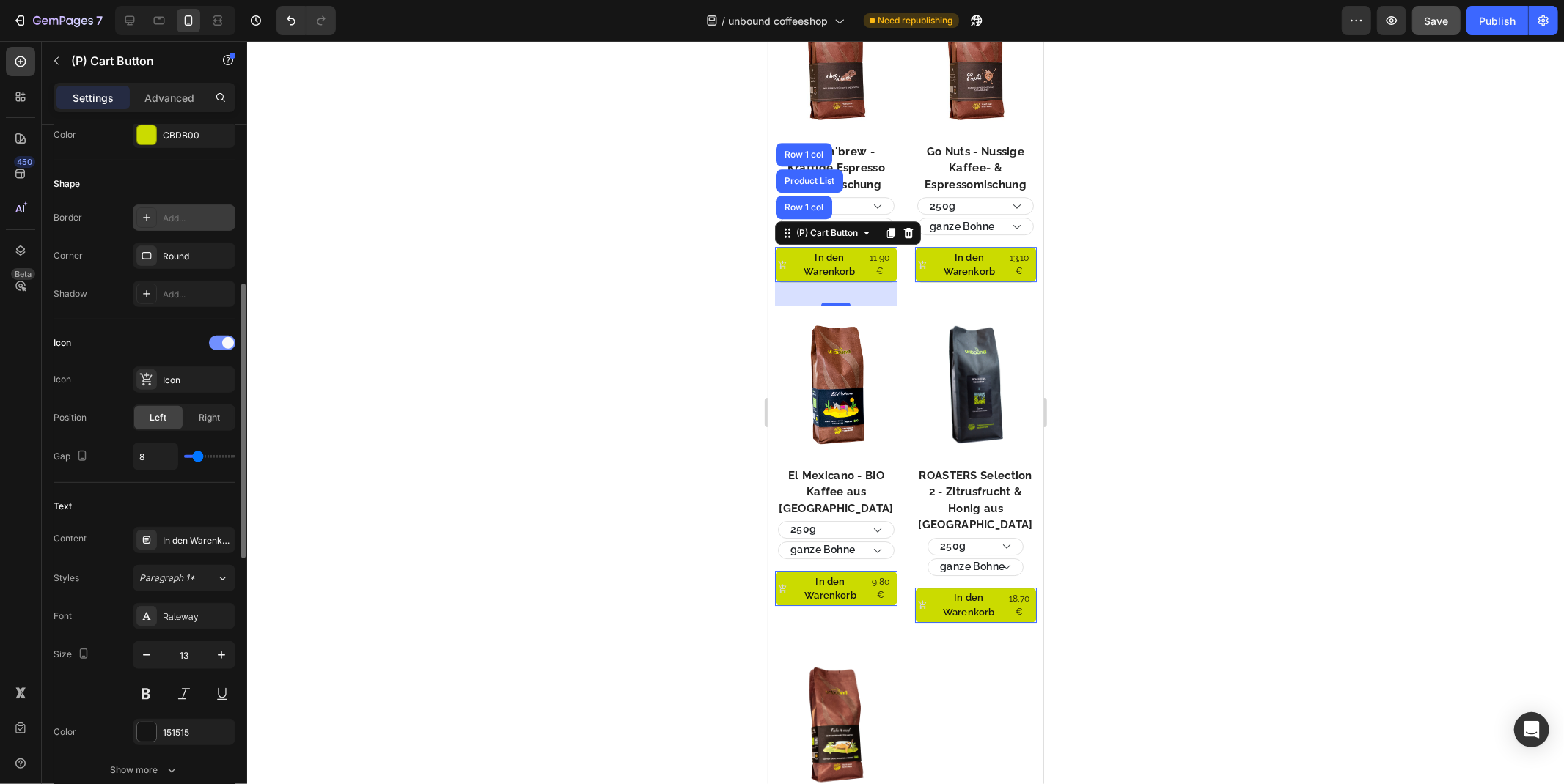
click at [216, 344] on div at bounding box center [221, 343] width 27 height 14
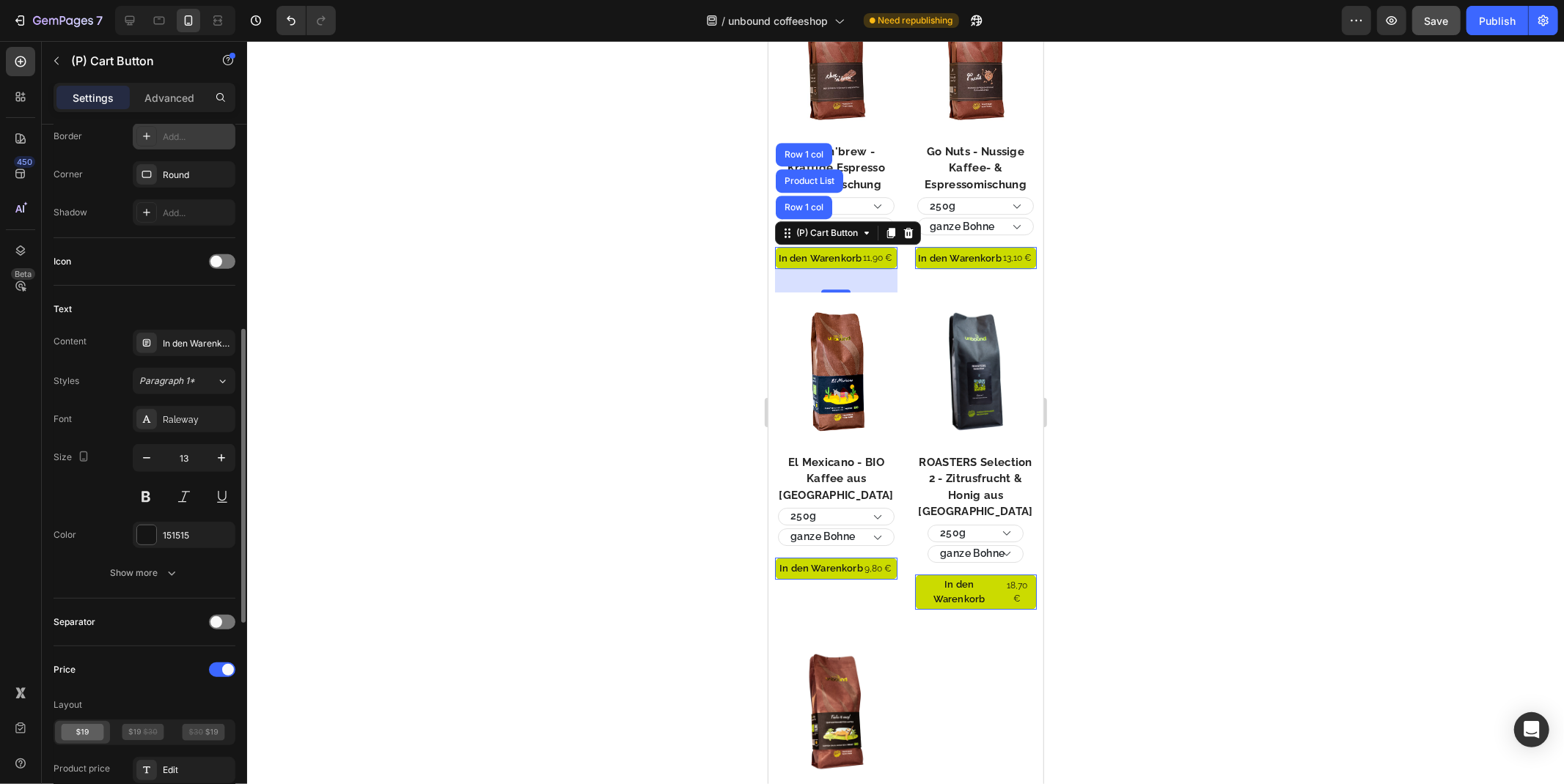
scroll to position [569, 0]
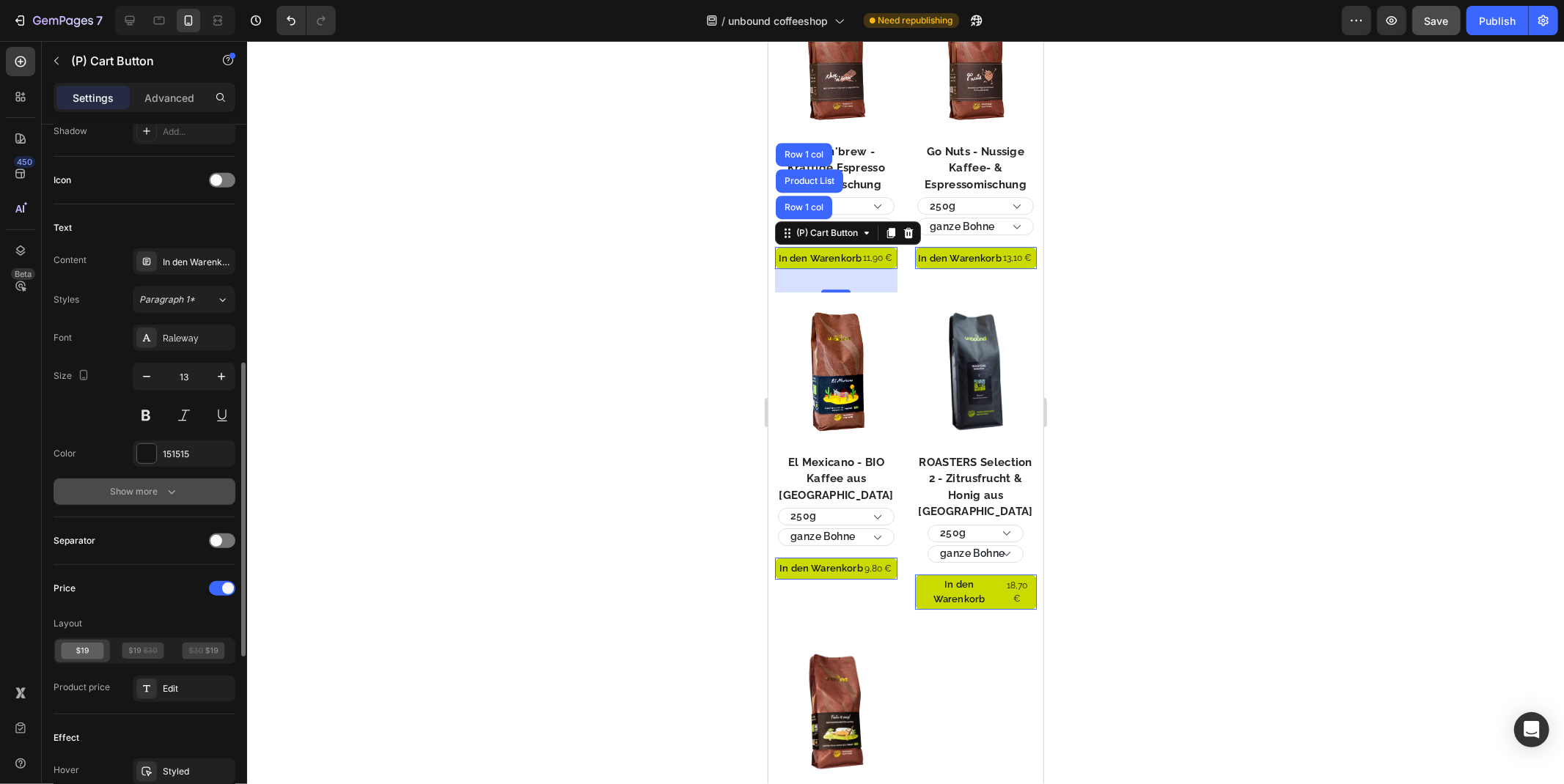
click at [127, 496] on div "Show more" at bounding box center [145, 491] width 68 height 14
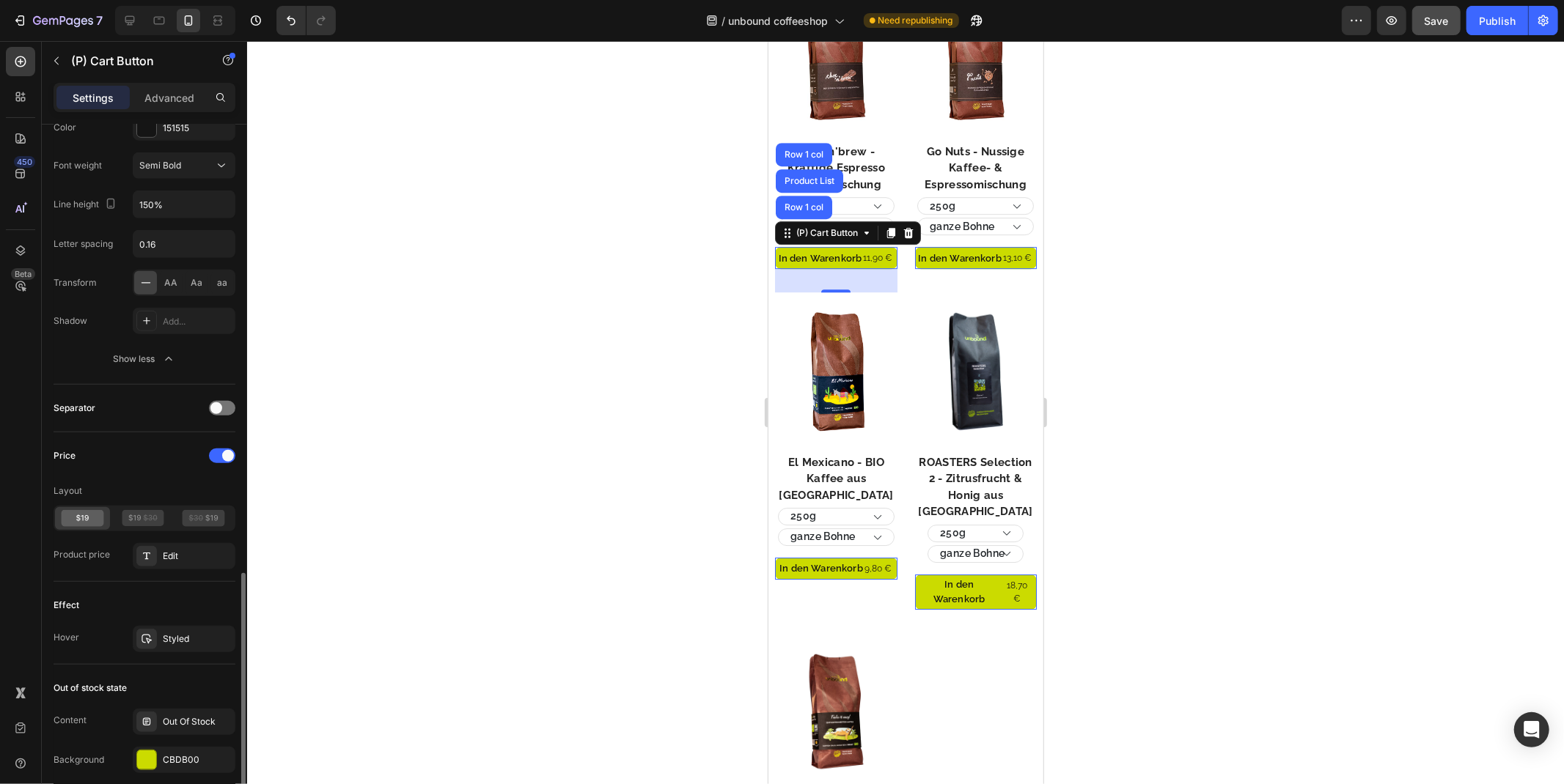
scroll to position [977, 0]
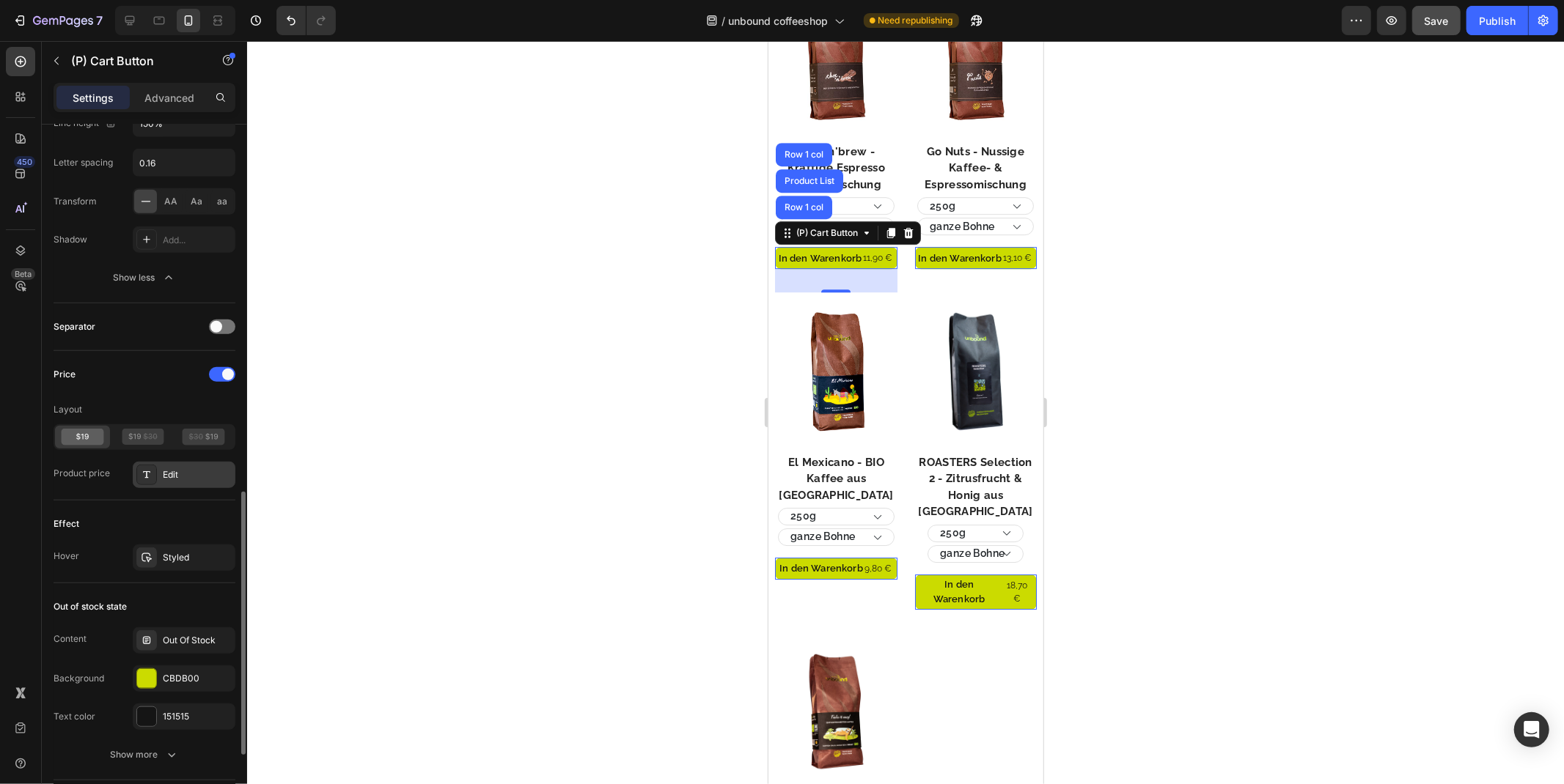
drag, startPoint x: 185, startPoint y: 469, endPoint x: 176, endPoint y: 472, distance: 9.5
click at [176, 472] on div "Edit" at bounding box center [184, 475] width 102 height 27
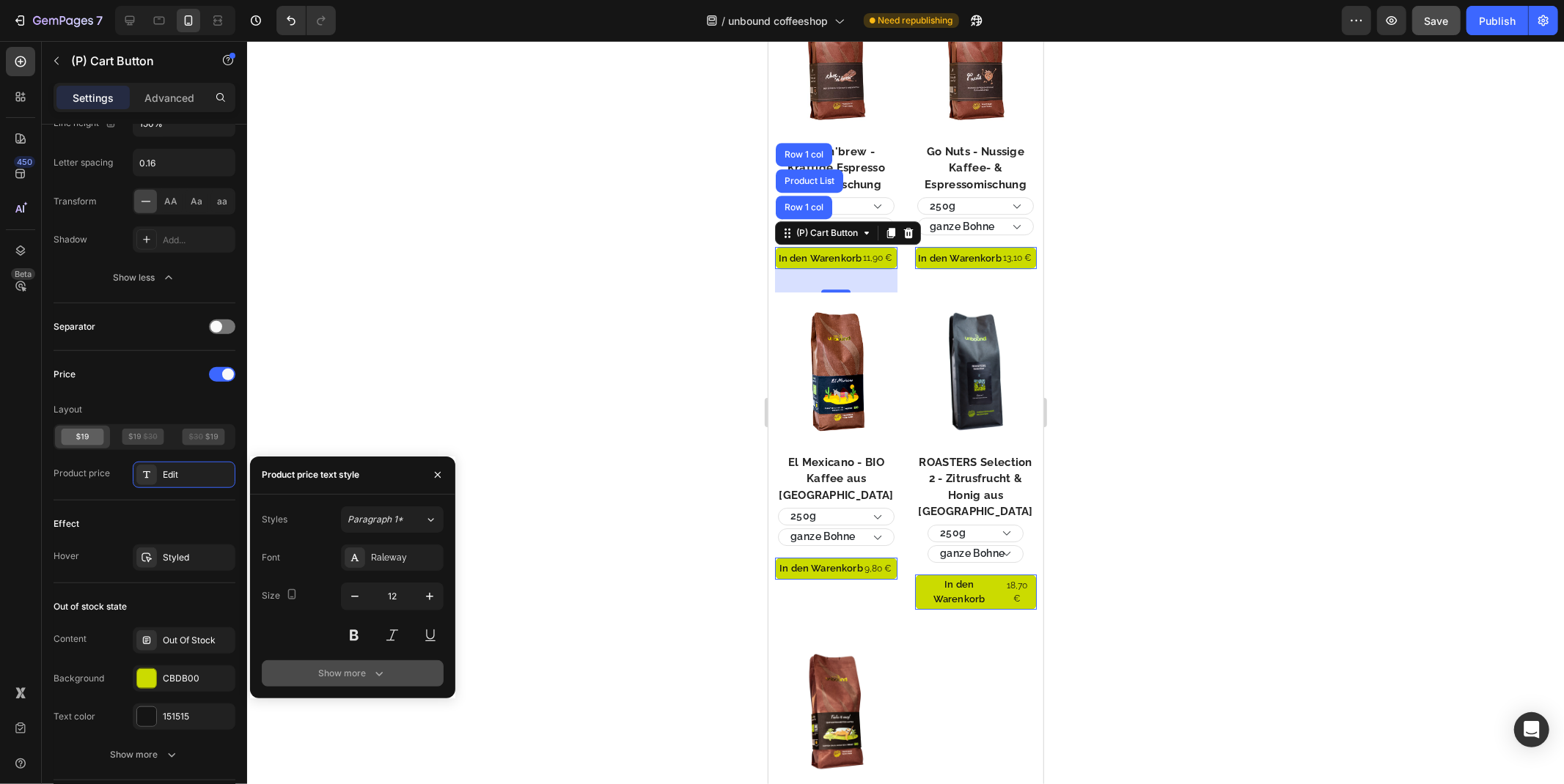
click at [338, 670] on div "Show more" at bounding box center [352, 673] width 68 height 14
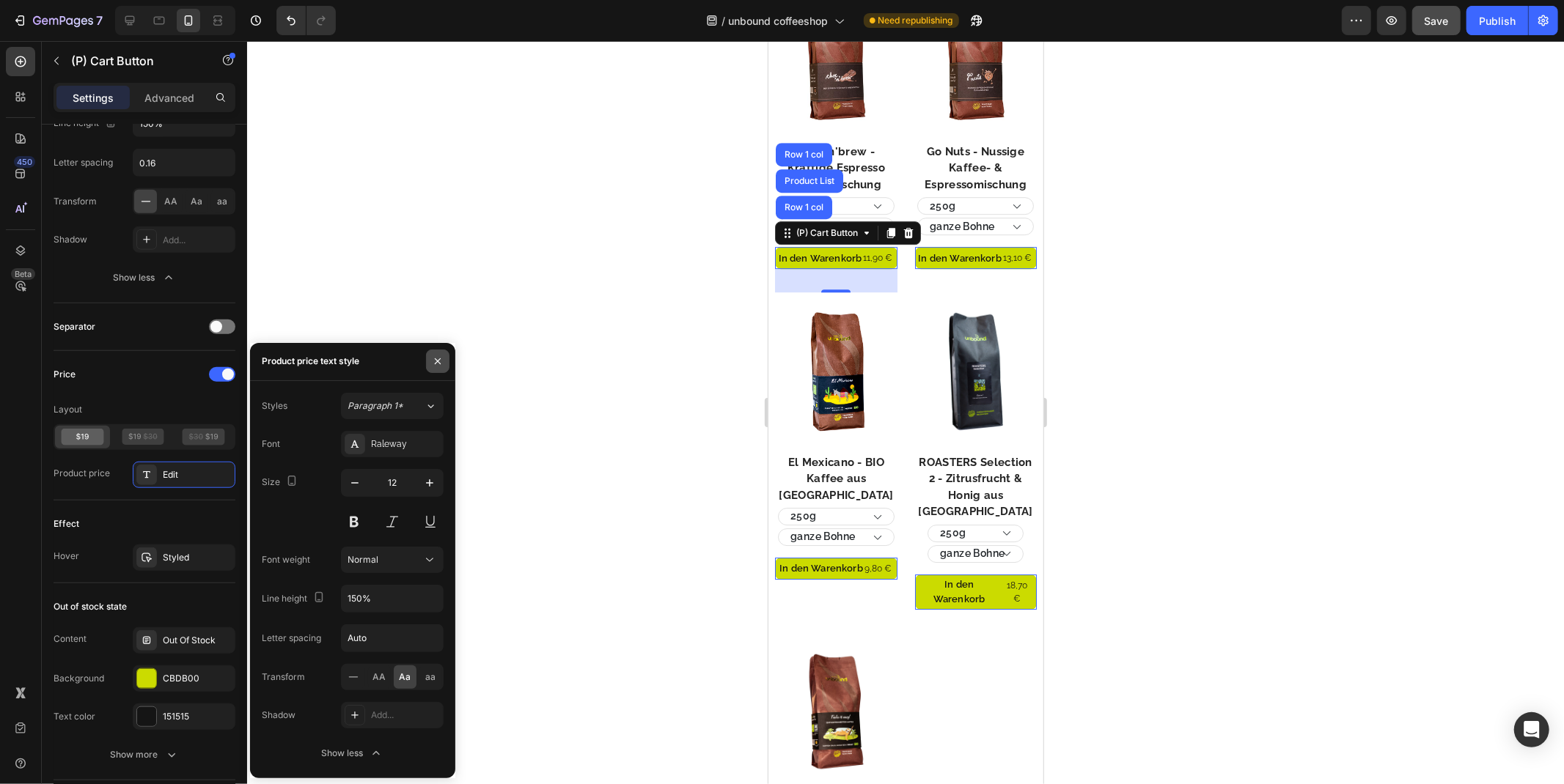
click at [440, 361] on icon "button" at bounding box center [437, 361] width 11 height 11
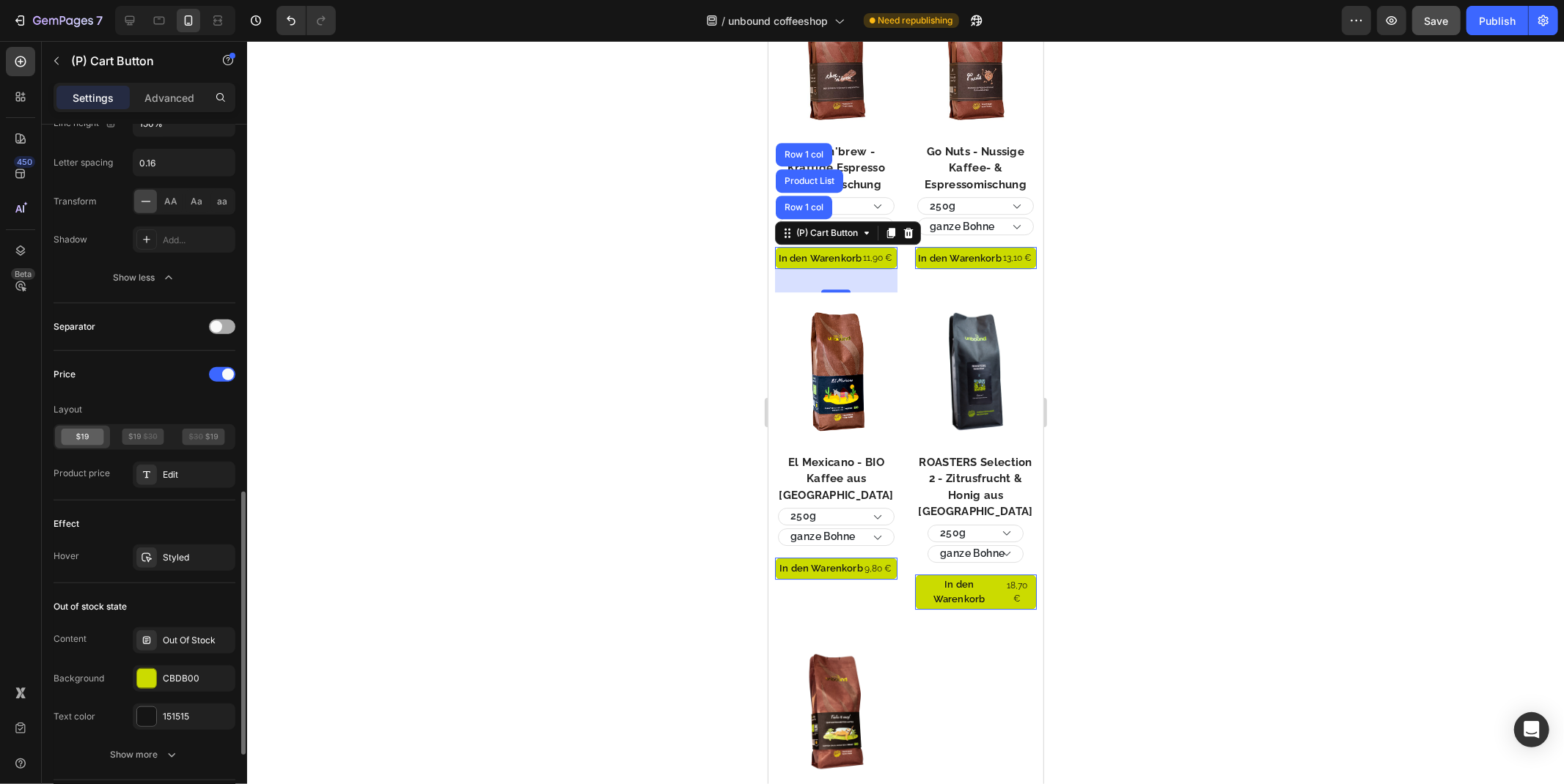
click at [222, 330] on div at bounding box center [221, 326] width 27 height 14
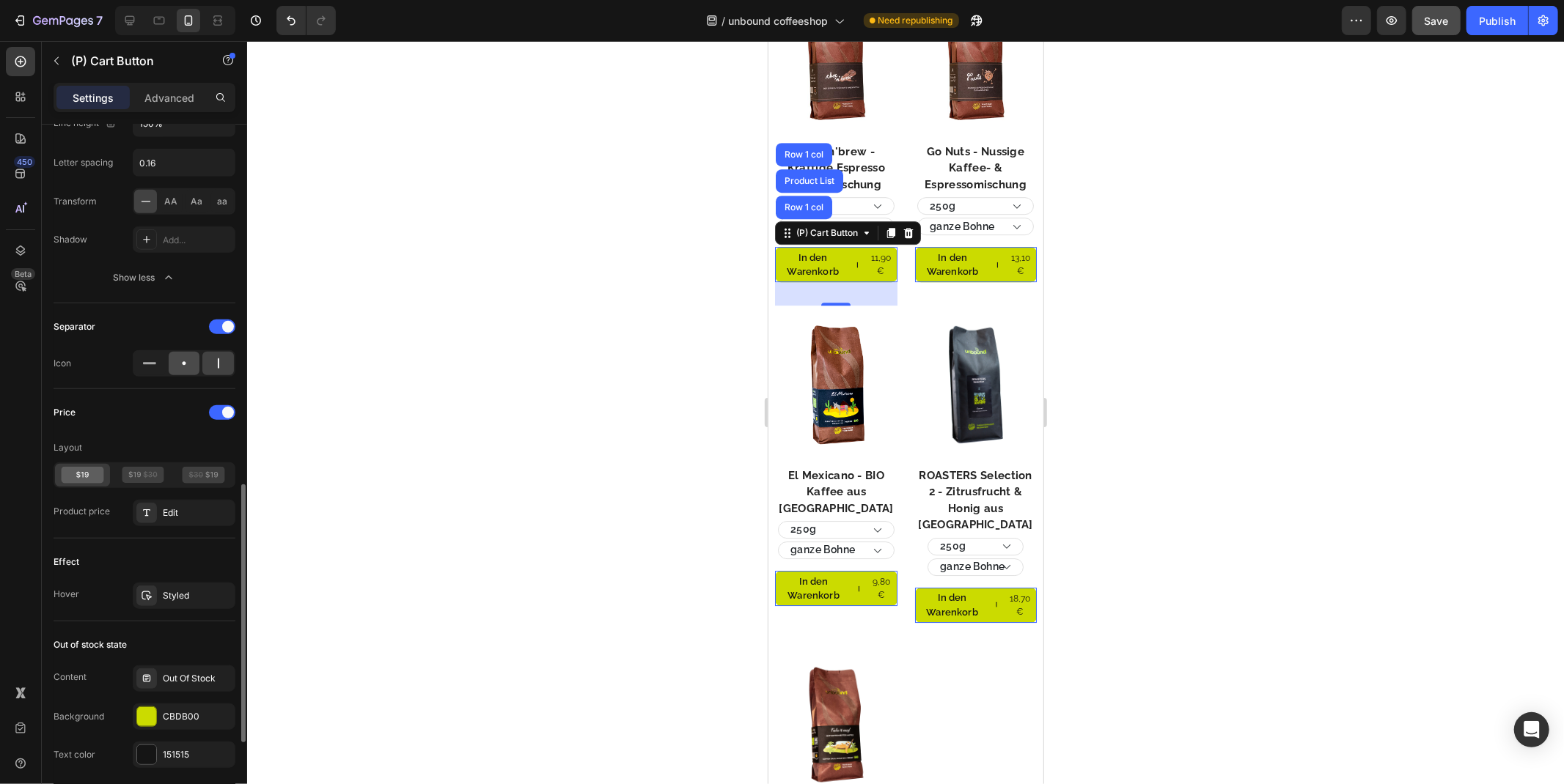
click at [186, 362] on icon at bounding box center [184, 363] width 14 height 14
drag, startPoint x: 225, startPoint y: 364, endPoint x: 181, endPoint y: 364, distance: 44.0
click at [226, 365] on div at bounding box center [218, 363] width 32 height 24
click at [152, 362] on icon at bounding box center [149, 363] width 14 height 14
click at [184, 363] on icon at bounding box center [184, 363] width 4 height 4
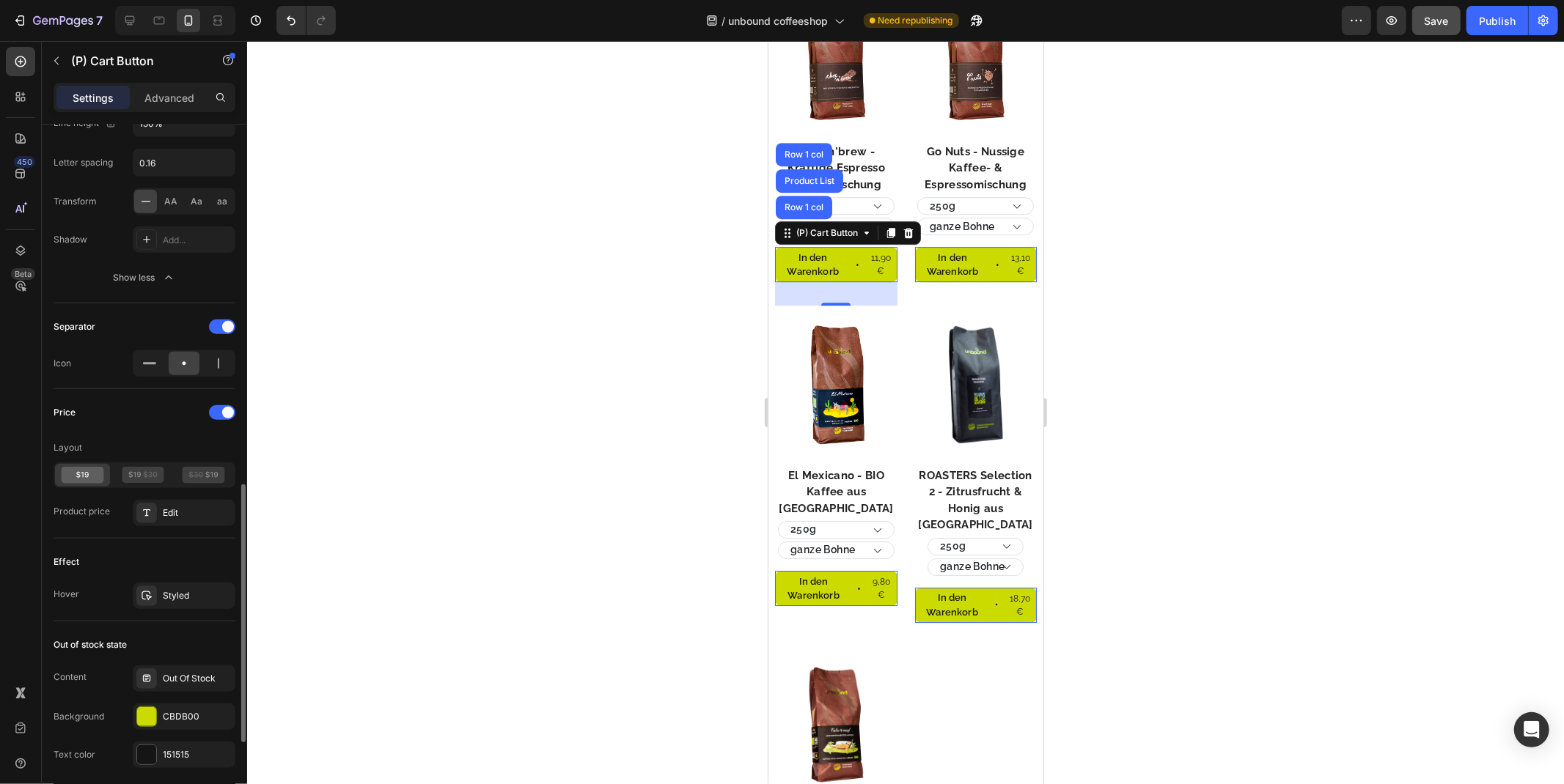
scroll to position [1203, 0]
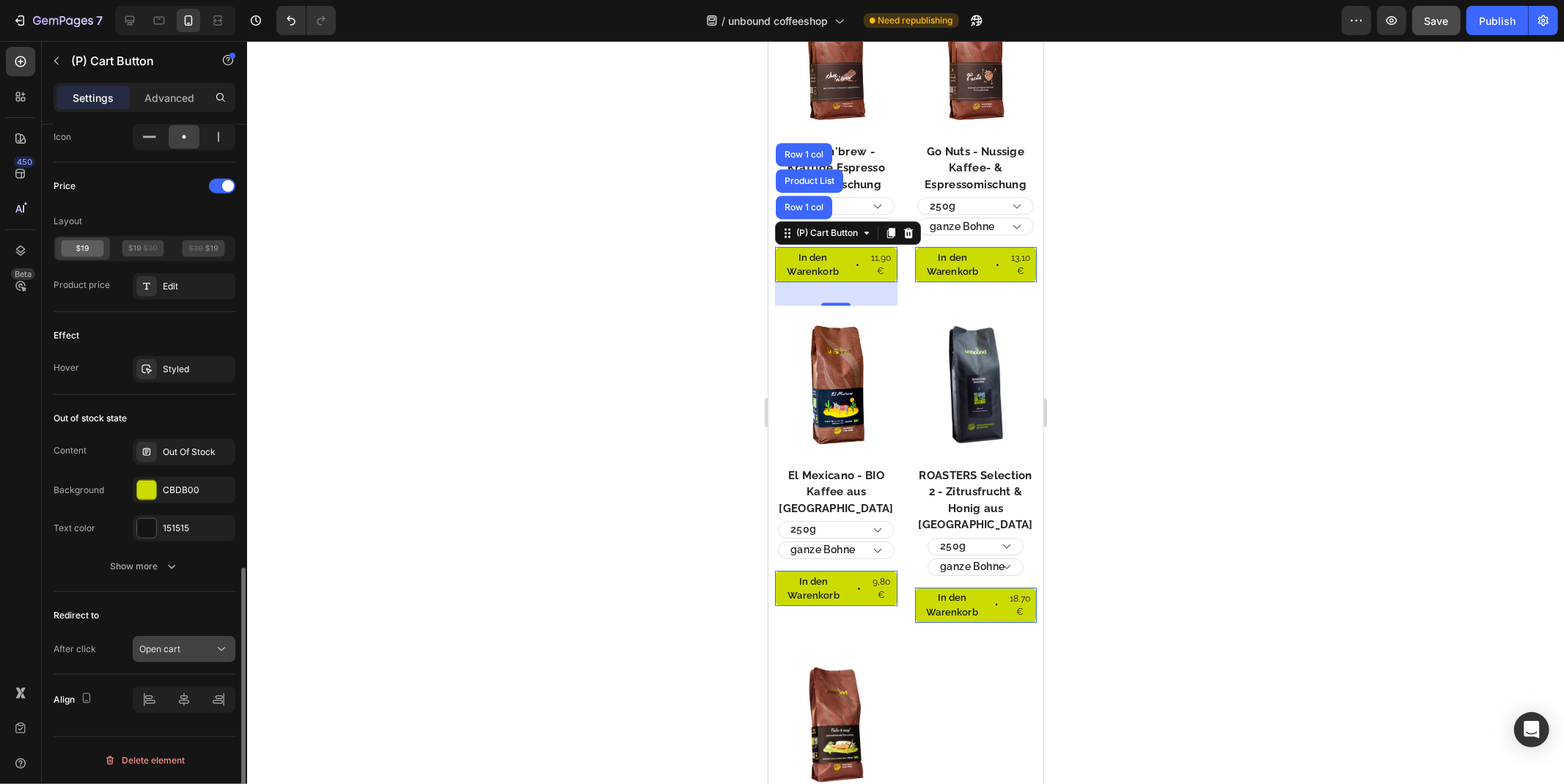
click at [200, 650] on div "Open cart" at bounding box center [177, 649] width 75 height 13
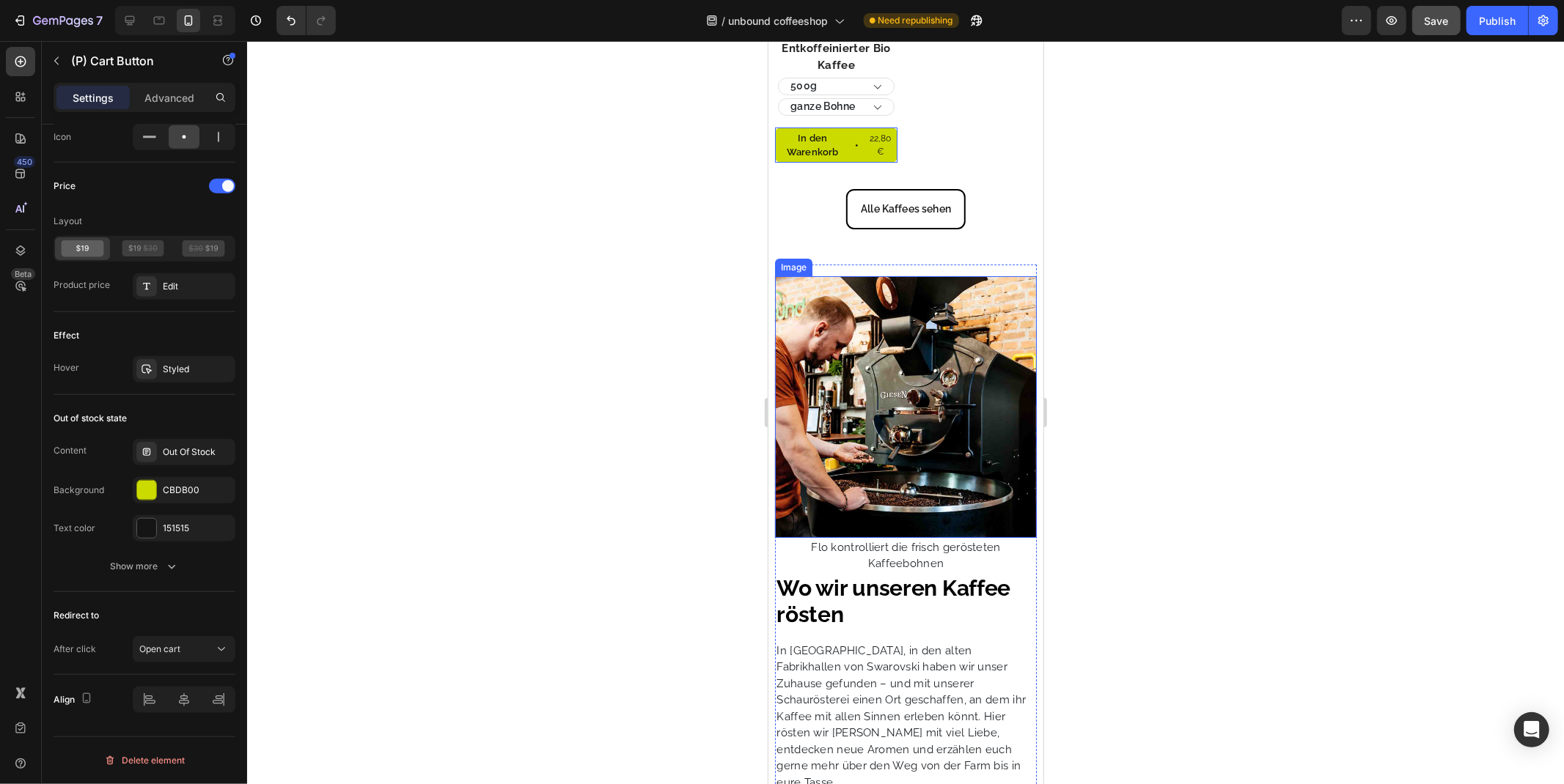
scroll to position [4589, 0]
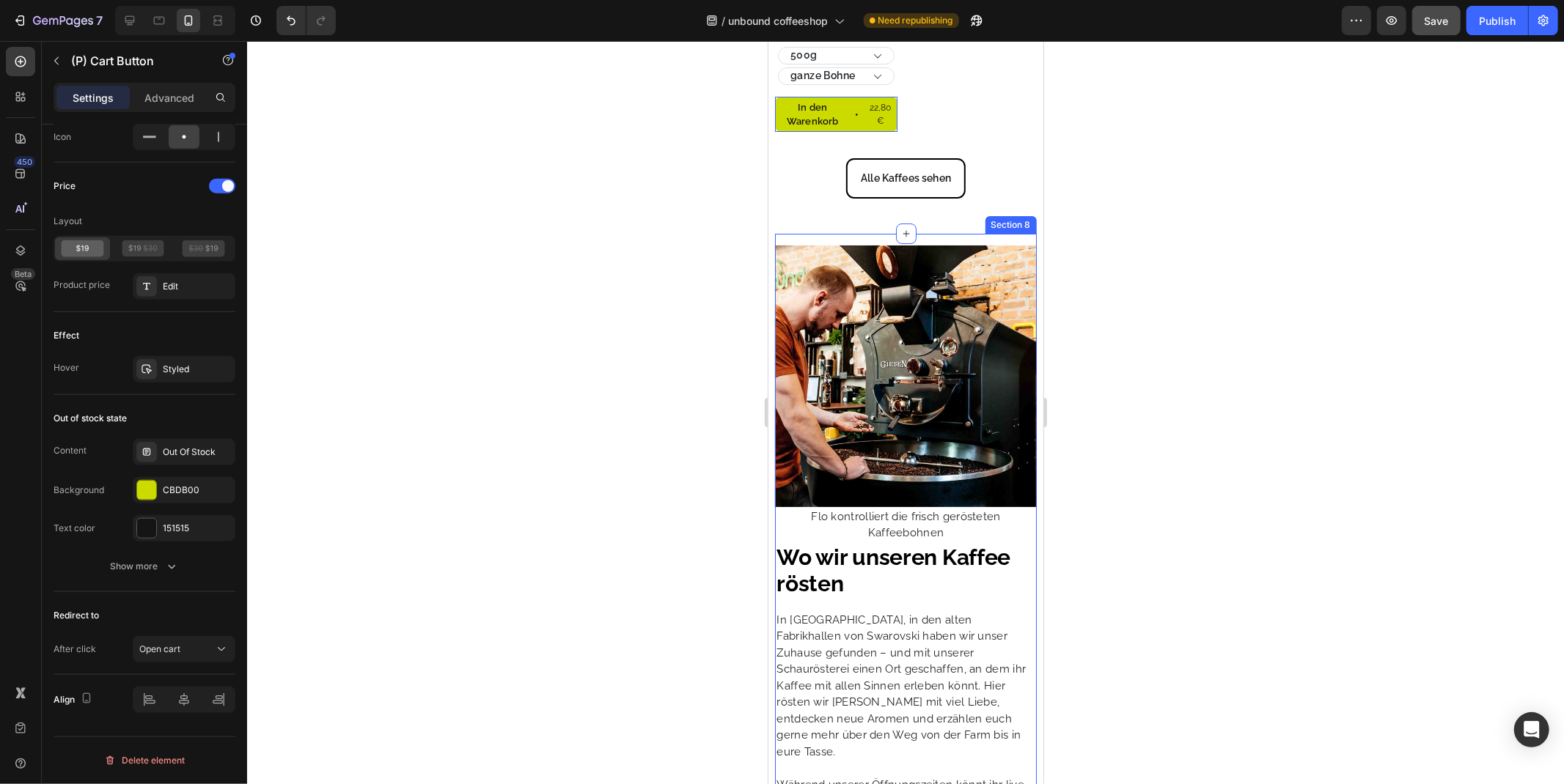
click at [812, 233] on div "Image Flo kontrolliert die frisch gerösteten Kaffeebohnen Text Block" at bounding box center [905, 387] width 261 height 309
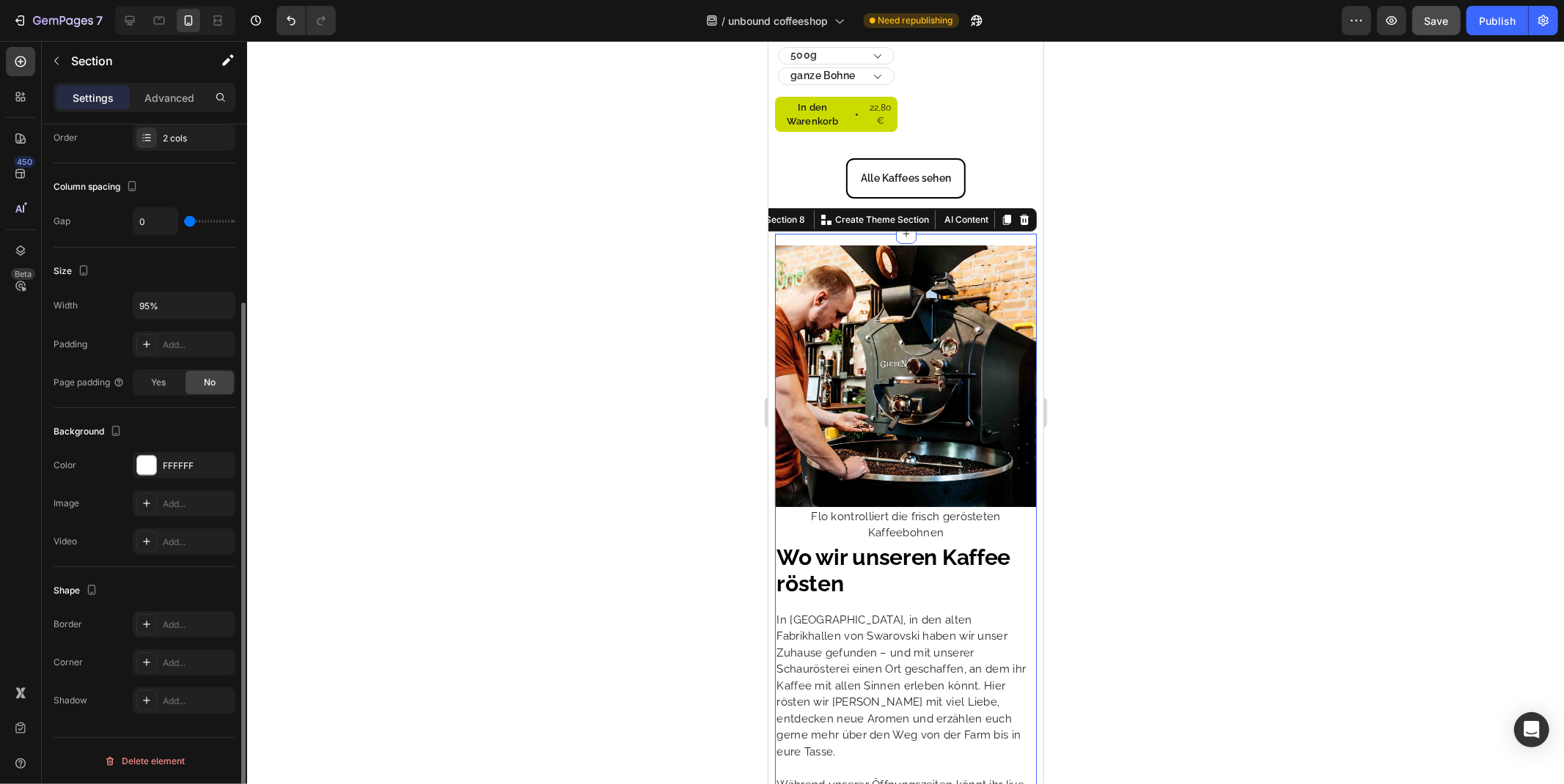
scroll to position [0, 0]
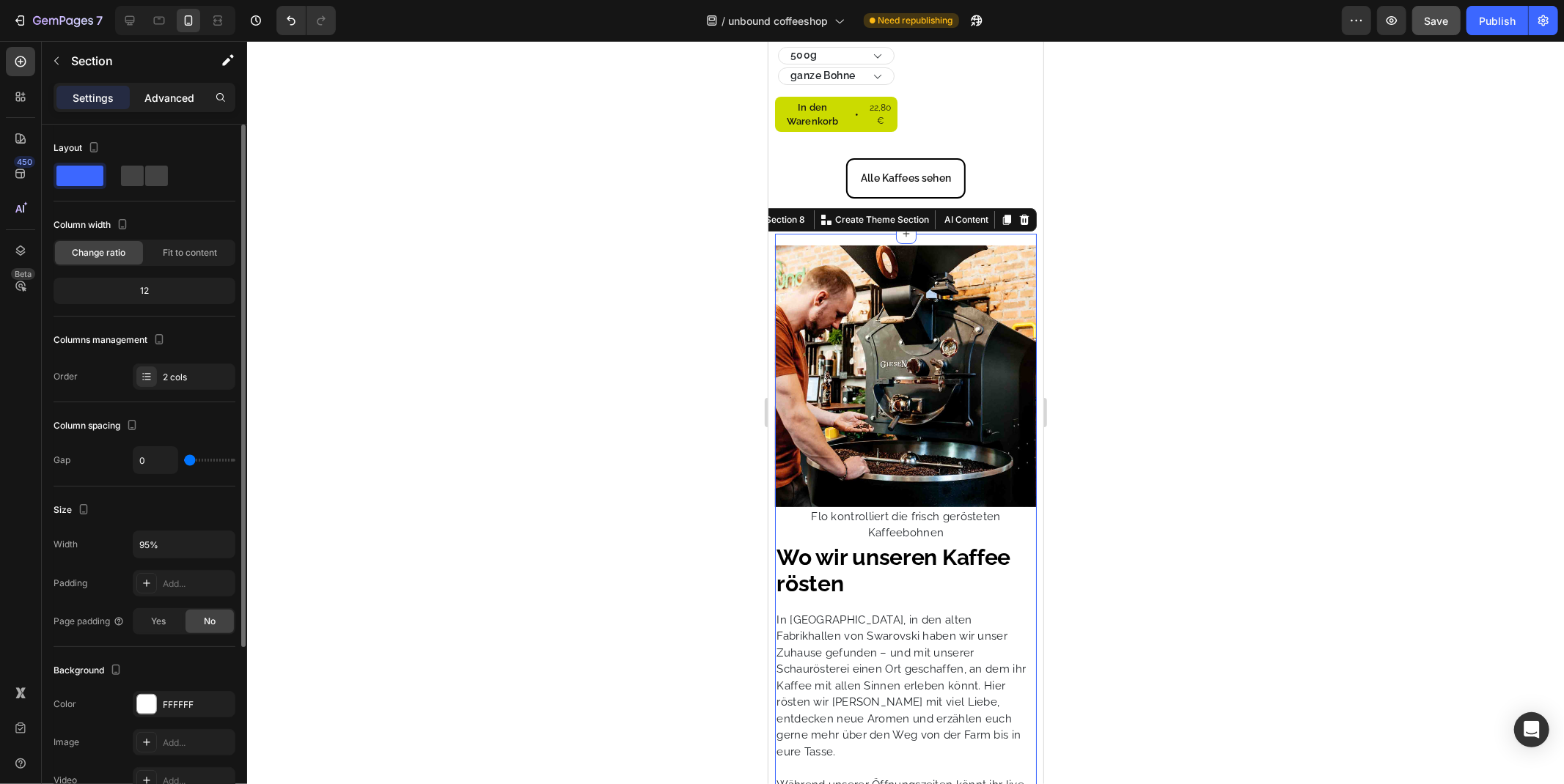
click at [174, 96] on p "Advanced" at bounding box center [169, 98] width 50 height 15
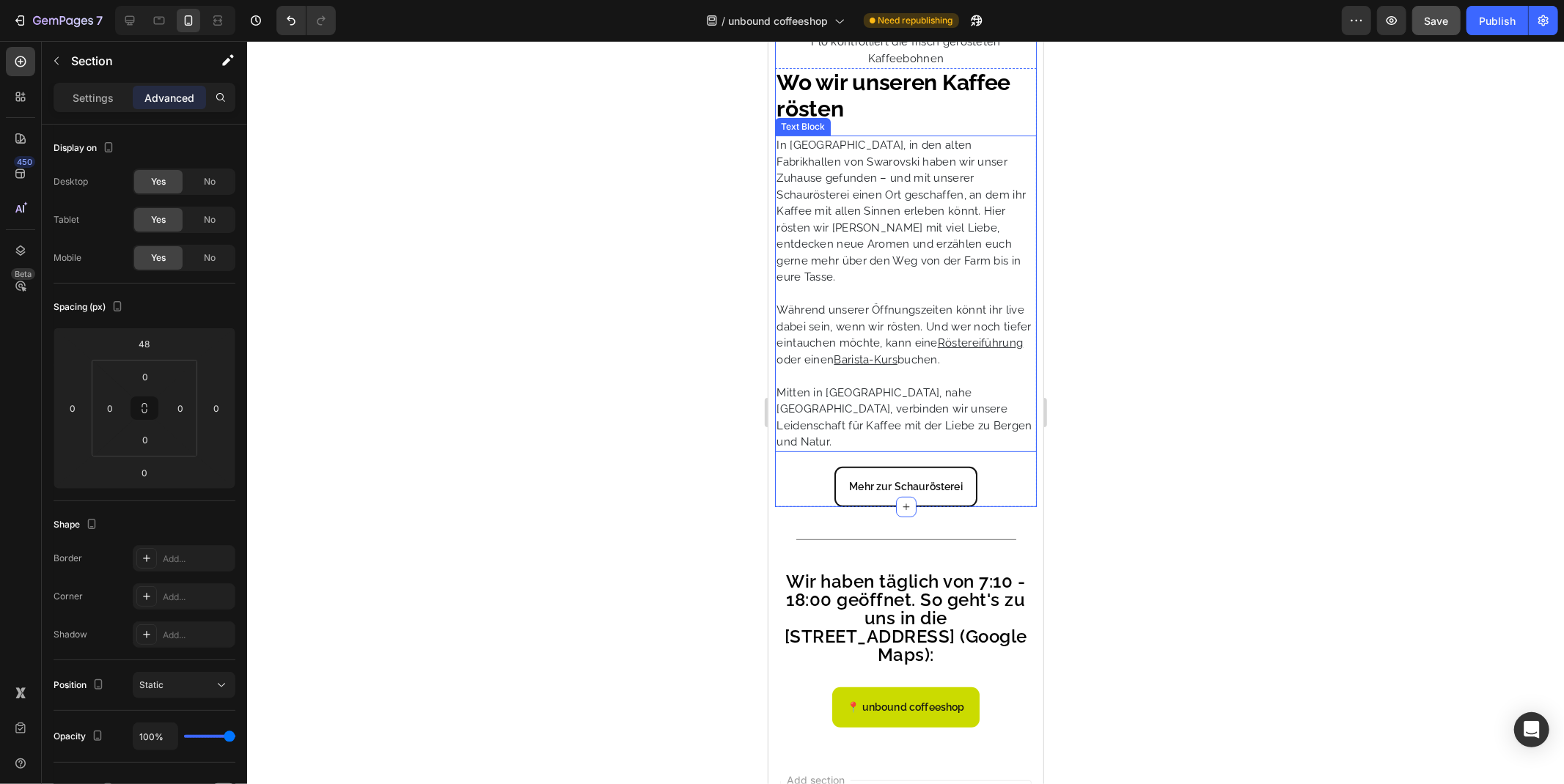
scroll to position [5159, 0]
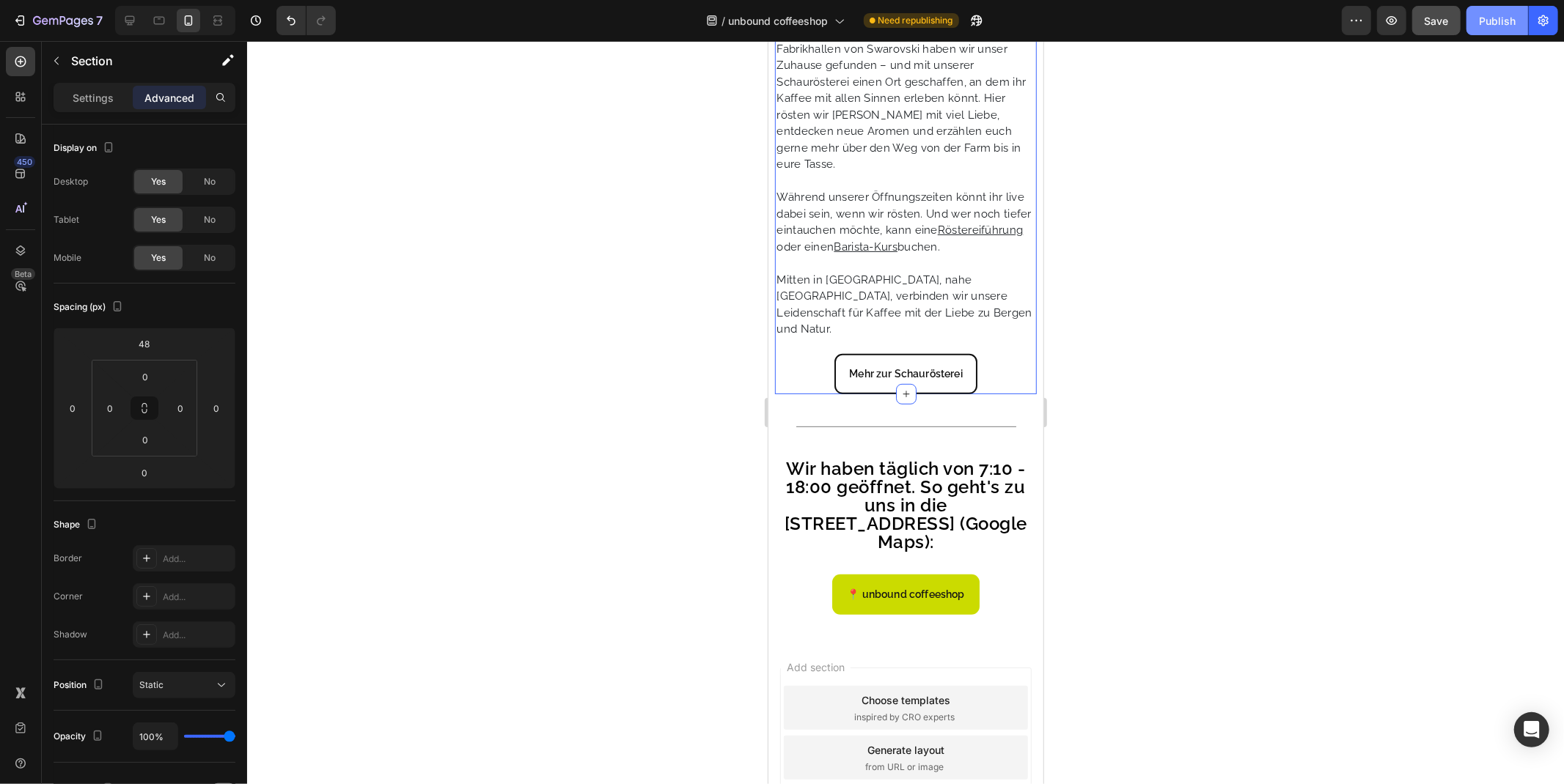
click at [1500, 18] on div "Publish" at bounding box center [1496, 20] width 36 height 15
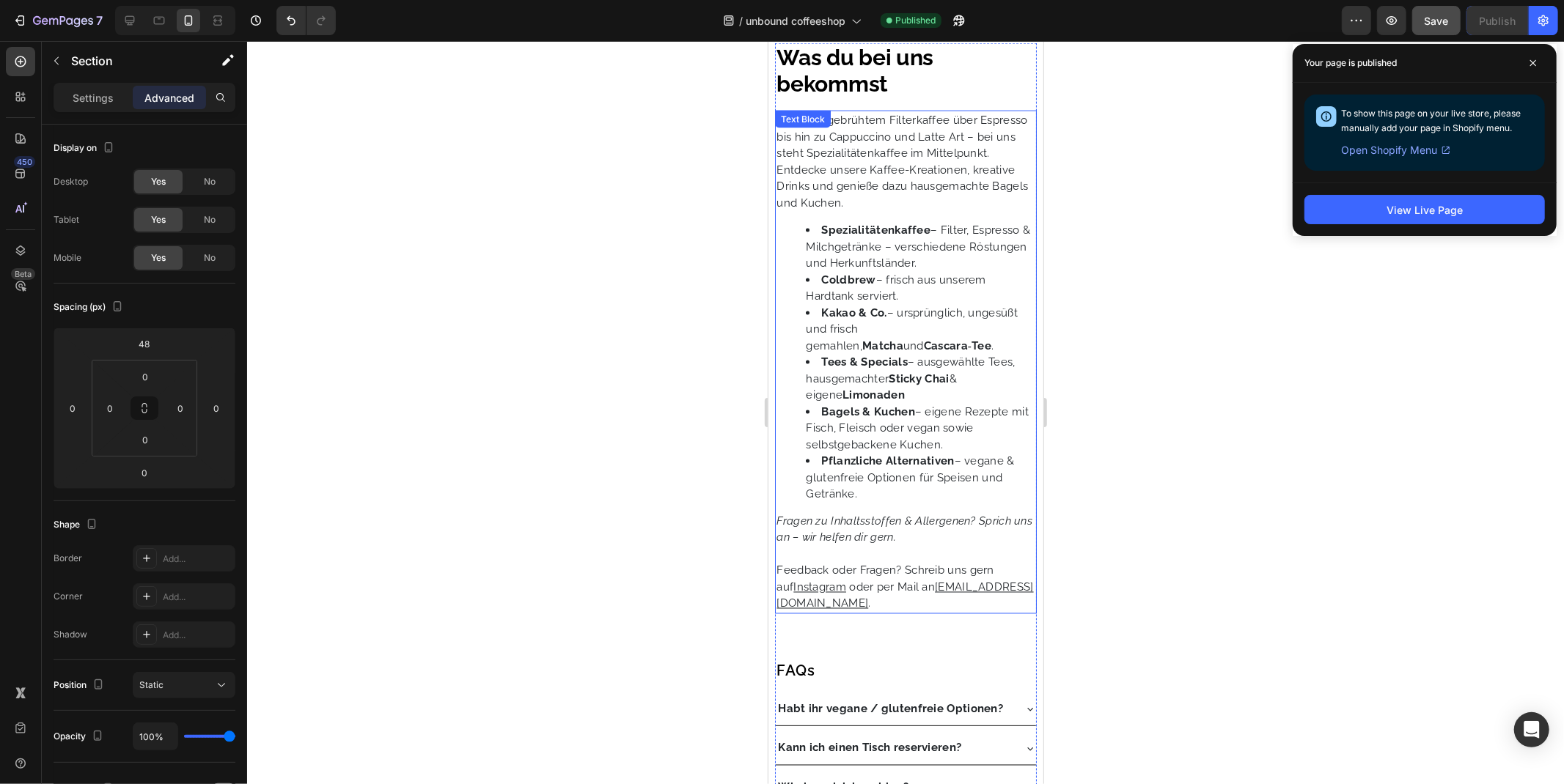
scroll to position [1820, 0]
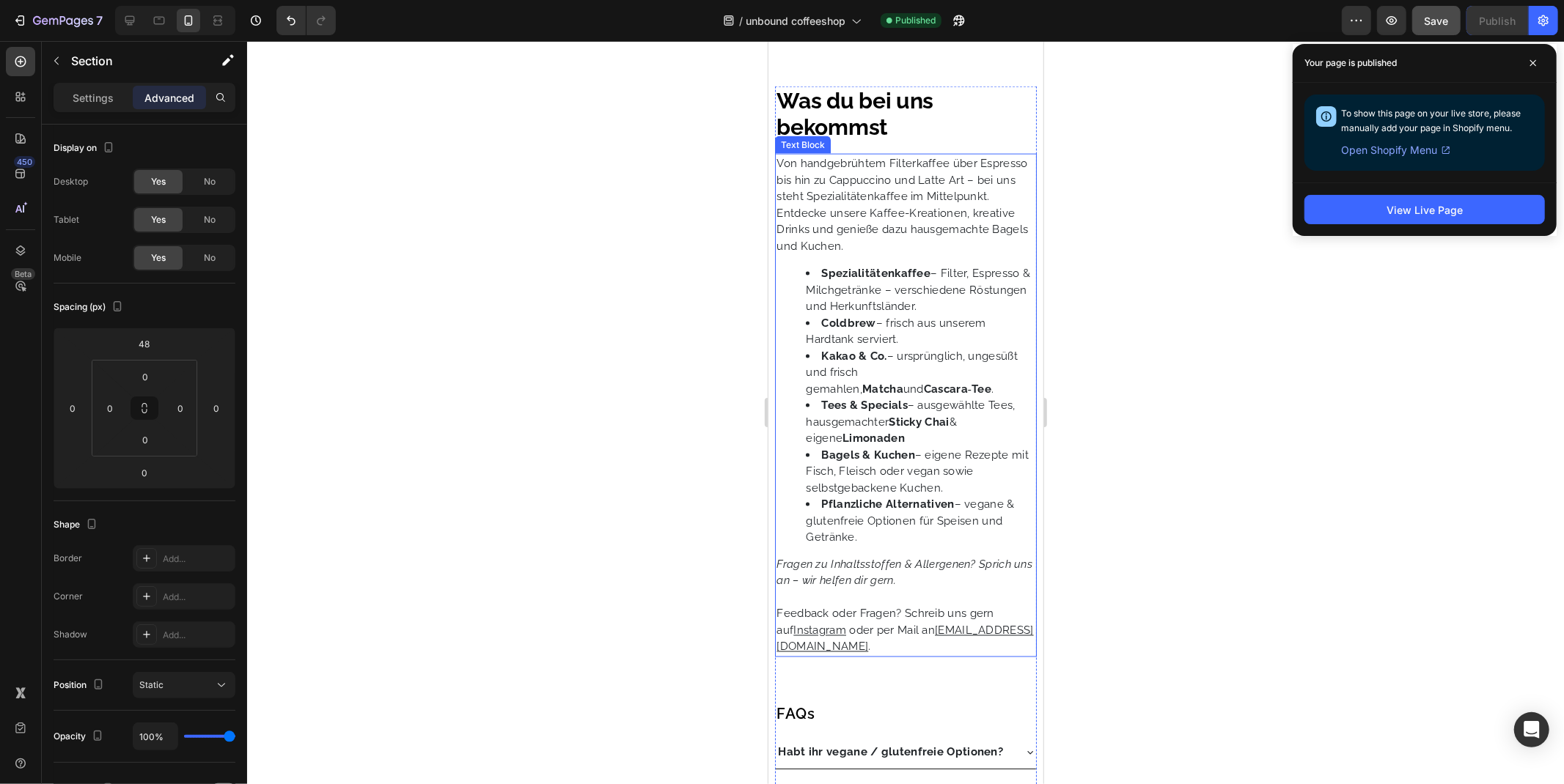
click at [850, 329] on strong "Coldbrew" at bounding box center [848, 322] width 55 height 13
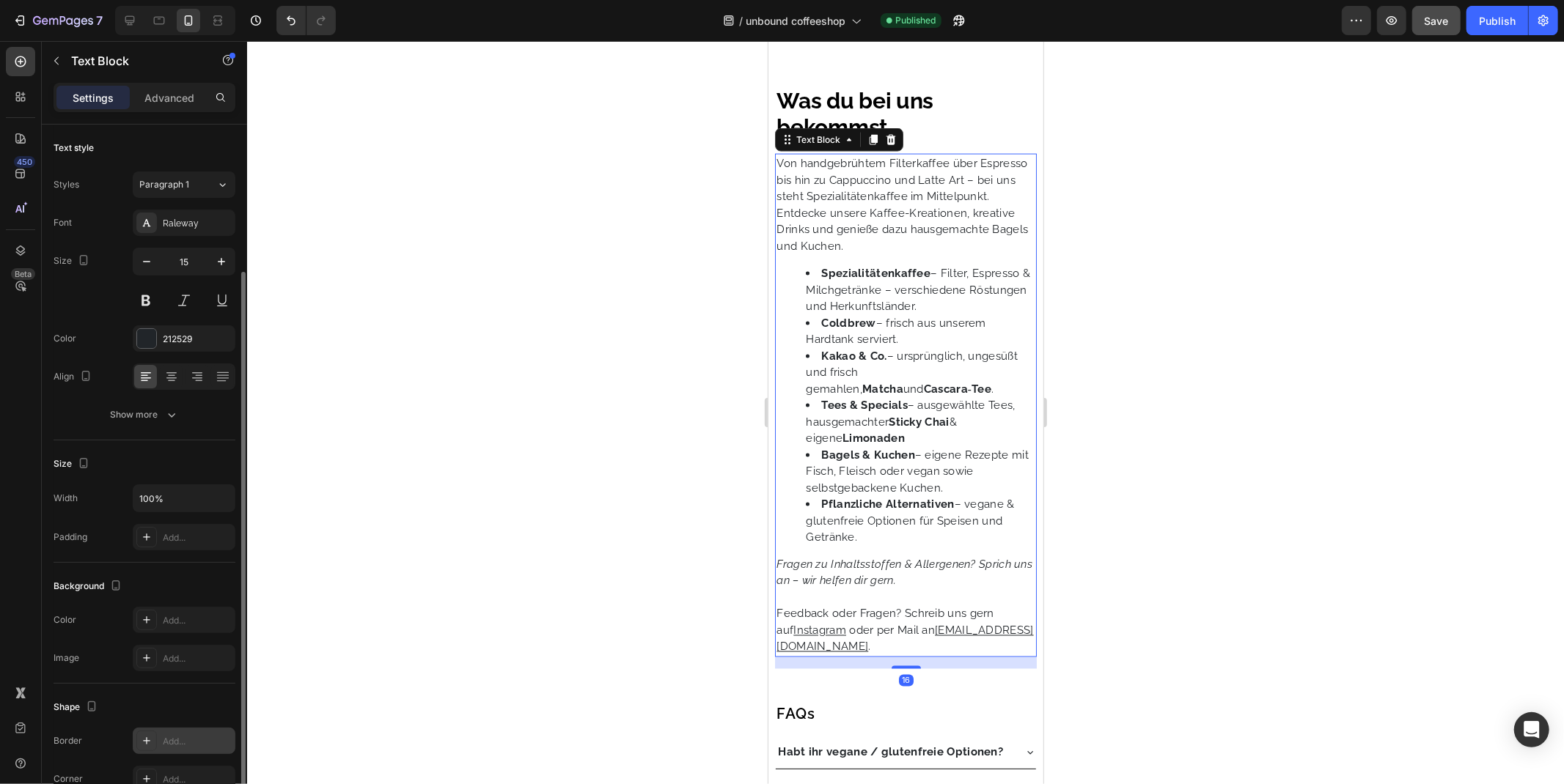
scroll to position [167, 0]
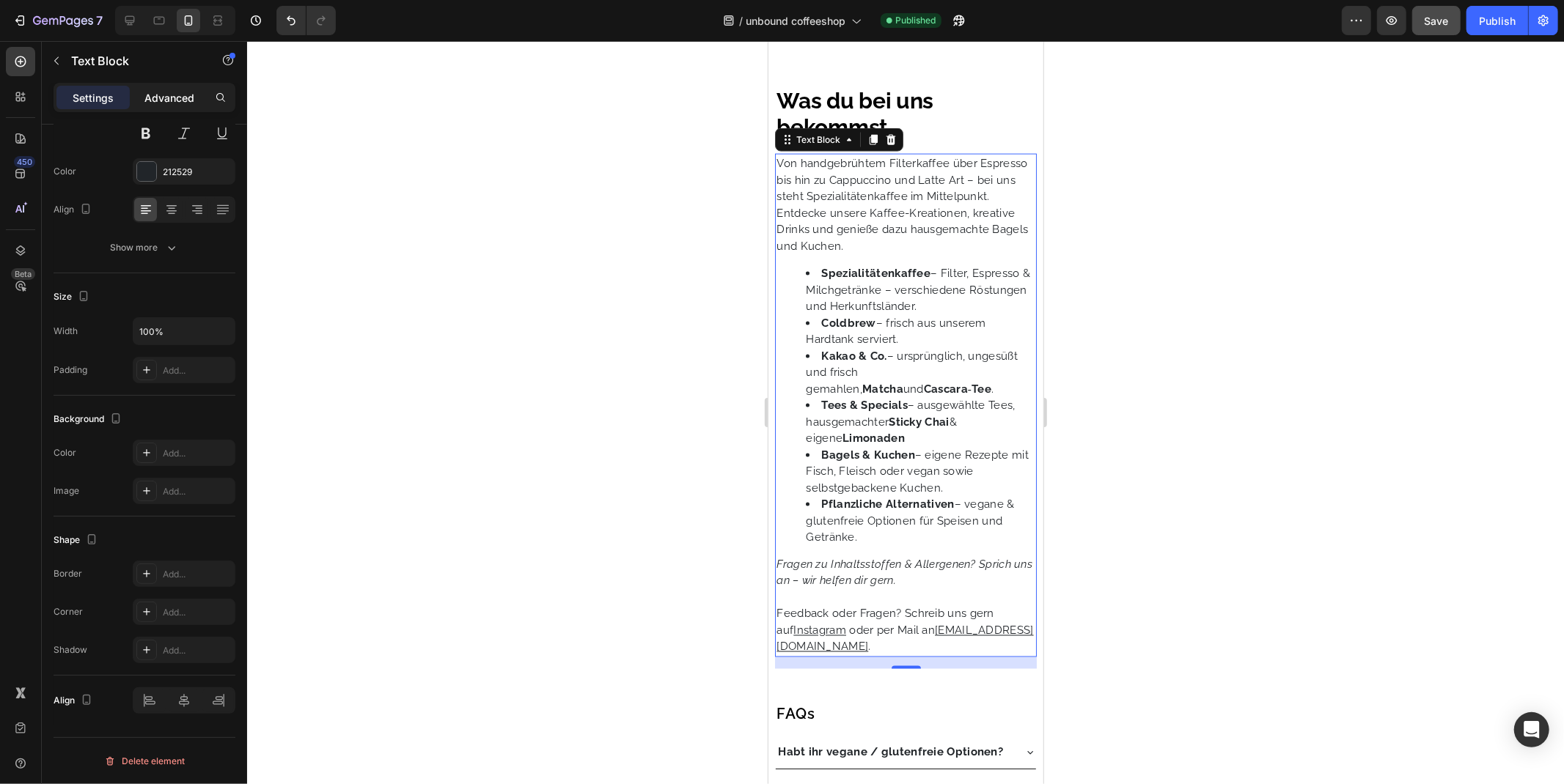
click at [158, 99] on p "Advanced" at bounding box center [169, 98] width 50 height 15
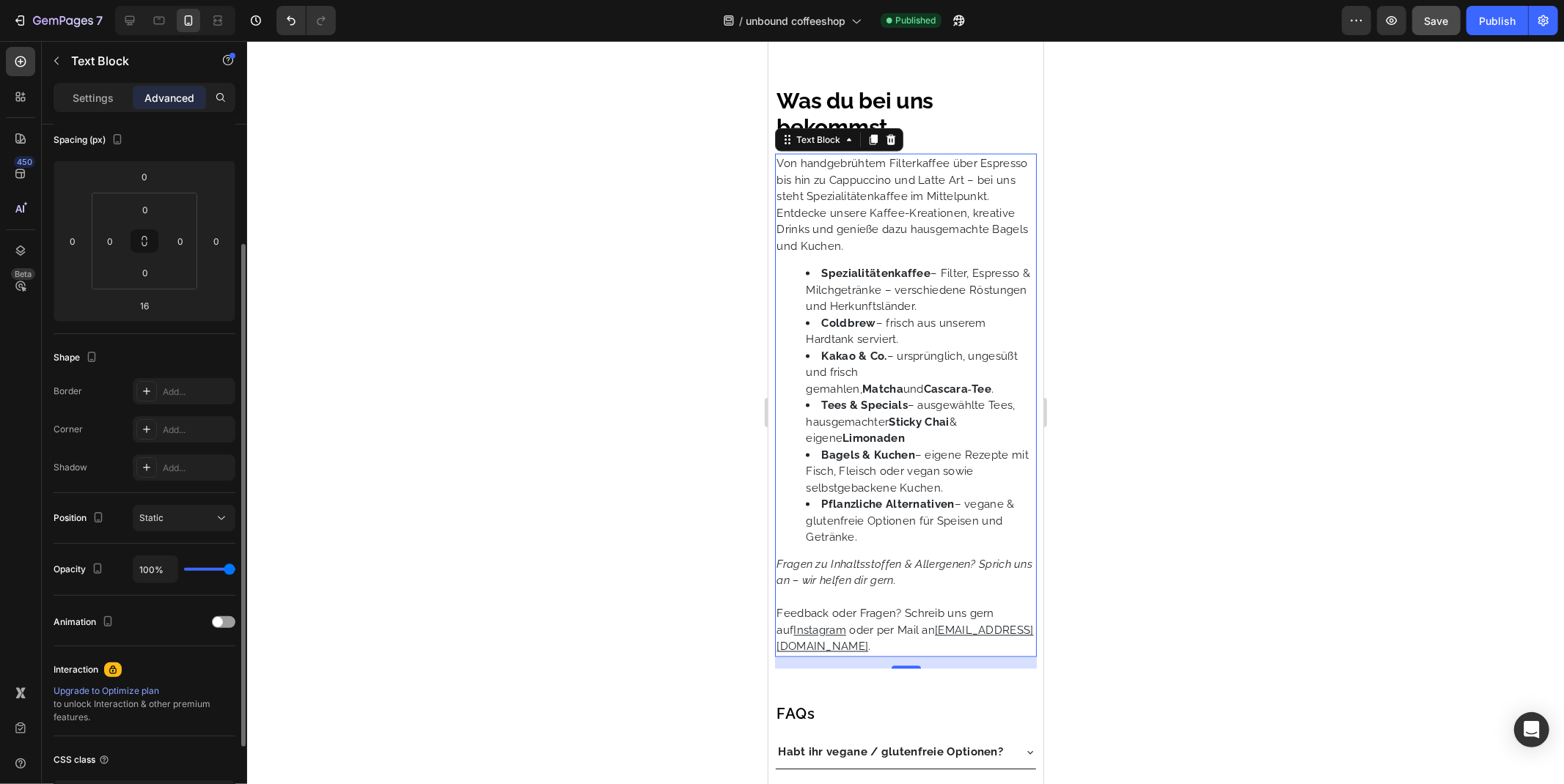
scroll to position [276, 0]
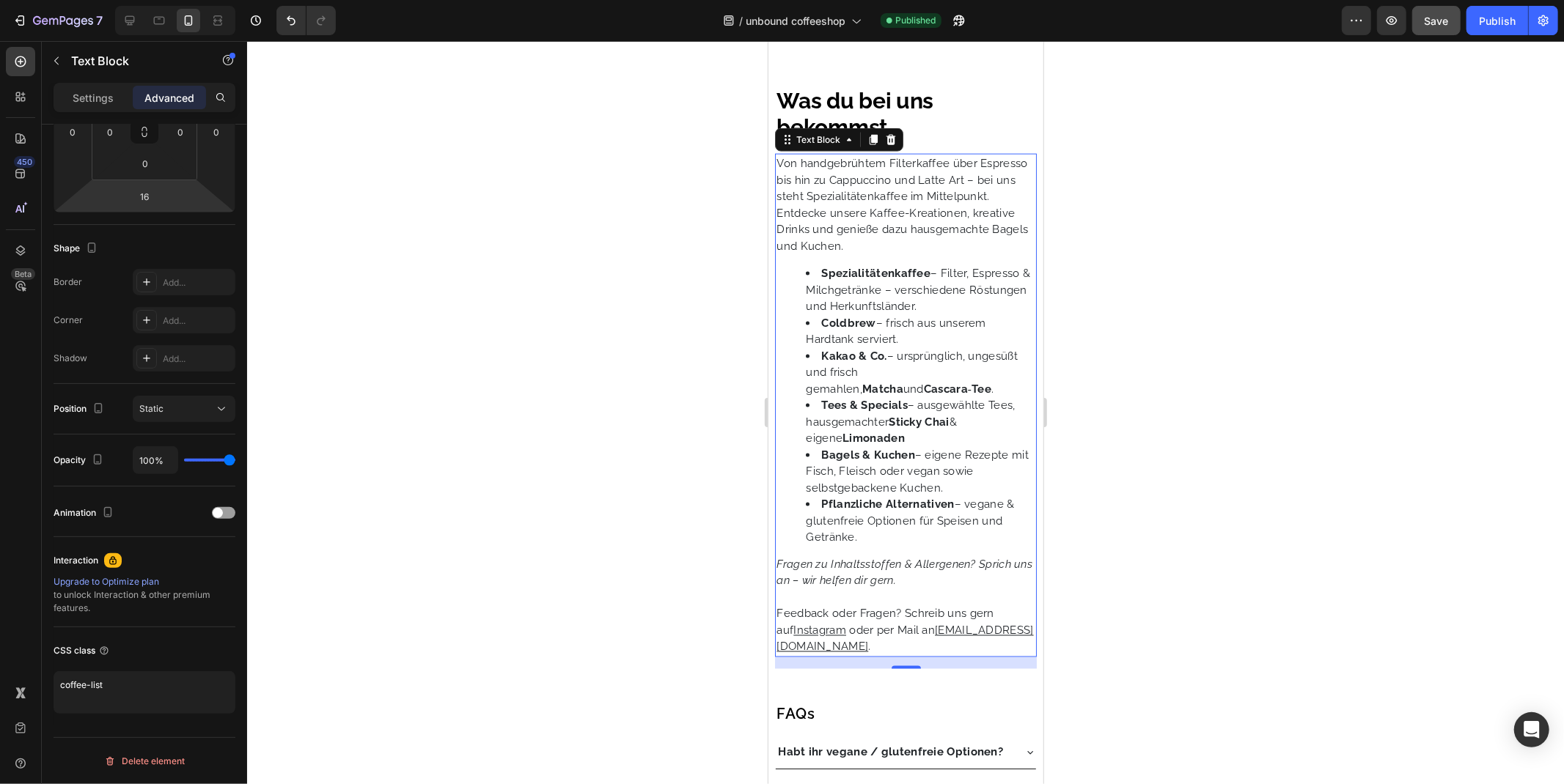
click at [845, 205] on p "Von handgebrühtem Filterkaffee über Espresso bis hin zu Cappuccino und Latte Ar…" at bounding box center [905, 180] width 258 height 50
drag, startPoint x: 804, startPoint y: 192, endPoint x: 787, endPoint y: 227, distance: 38.9
click at [787, 205] on p "Von handgebrühtem Filterkaffee über Espresso bis hin zu Cappuccino und Latte Ar…" at bounding box center [905, 180] width 258 height 50
drag, startPoint x: 821, startPoint y: 272, endPoint x: 902, endPoint y: 237, distance: 88.2
drag, startPoint x: 902, startPoint y: 237, endPoint x: 856, endPoint y: 205, distance: 56.0
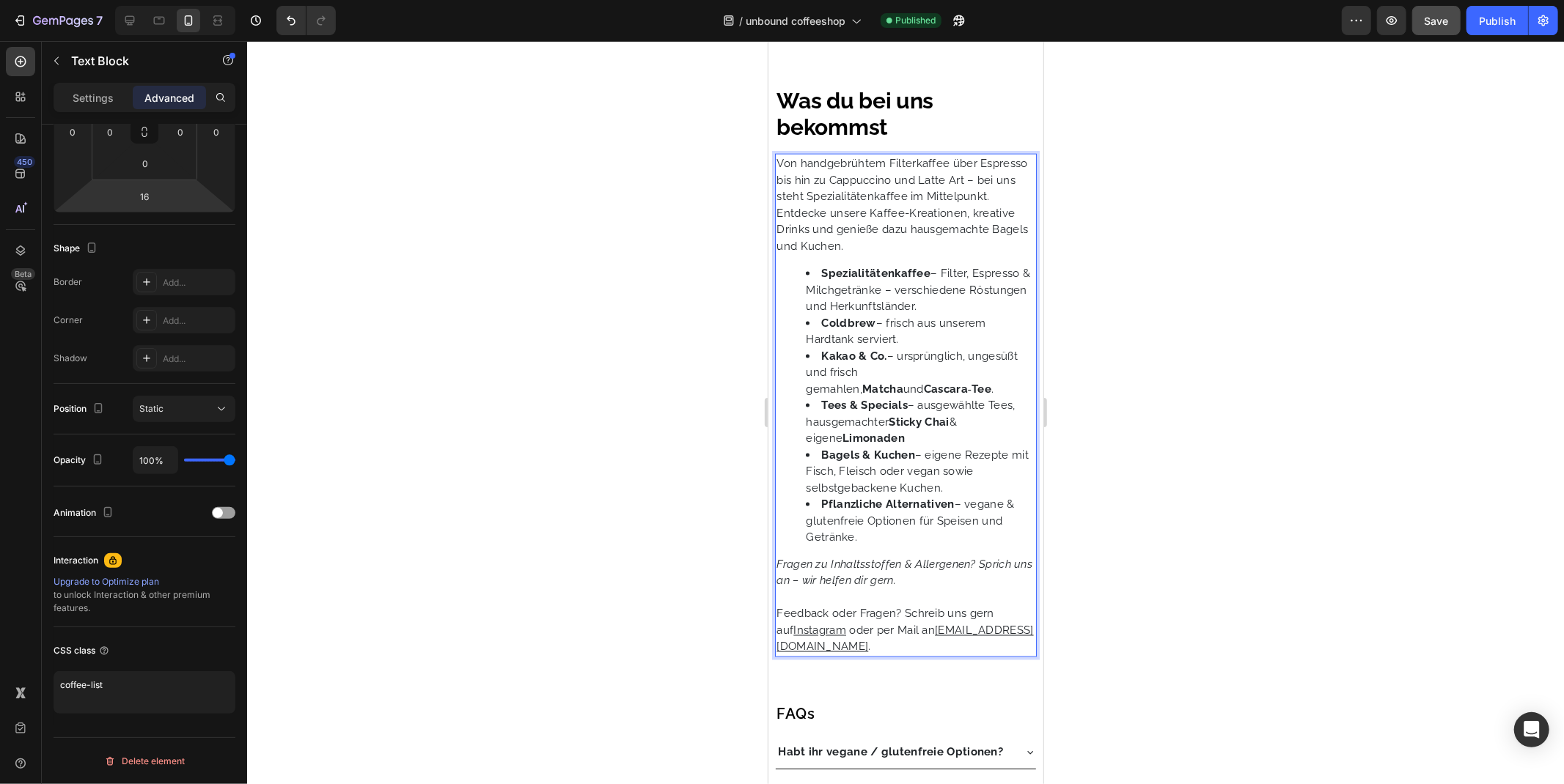
drag, startPoint x: 856, startPoint y: 205, endPoint x: 816, endPoint y: 161, distance: 59.5
click at [816, 161] on p "Von handgebrühtem Filterkaffee über Espresso bis hin zu Cappuccino und Latte Ar…" at bounding box center [905, 180] width 258 height 50
click at [829, 105] on h2 "Was du bei uns bekommst" at bounding box center [905, 113] width 261 height 55
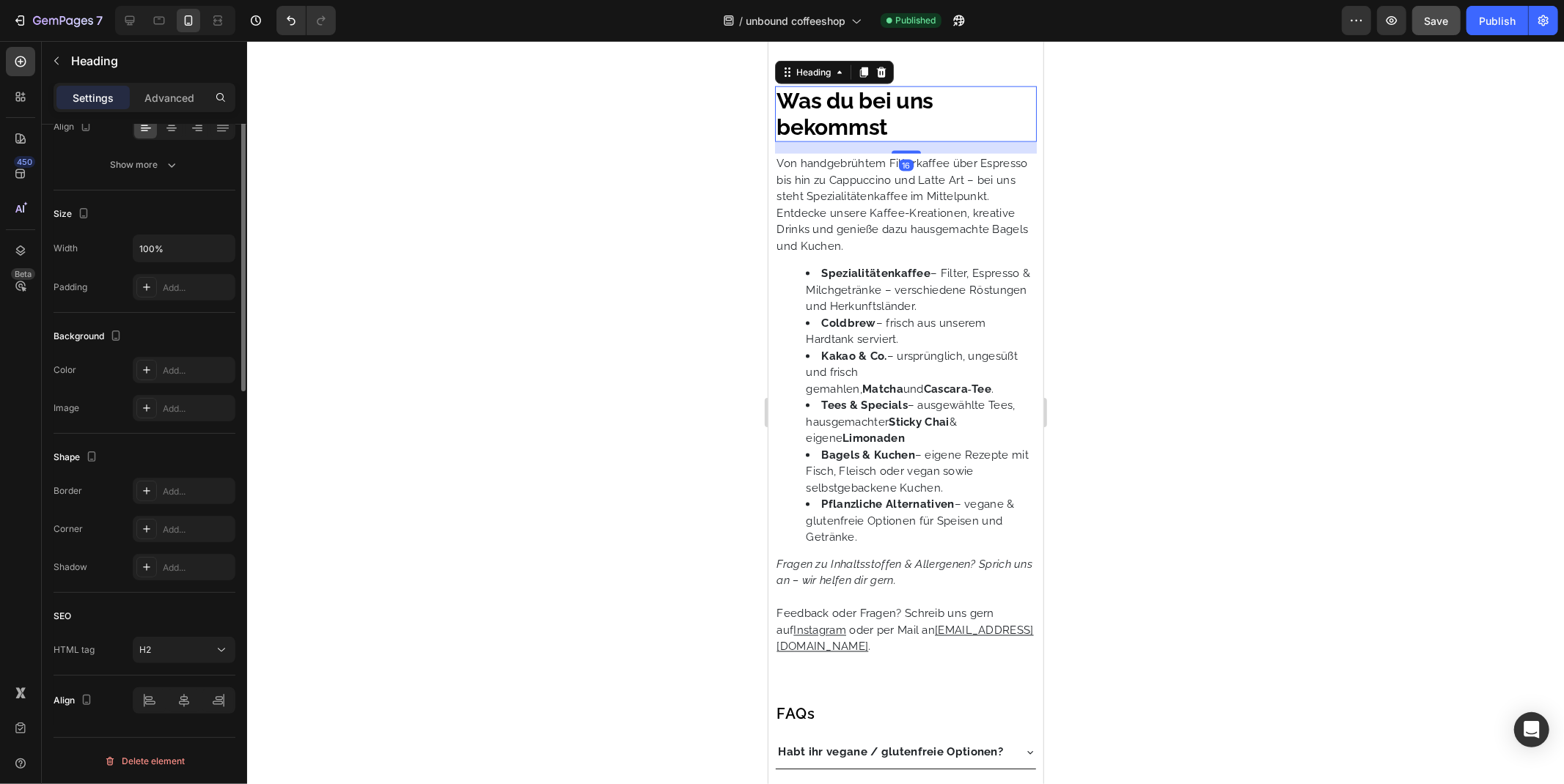
scroll to position [0, 0]
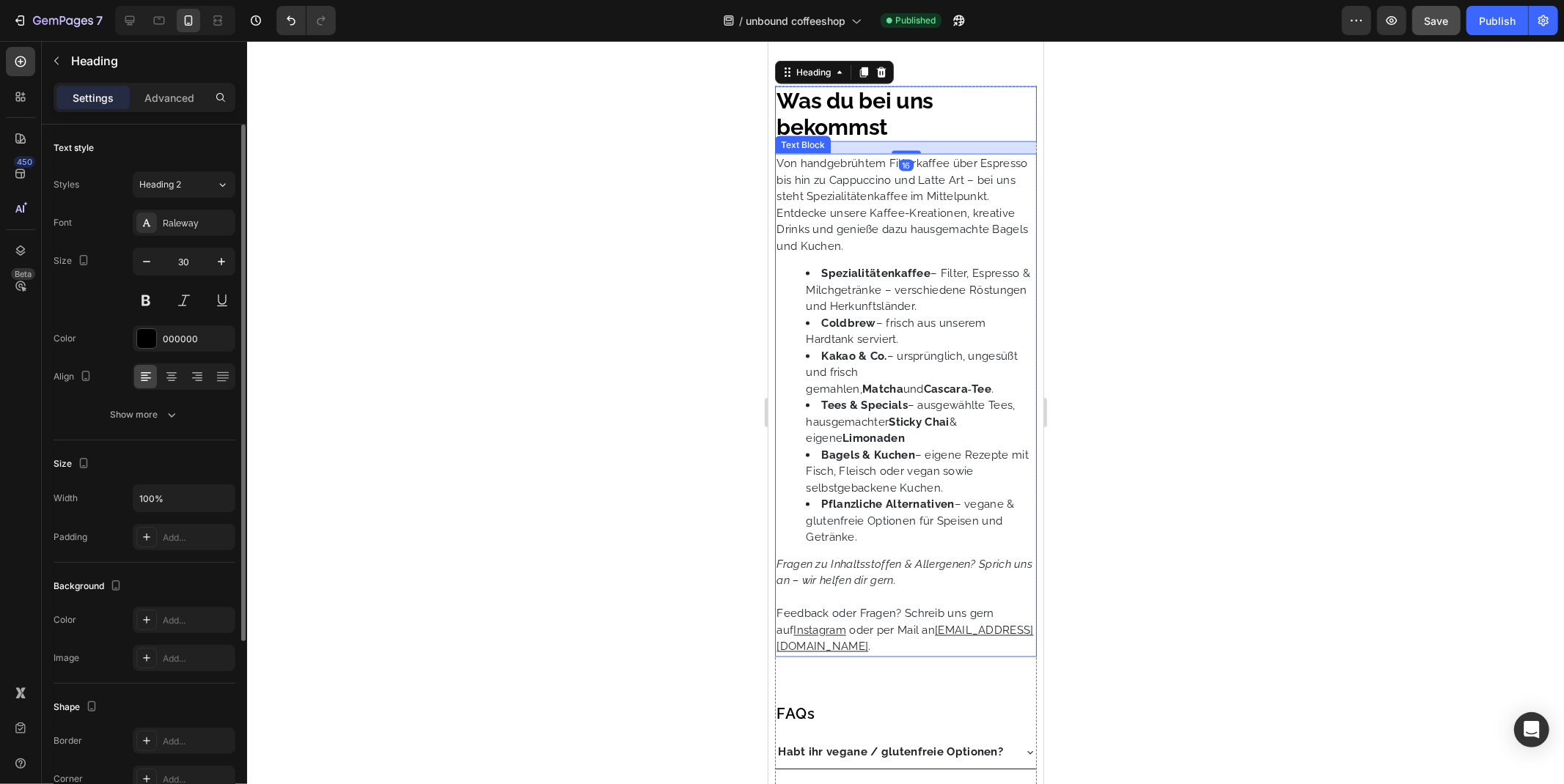
click at [808, 168] on p "Von handgebrühtem Filterkaffee über Espresso bis hin zu Cappuccino und Latte Ar…" at bounding box center [905, 180] width 258 height 50
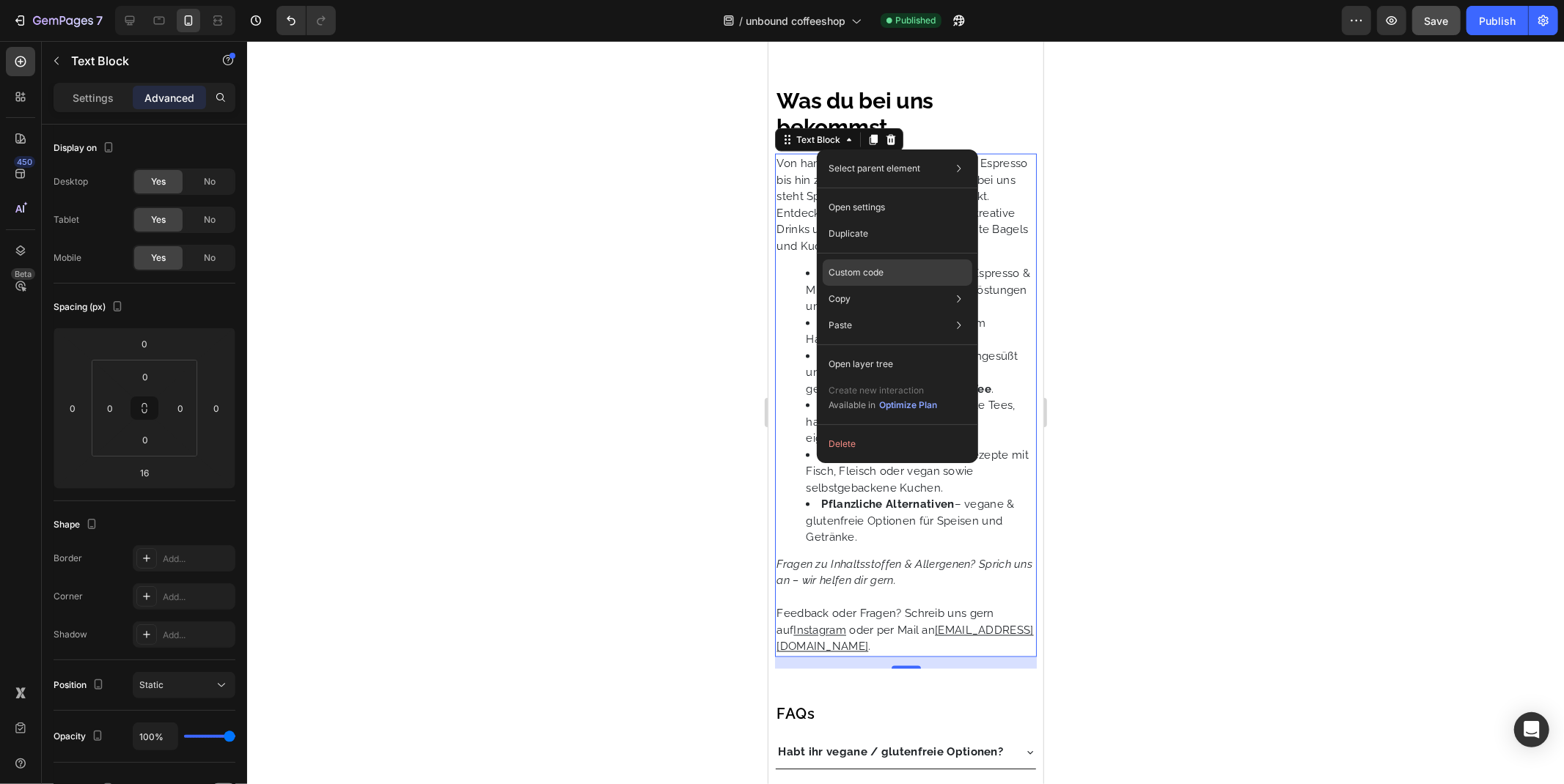
click at [889, 312] on div "Custom code" at bounding box center [897, 325] width 149 height 27
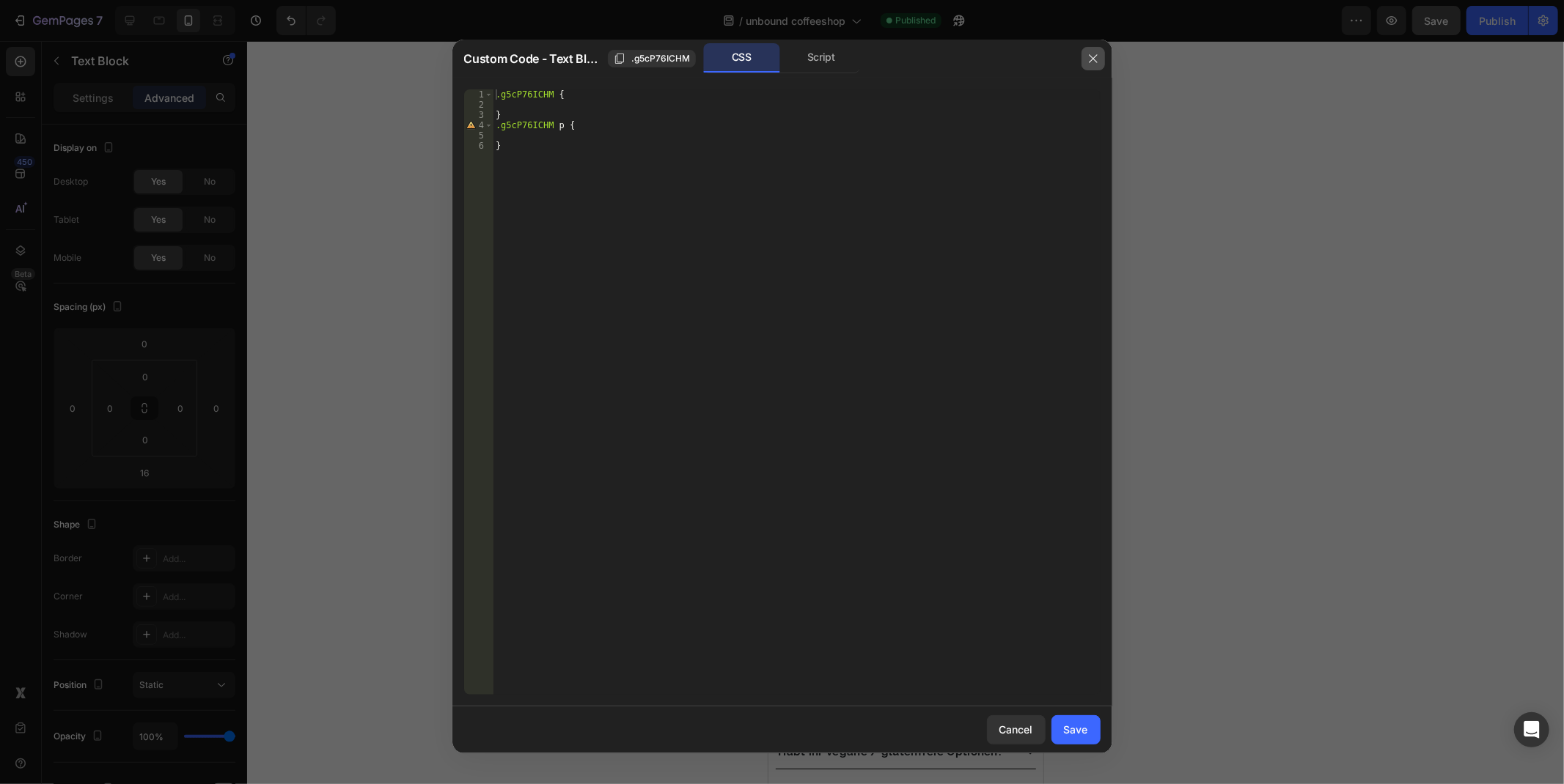
click at [1085, 54] on button "button" at bounding box center [1093, 58] width 24 height 24
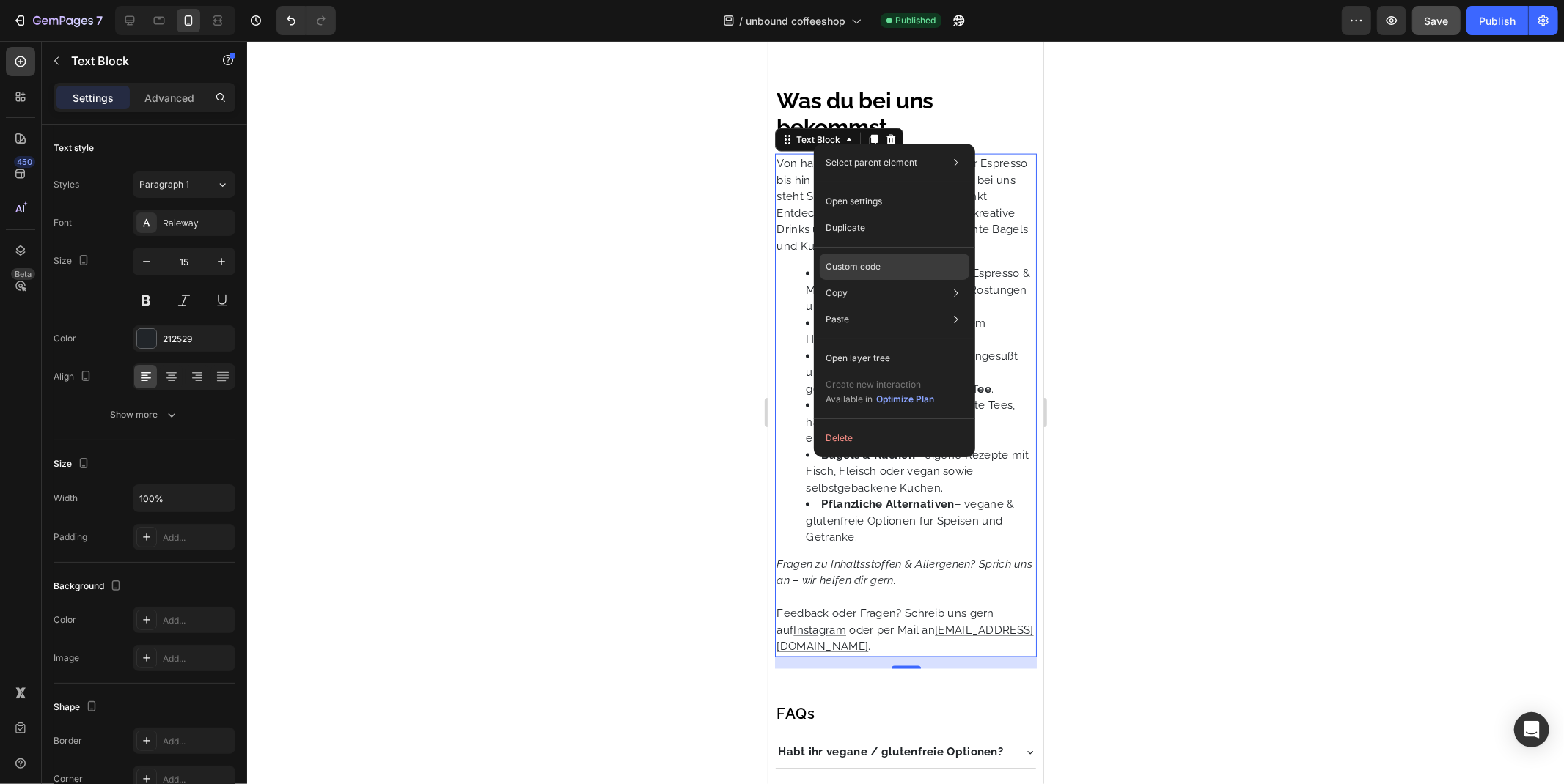
click at [873, 306] on div "Custom code" at bounding box center [894, 319] width 149 height 27
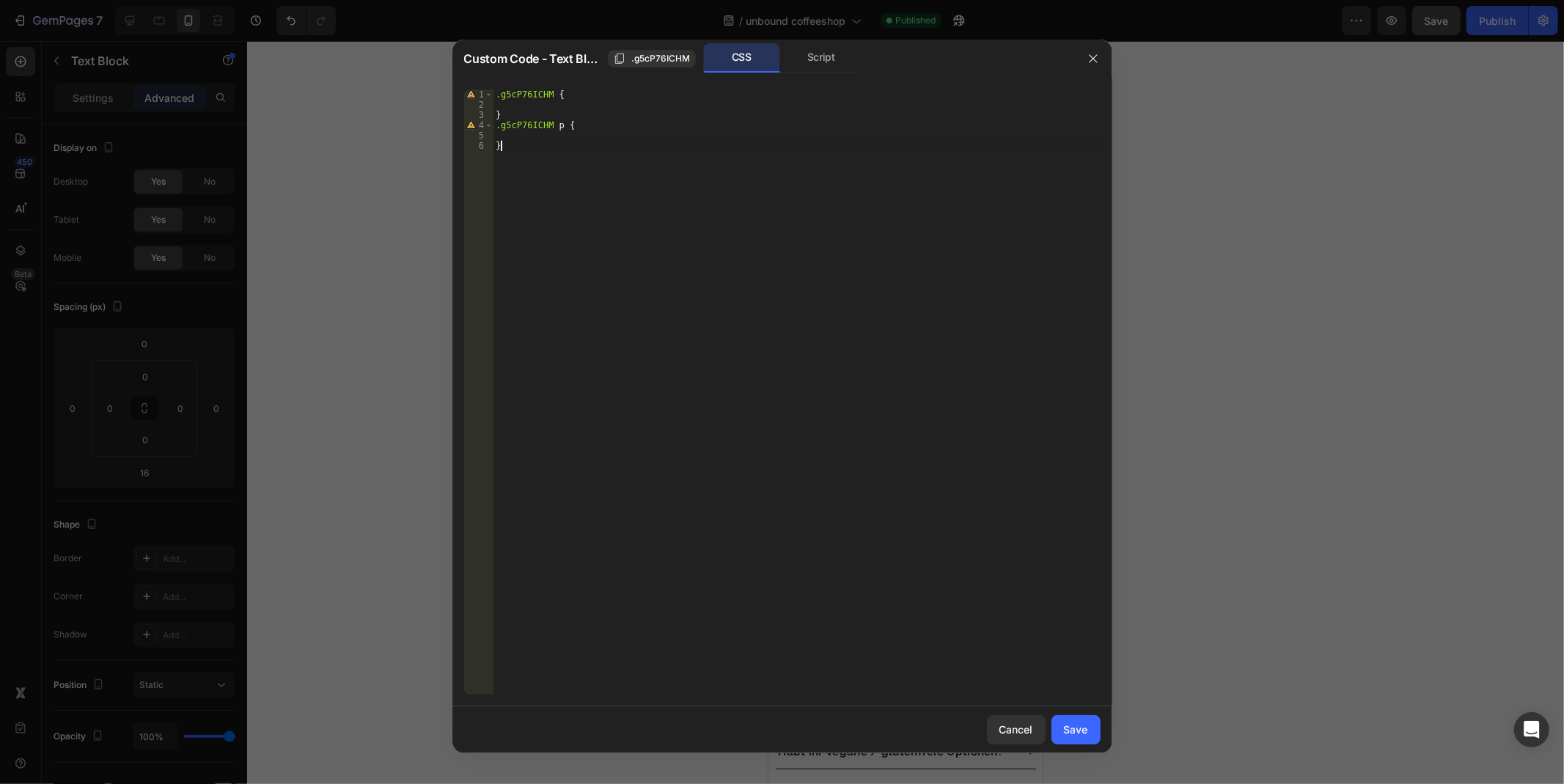
click at [589, 196] on div ".g5cP76ICHM { } .g5cP76ICHM p { }" at bounding box center [796, 402] width 607 height 626
type textarea "}"
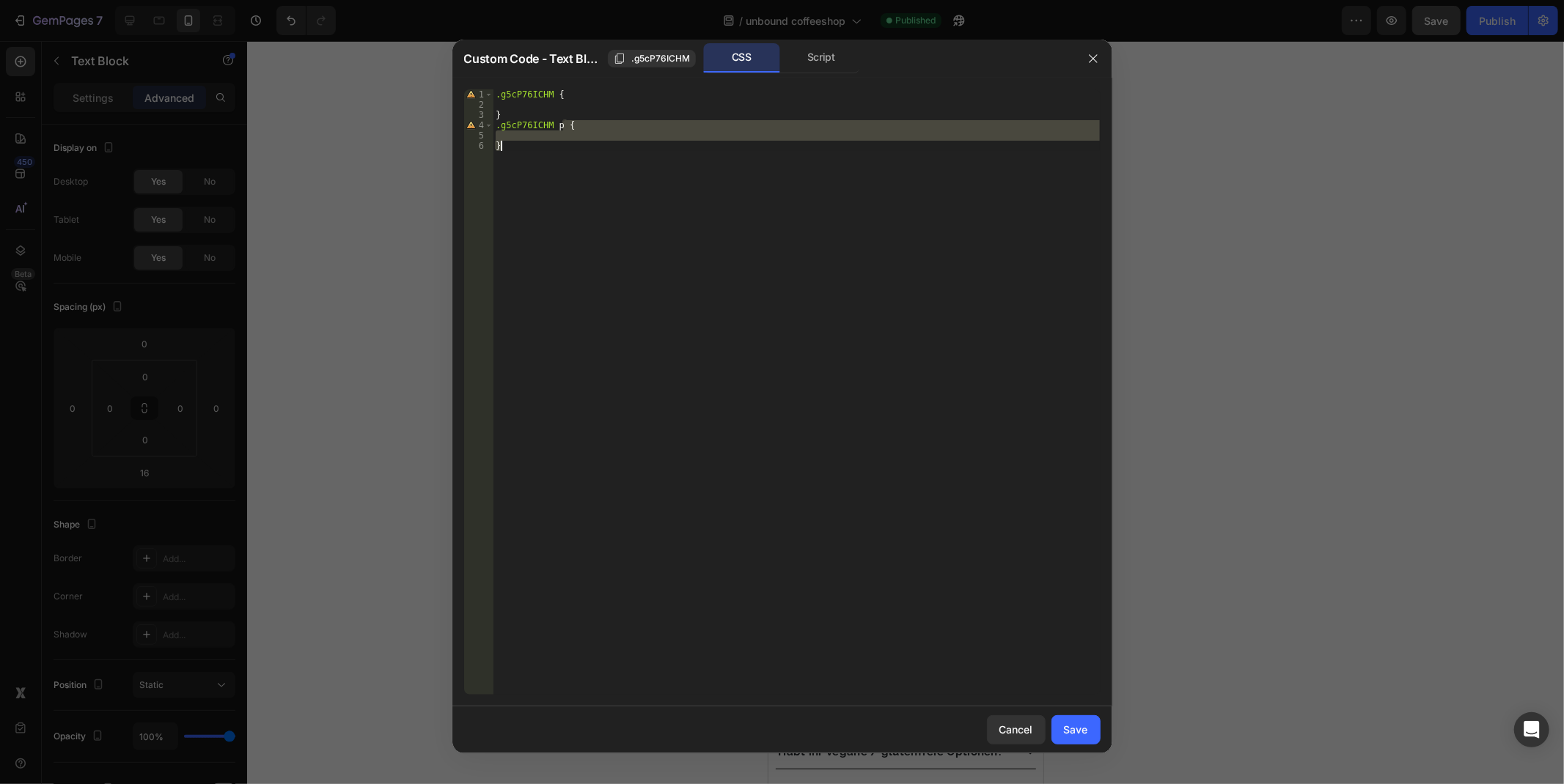
click at [589, 196] on div ".g5cP76ICHM { } .g5cP76ICHM p { }" at bounding box center [796, 402] width 607 height 626
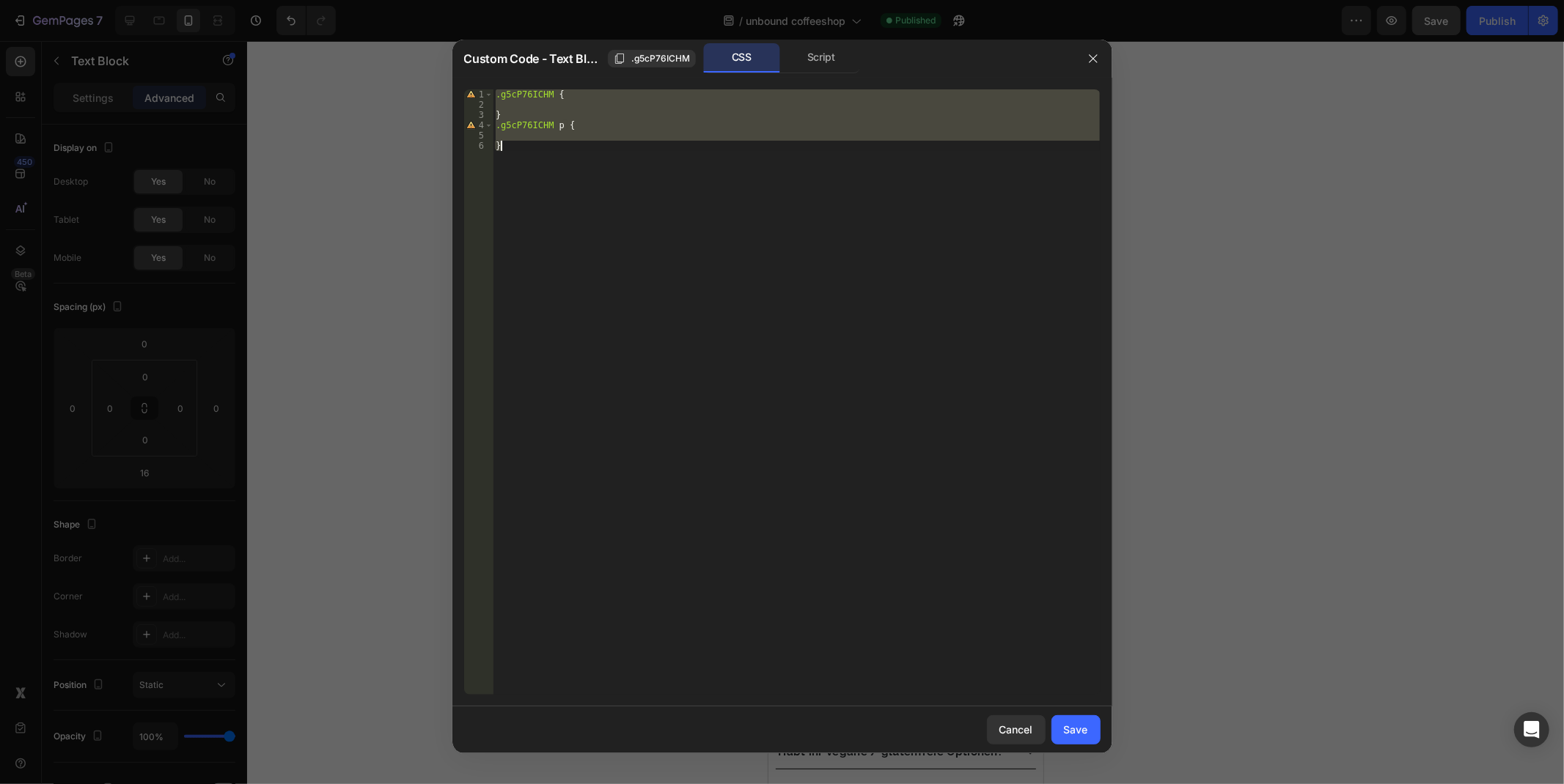
paste textarea
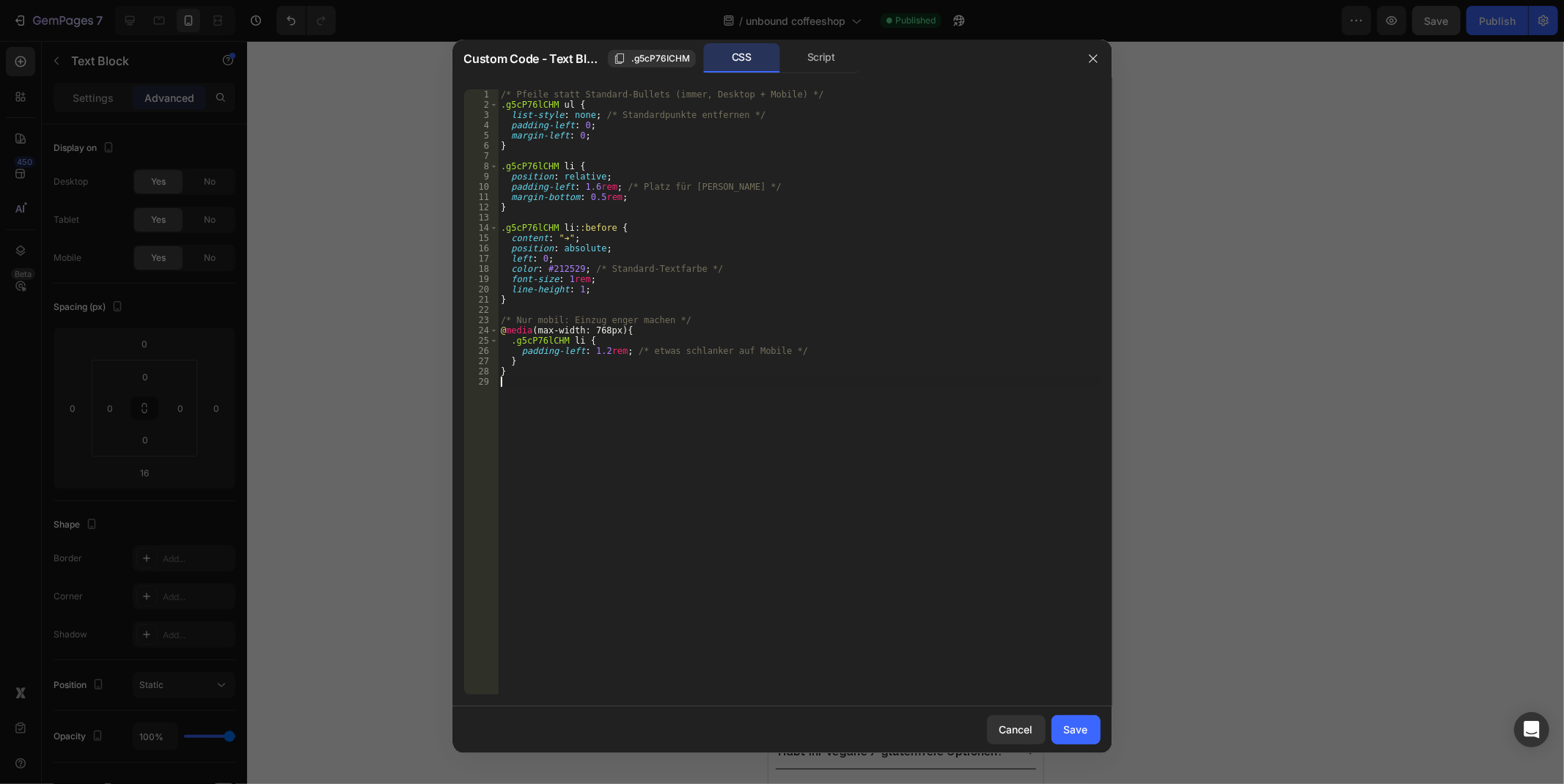
type textarea "}"
click at [1079, 729] on div "Save" at bounding box center [1076, 729] width 24 height 15
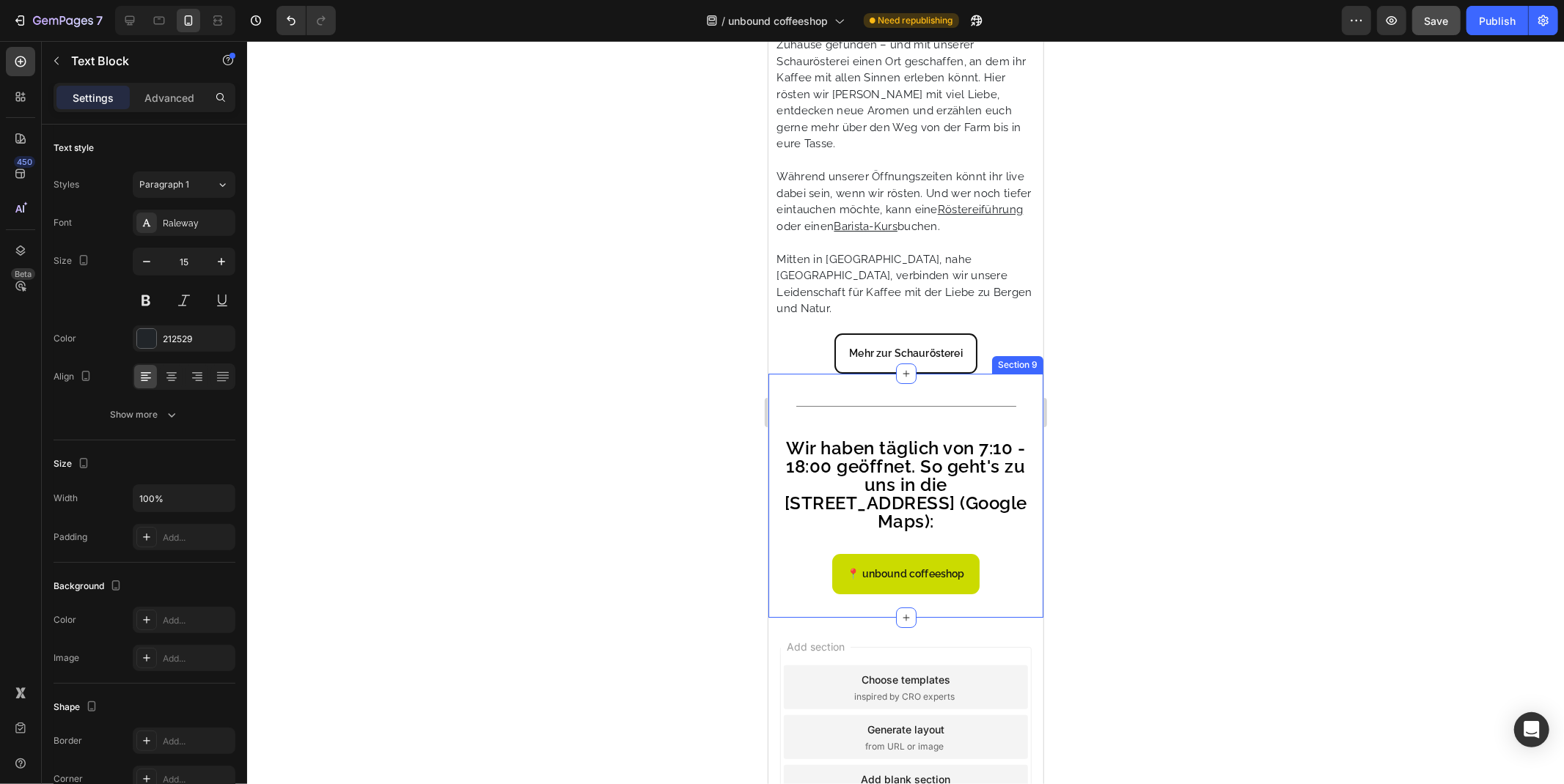
scroll to position [4268, 0]
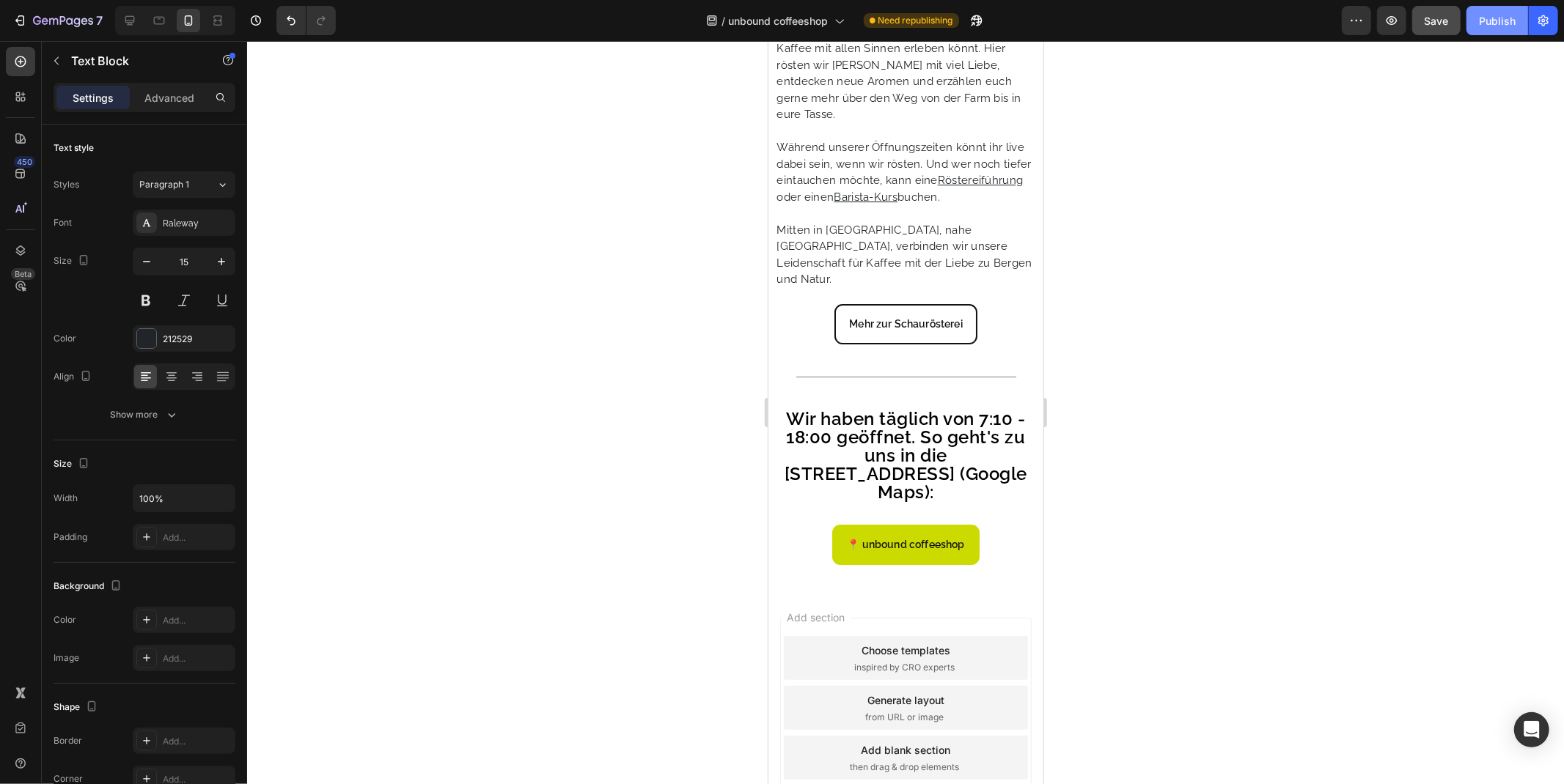
click at [1478, 15] on button "Publish" at bounding box center [1496, 20] width 61 height 30
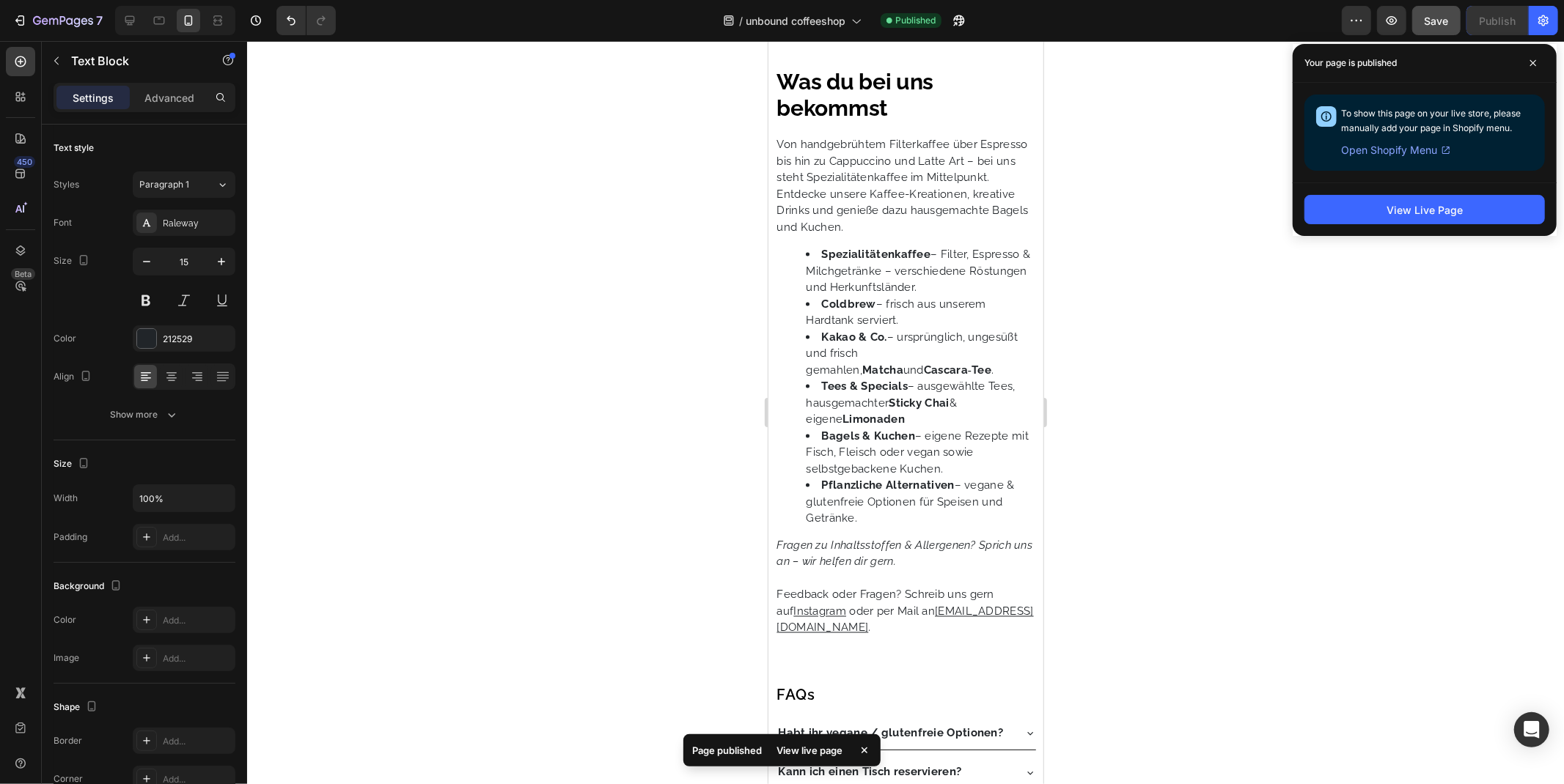
scroll to position [1826, 0]
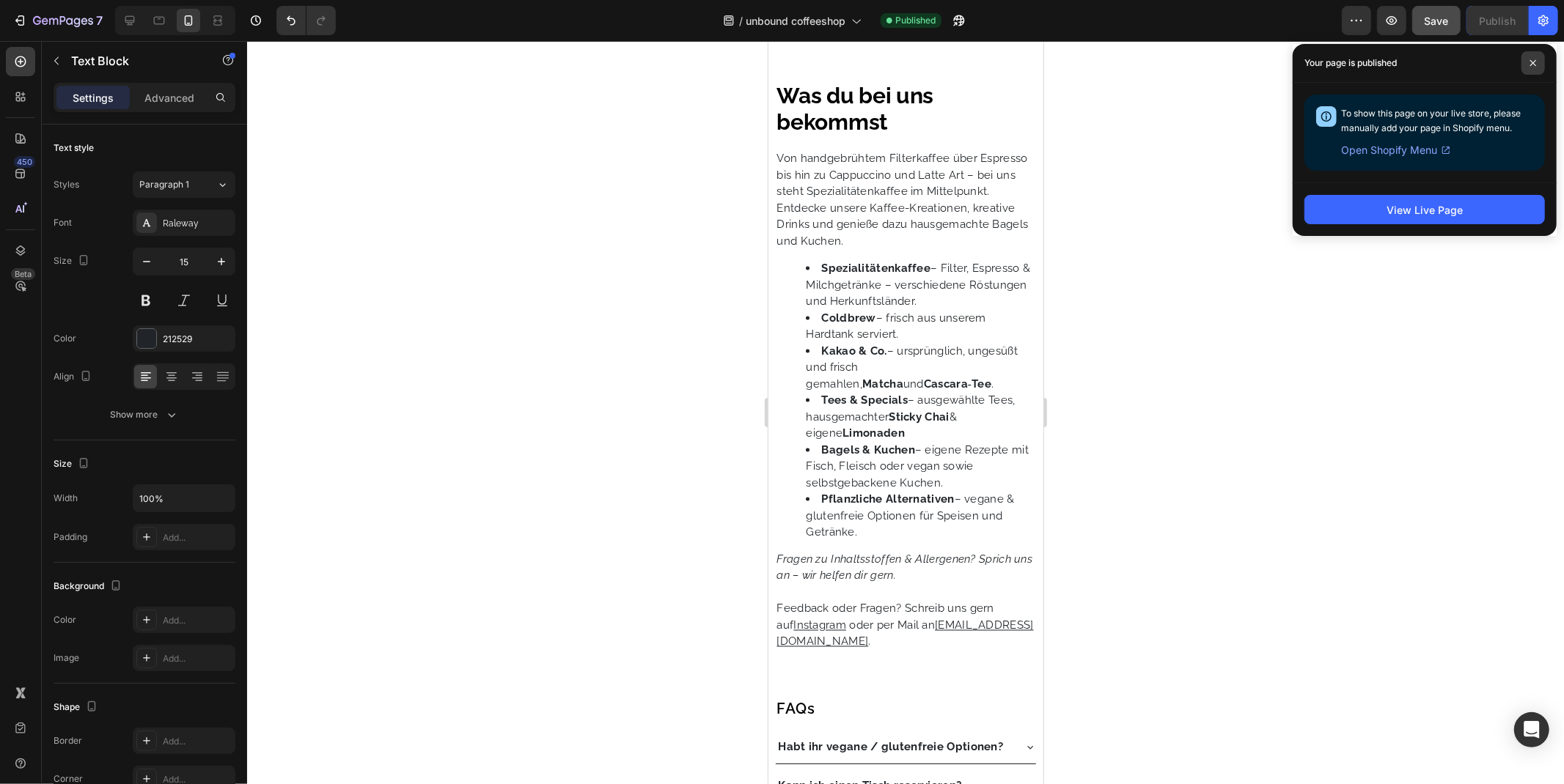
click at [1530, 66] on icon at bounding box center [1533, 63] width 6 height 6
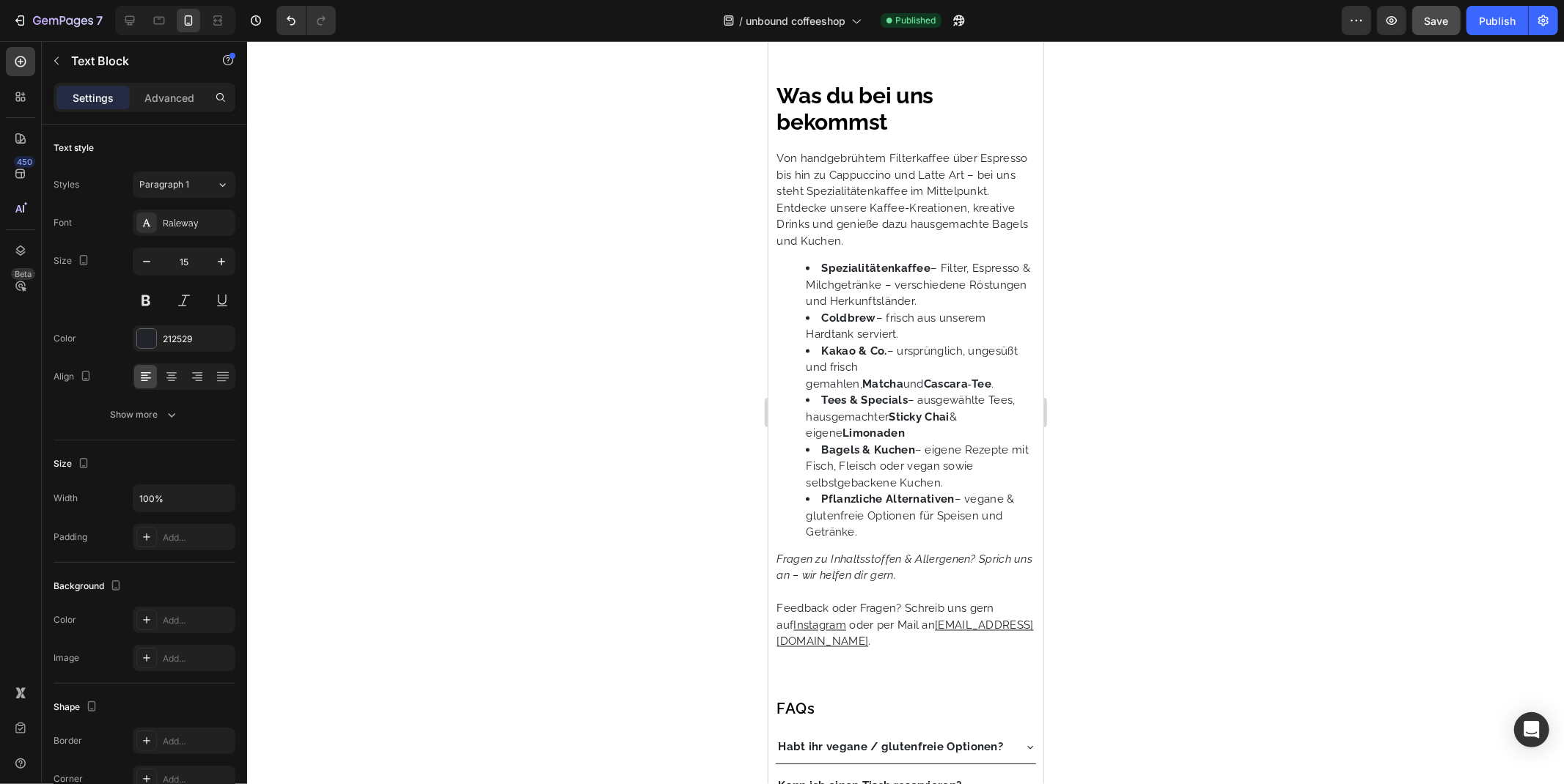
click at [833, 342] on li "Coldbrew – frisch aus unserem Hardtank serviert." at bounding box center [919, 325] width 229 height 33
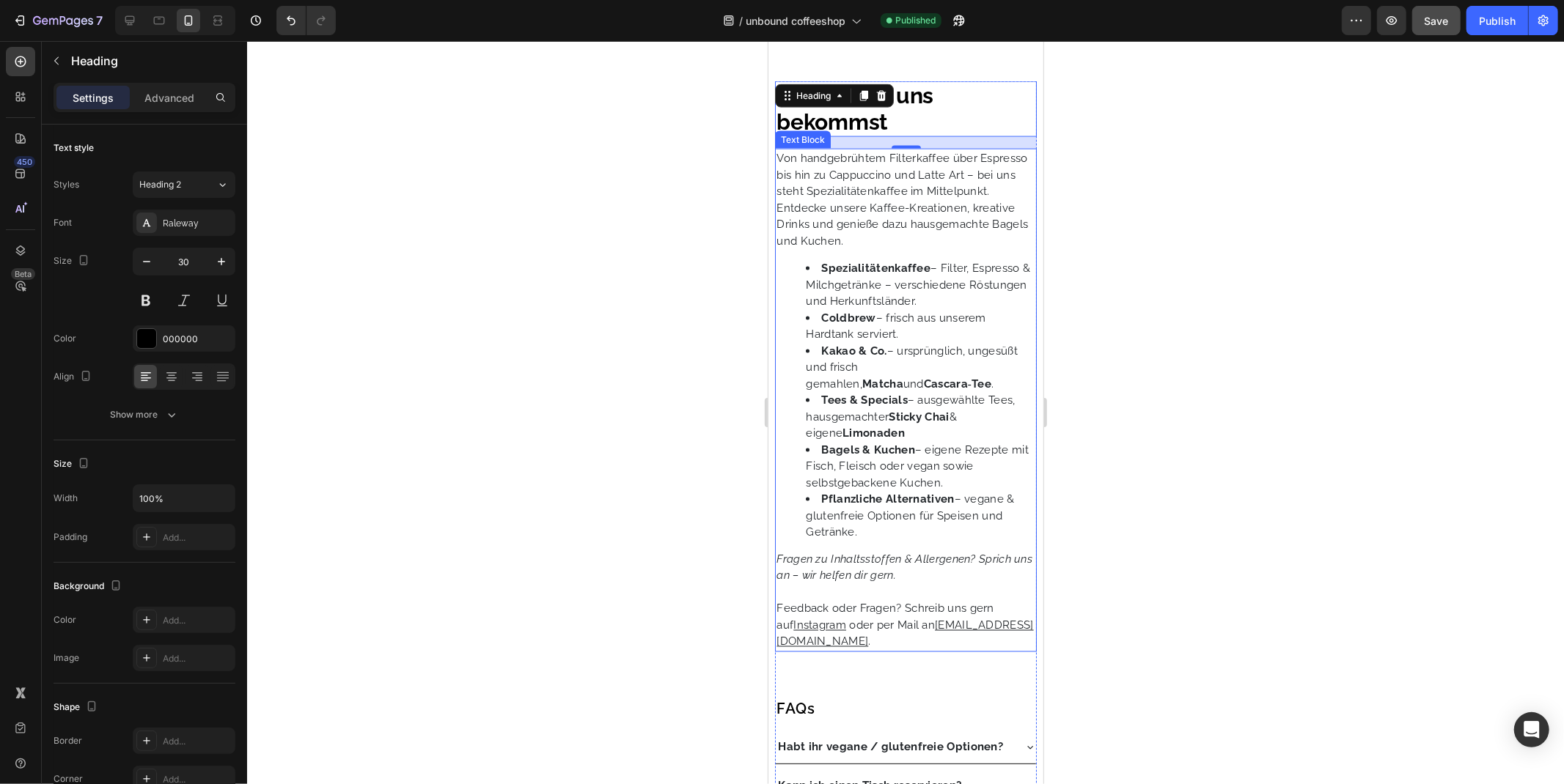
click at [821, 193] on p "Von handgebrühtem Filterkaffee über Espresso bis hin zu Cappuccino und Latte Ar…" at bounding box center [905, 174] width 258 height 50
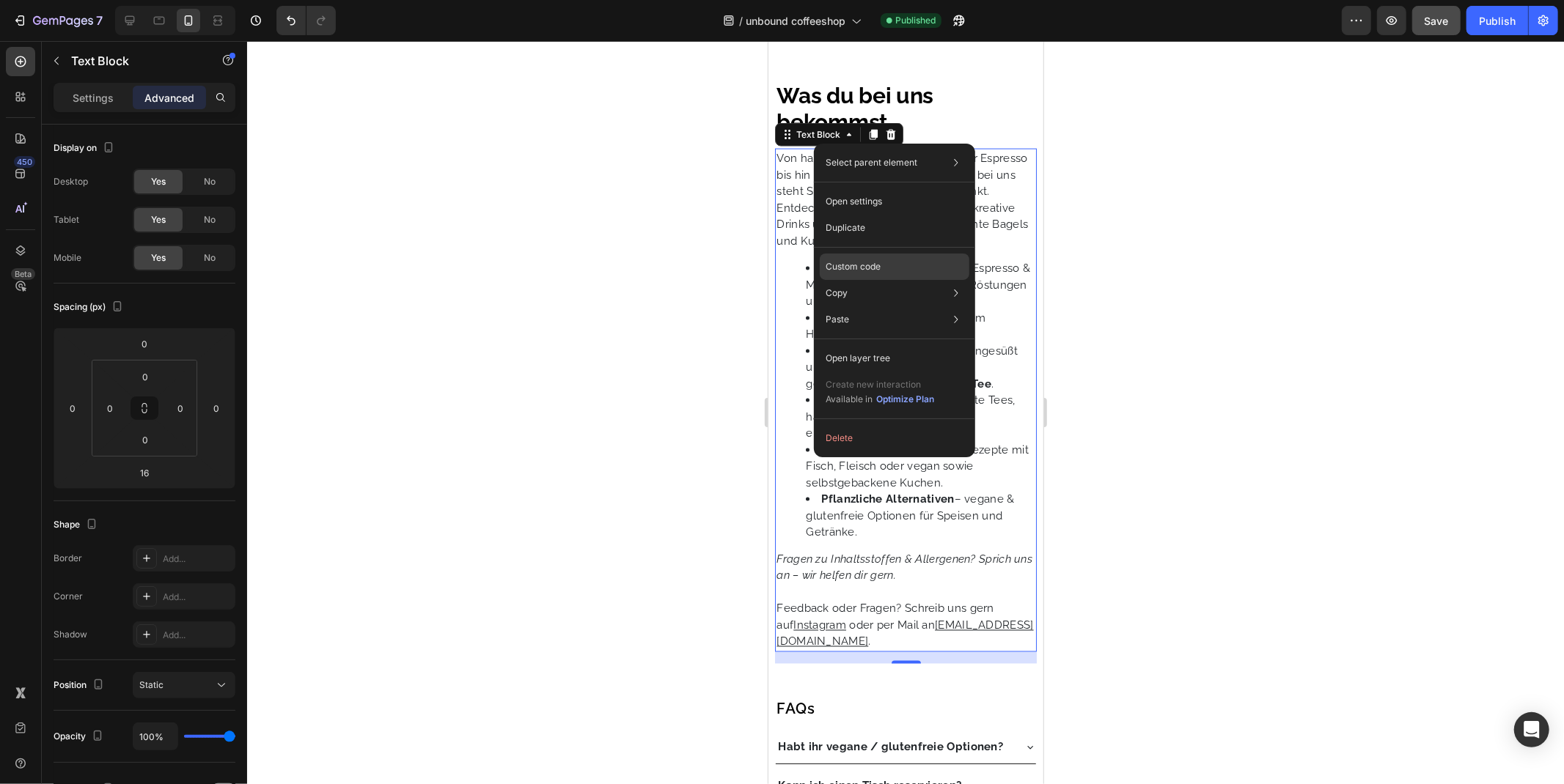
click at [887, 306] on div "Custom code" at bounding box center [894, 319] width 149 height 27
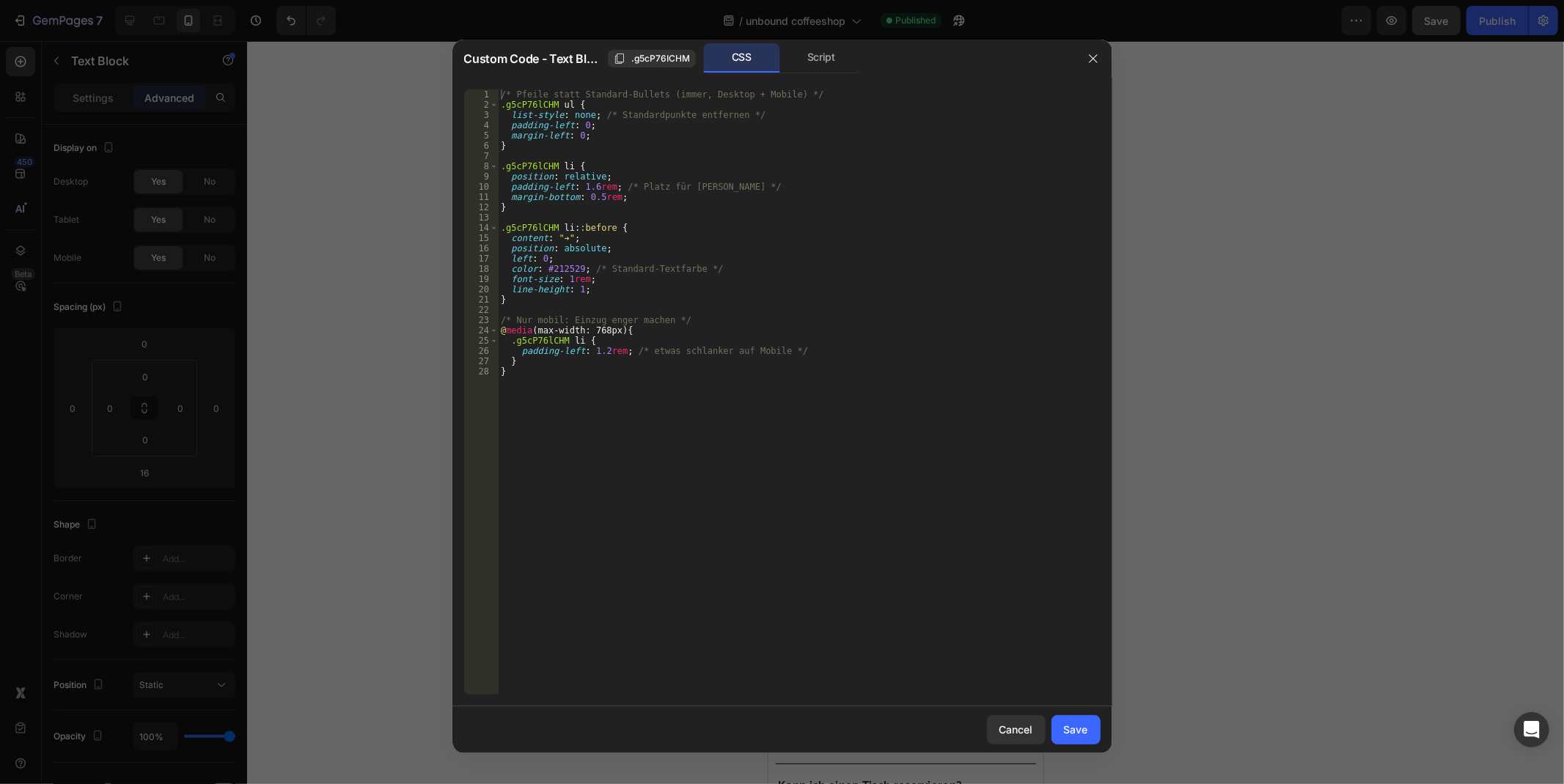
click at [797, 510] on div "/* Pfeile statt Standard-Bullets (immer, Desktop + Mobile) */ .g5cP76lCHM ul { …" at bounding box center [799, 402] width 602 height 626
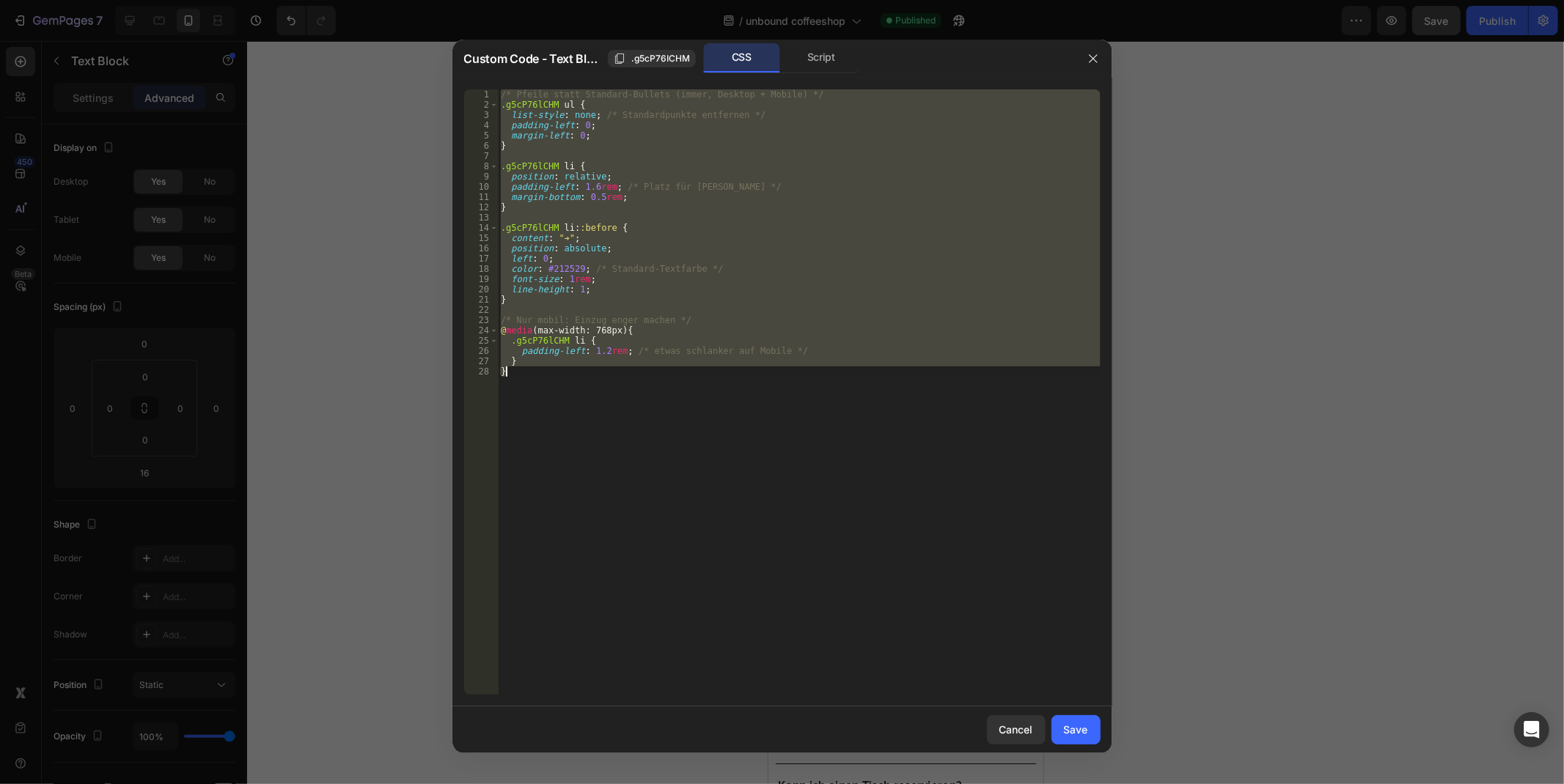
click at [970, 479] on div "/* Pfeile statt Standard-Bullets (immer, Desktop + Mobile) */ .g5cP76lCHM ul { …" at bounding box center [799, 392] width 602 height 605
type textarea "}"
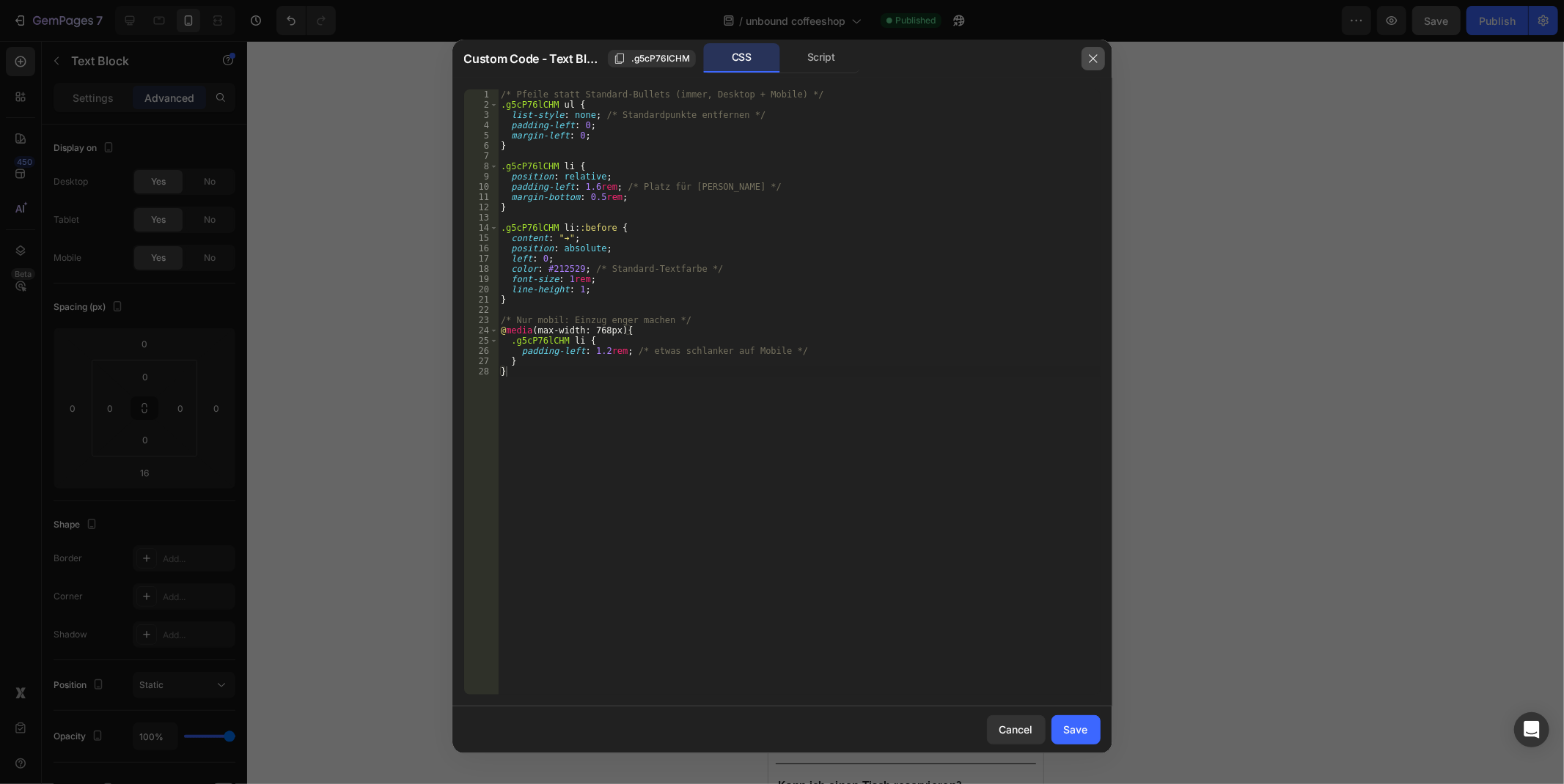
click at [1092, 55] on icon "button" at bounding box center [1092, 58] width 11 height 11
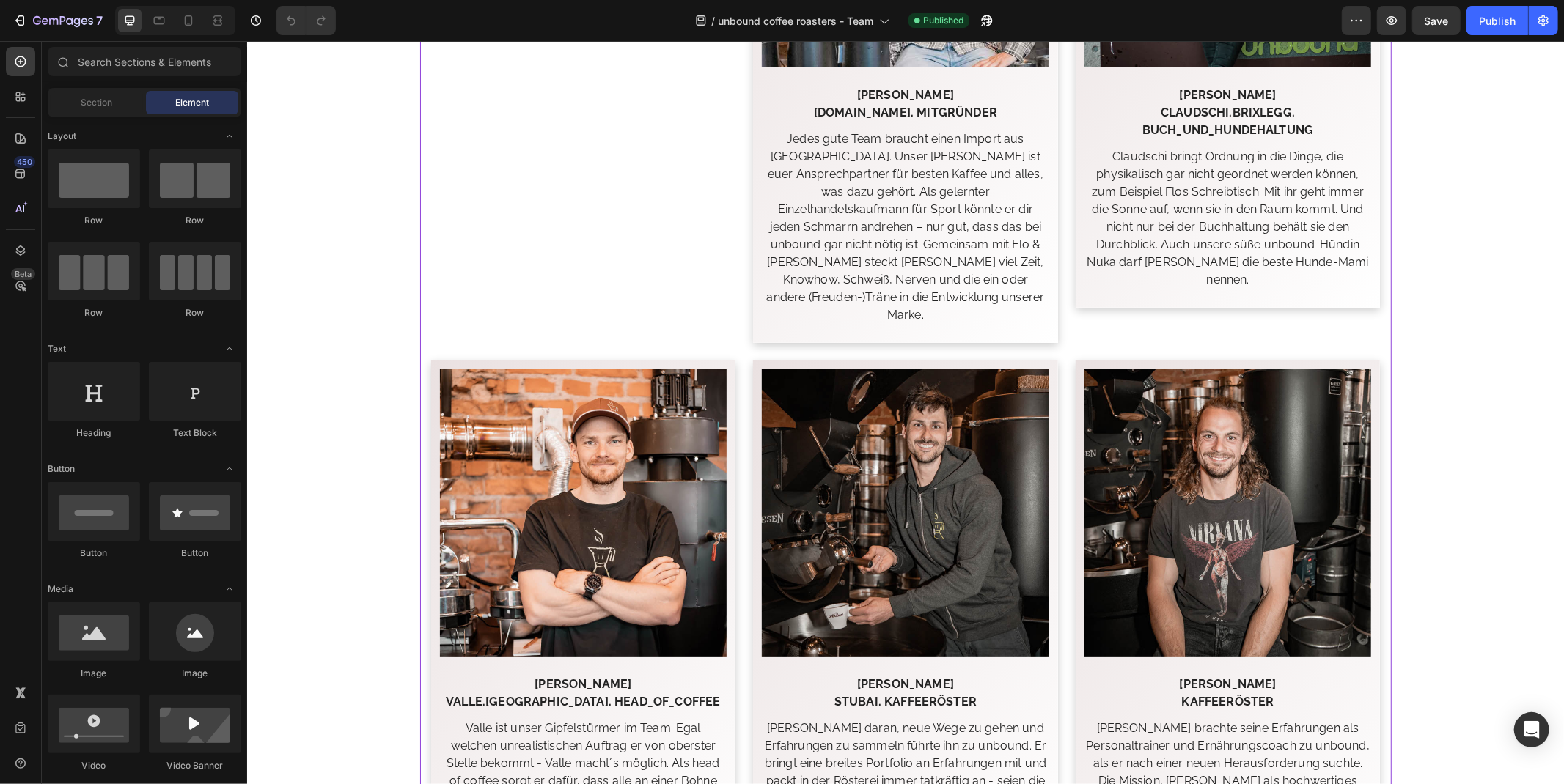
scroll to position [1303, 0]
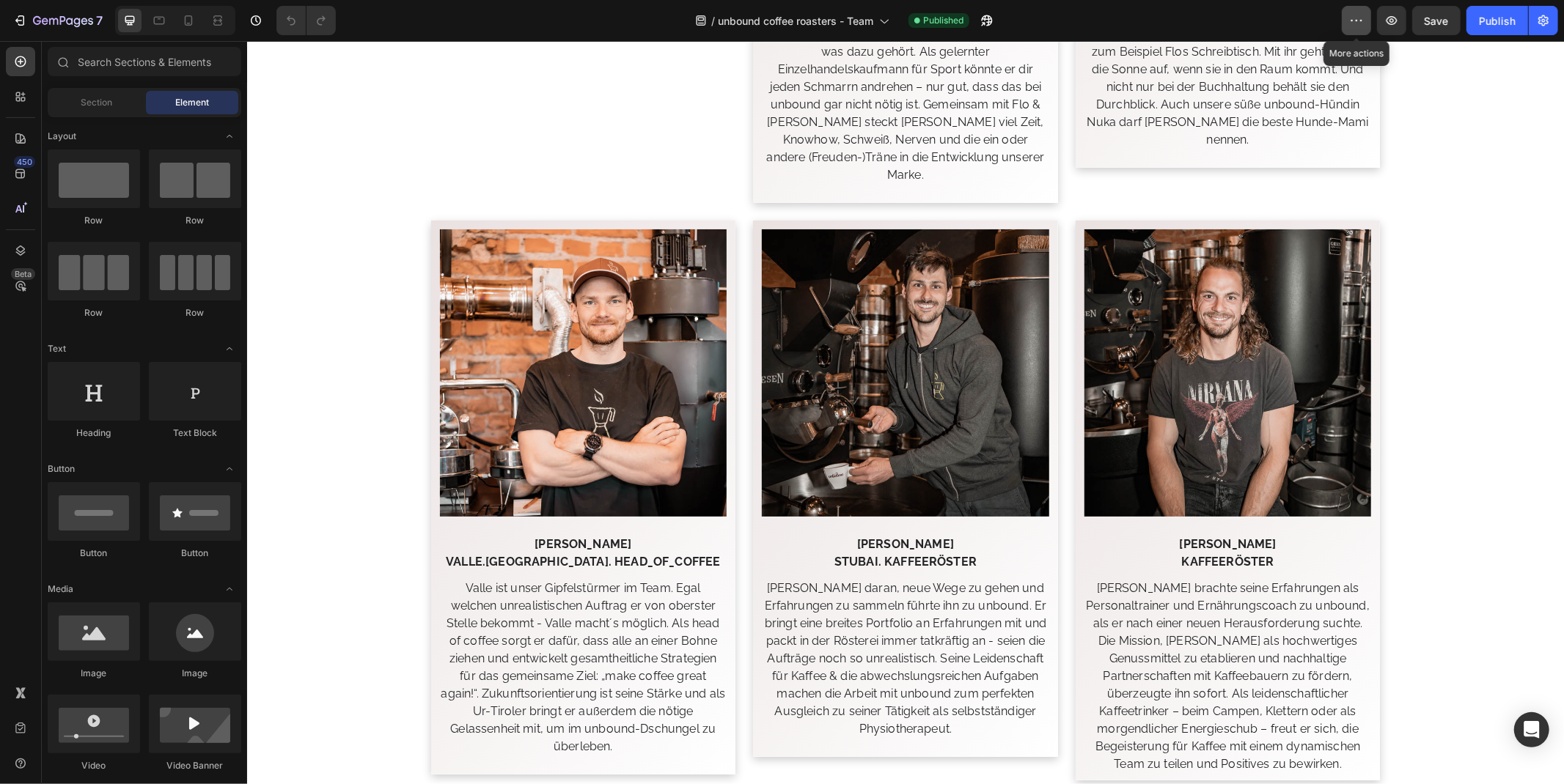
click at [1358, 25] on icon "button" at bounding box center [1355, 20] width 14 height 14
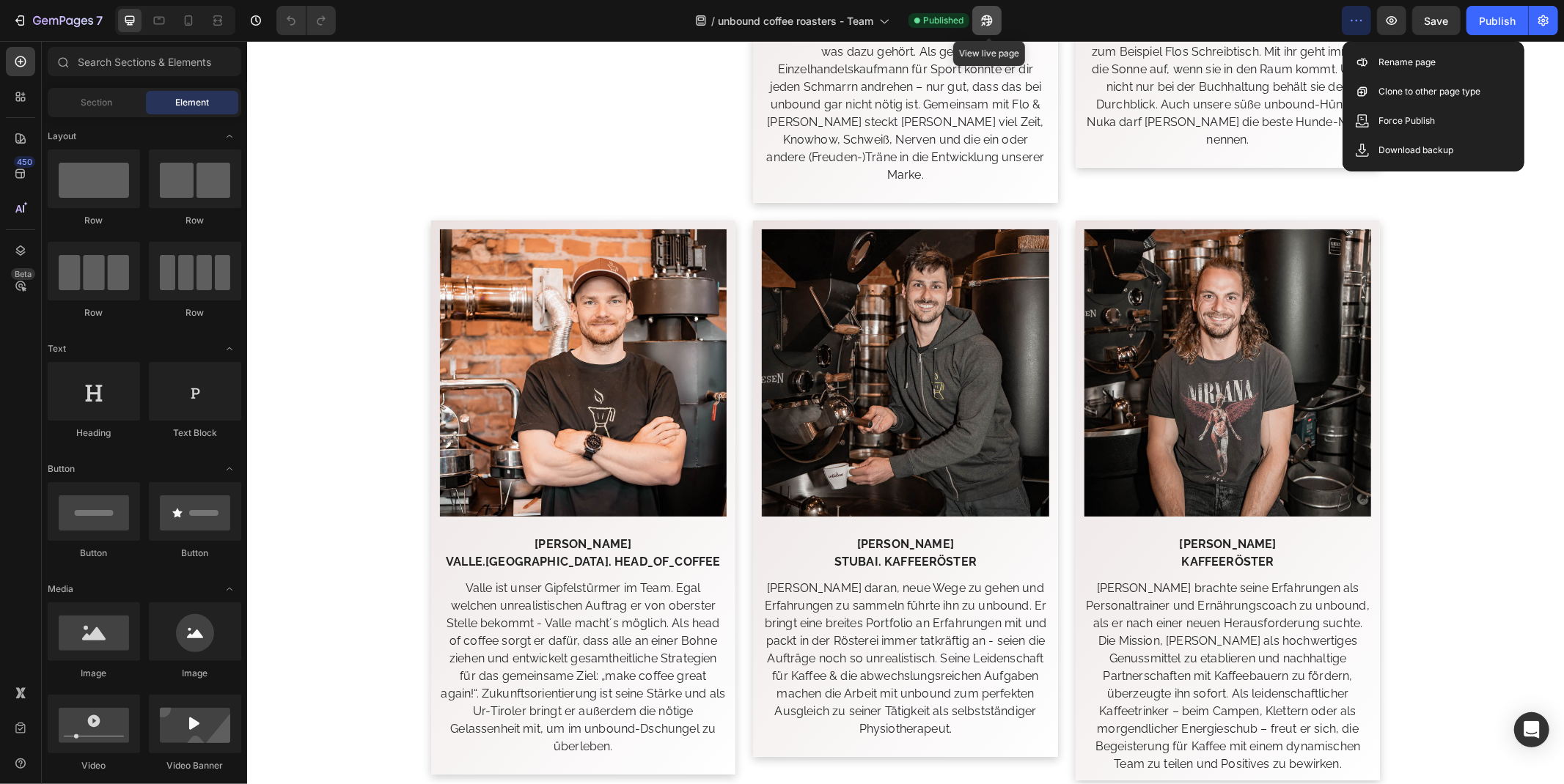
click at [985, 22] on icon "button" at bounding box center [983, 24] width 4 height 4
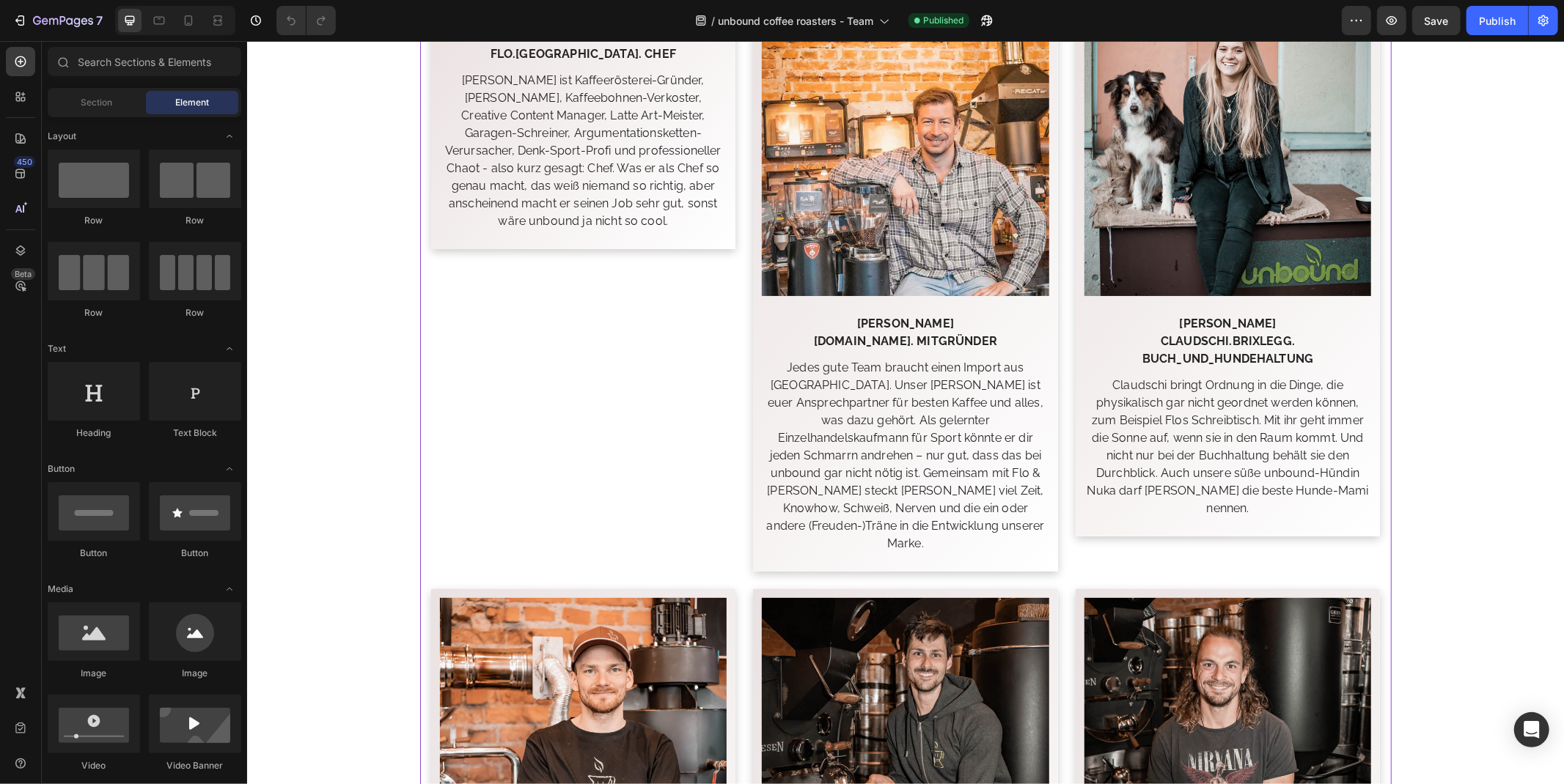
scroll to position [895, 0]
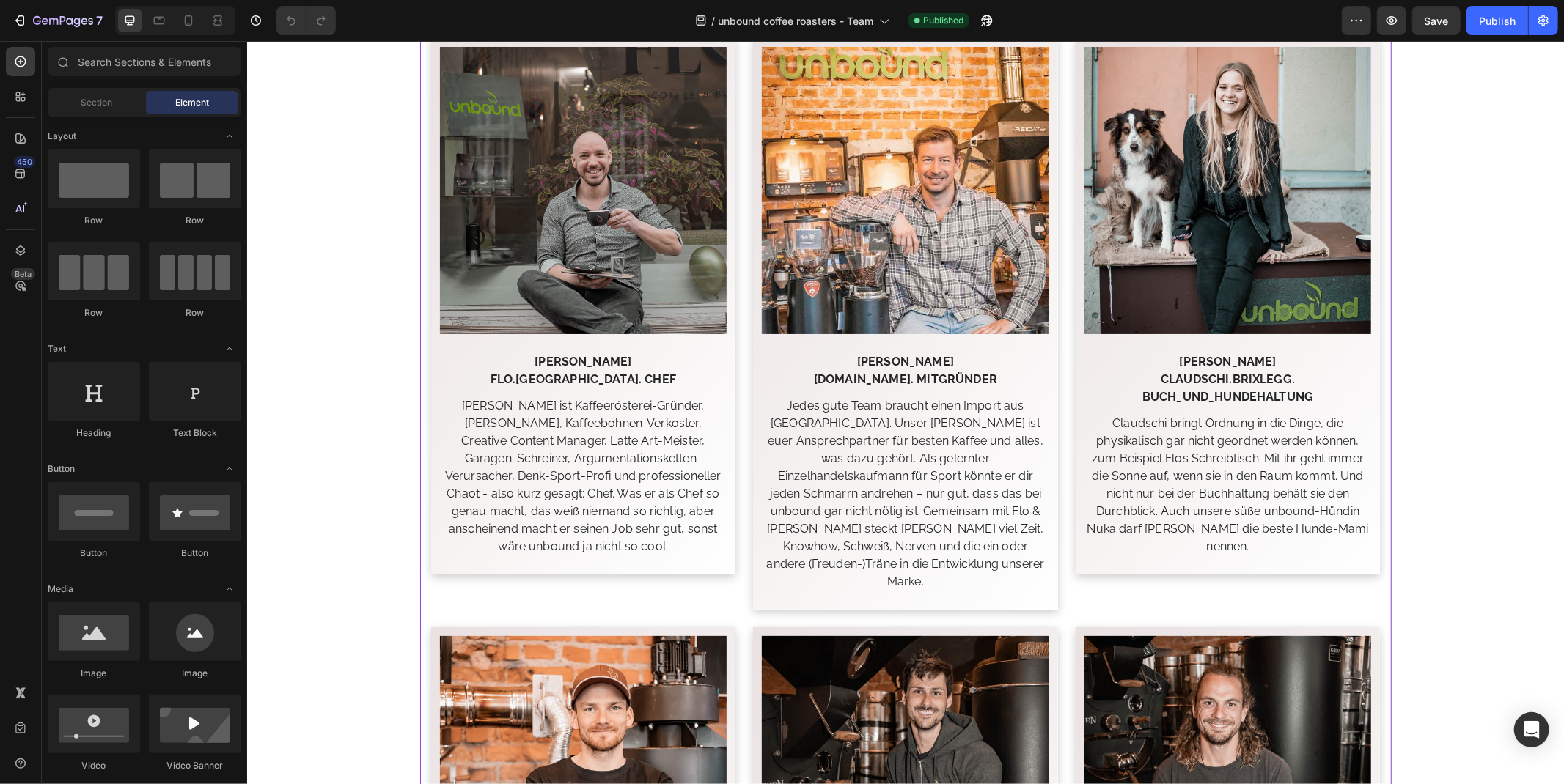
click at [1184, 375] on strong "CLAUDSCHI.BRIXLEGG. BUCH_UND_HUNDEHALTUNG" at bounding box center [1226, 387] width 171 height 32
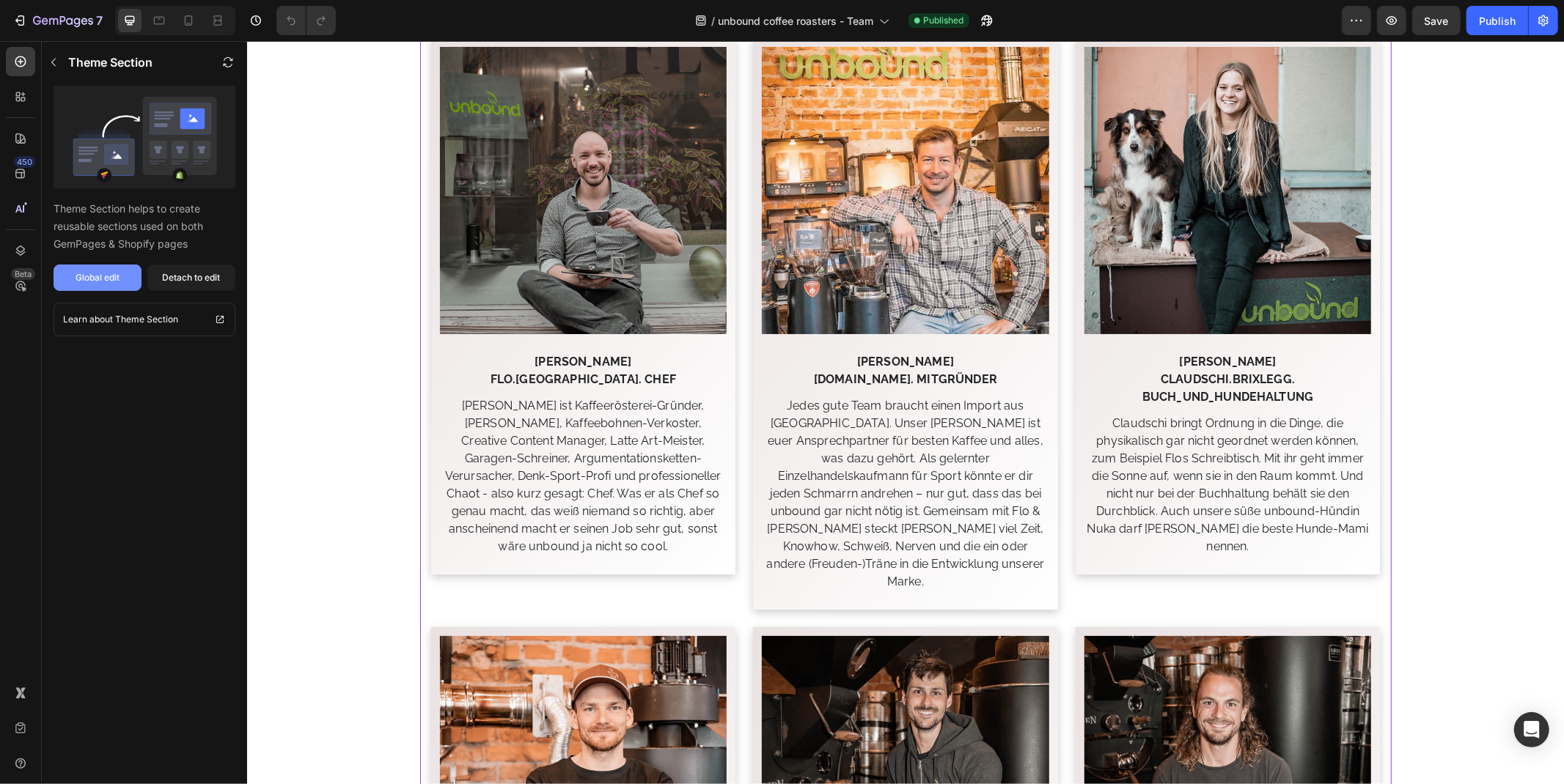
click at [93, 281] on div "Global edit" at bounding box center [98, 278] width 44 height 13
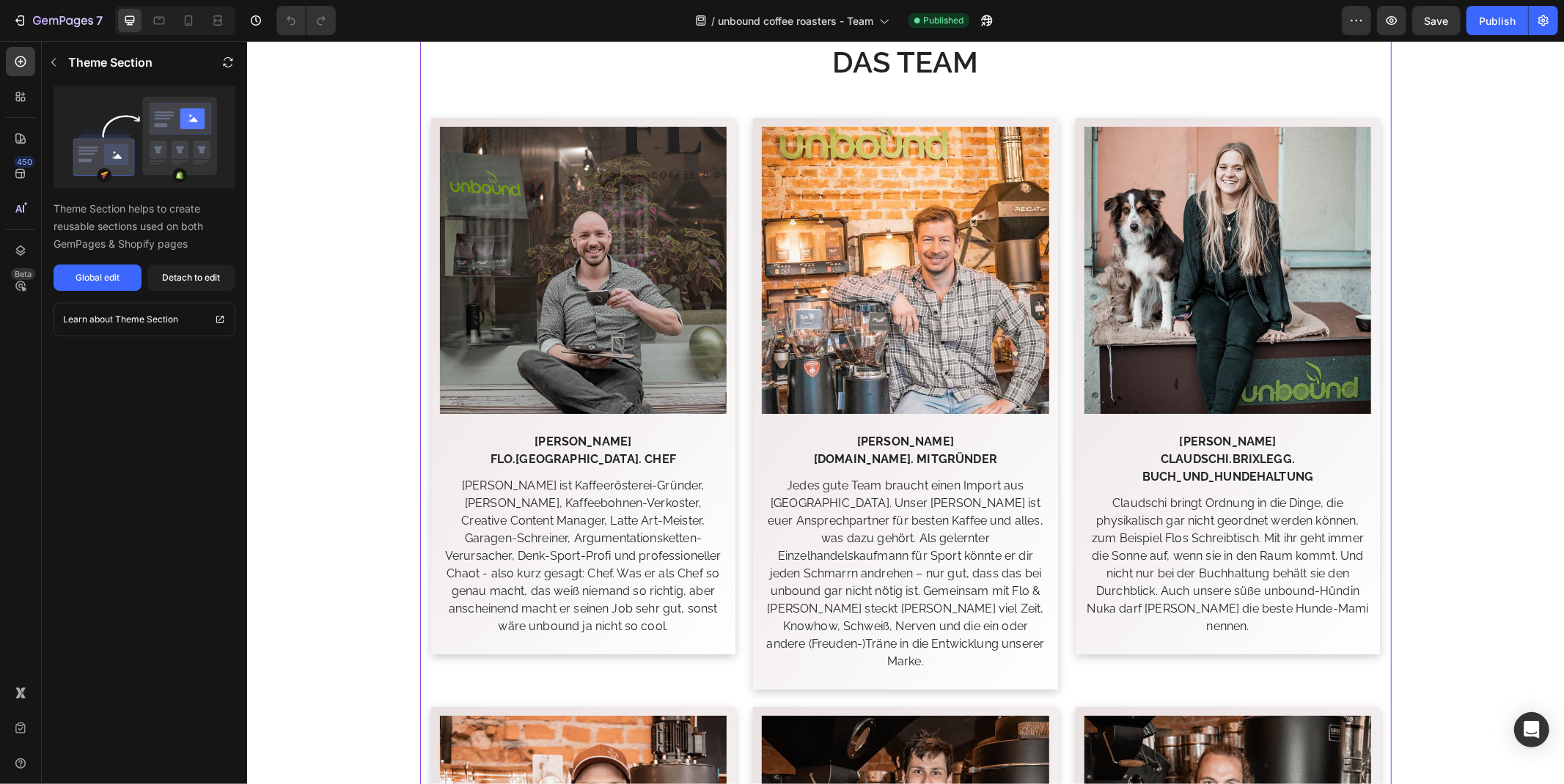
scroll to position [814, 0]
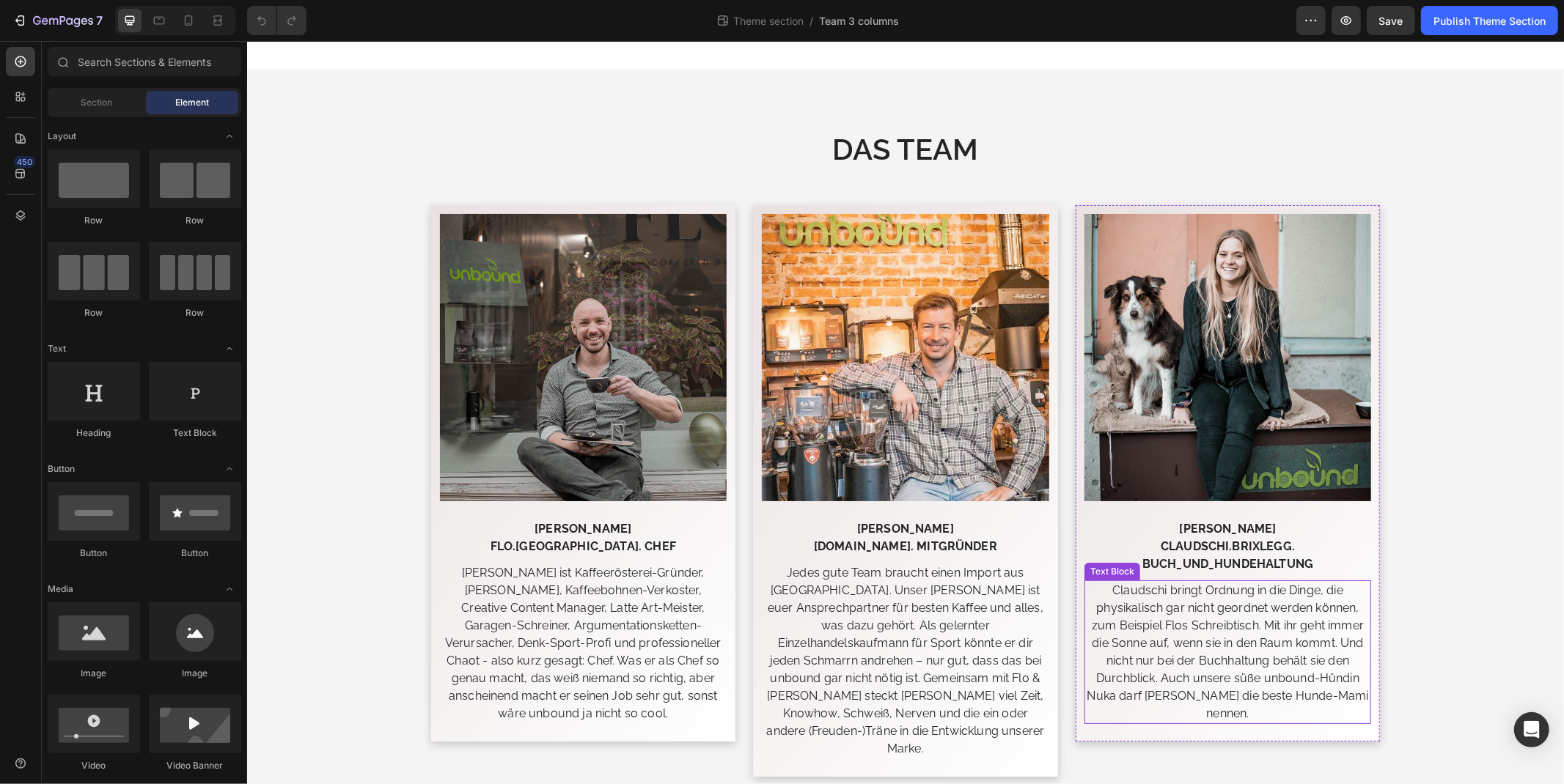
click at [1182, 628] on p "Claudschi bringt Ordnung in die Dinge, die physikalisch gar nicht geordnet werd…" at bounding box center [1226, 651] width 284 height 141
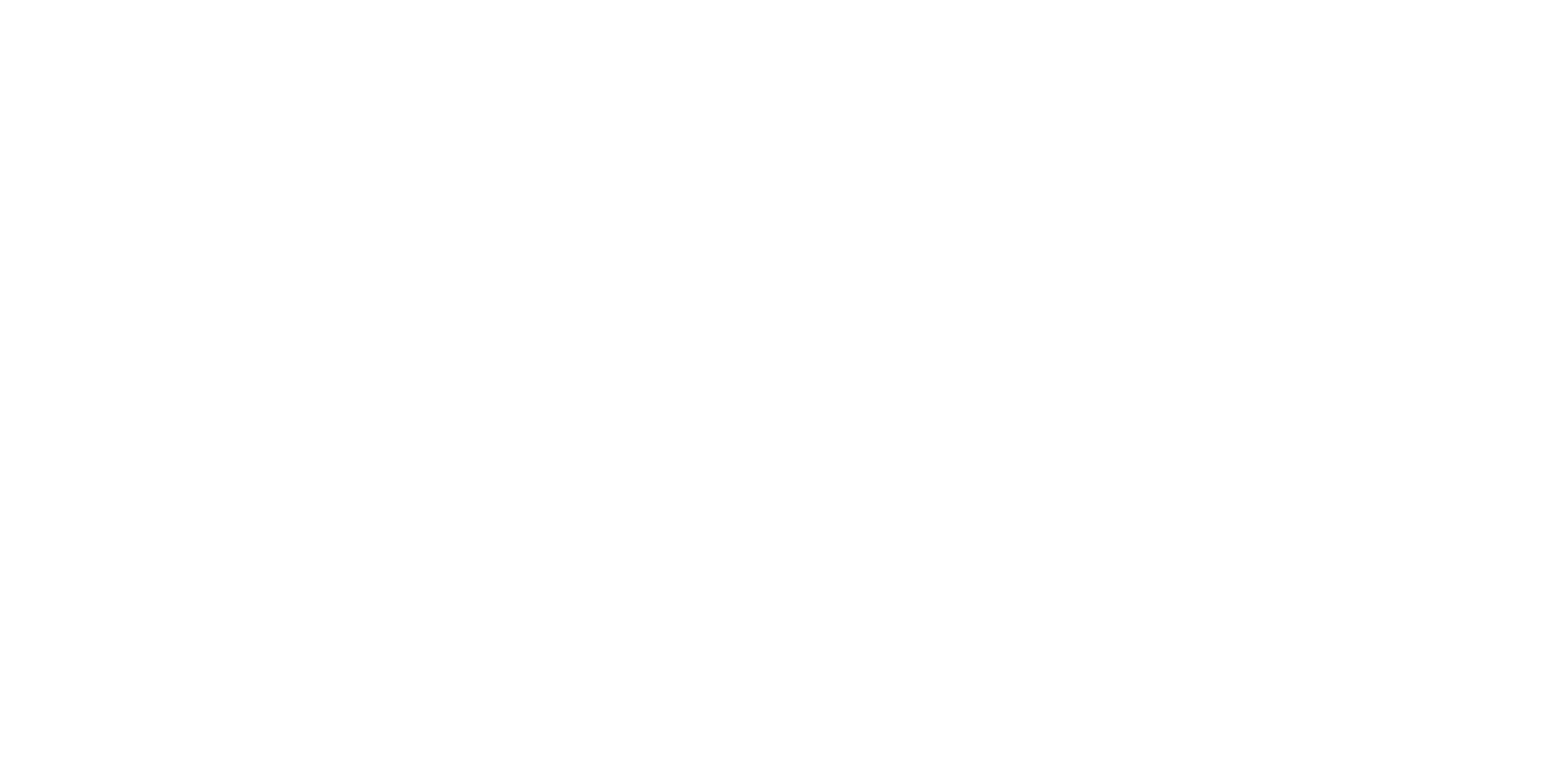
scroll to position [163, 0]
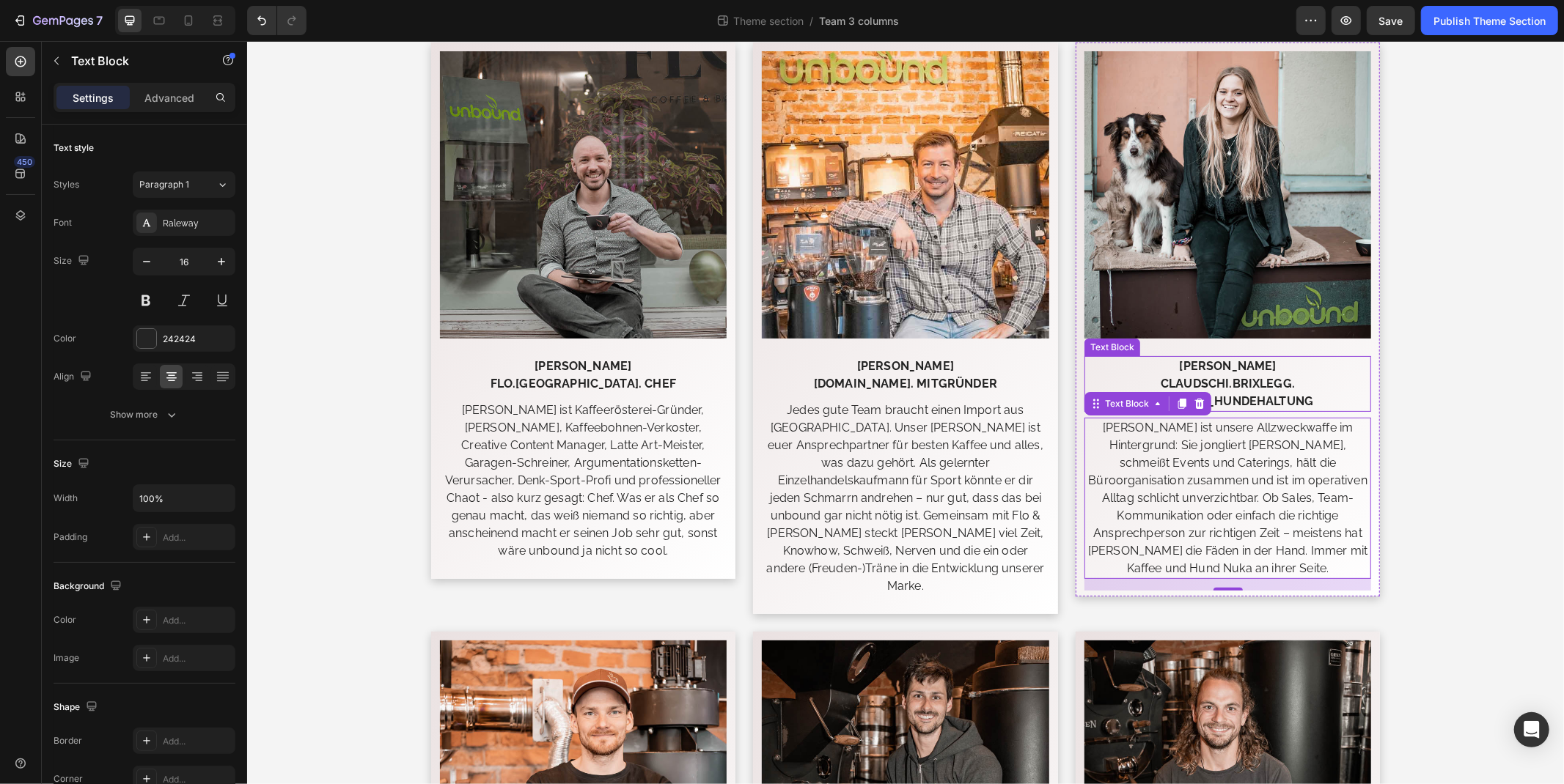
click at [1259, 398] on strong "CLAUDSCHI.BRIXLEGG. BUCH_UND_HUNDEHALTUNG" at bounding box center [1226, 392] width 171 height 32
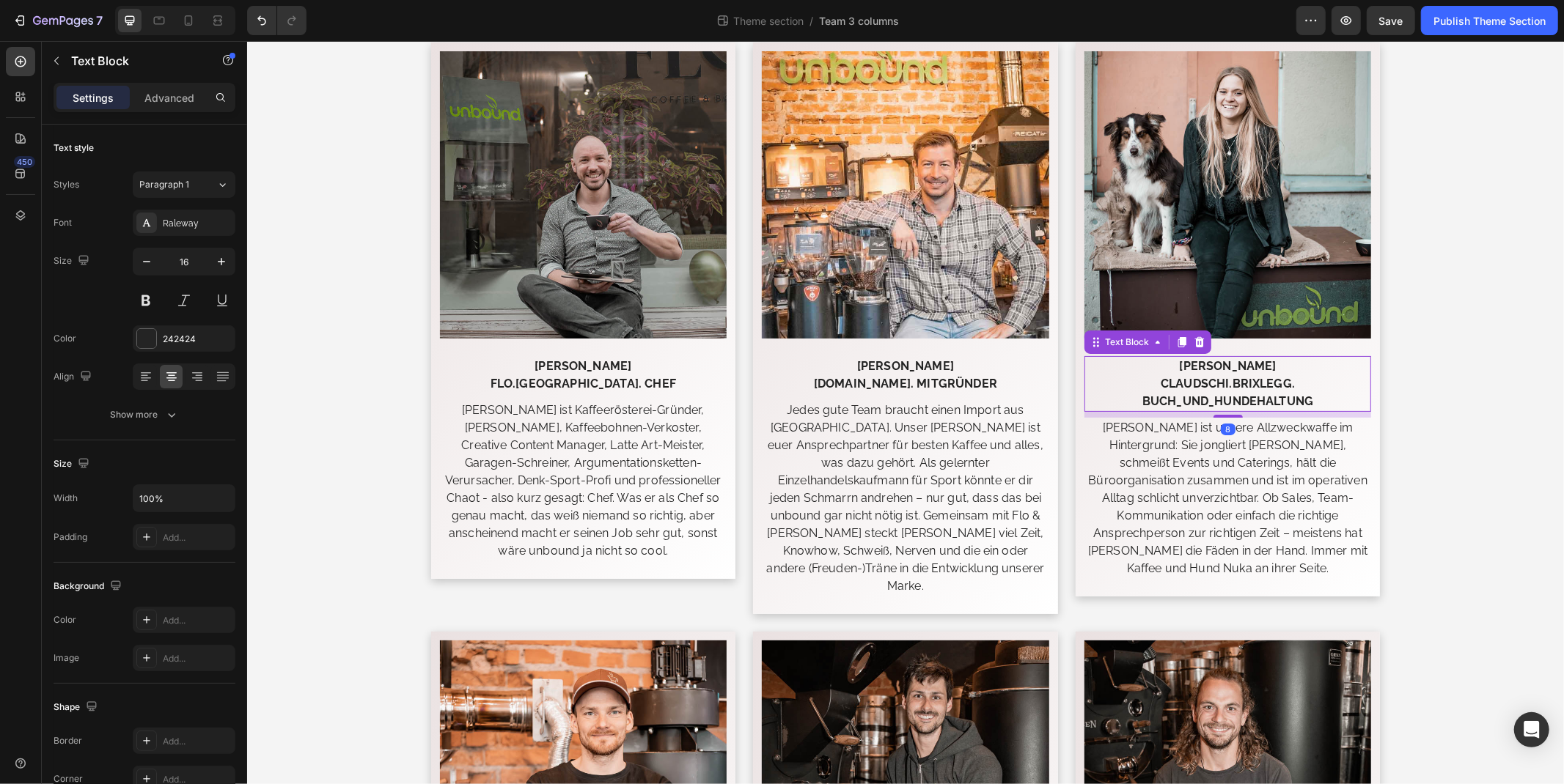
click at [1259, 398] on strong "CLAUDSCHI.BRIXLEGG. BUCH_UND_HUNDEHALTUNG" at bounding box center [1226, 392] width 171 height 32
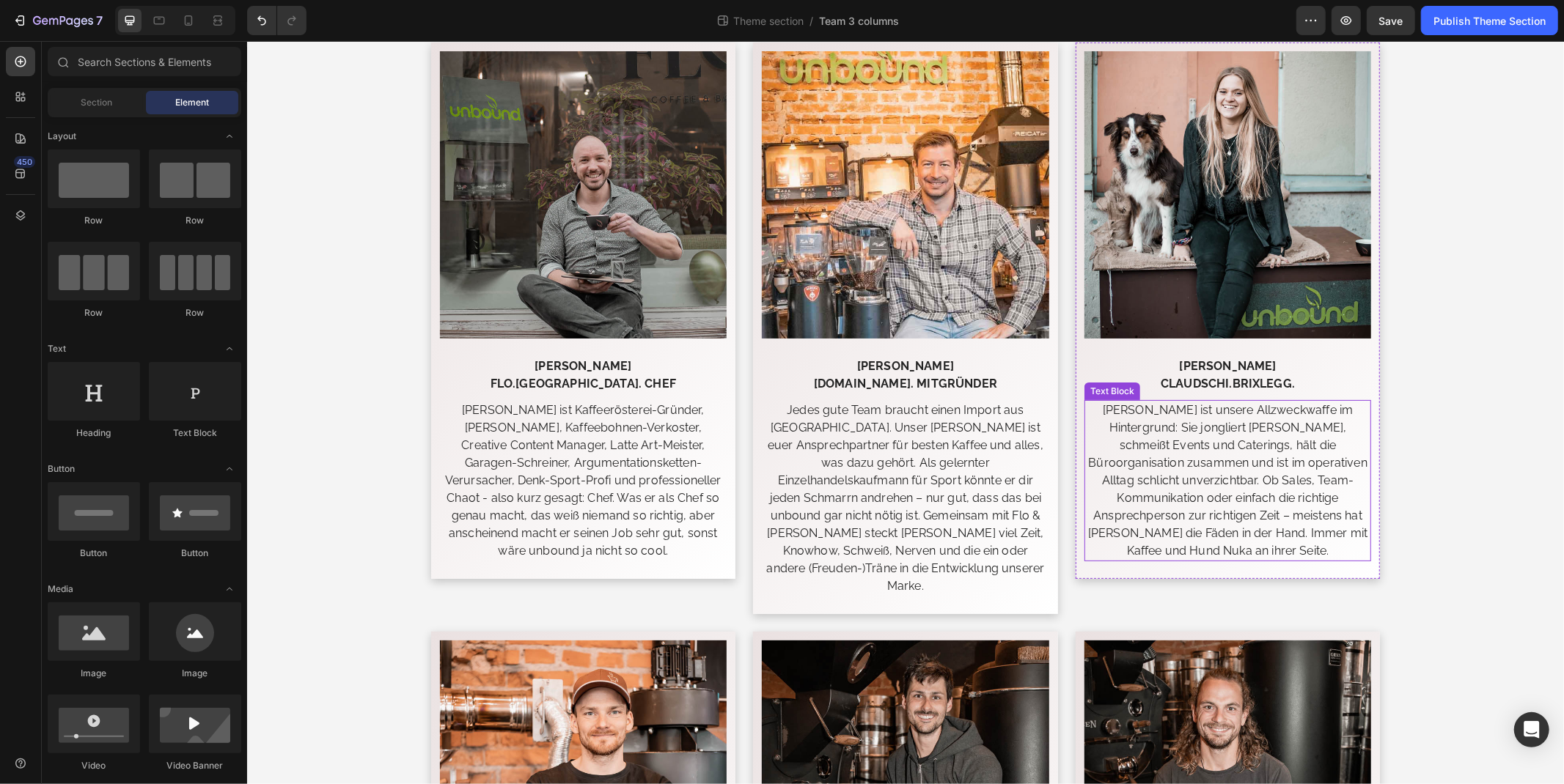
click at [1198, 472] on p "Claudia ist unsere Allzweckwaffe im Hintergrund: Sie jongliert Finanzen, schmei…" at bounding box center [1226, 480] width 284 height 158
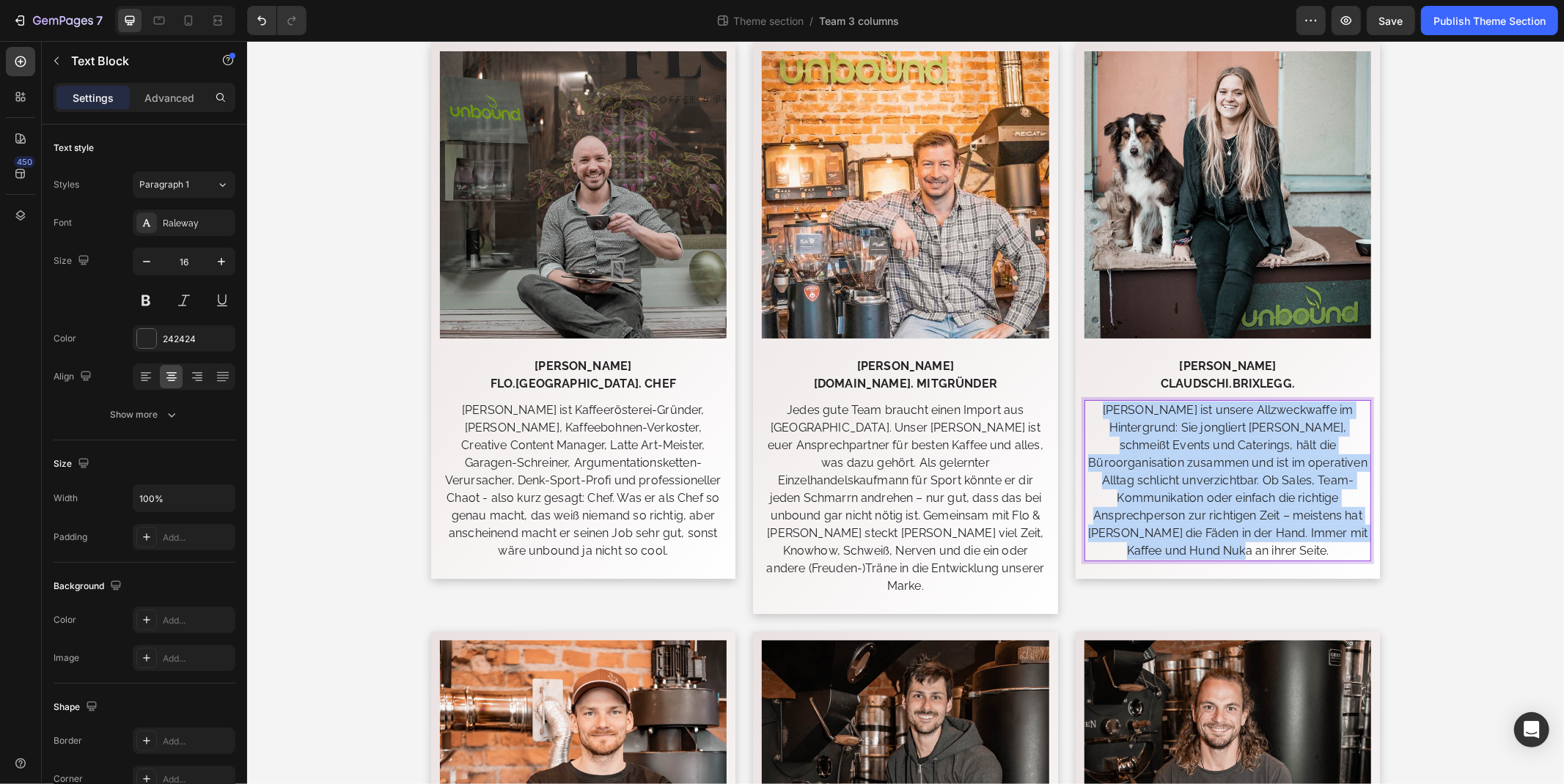
click at [1198, 471] on p "Claudia ist unsere Allzweckwaffe im Hintergrund: Sie jongliert Finanzen, schmei…" at bounding box center [1226, 480] width 284 height 158
click at [1197, 470] on p "Claudia ist unsere Allzweckwaffe im Hintergrund: Sie jongliert Finanzen, schmei…" at bounding box center [1226, 480] width 284 height 158
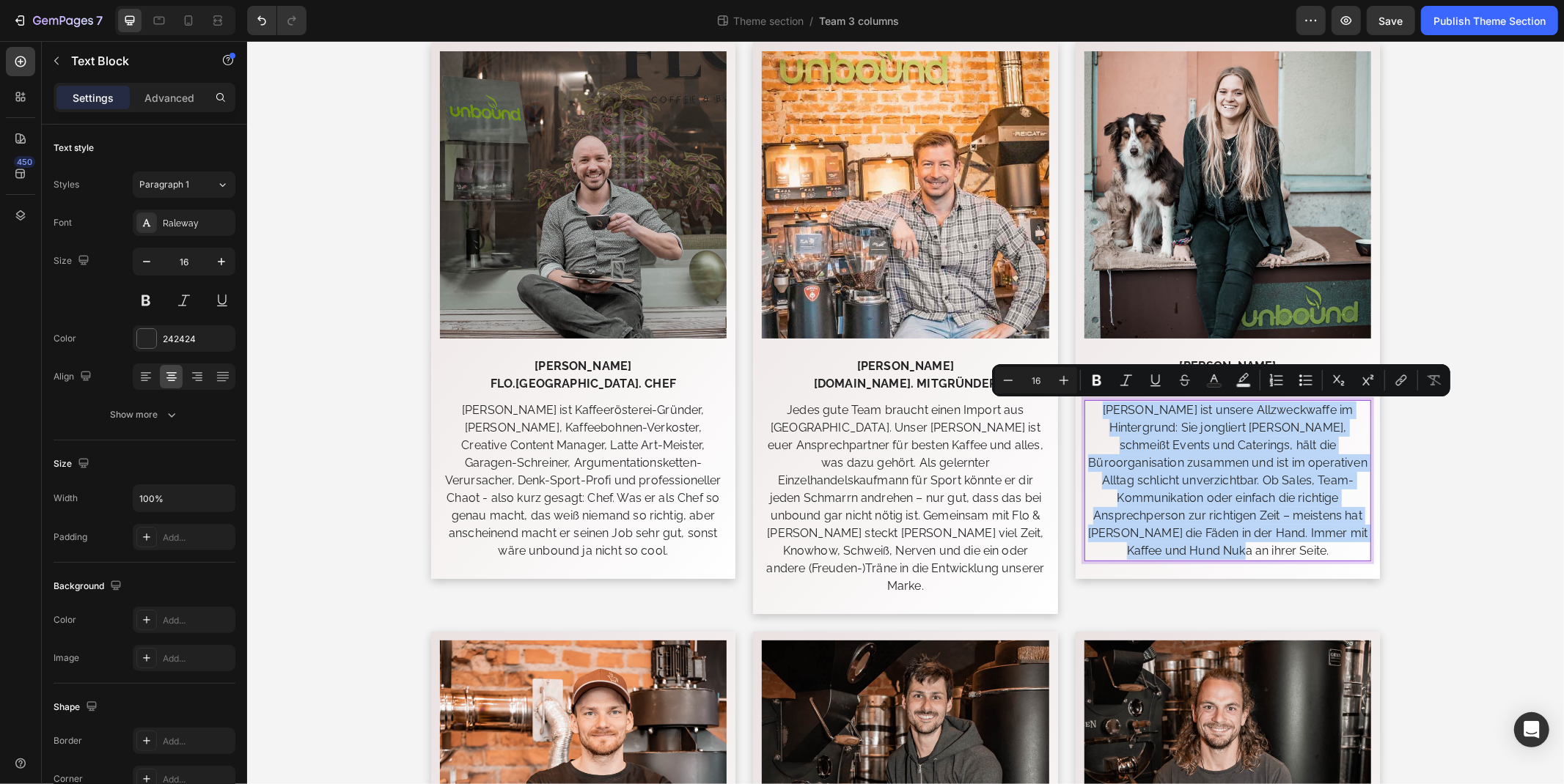
copy p "Claudia ist unsere Allzweckwaffe im Hintergrund: Sie jongliert Finanzen, schmei…"
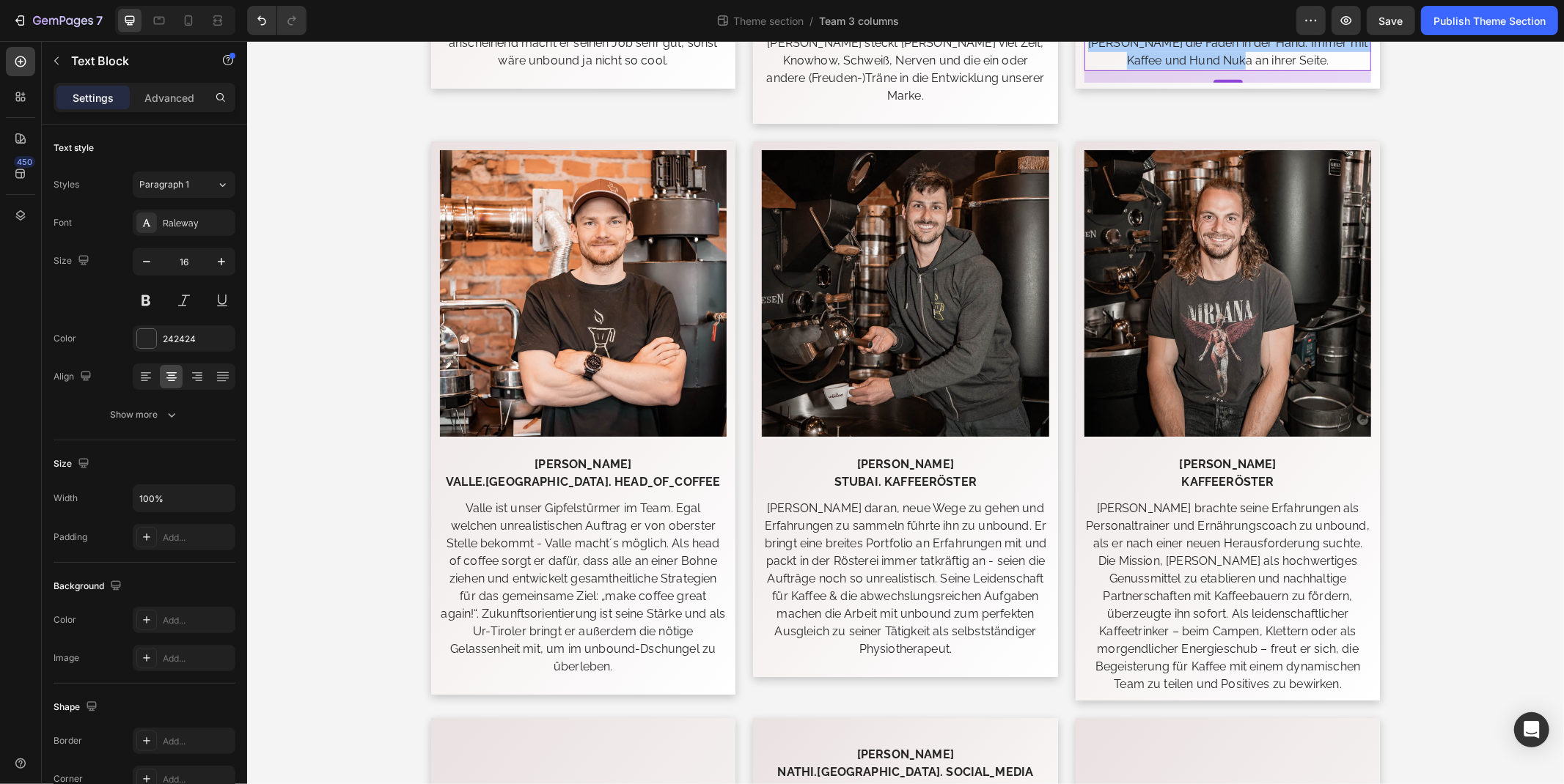
scroll to position [569, 0]
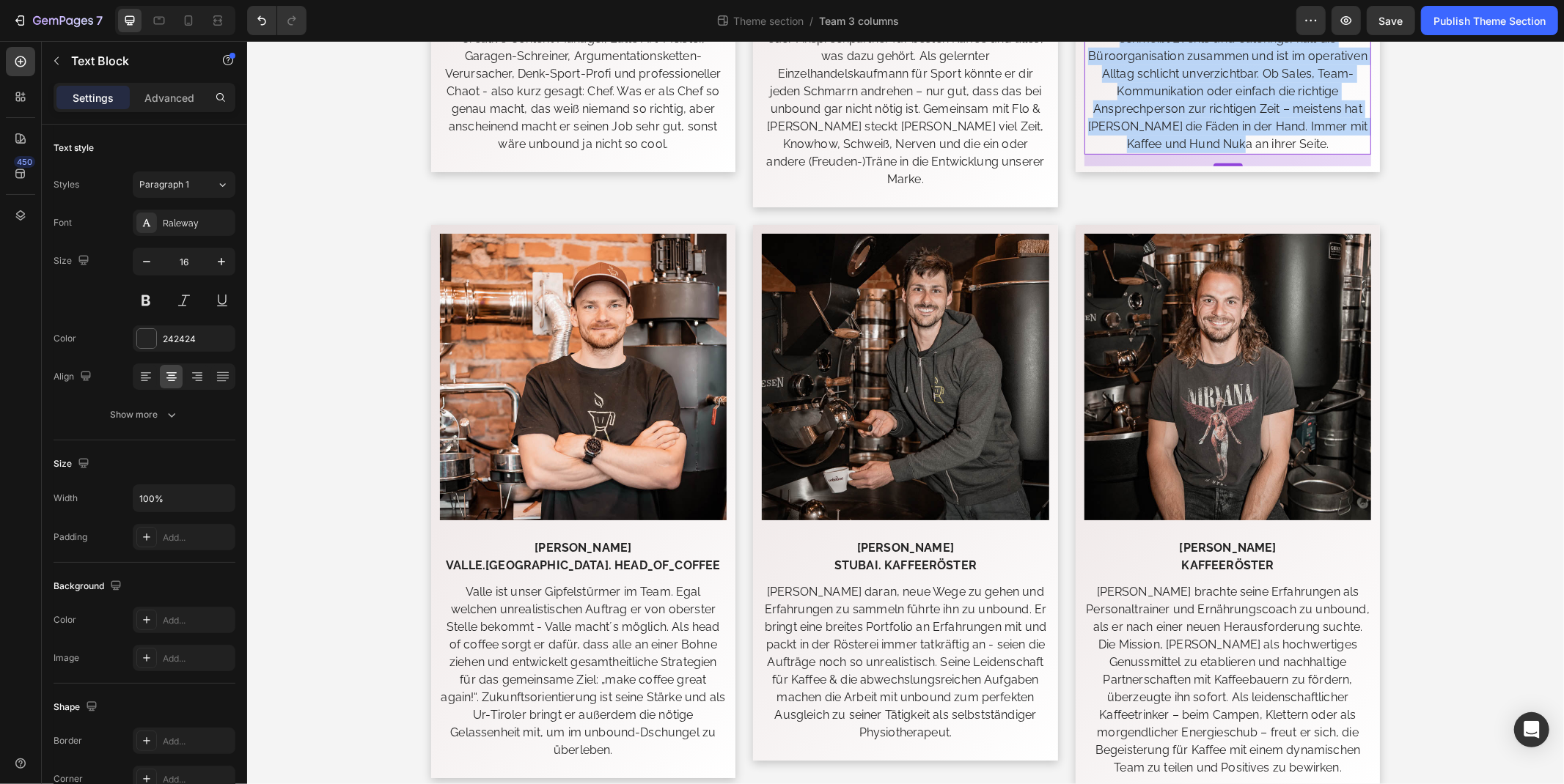
click at [1473, 280] on div "Das Team Heading Image Florian Mayrhofer FLO.INNSBRUCK. CHEF Text Block Florian…" at bounding box center [905, 712] width 1317 height 2423
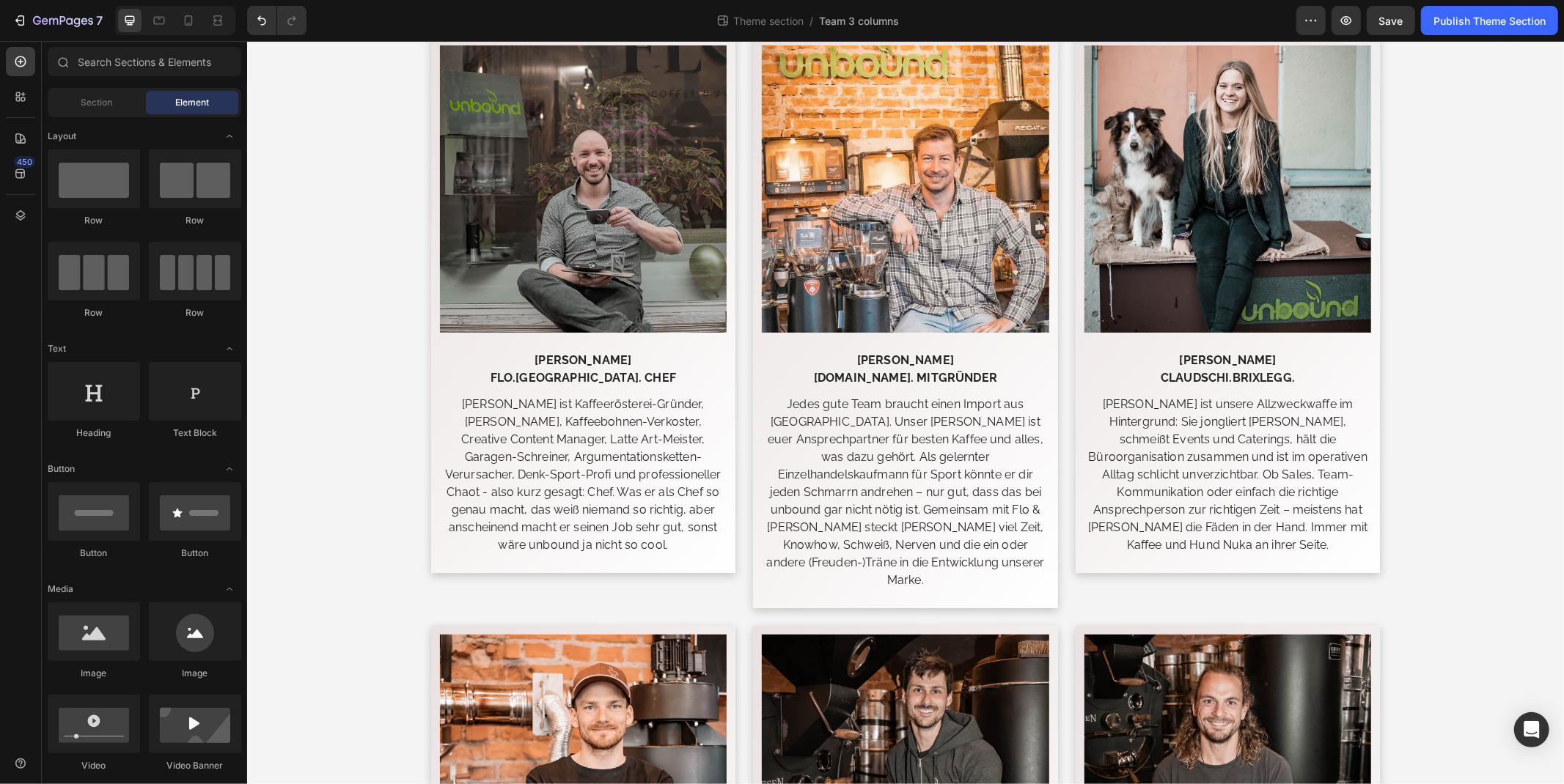
scroll to position [163, 0]
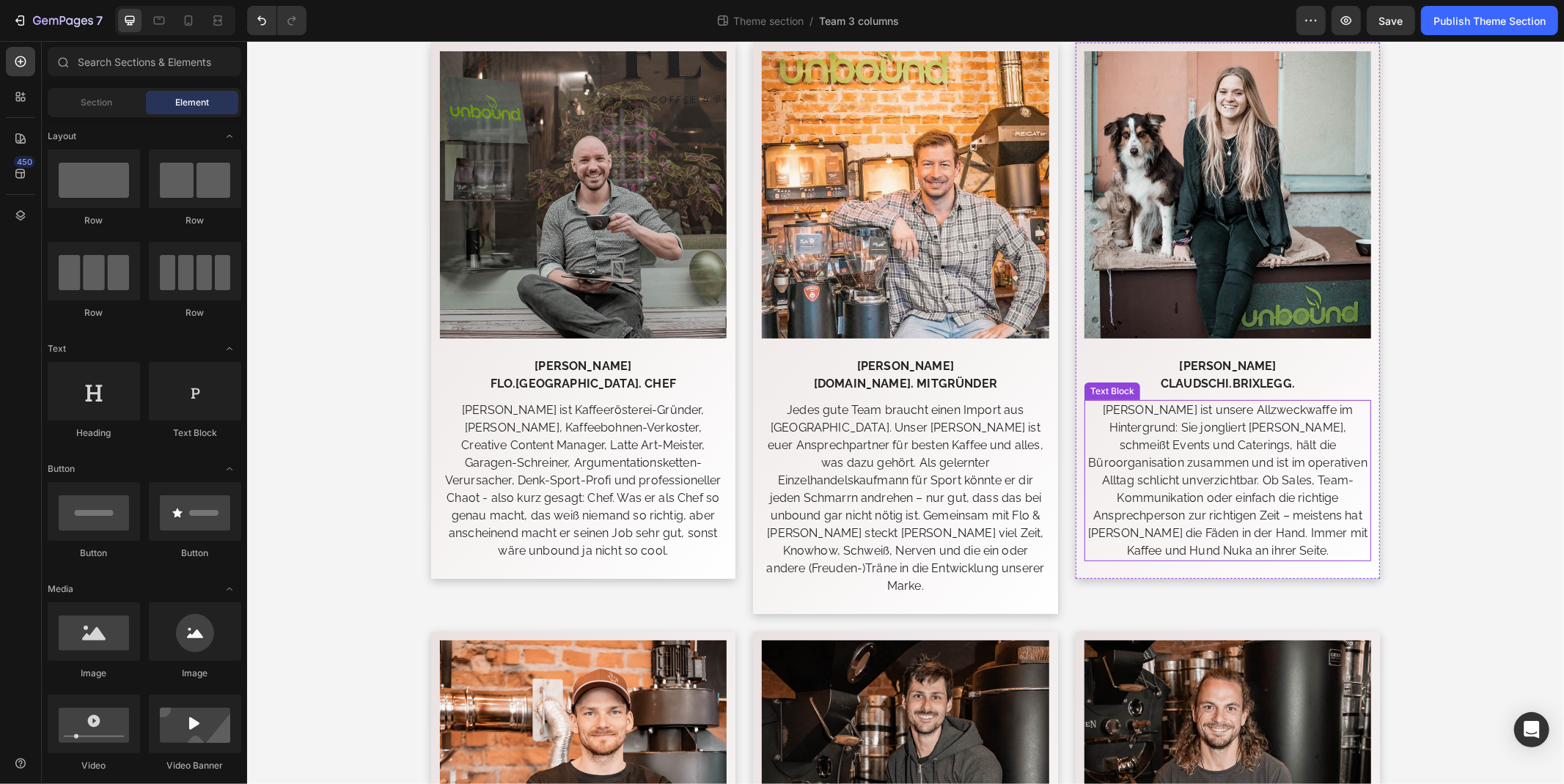
click at [1220, 477] on p "Claudia ist unsere Allzweckwaffe im Hintergrund: Sie jongliert Finanzen, schmei…" at bounding box center [1226, 480] width 284 height 158
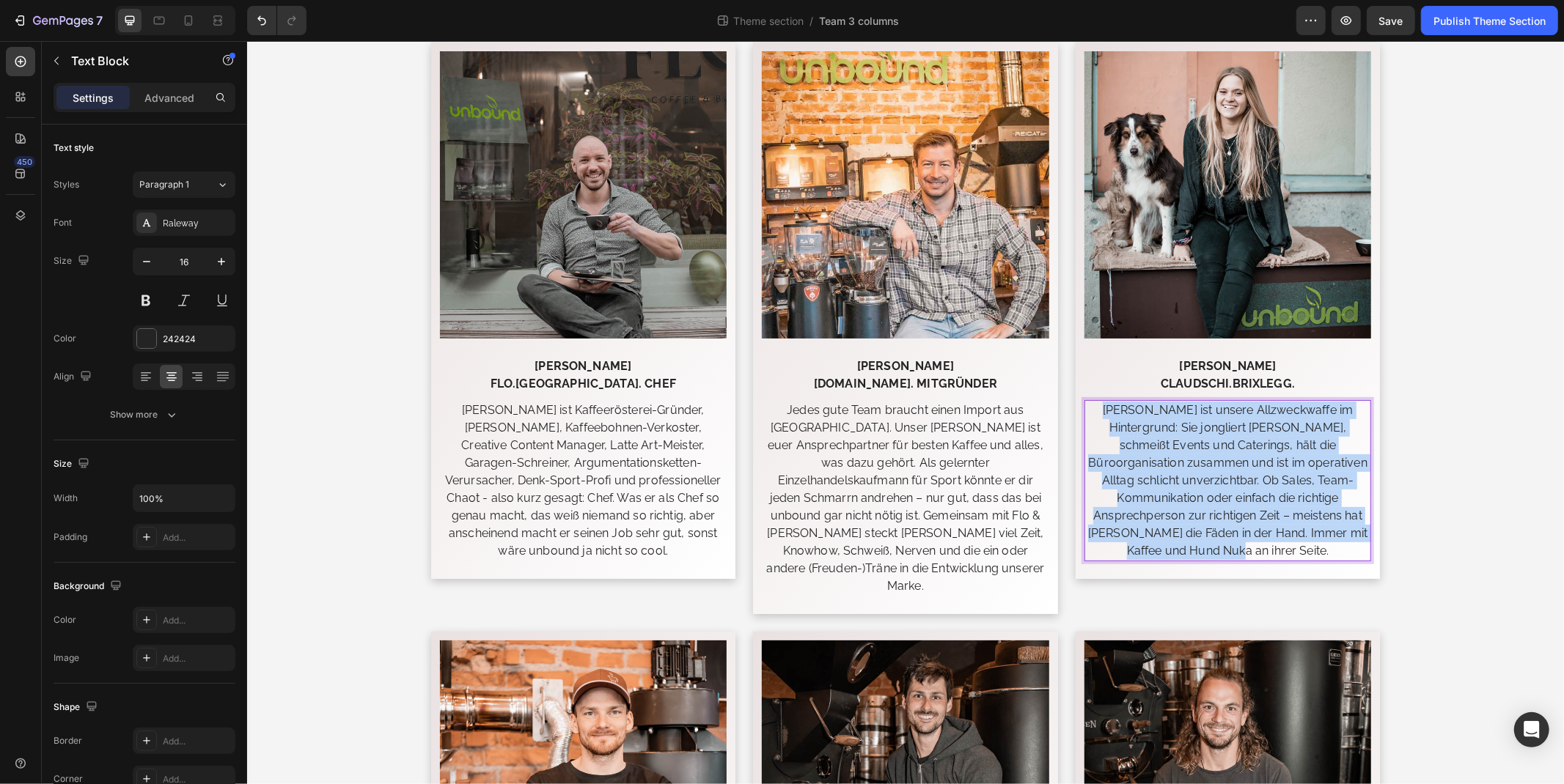
click at [1219, 477] on p "Claudia ist unsere Allzweckwaffe im Hintergrund: Sie jongliert Finanzen, schmei…" at bounding box center [1226, 480] width 284 height 158
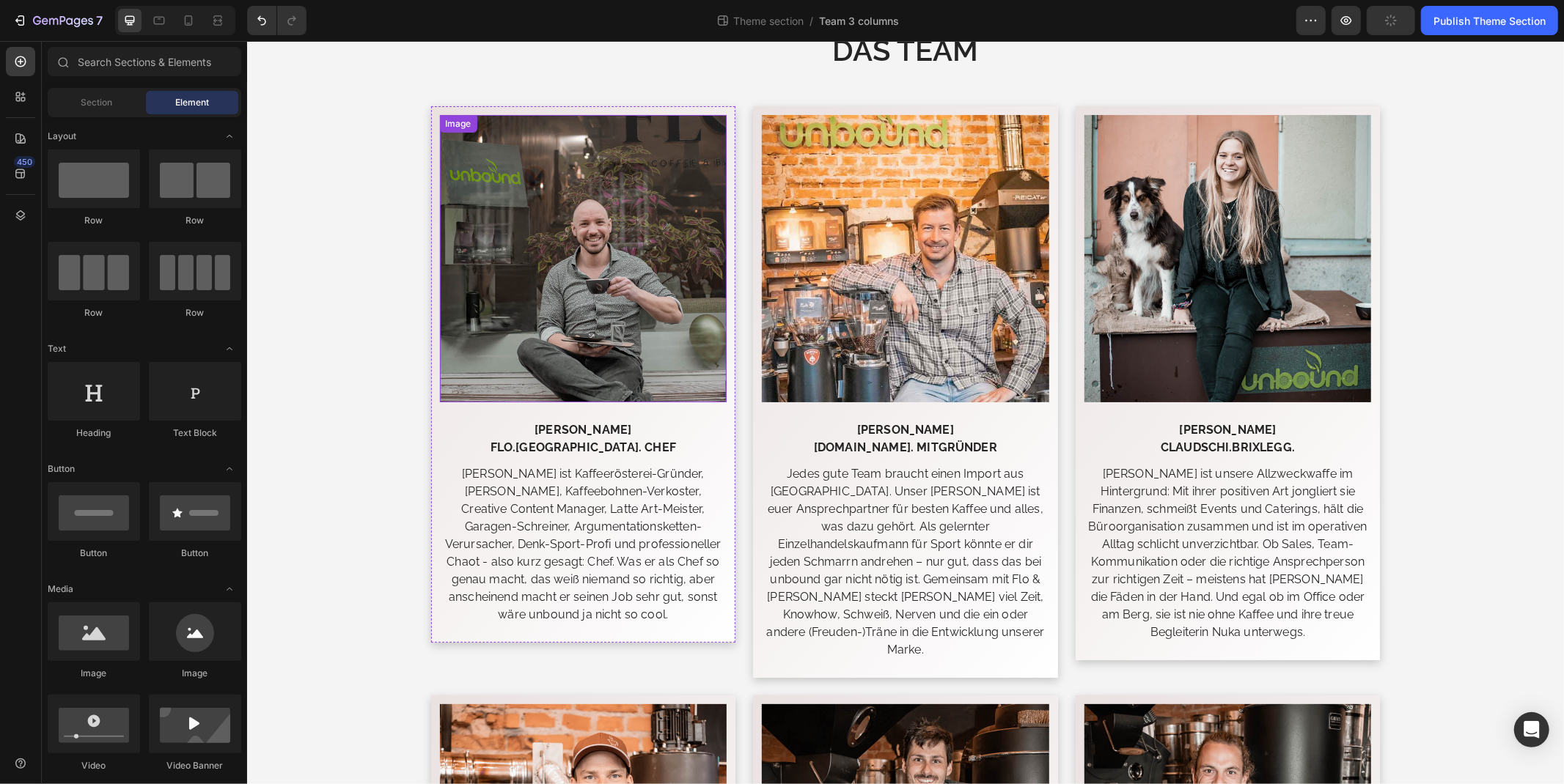
scroll to position [81, 0]
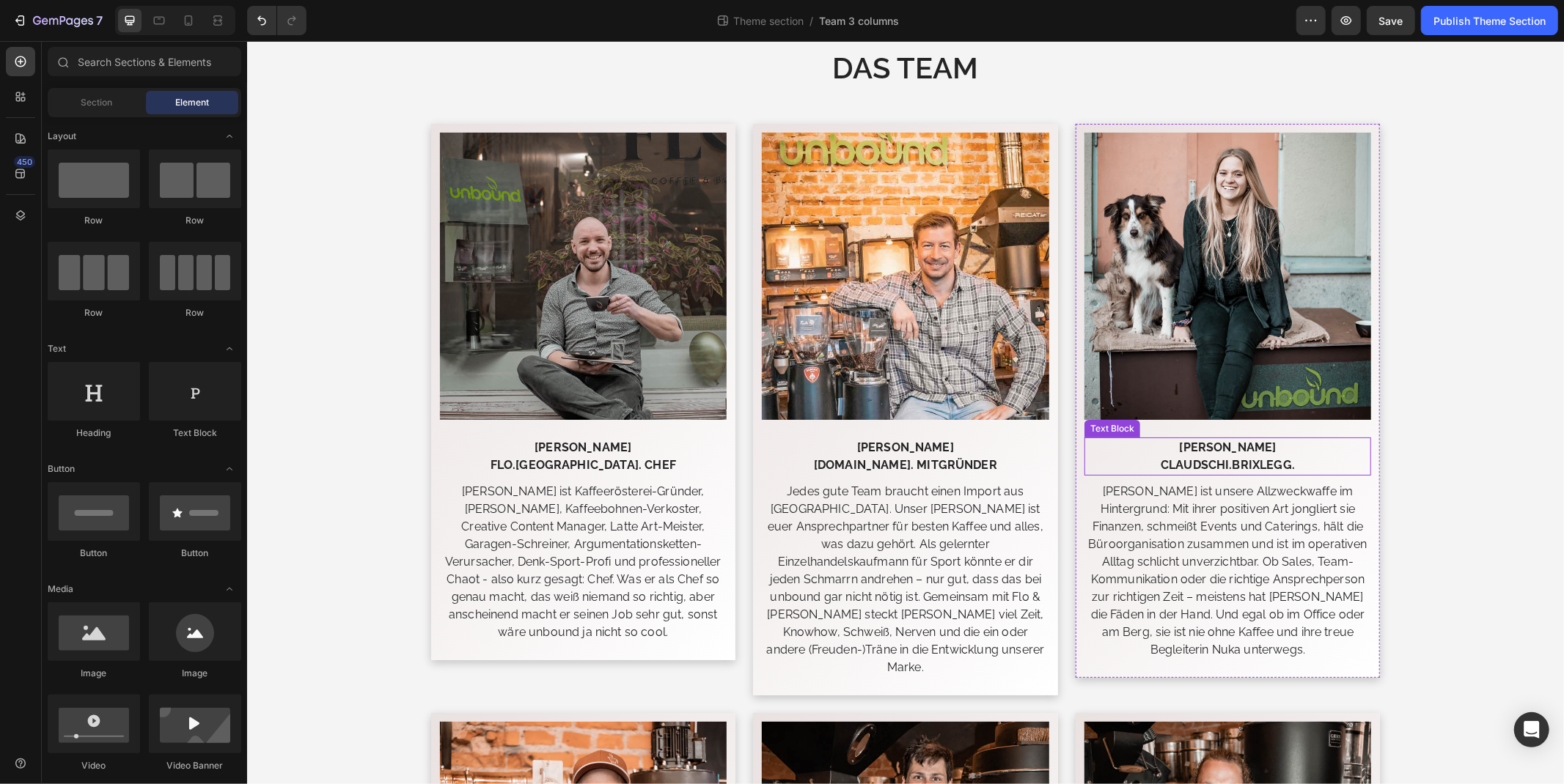
click at [1302, 443] on p "Claudia Wimpissinger" at bounding box center [1226, 447] width 284 height 17
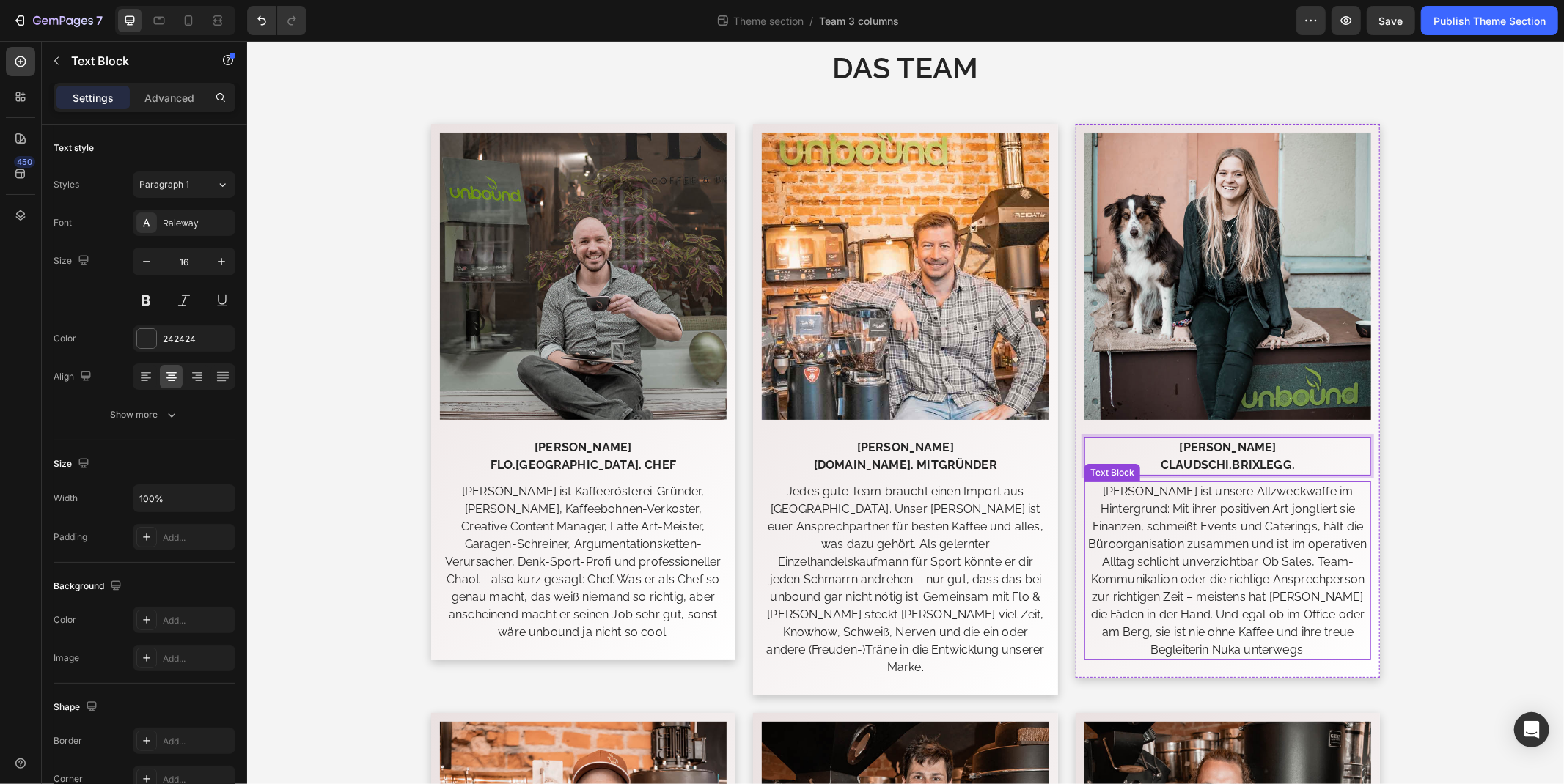
click at [1310, 559] on p "Claudia ist unsere Allzweckwaffe im Hintergrund: Mit ihrer positiven Art jongli…" at bounding box center [1226, 570] width 284 height 176
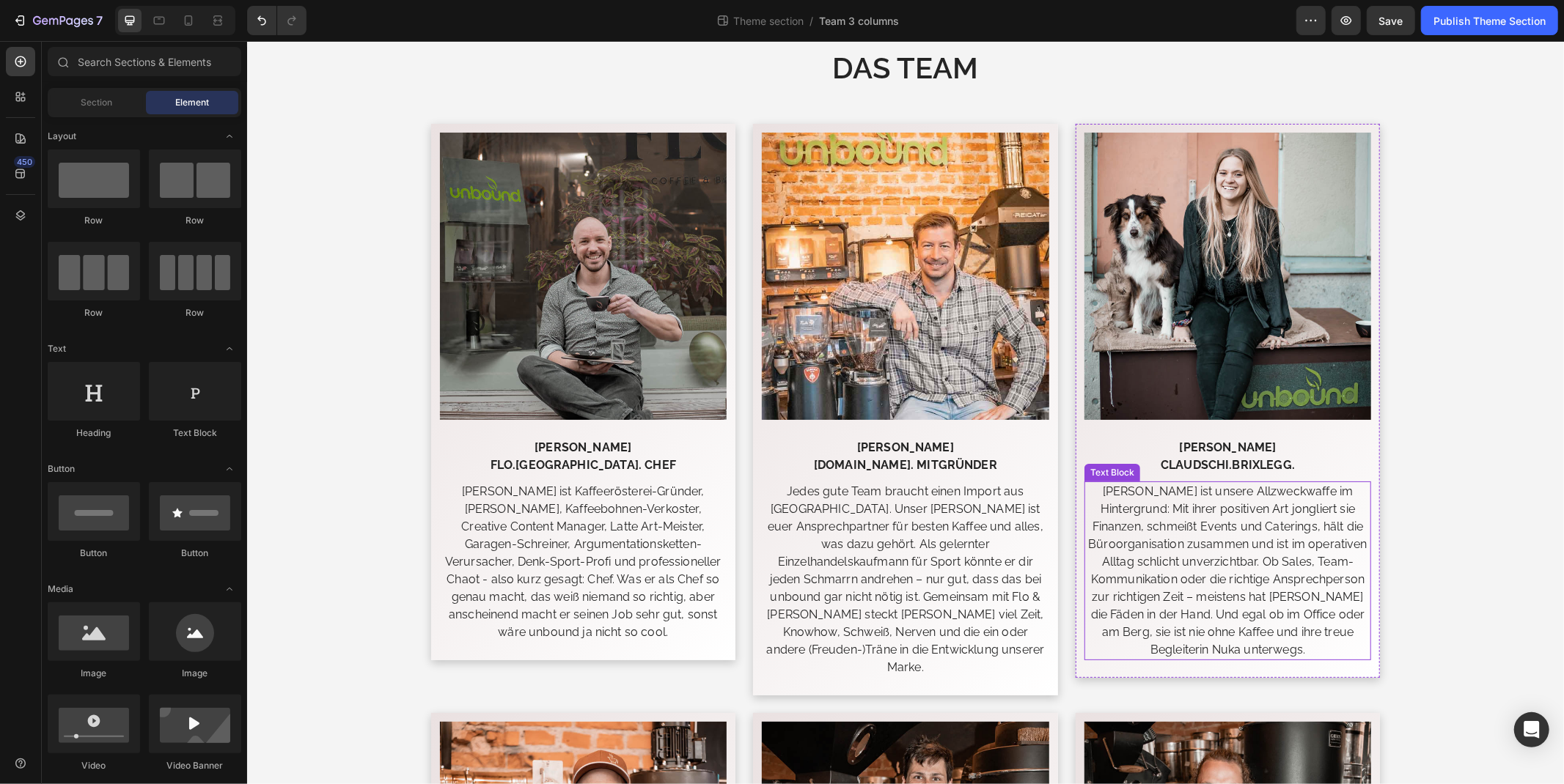
click at [1162, 610] on p "Claudia ist unsere Allzweckwaffe im Hintergrund: Mit ihrer positiven Art jongli…" at bounding box center [1226, 570] width 284 height 176
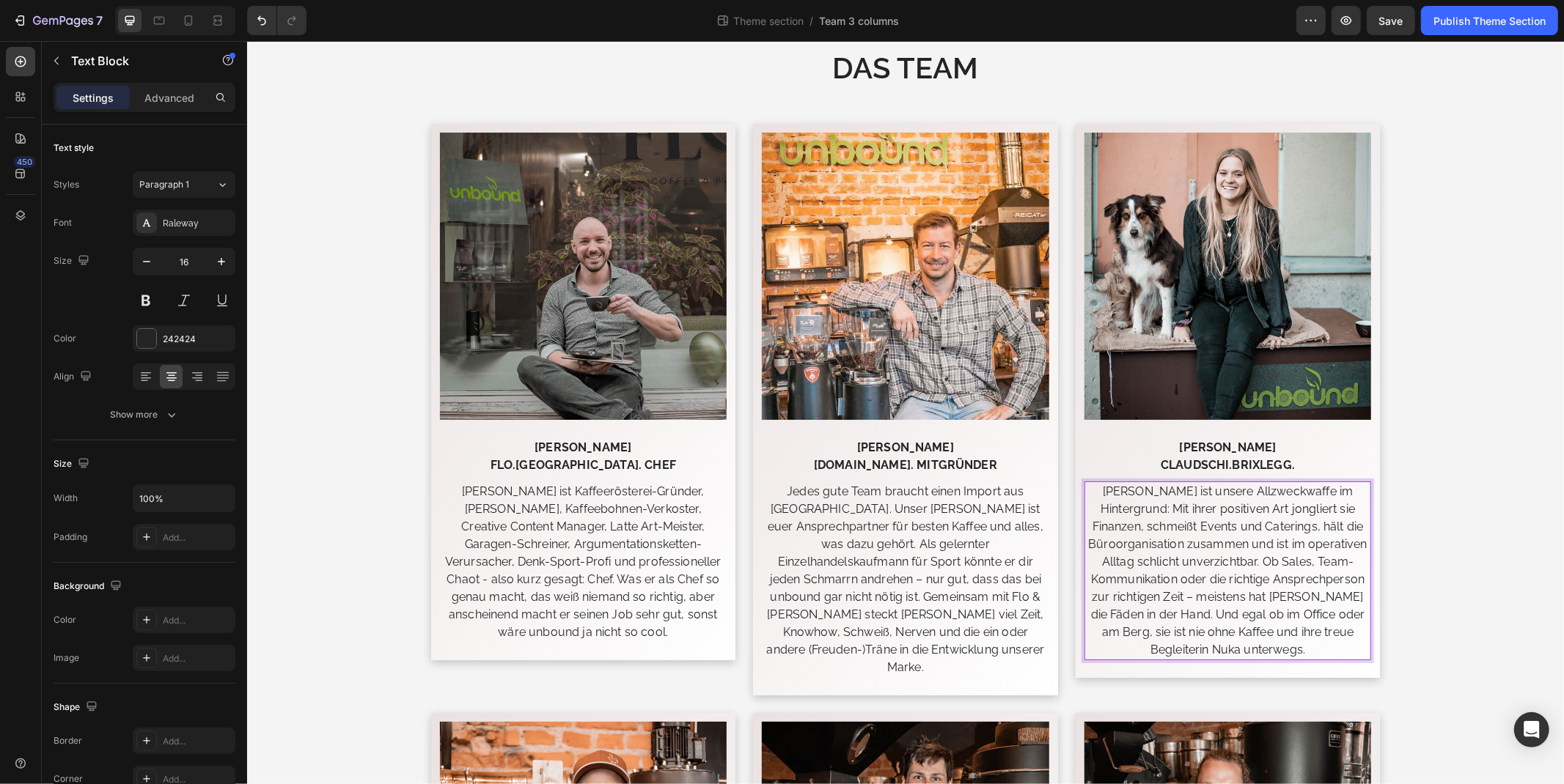
click at [1160, 613] on p "Claudia ist unsere Allzweckwaffe im Hintergrund: Mit ihrer positiven Art jongli…" at bounding box center [1226, 570] width 284 height 176
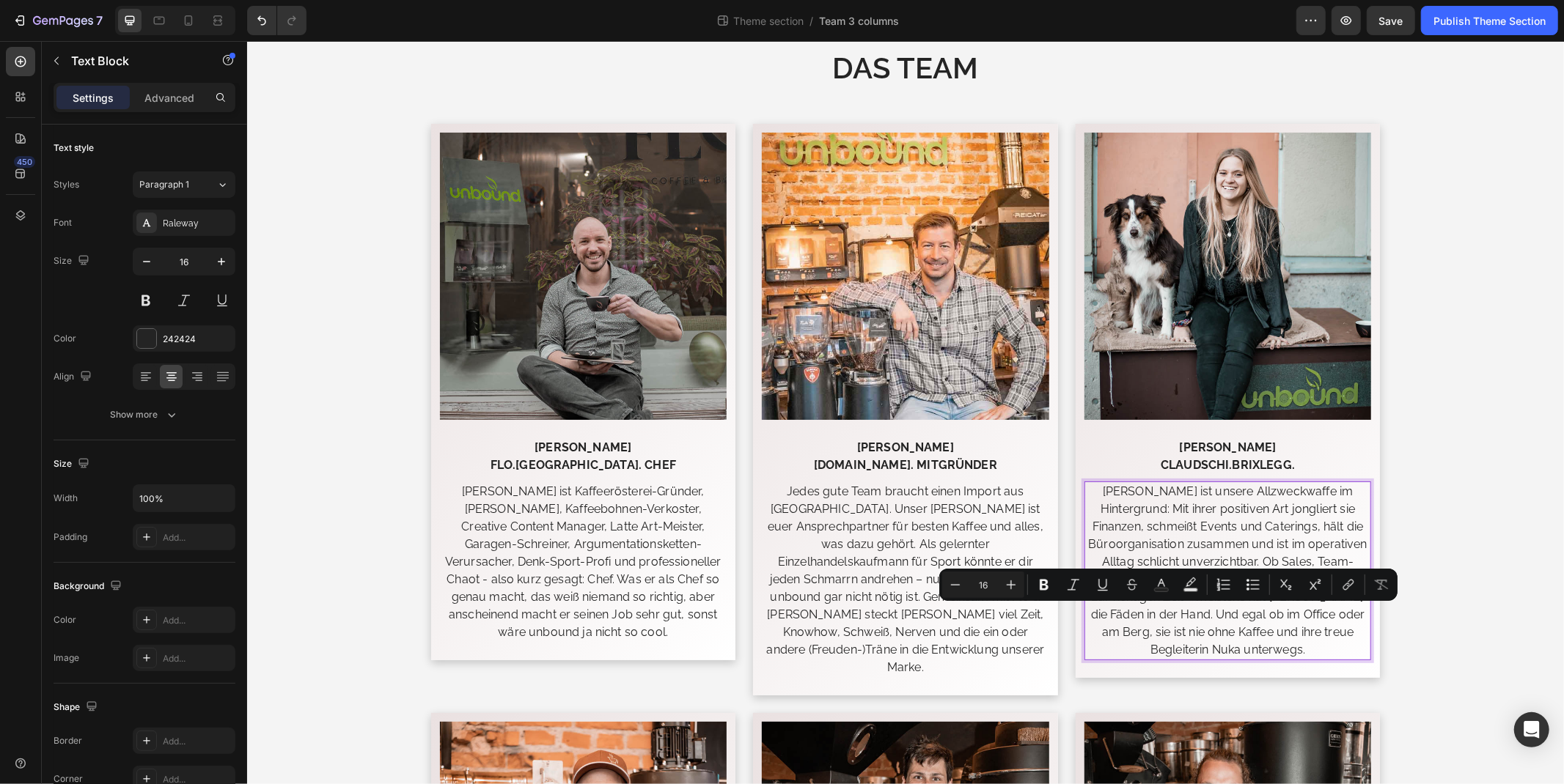
click at [1213, 613] on p "Claudia ist unsere Allzweckwaffe im Hintergrund: Mit ihrer positiven Art jongli…" at bounding box center [1226, 570] width 284 height 176
click at [1216, 613] on p "Claudia ist unsere Allzweckwaffe im Hintergrund: Mit ihrer positiven Art jongli…" at bounding box center [1226, 570] width 284 height 176
drag, startPoint x: 1213, startPoint y: 613, endPoint x: 1156, endPoint y: 616, distance: 57.1
click at [1156, 616] on p "Claudia ist unsere Allzweckwaffe im Hintergrund: Mit ihrer positiven Art jongli…" at bounding box center [1226, 570] width 284 height 176
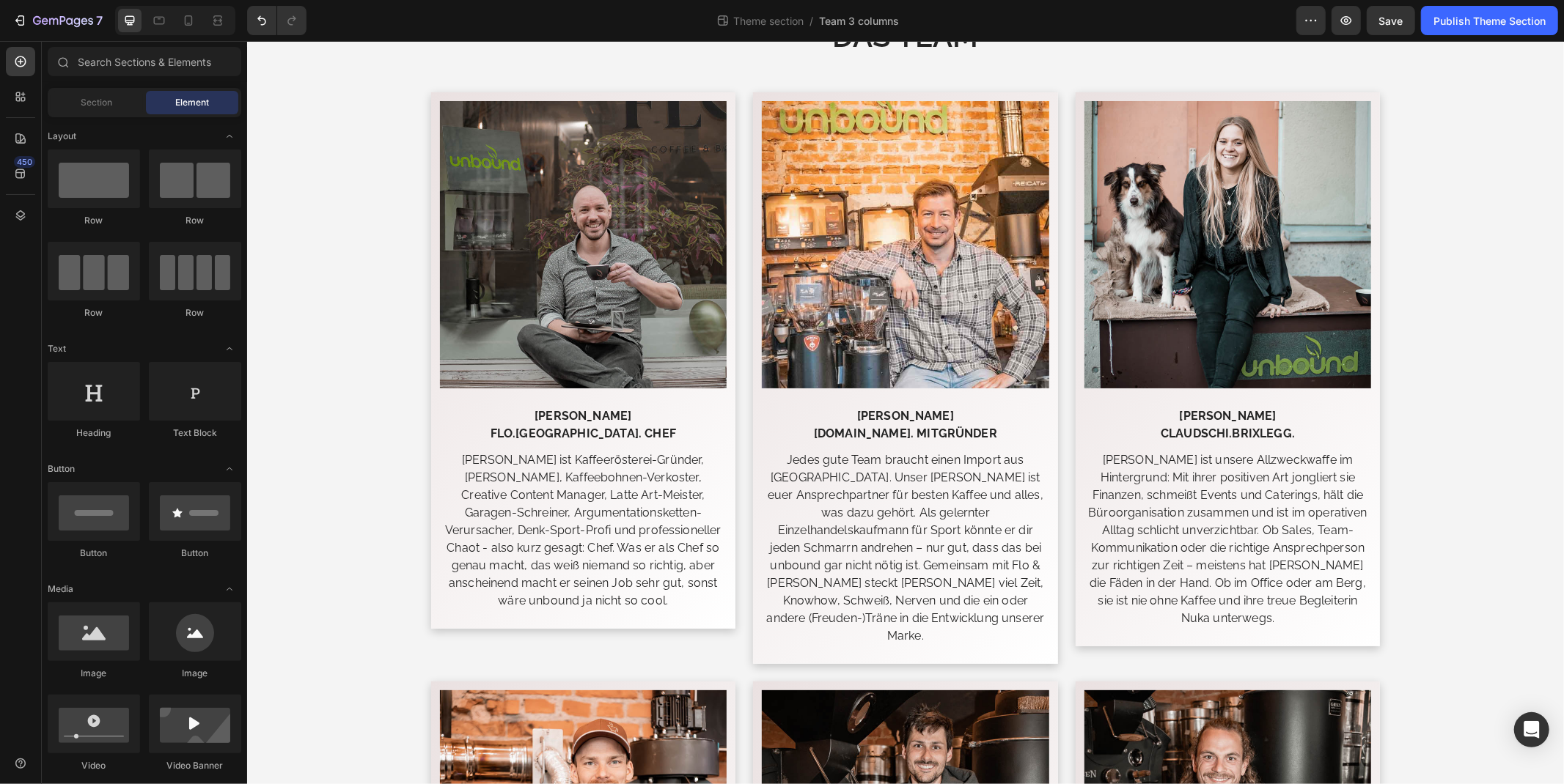
scroll to position [163, 0]
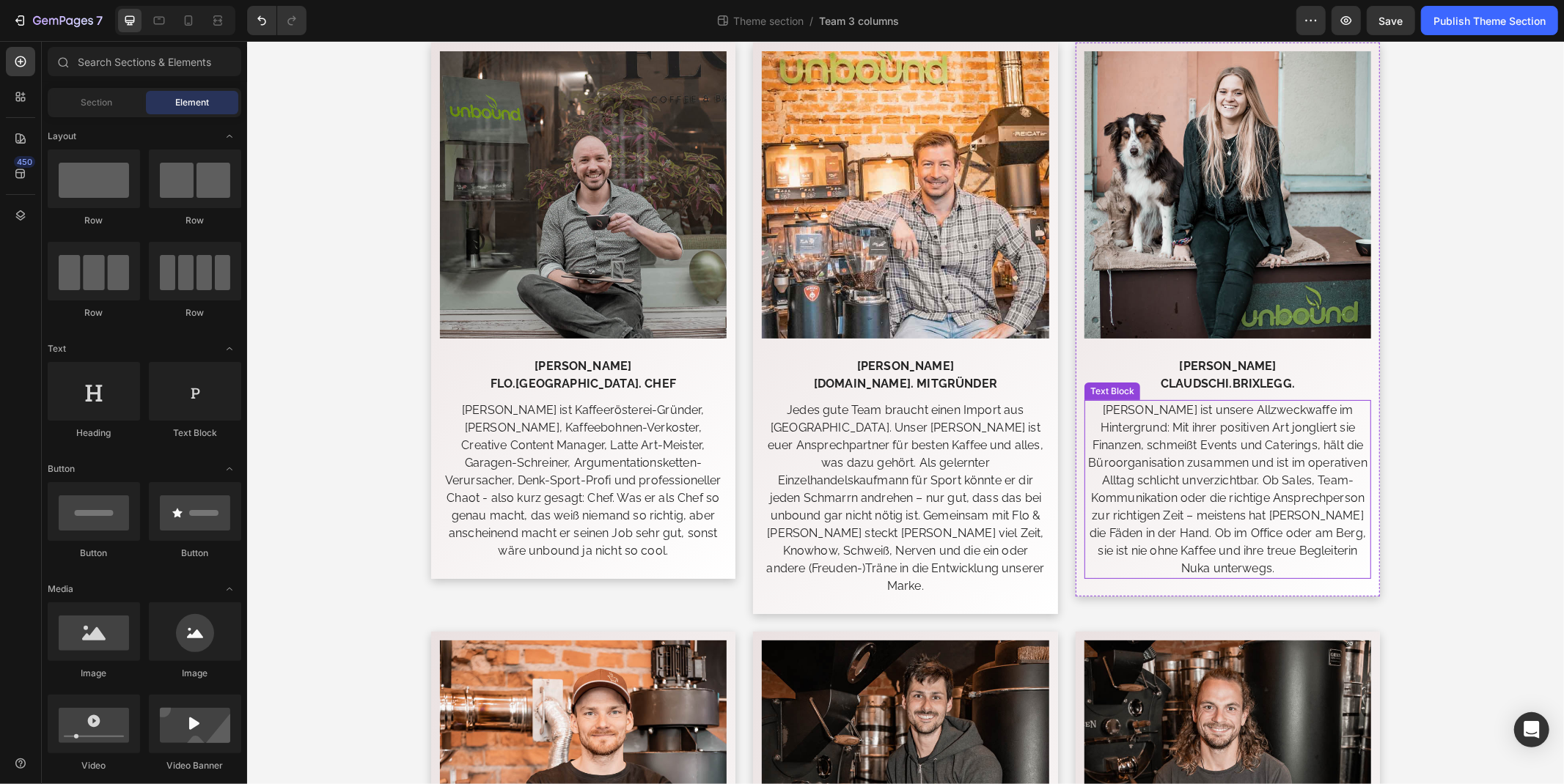
click at [1257, 506] on p "Claudia ist unsere Allzweckwaffe im Hintergrund: Mit ihrer positiven Art jongli…" at bounding box center [1226, 489] width 284 height 176
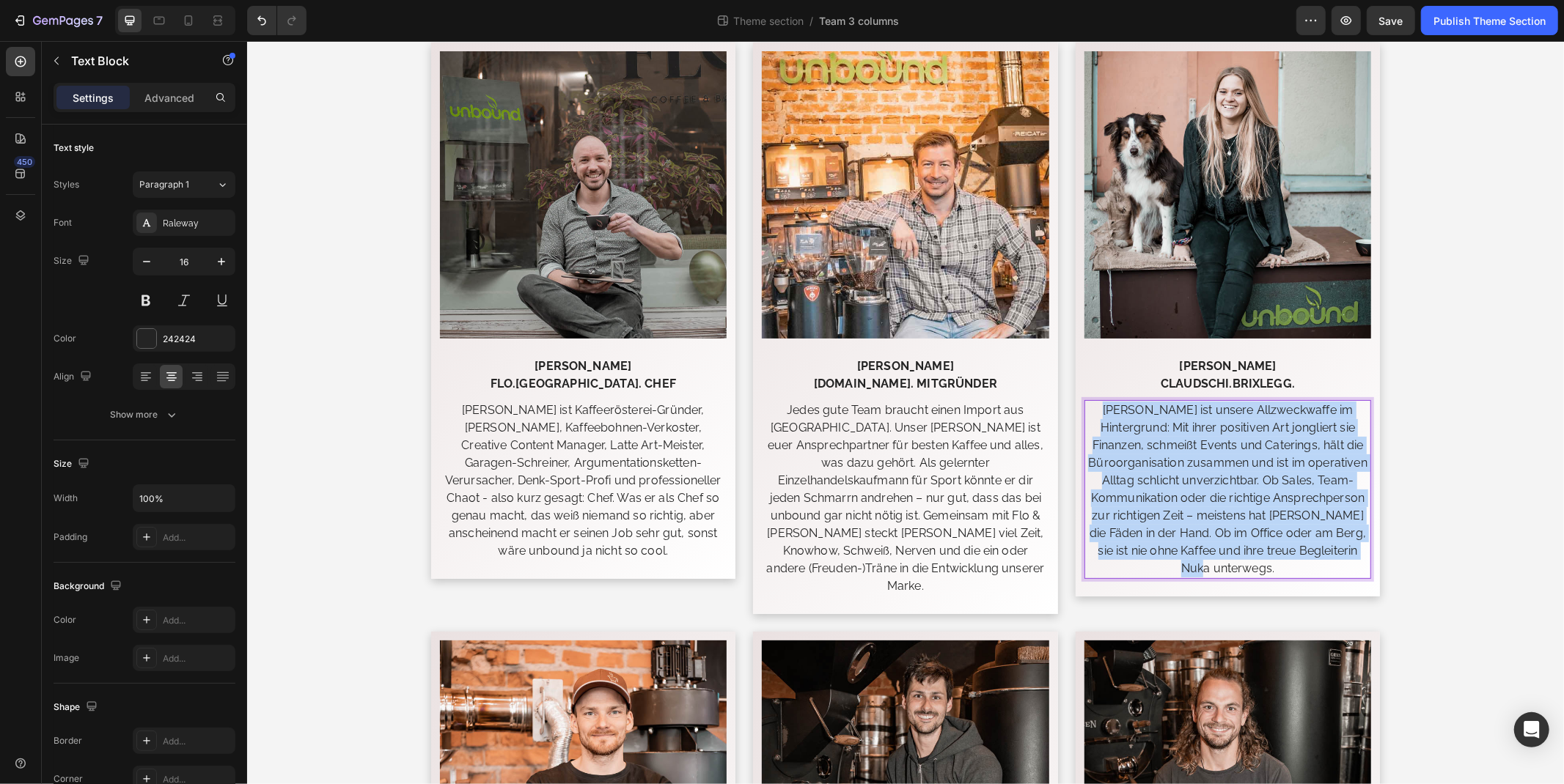
click at [1257, 506] on p "Claudia ist unsere Allzweckwaffe im Hintergrund: Mit ihrer positiven Art jongli…" at bounding box center [1226, 489] width 284 height 176
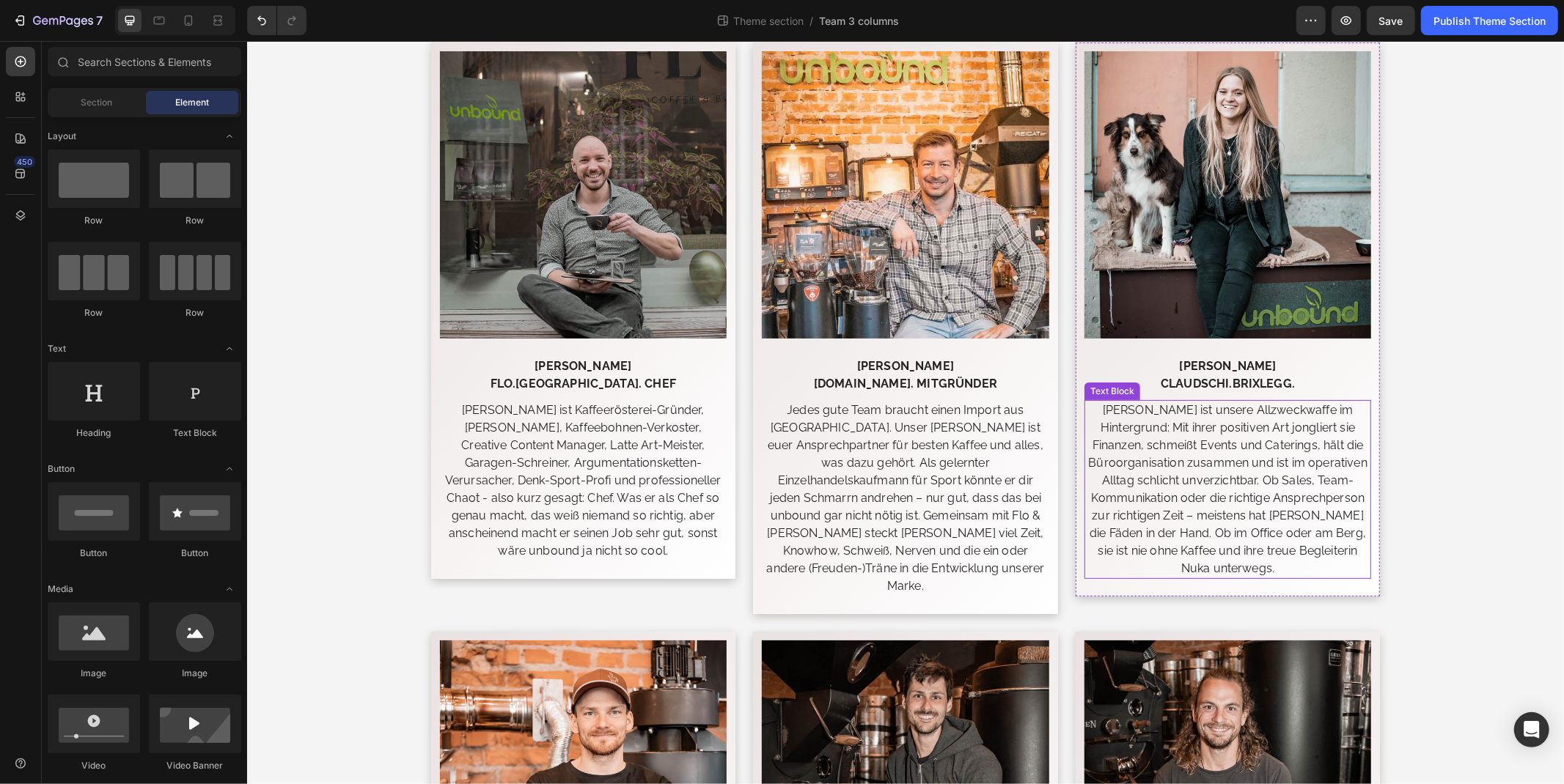
click at [1239, 471] on p "Claudia ist unsere Allzweckwaffe im Hintergrund: Mit ihrer positiven Art jongli…" at bounding box center [1226, 489] width 284 height 176
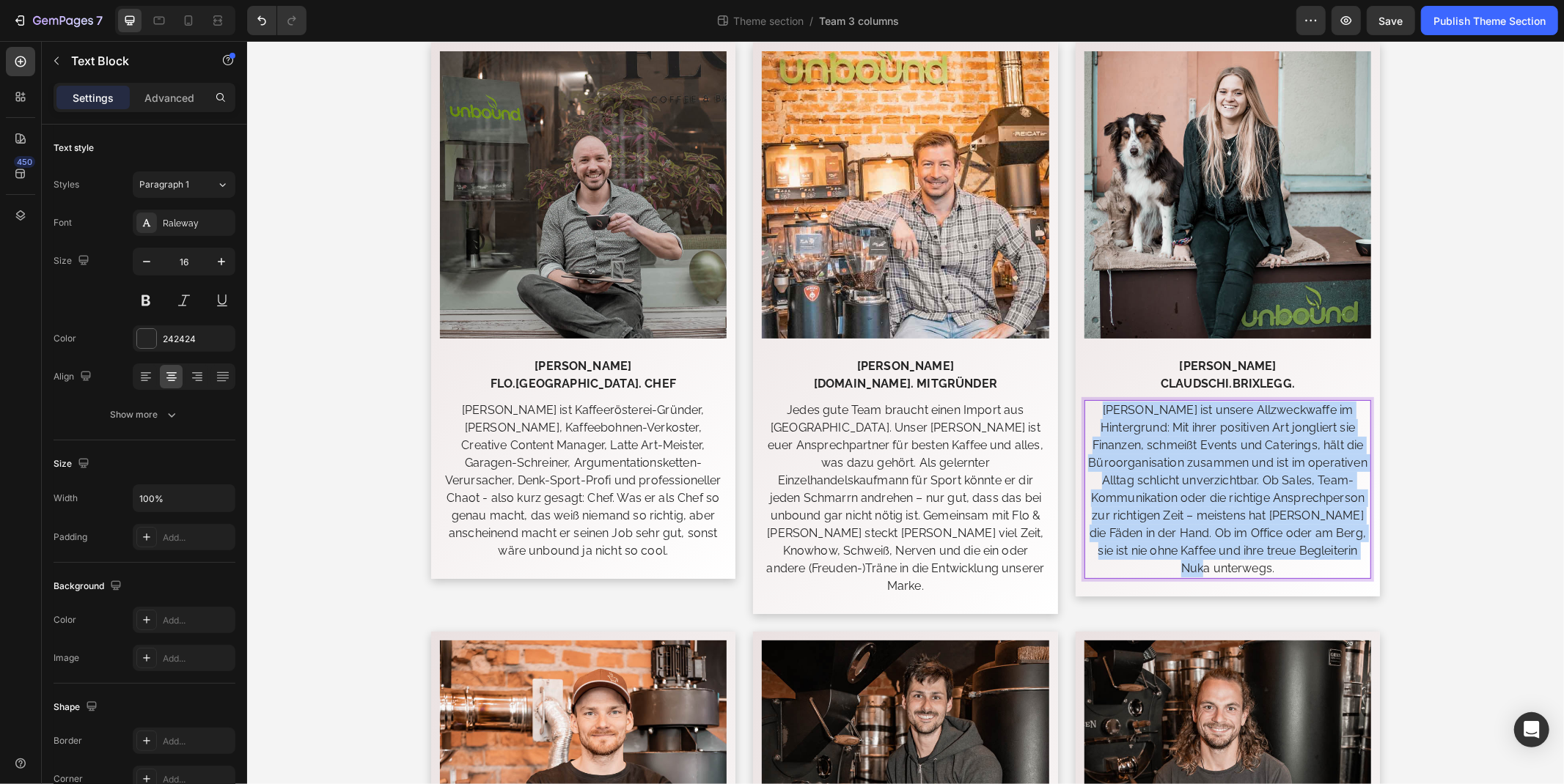
click at [1239, 471] on p "Claudia ist unsere Allzweckwaffe im Hintergrund: Mit ihrer positiven Art jongli…" at bounding box center [1226, 489] width 284 height 176
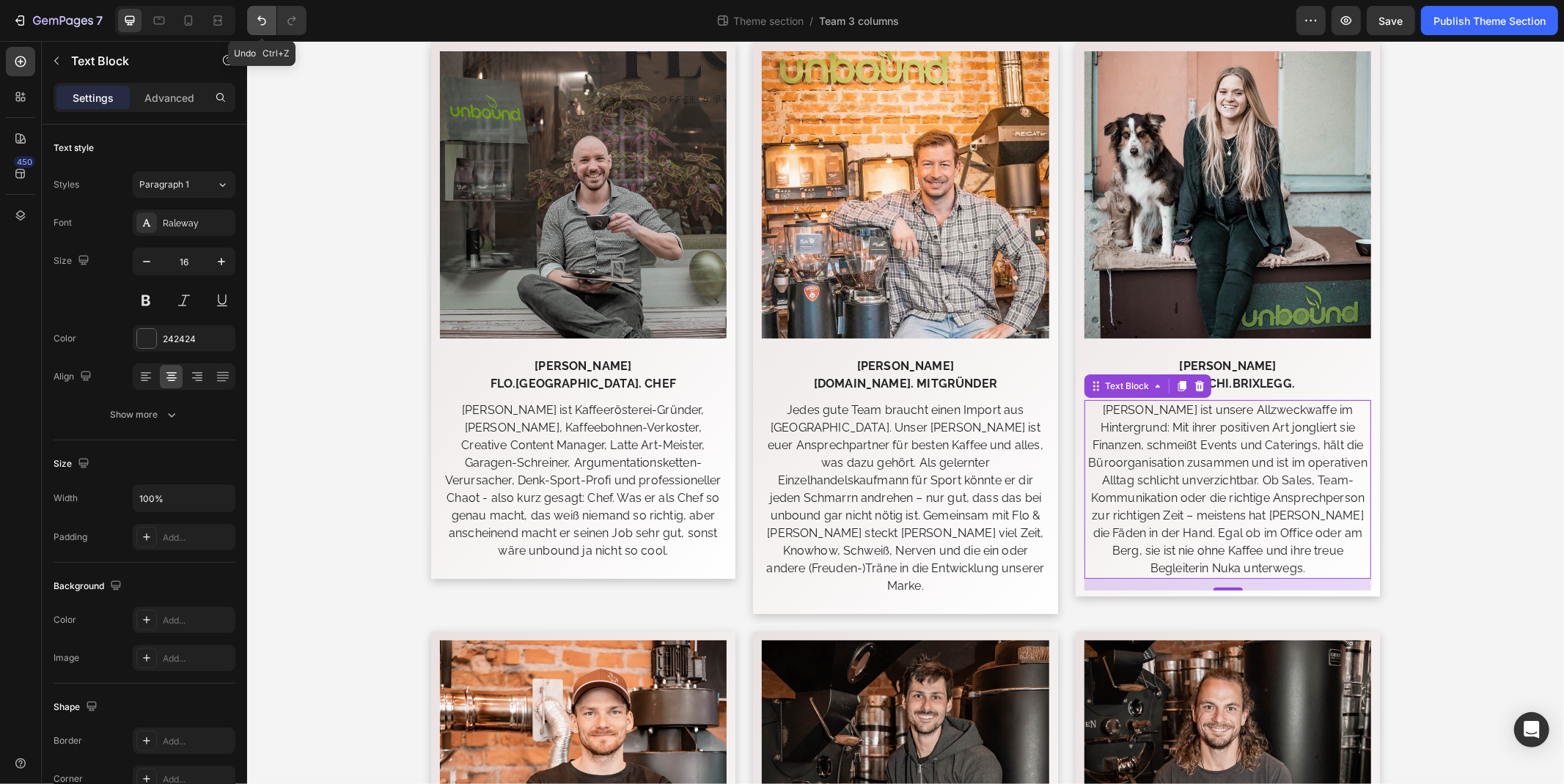
click at [264, 24] on icon "Undo/Redo" at bounding box center [262, 20] width 9 height 10
click at [301, 19] on button "Undo/Redo" at bounding box center [291, 20] width 30 height 30
click at [1346, 18] on icon "button" at bounding box center [1346, 20] width 11 height 9
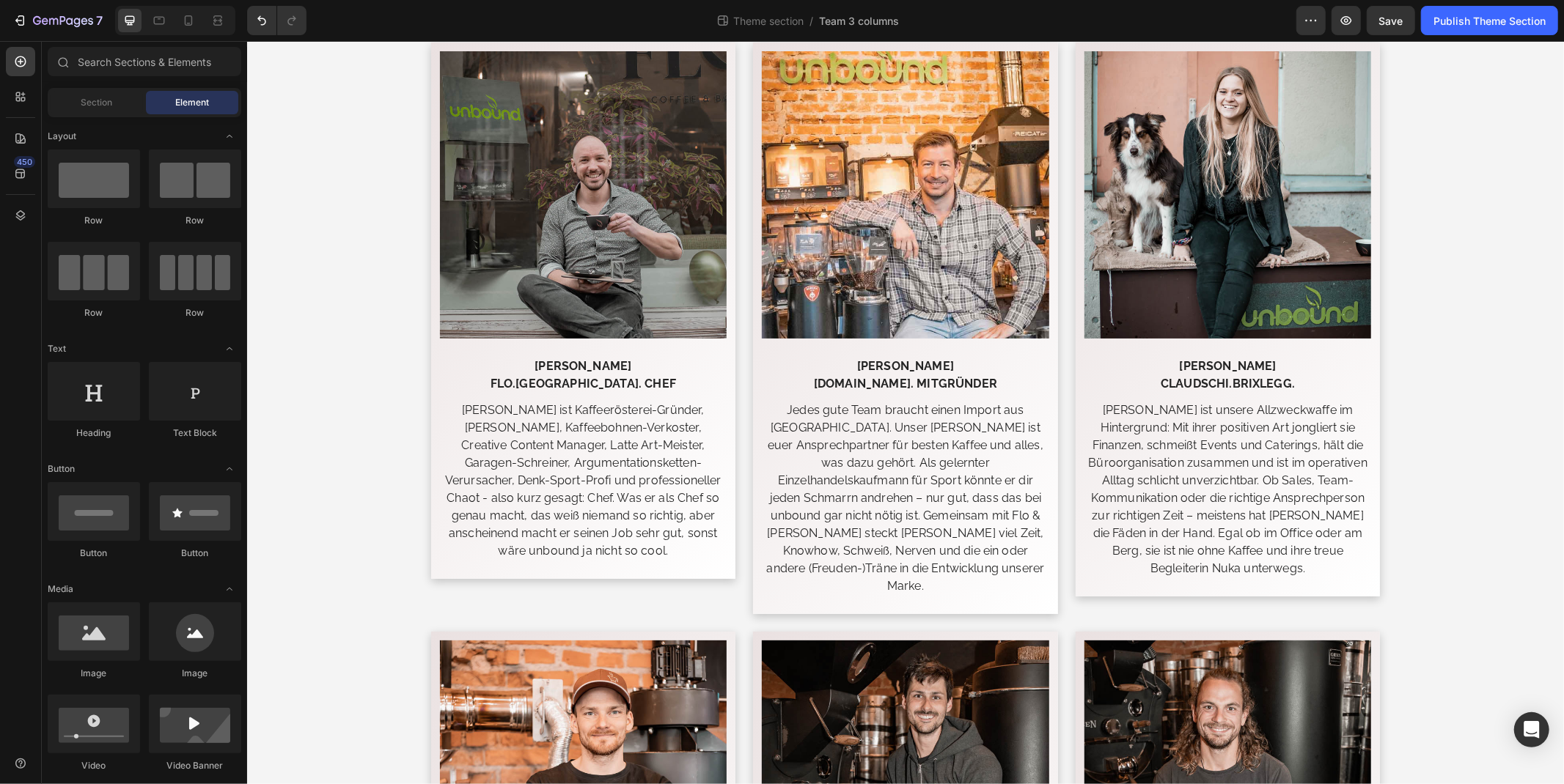
click at [1289, 544] on p "Claudia ist unsere Allzweckwaffe im Hintergrund: Mit ihrer positiven Art jongli…" at bounding box center [1226, 489] width 284 height 176
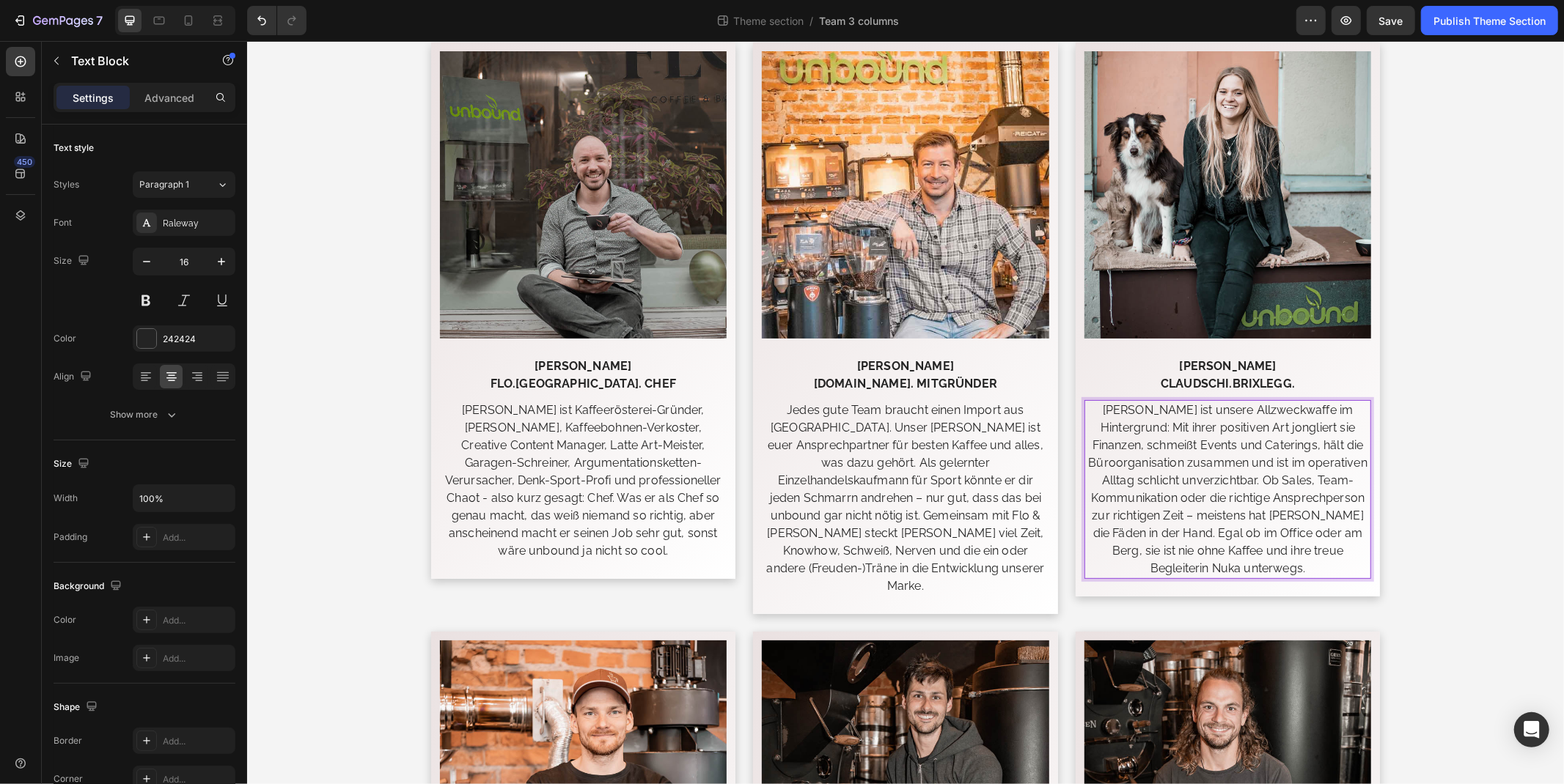
click at [1261, 563] on p "Claudia ist unsere Allzweckwaffe im Hintergrund: Mit ihrer positiven Art jongli…" at bounding box center [1226, 489] width 284 height 176
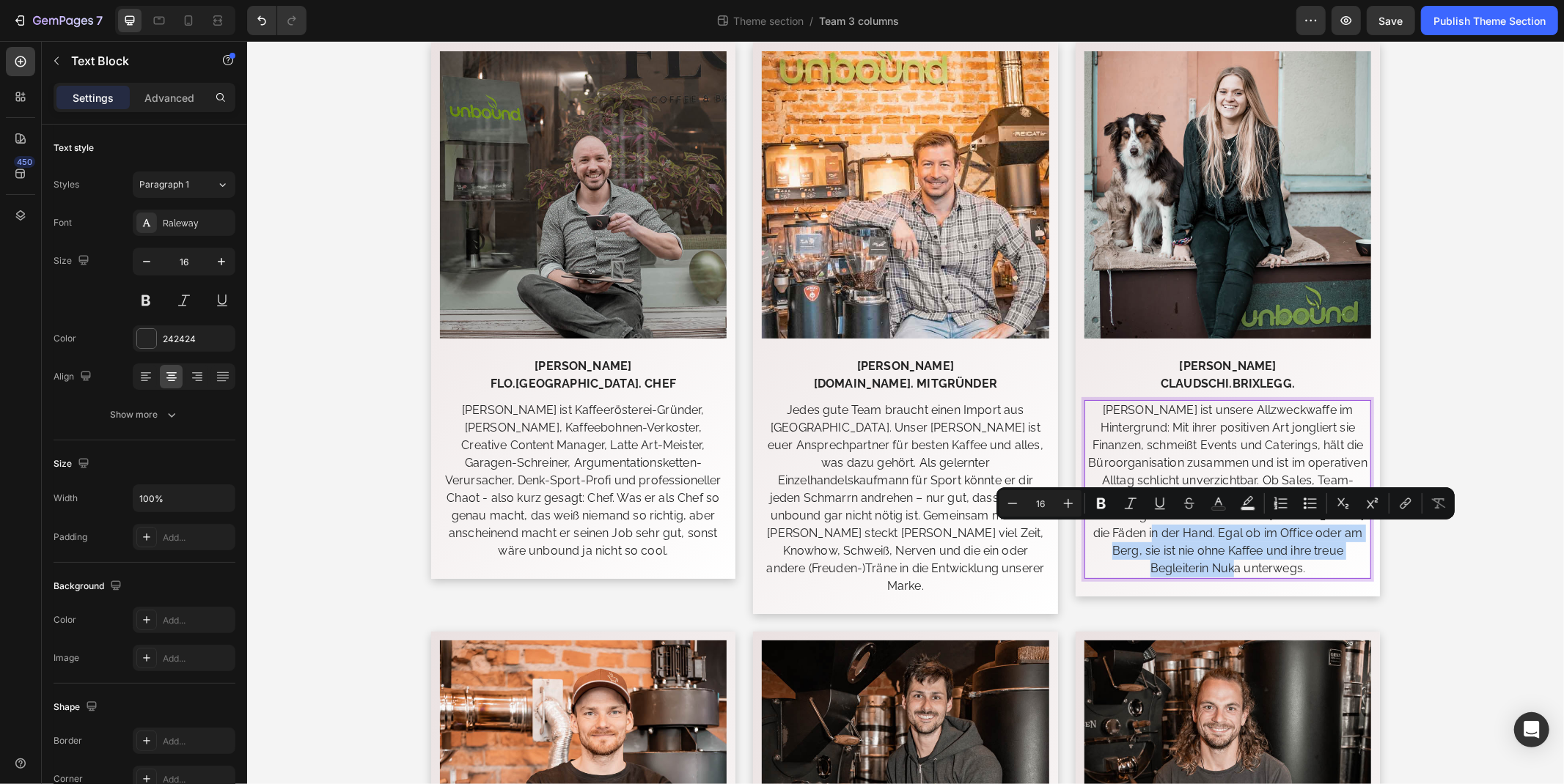
drag, startPoint x: 1258, startPoint y: 564, endPoint x: 1151, endPoint y: 538, distance: 110.1
click at [1151, 538] on p "Claudia ist unsere Allzweckwaffe im Hintergrund: Mit ihrer positiven Art jongli…" at bounding box center [1226, 489] width 284 height 176
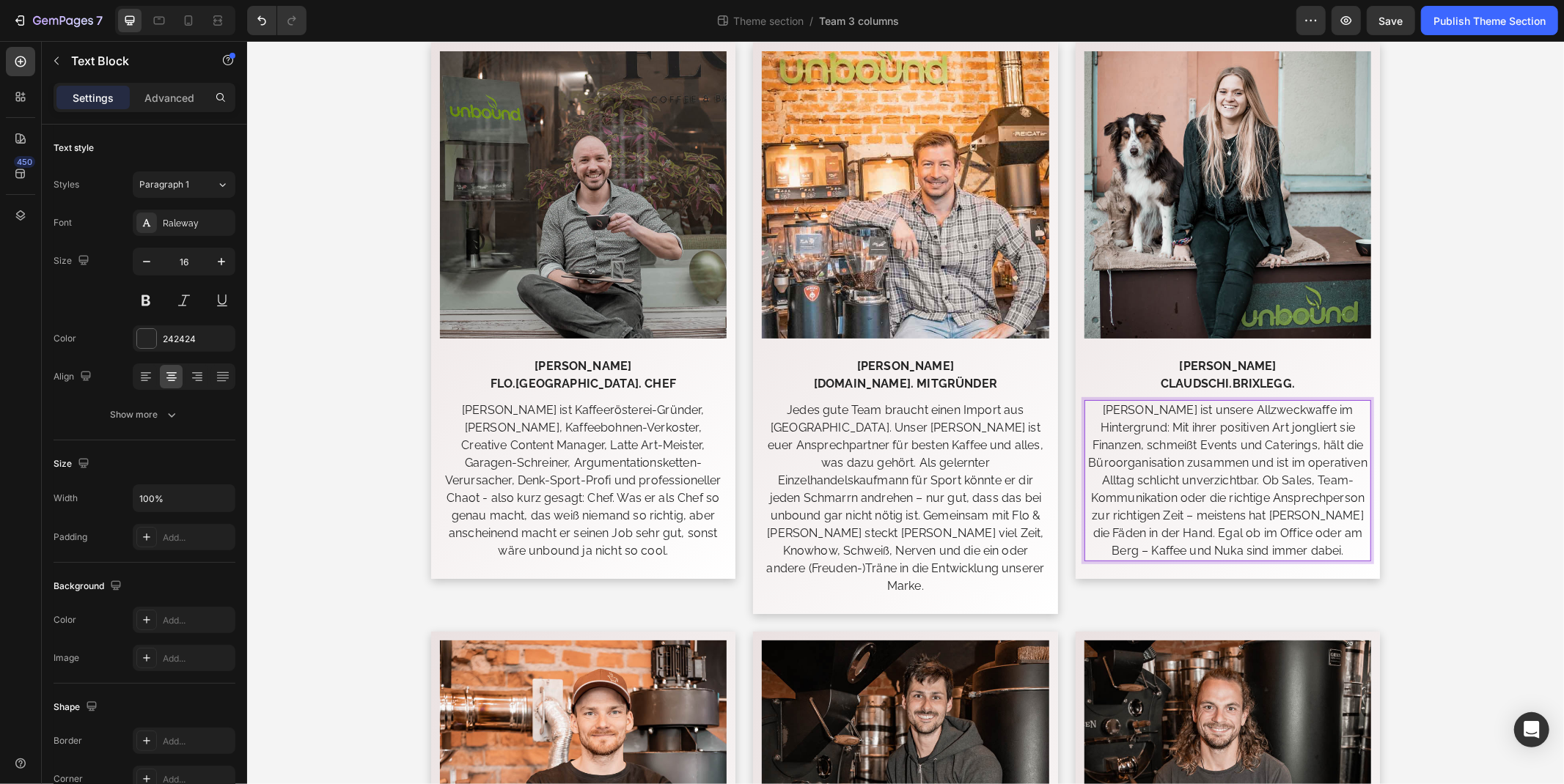
click at [1192, 553] on p "Claudia ist unsere Allzweckwaffe im Hintergrund: Mit ihrer positiven Art jongli…" at bounding box center [1226, 480] width 284 height 158
click at [1283, 493] on p "Claudia ist unsere Allzweckwaffe im Hintergrund: Mit ihrer positiven Art jongli…" at bounding box center [1226, 480] width 284 height 158
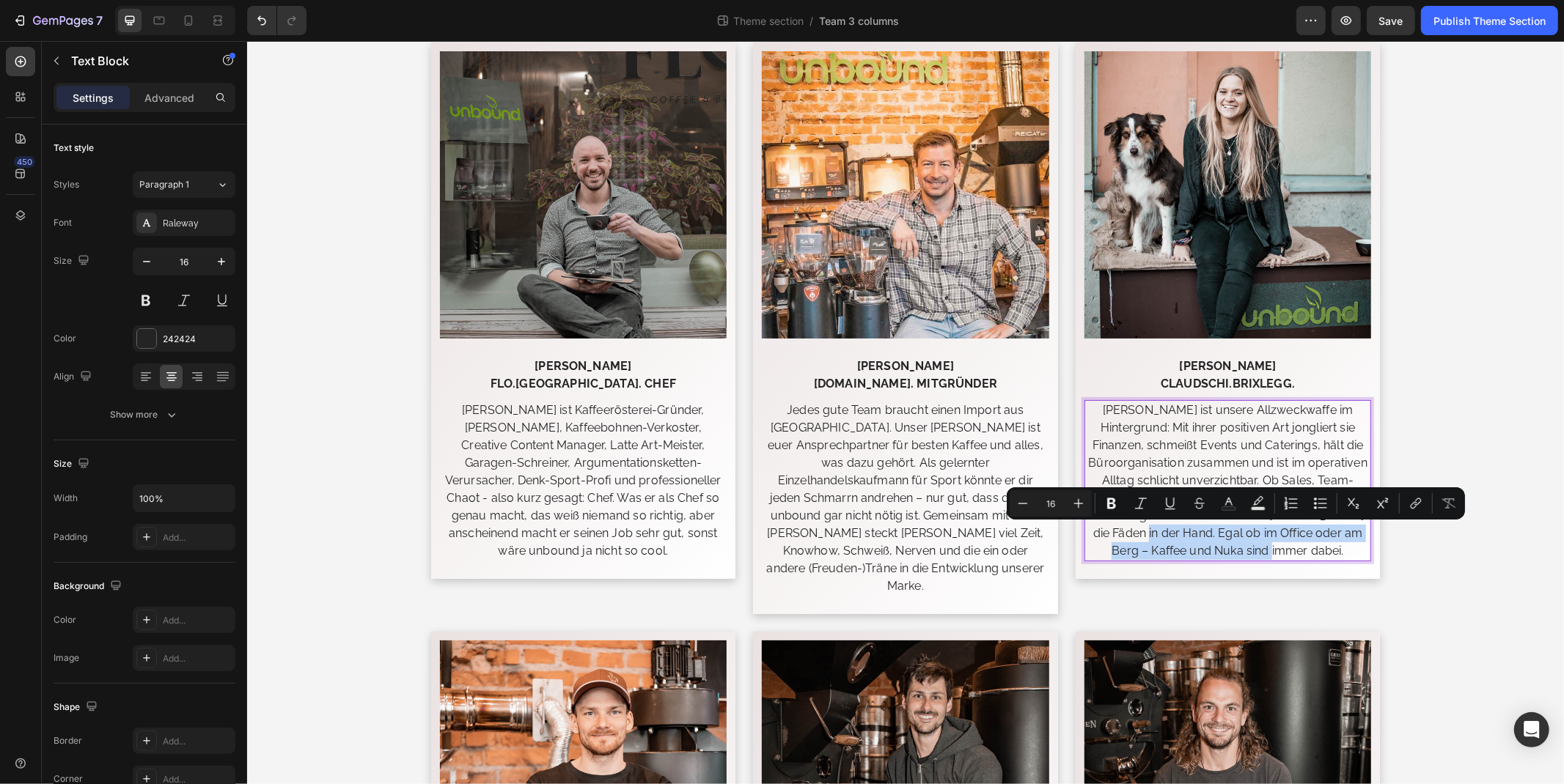
drag, startPoint x: 1327, startPoint y: 551, endPoint x: 1160, endPoint y: 535, distance: 167.8
click at [1160, 535] on p "Claudia ist unsere Allzweckwaffe im Hintergrund: Mit ihrer positiven Art jongli…" at bounding box center [1226, 480] width 284 height 158
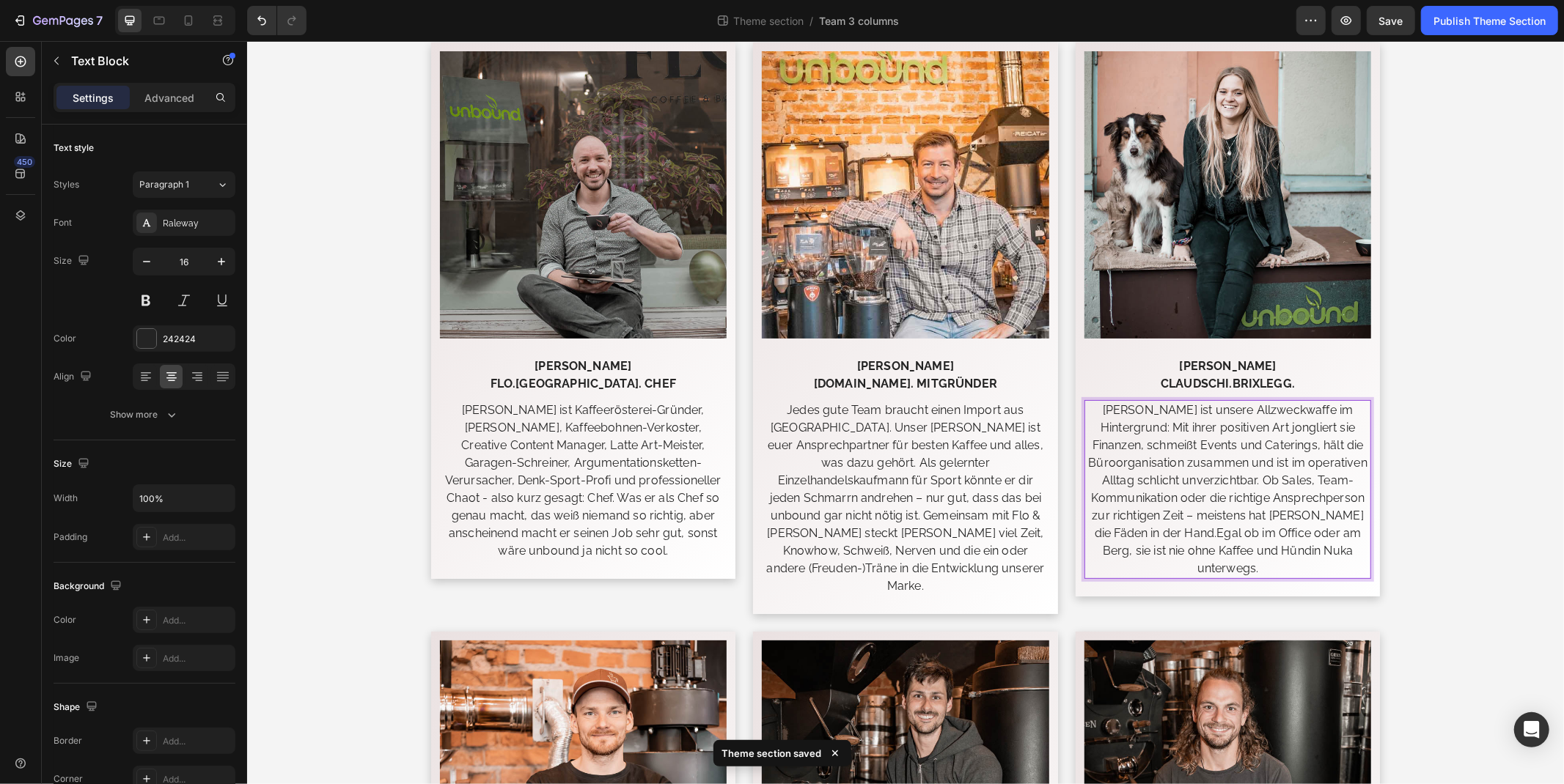
click at [1154, 532] on p "Claudia ist unsere Allzweckwaffe im Hintergrund: Mit ihrer positiven Art jongli…" at bounding box center [1226, 489] width 284 height 176
click at [1151, 532] on p "Claudia ist unsere Allzweckwaffe im Hintergrund: Mit ihrer positiven Art jongli…" at bounding box center [1226, 489] width 284 height 176
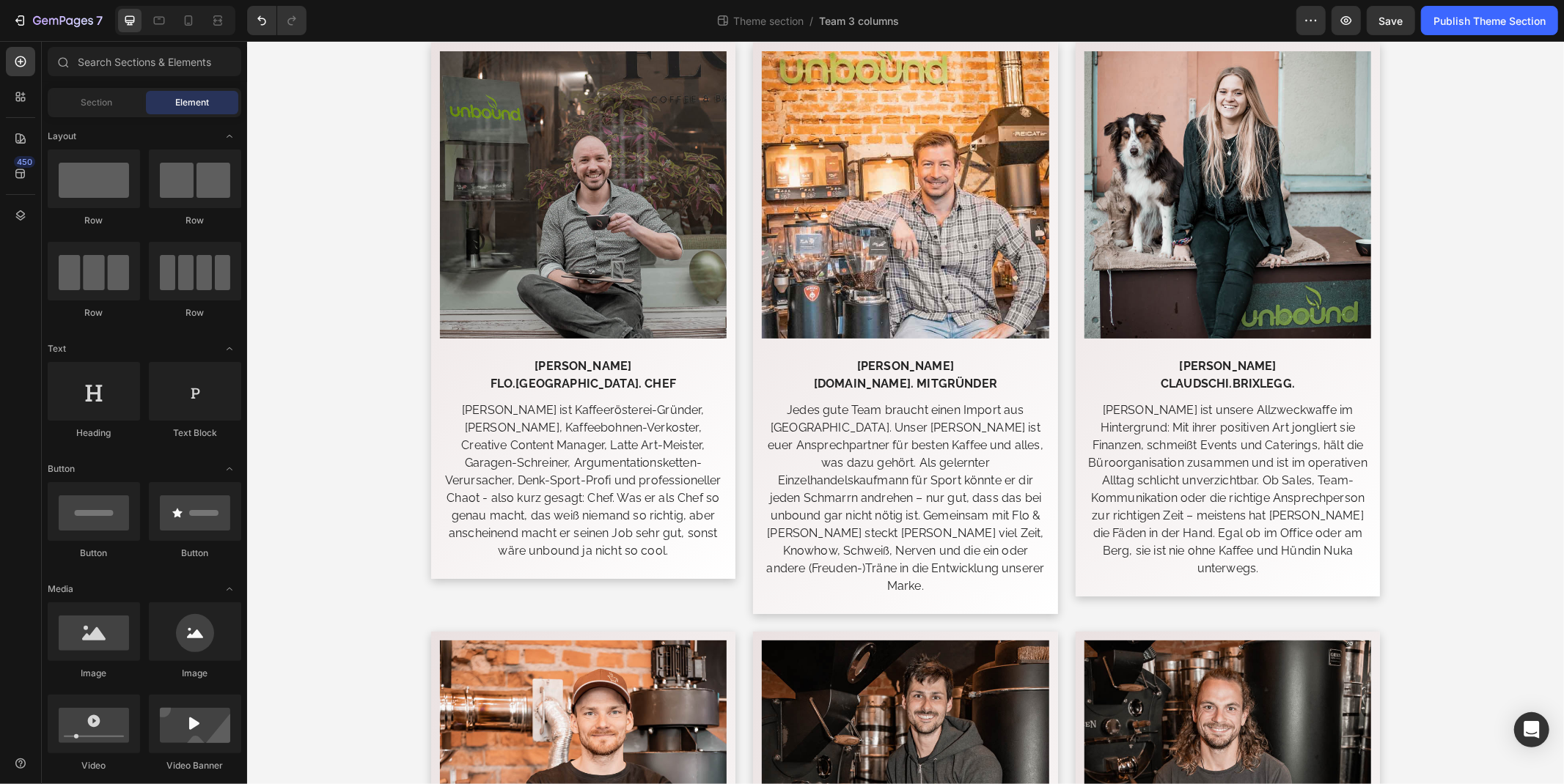
click at [1474, 20] on div "Publish Theme Section" at bounding box center [1490, 20] width 112 height 15
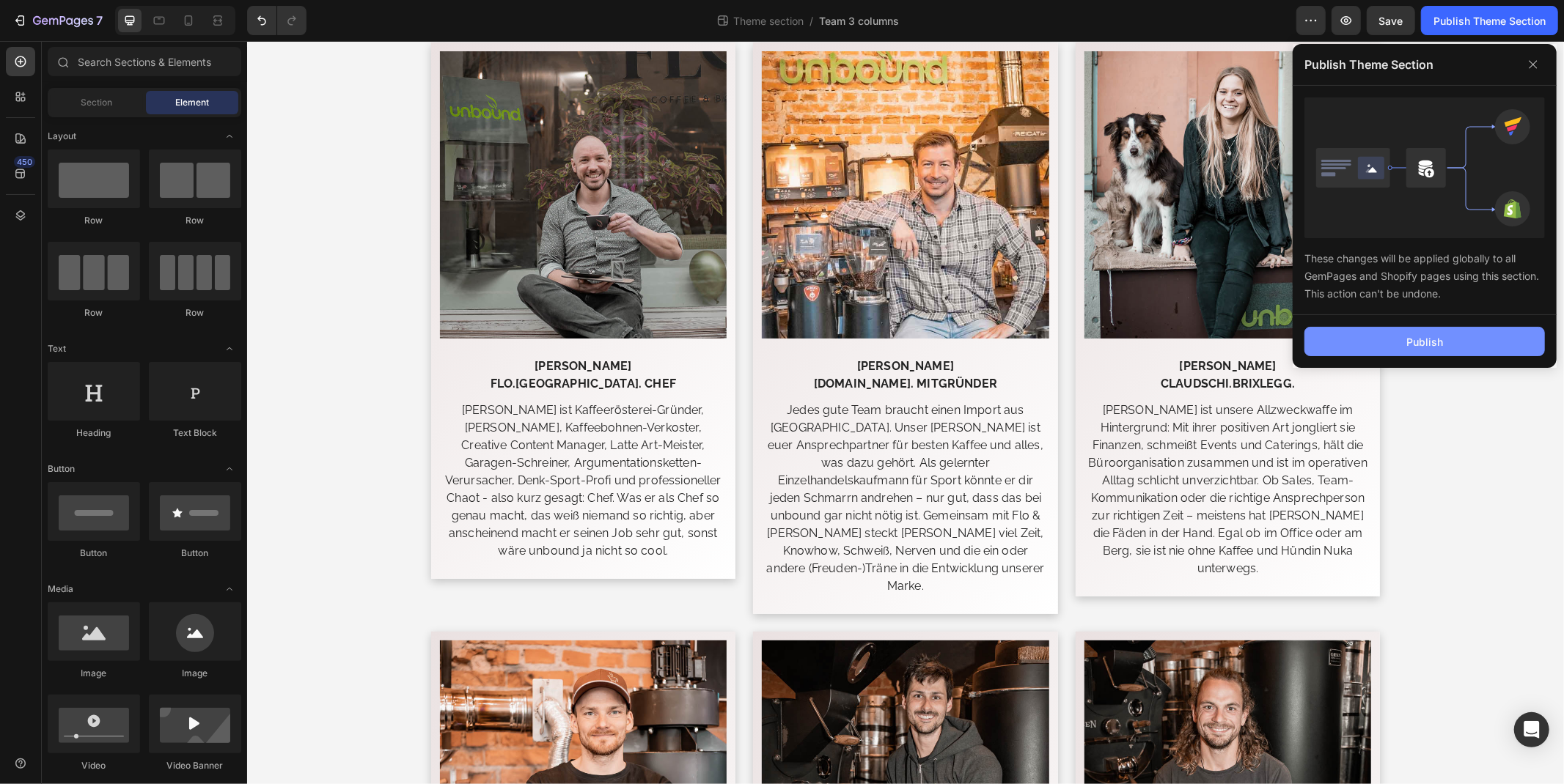
click at [1441, 334] on div "Publish" at bounding box center [1424, 342] width 36 height 15
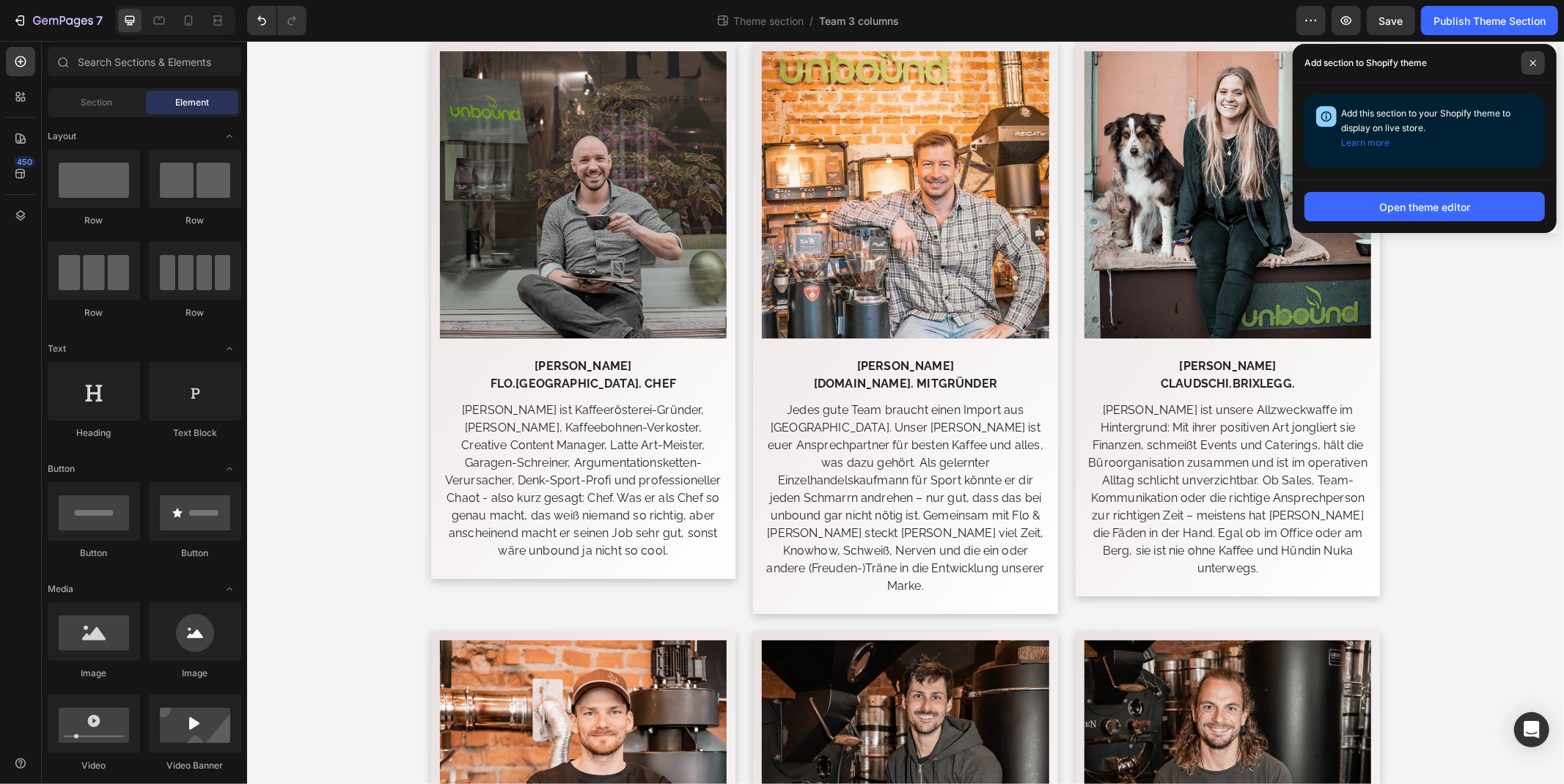
click at [1536, 61] on icon at bounding box center [1533, 63] width 8 height 8
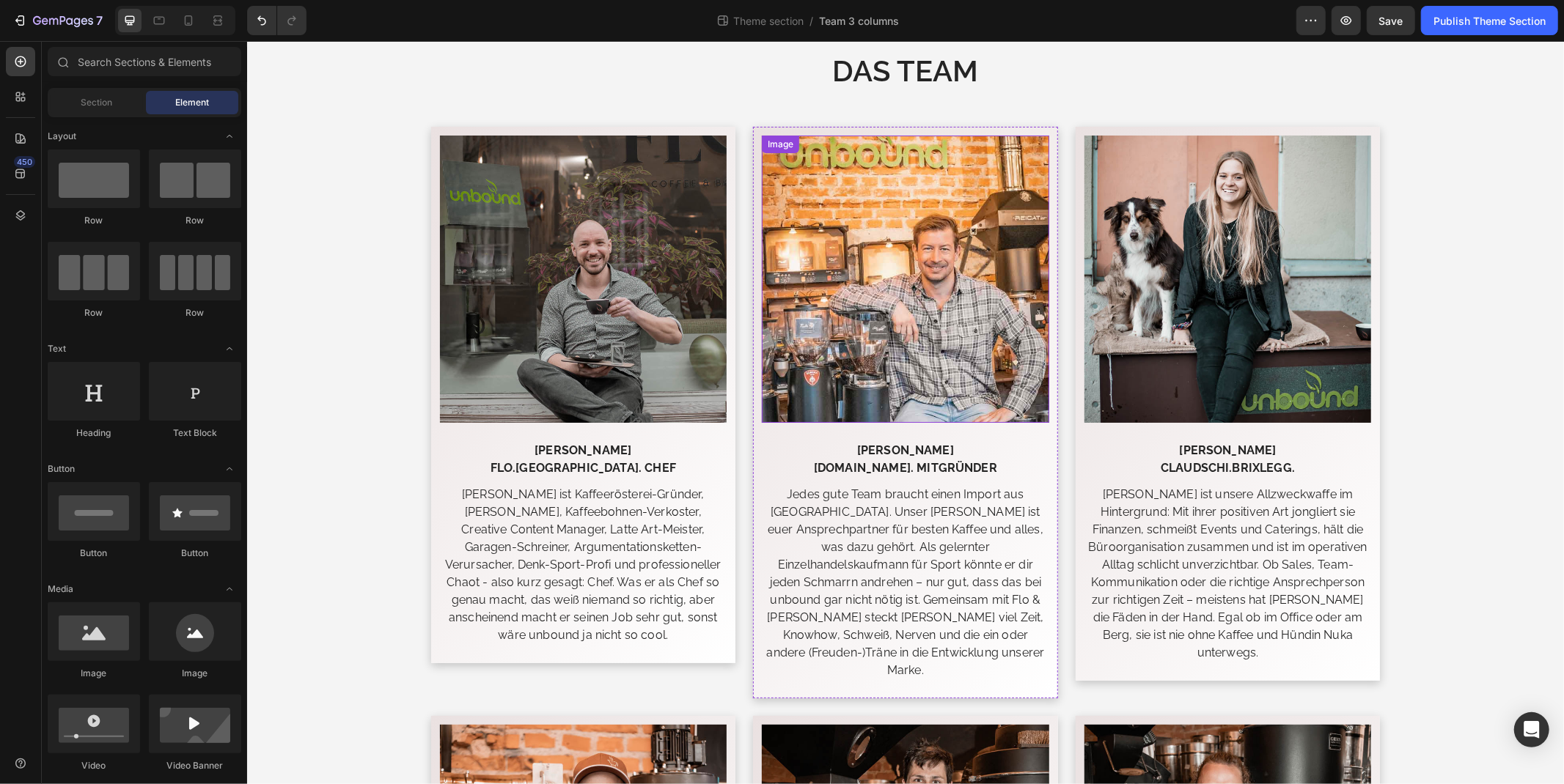
scroll to position [0, 0]
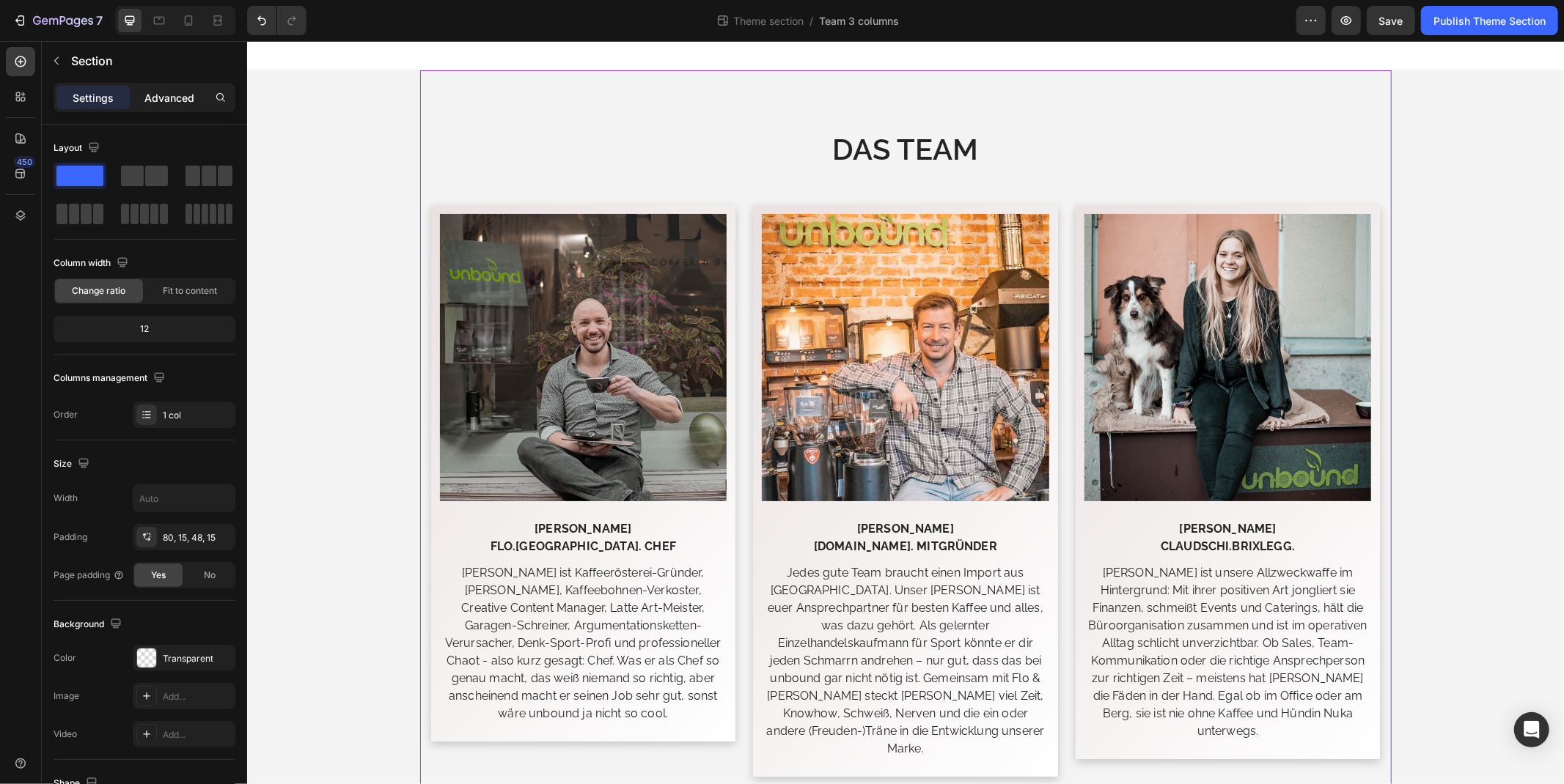
click at [151, 102] on p "Advanced" at bounding box center [169, 98] width 50 height 15
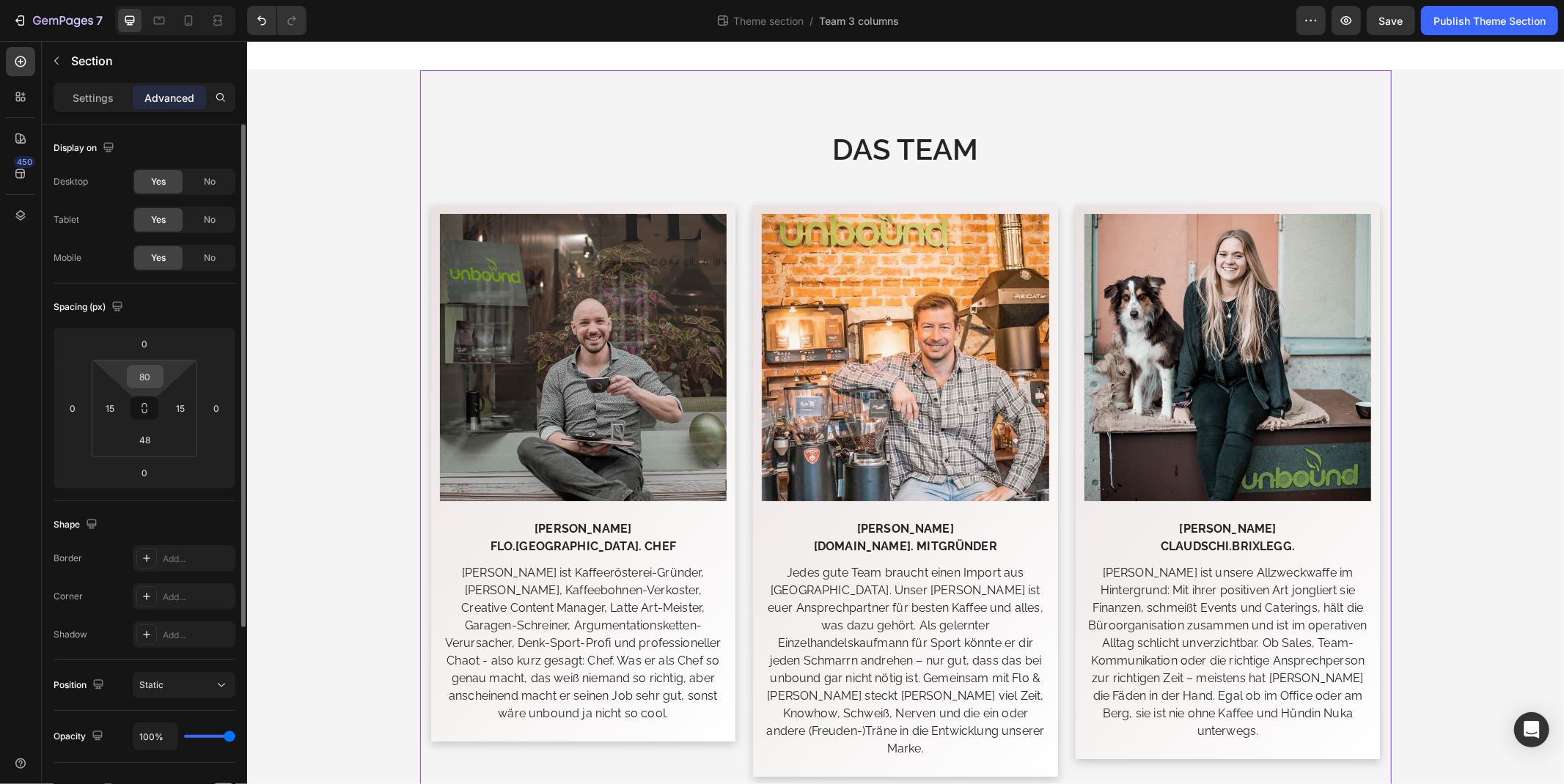
click at [151, 372] on input "80" at bounding box center [145, 376] width 30 height 22
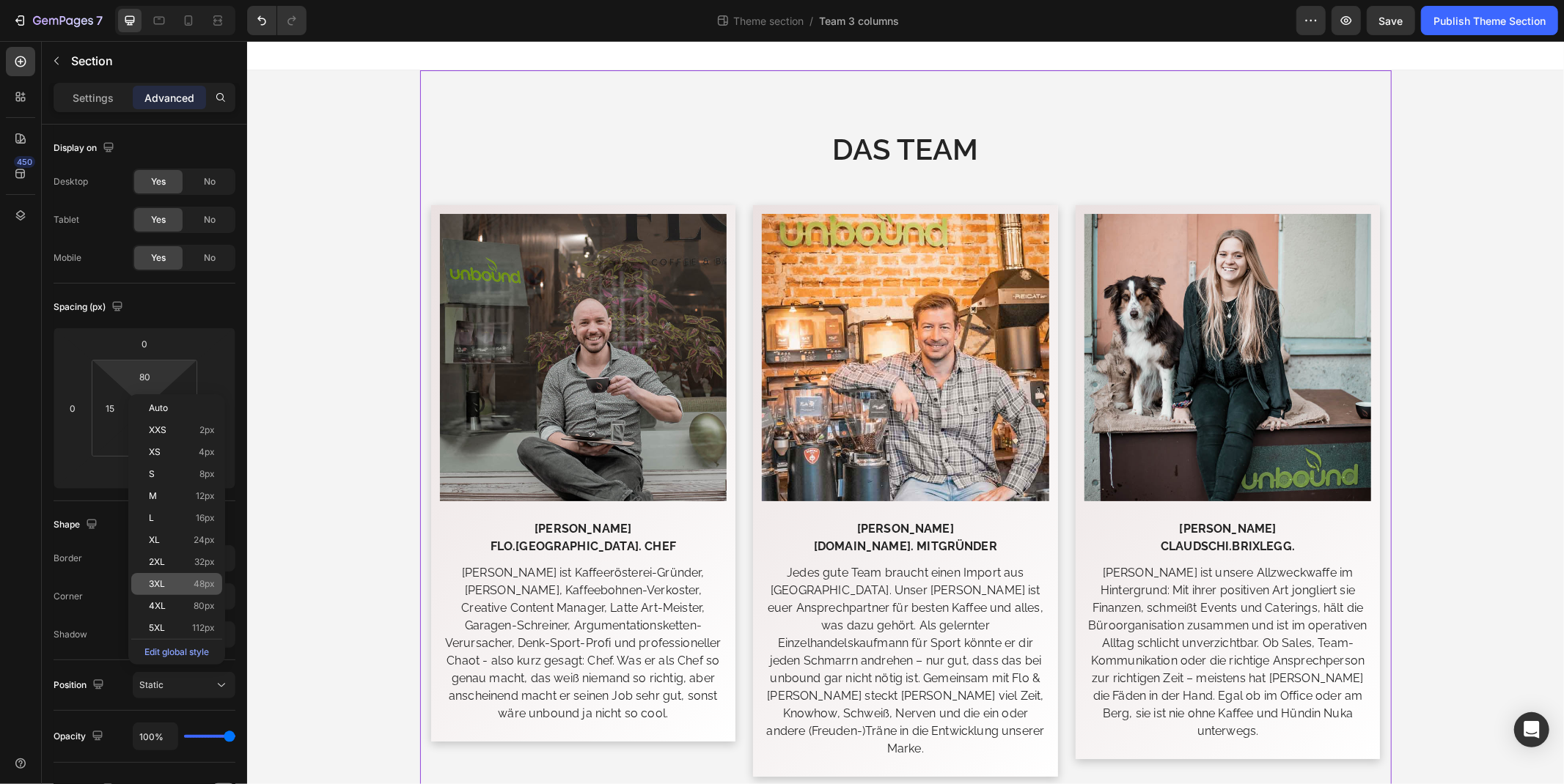
click at [200, 582] on span "48px" at bounding box center [204, 585] width 21 height 11
type input "48"
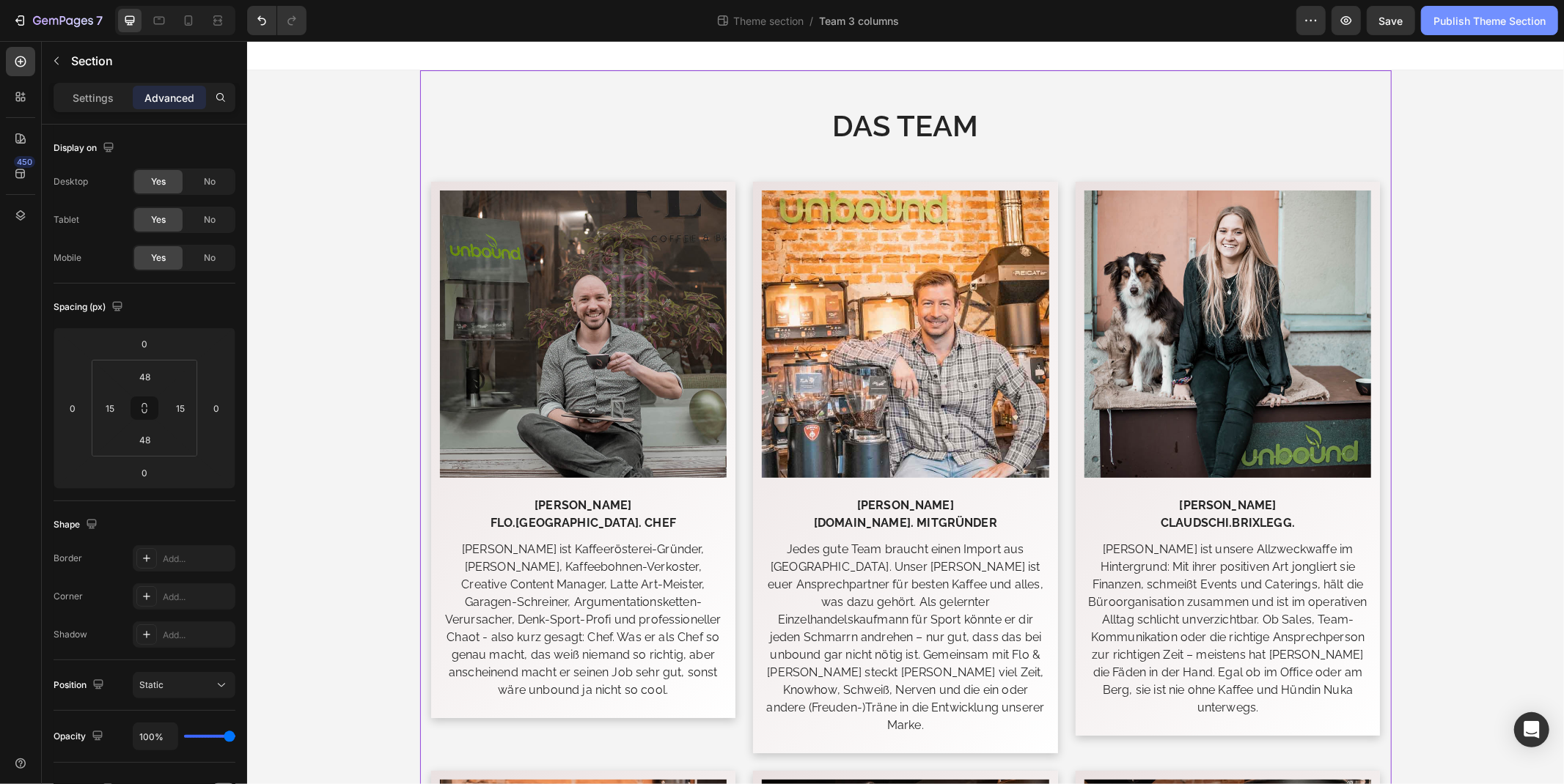
click at [1457, 20] on div "Publish Theme Section" at bounding box center [1490, 20] width 112 height 15
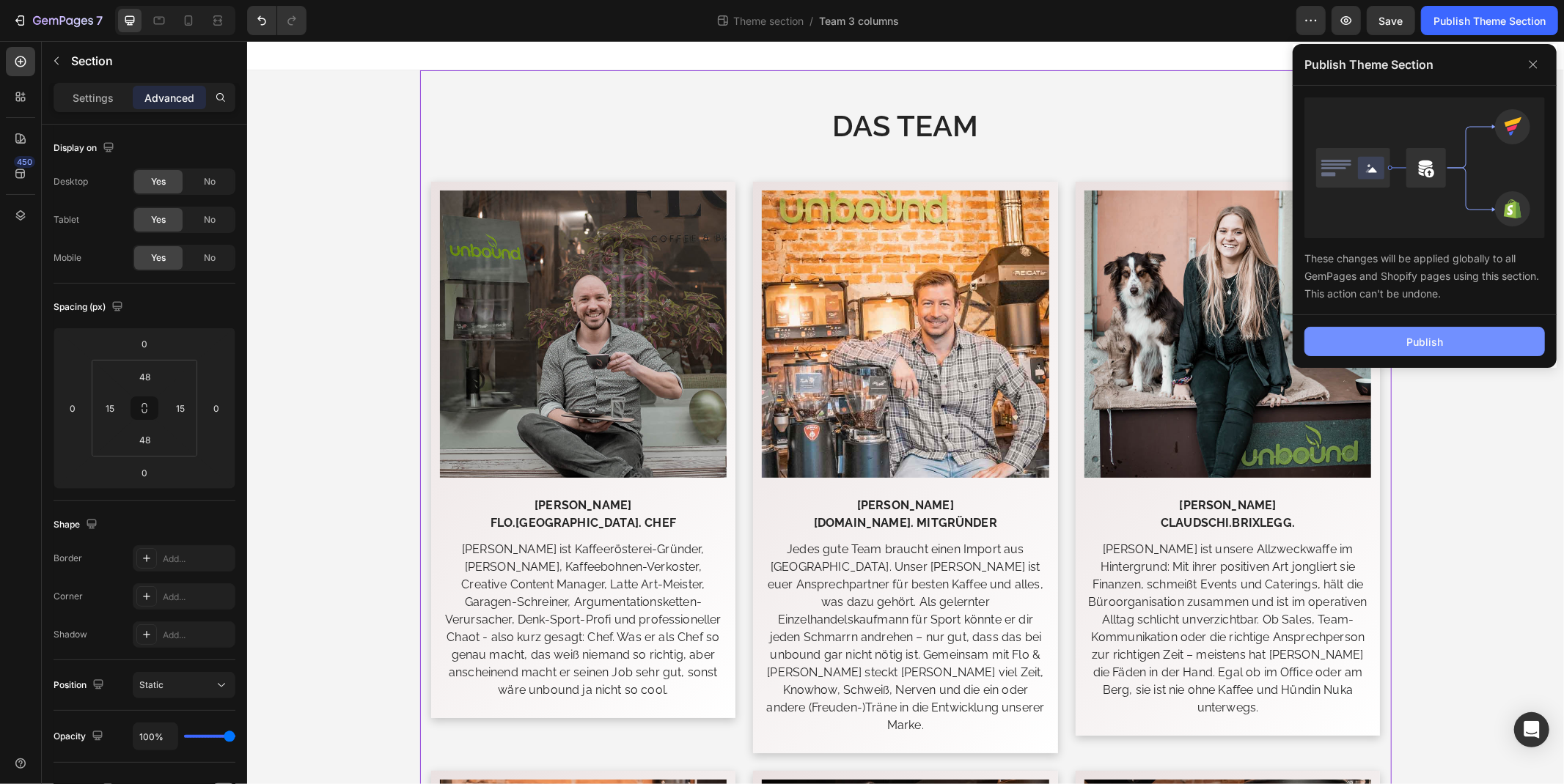
click at [1402, 345] on button "Publish" at bounding box center [1424, 341] width 240 height 30
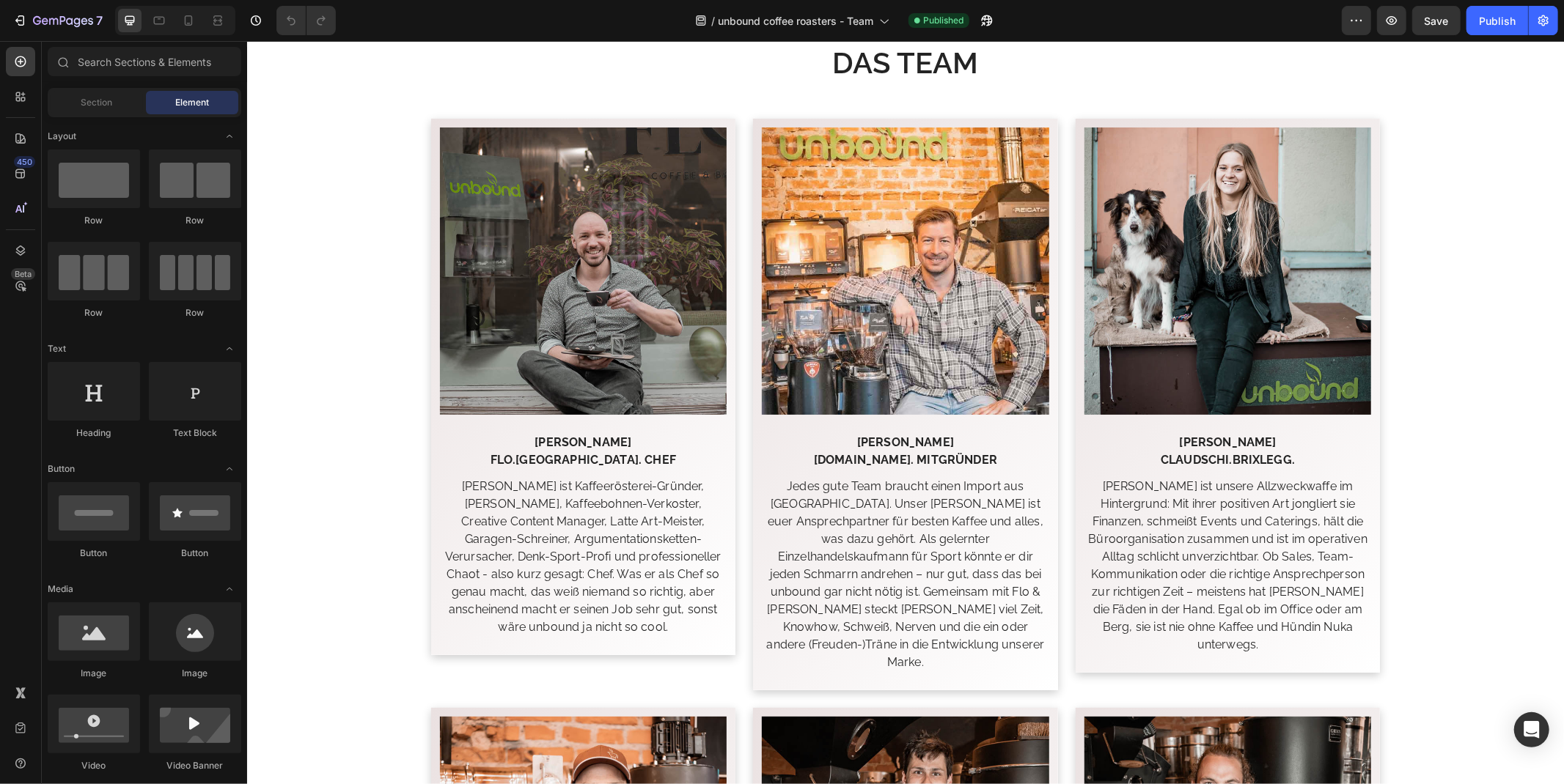
scroll to position [814, 0]
click at [985, 22] on icon "button" at bounding box center [983, 24] width 4 height 4
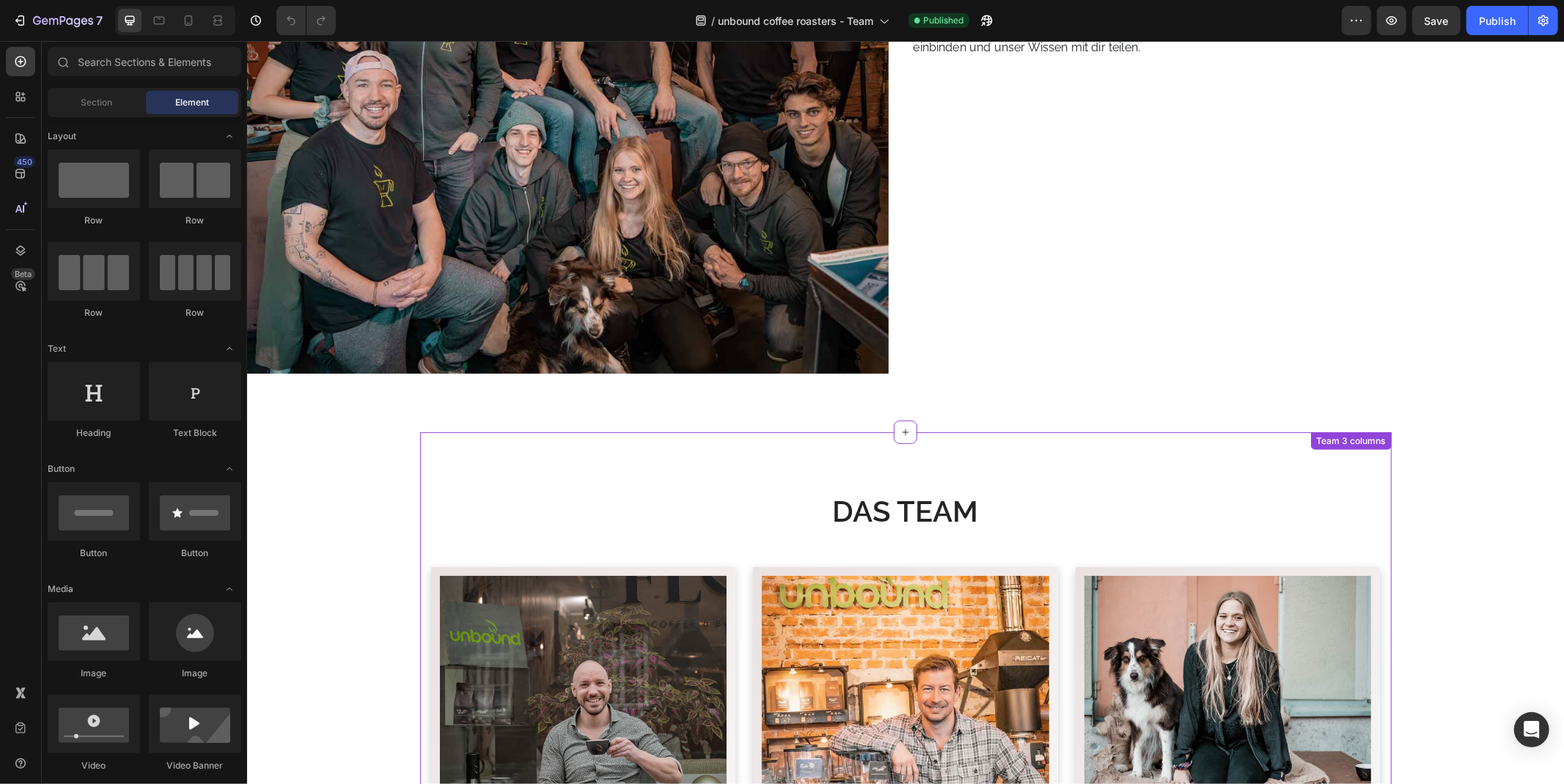
scroll to position [325, 0]
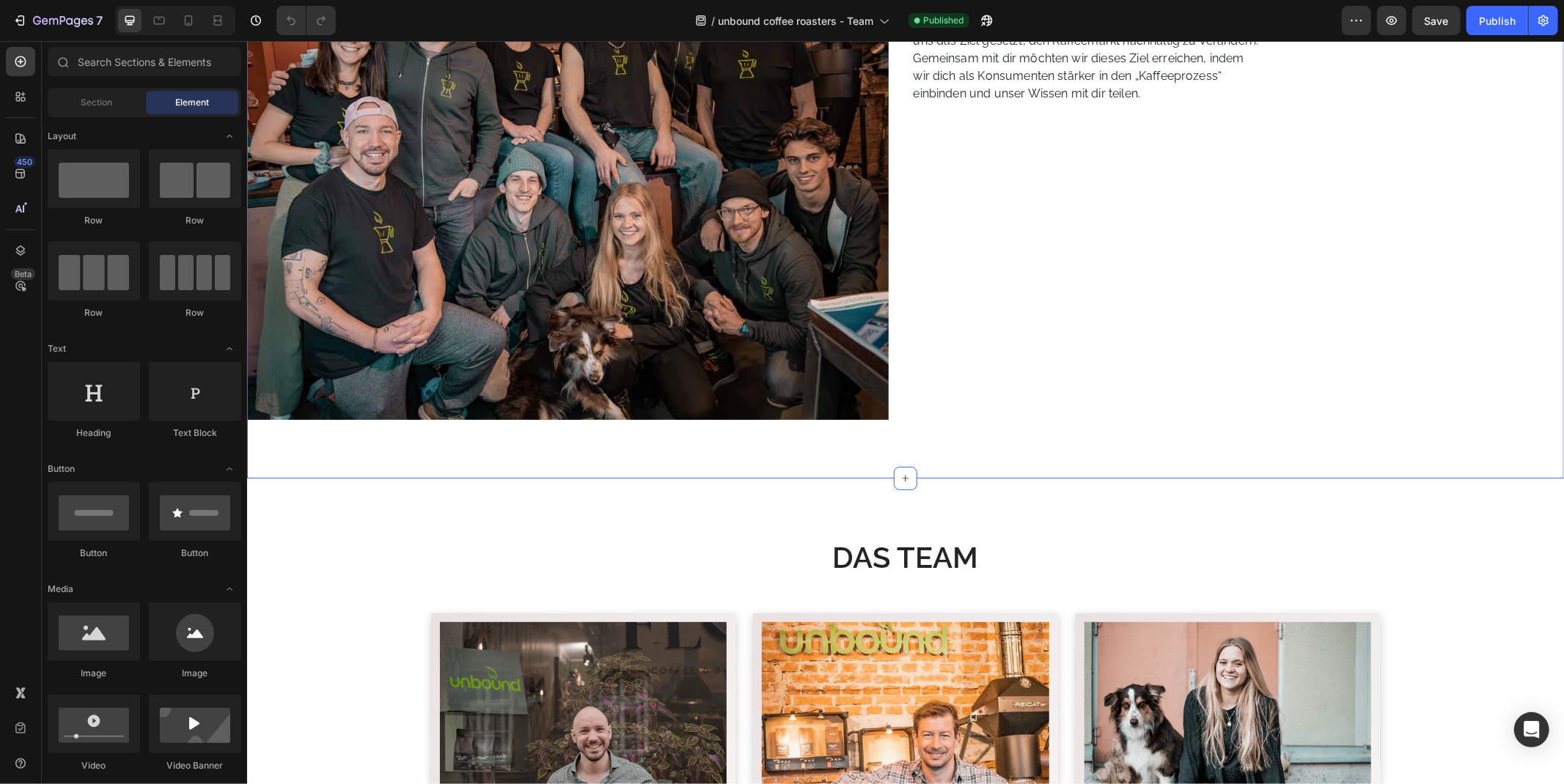
click at [843, 449] on div "Image Row „Durch Wissen, Transparenz und Offenheit schaffen wir ein höheres Bew…" at bounding box center [905, 178] width 1317 height 598
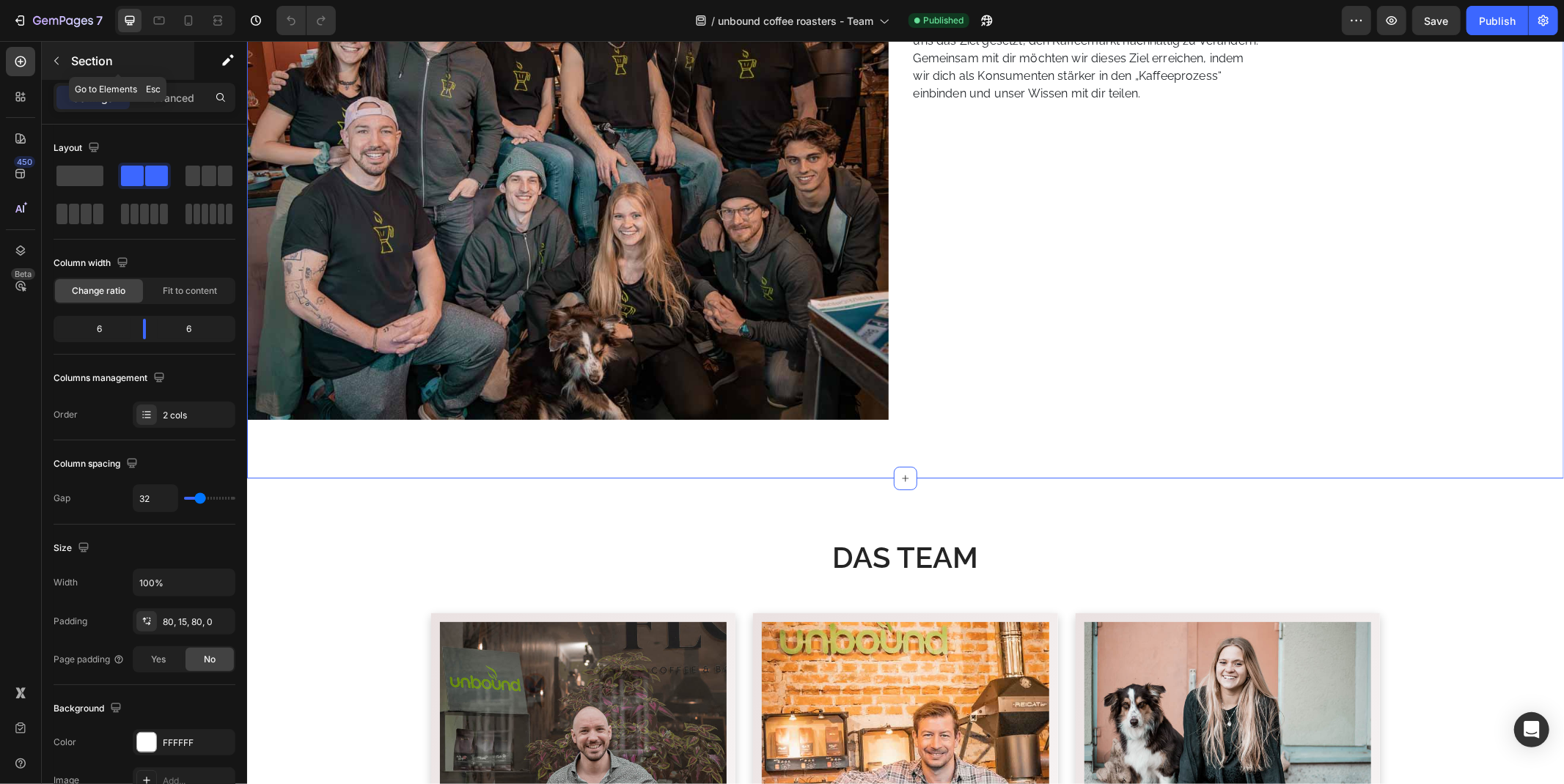
click at [177, 78] on div "Section" at bounding box center [118, 61] width 152 height 38
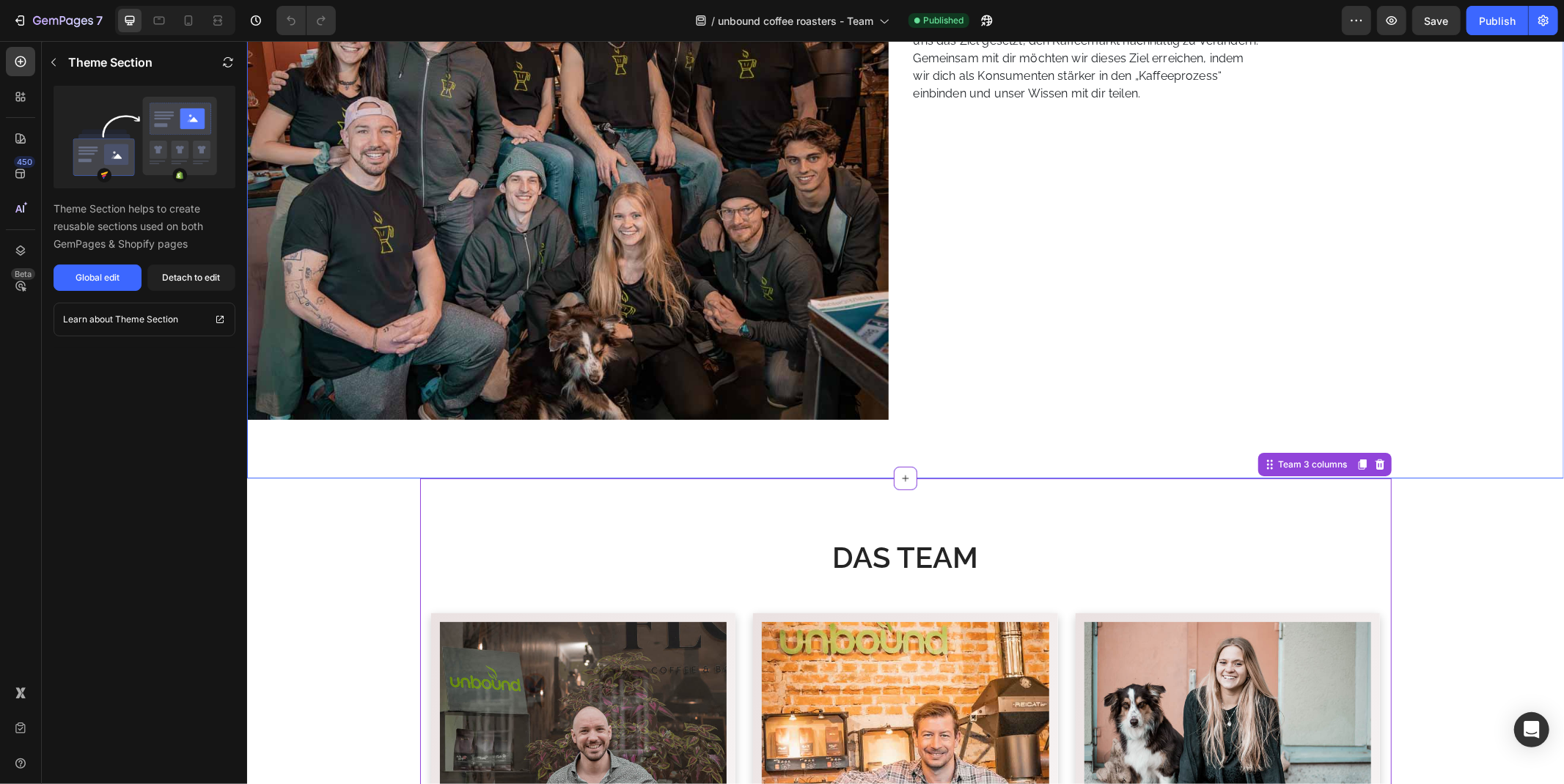
click at [1080, 442] on div "Image Row „Durch Wissen, Transparenz und Offenheit schaffen wir ein höheres Bew…" at bounding box center [905, 178] width 1317 height 598
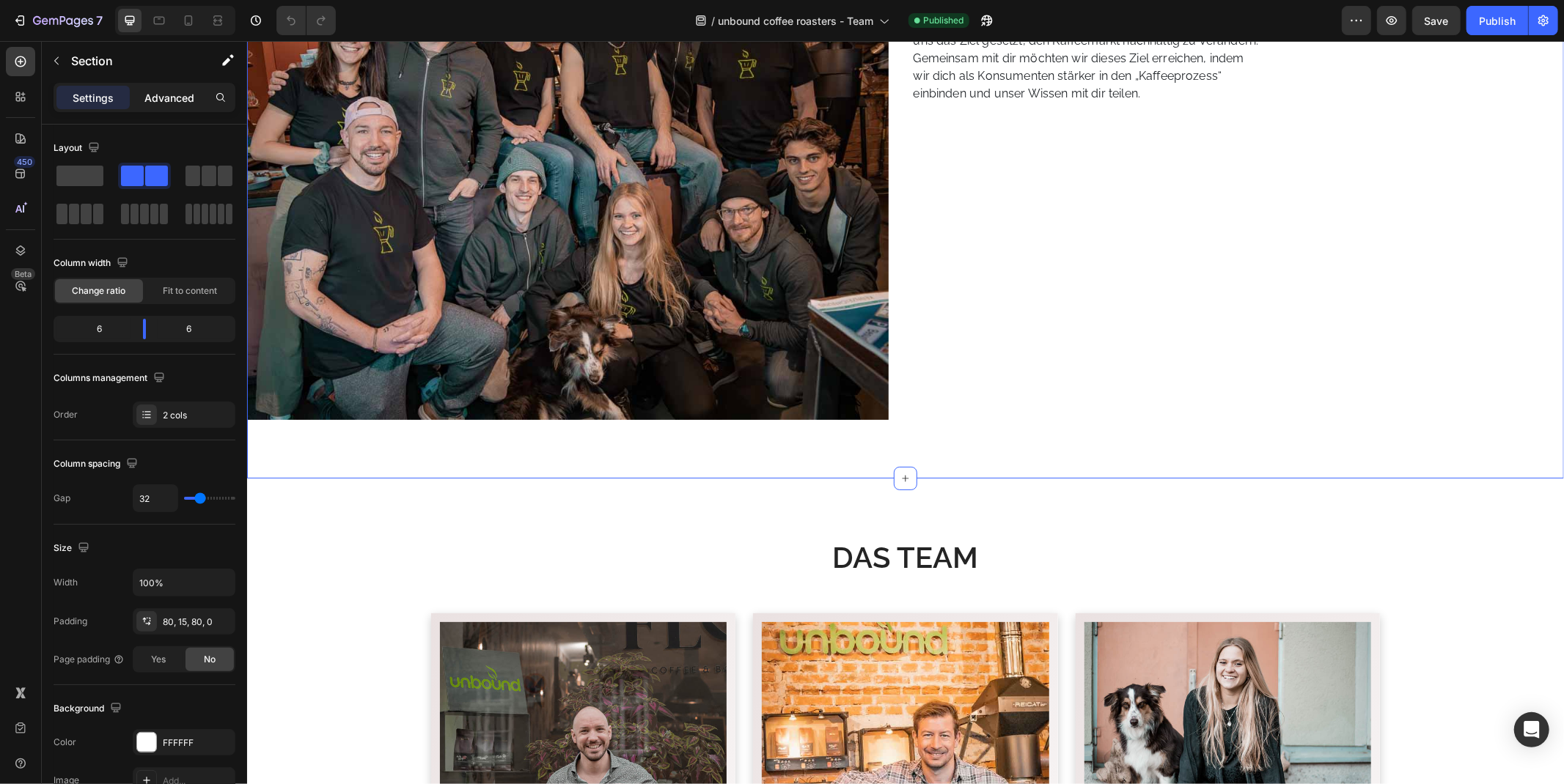
click at [158, 91] on p "Advanced" at bounding box center [169, 98] width 50 height 15
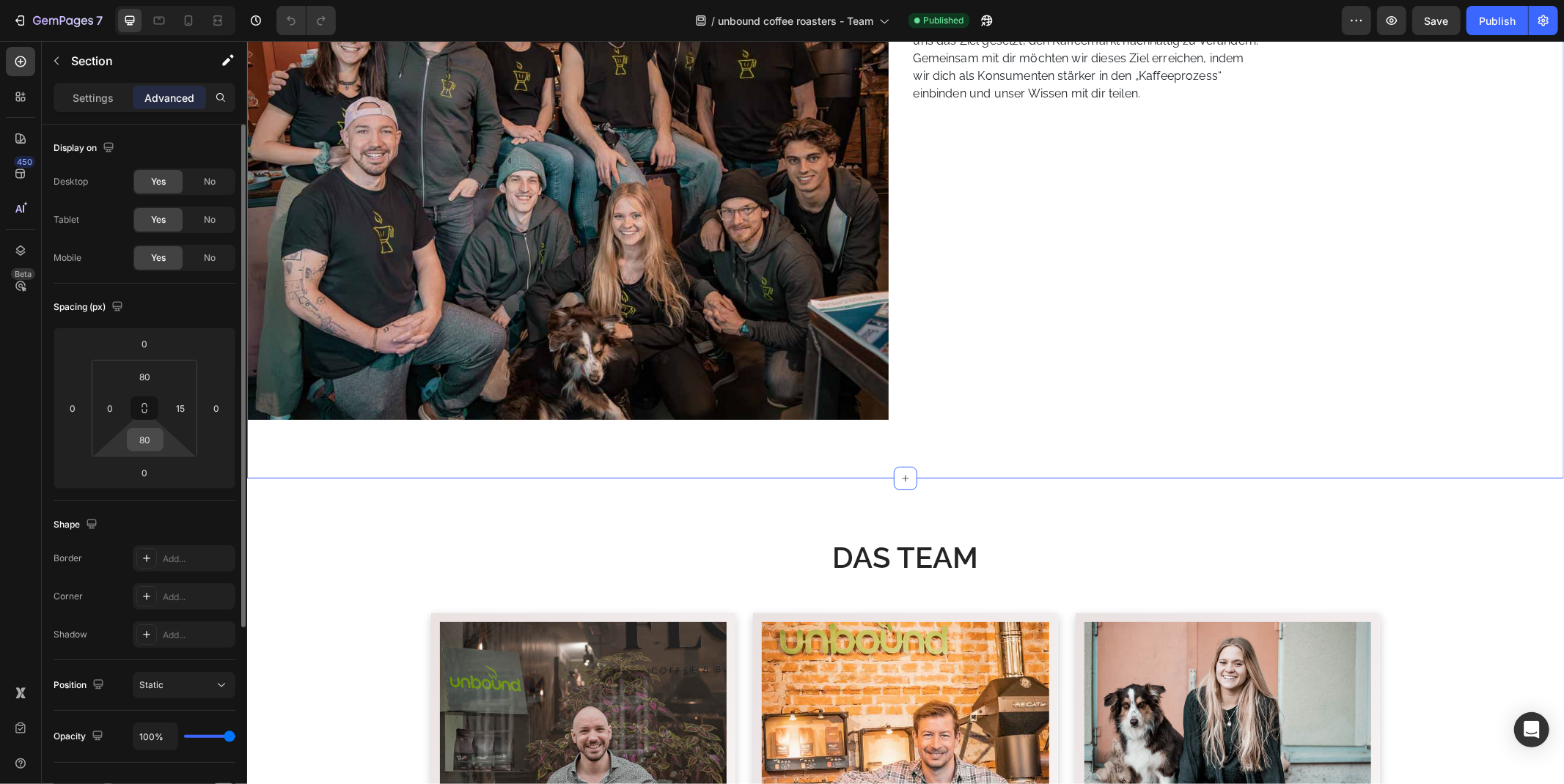
click at [148, 442] on input "80" at bounding box center [145, 439] width 30 height 22
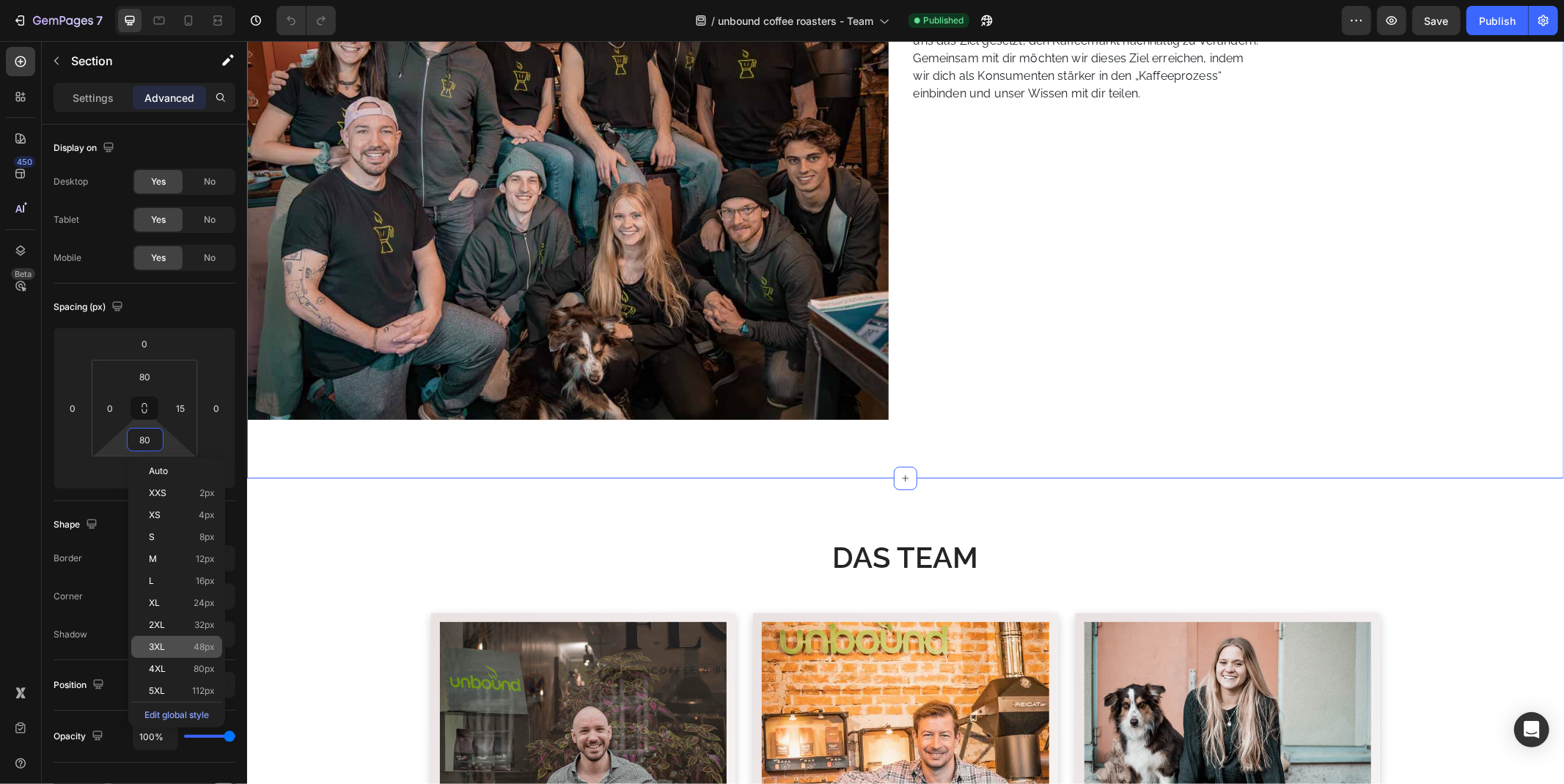
click at [202, 643] on span "48px" at bounding box center [204, 648] width 21 height 11
type input "48"
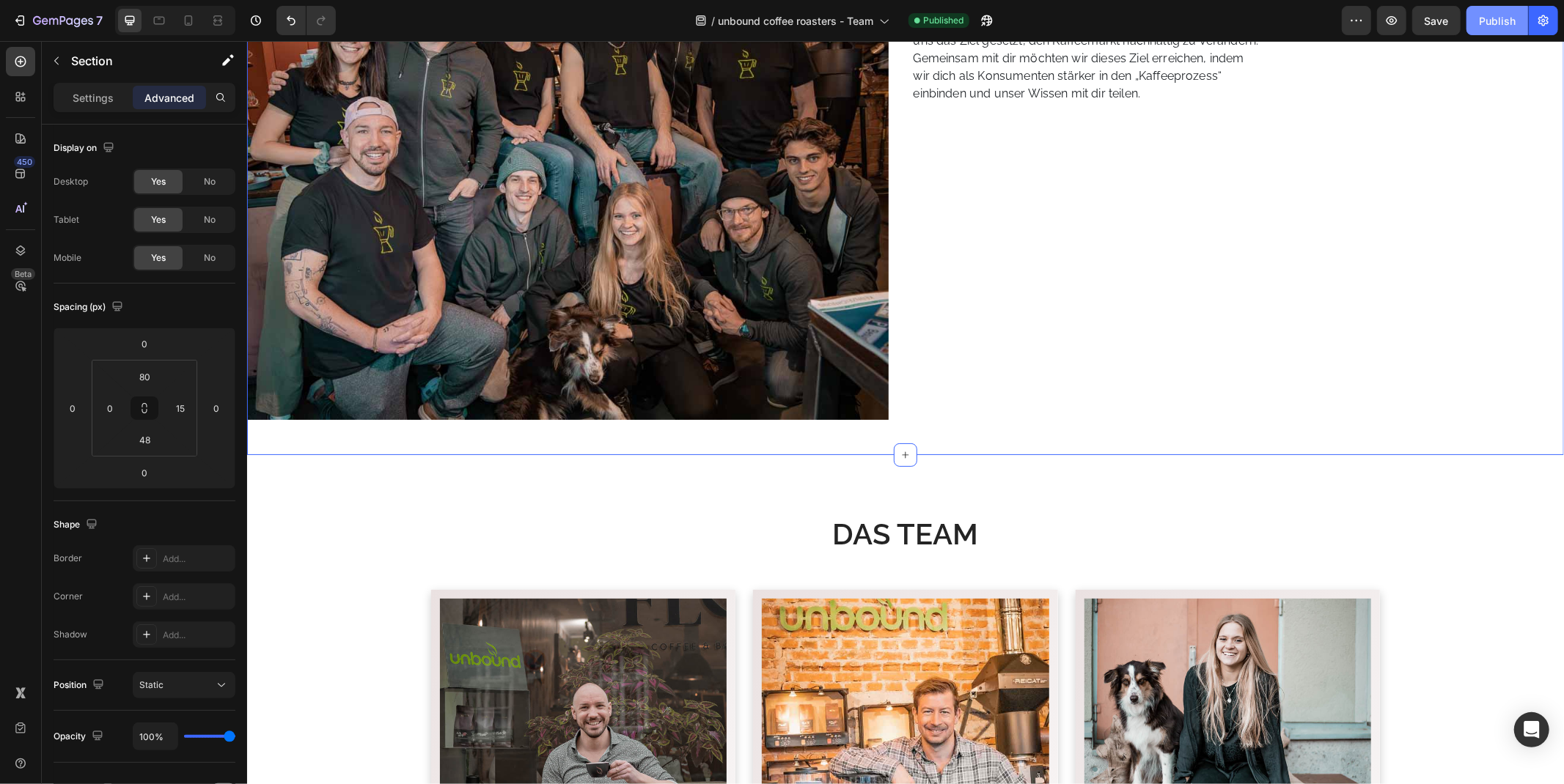
click at [1491, 22] on div "Publish" at bounding box center [1496, 20] width 36 height 15
